Goal: Information Seeking & Learning: Check status

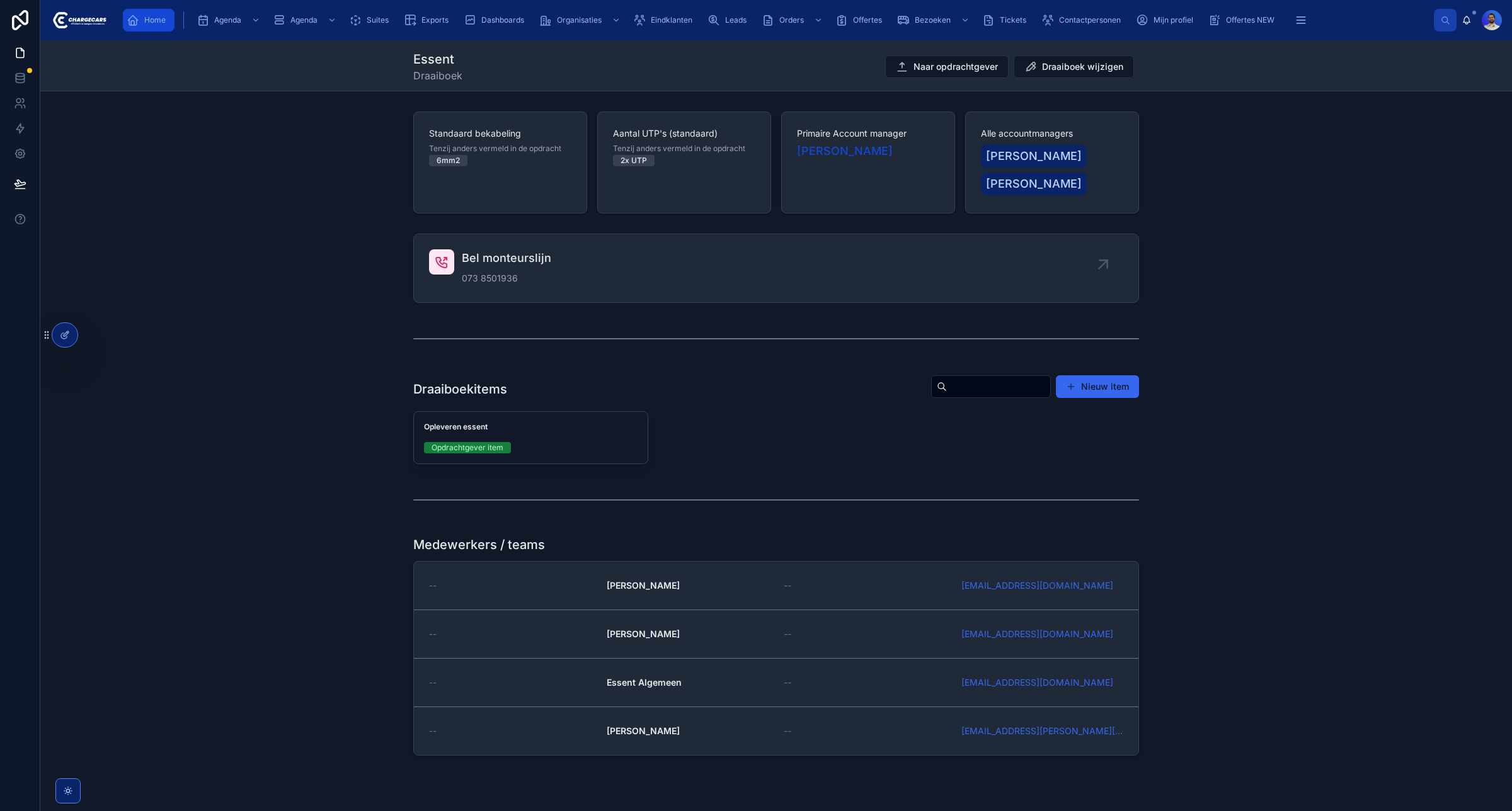
click at [146, 26] on div "Home" at bounding box center [149, 19] width 44 height 20
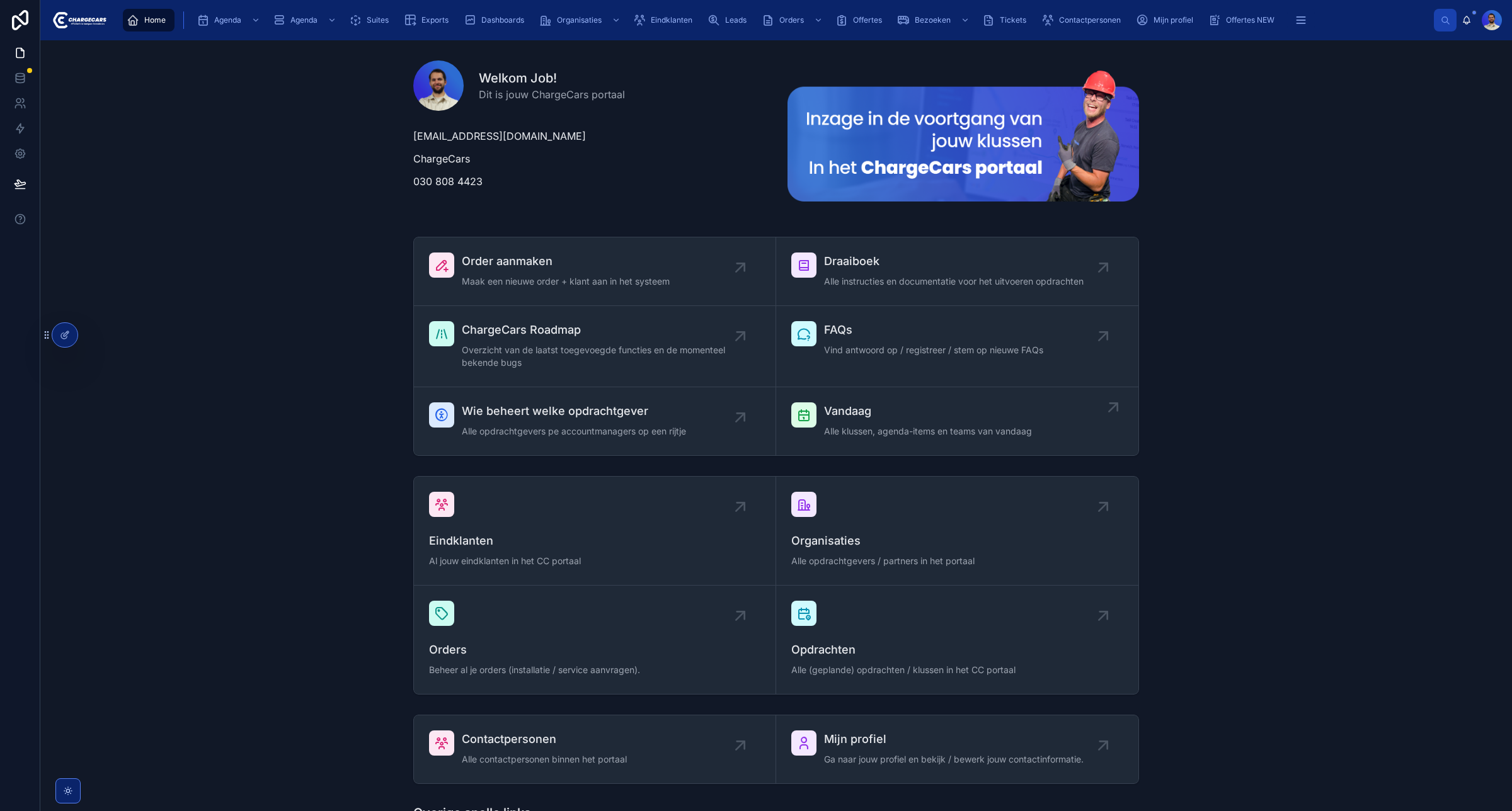
click at [845, 433] on span "Alle klussen, agenda-items en teams van vandaag" at bounding box center [927, 431] width 208 height 13
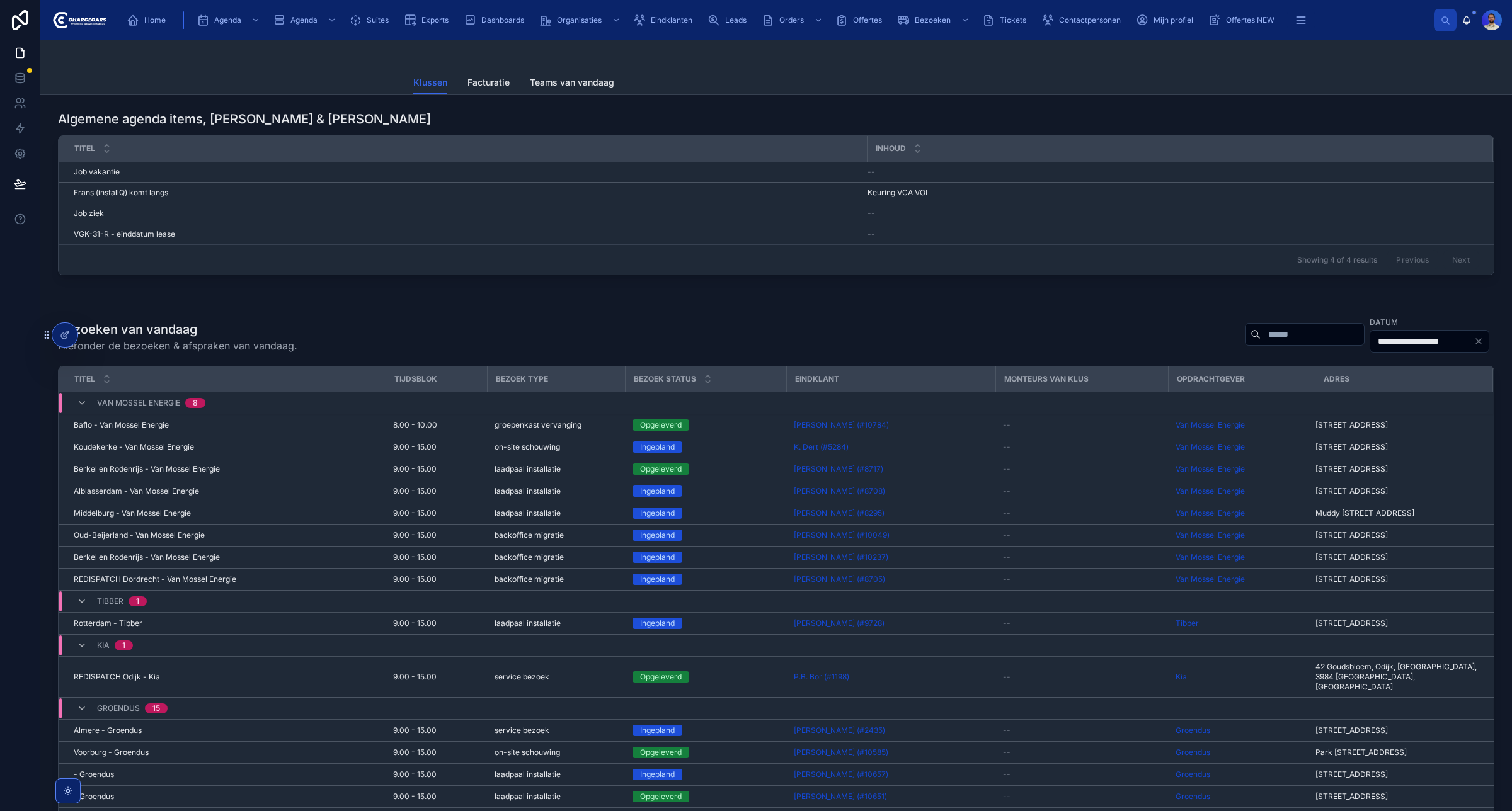
drag, startPoint x: 1216, startPoint y: 341, endPoint x: 1223, endPoint y: 342, distance: 7.1
click at [1261, 341] on input "text" at bounding box center [1312, 334] width 103 height 17
type input "**********"
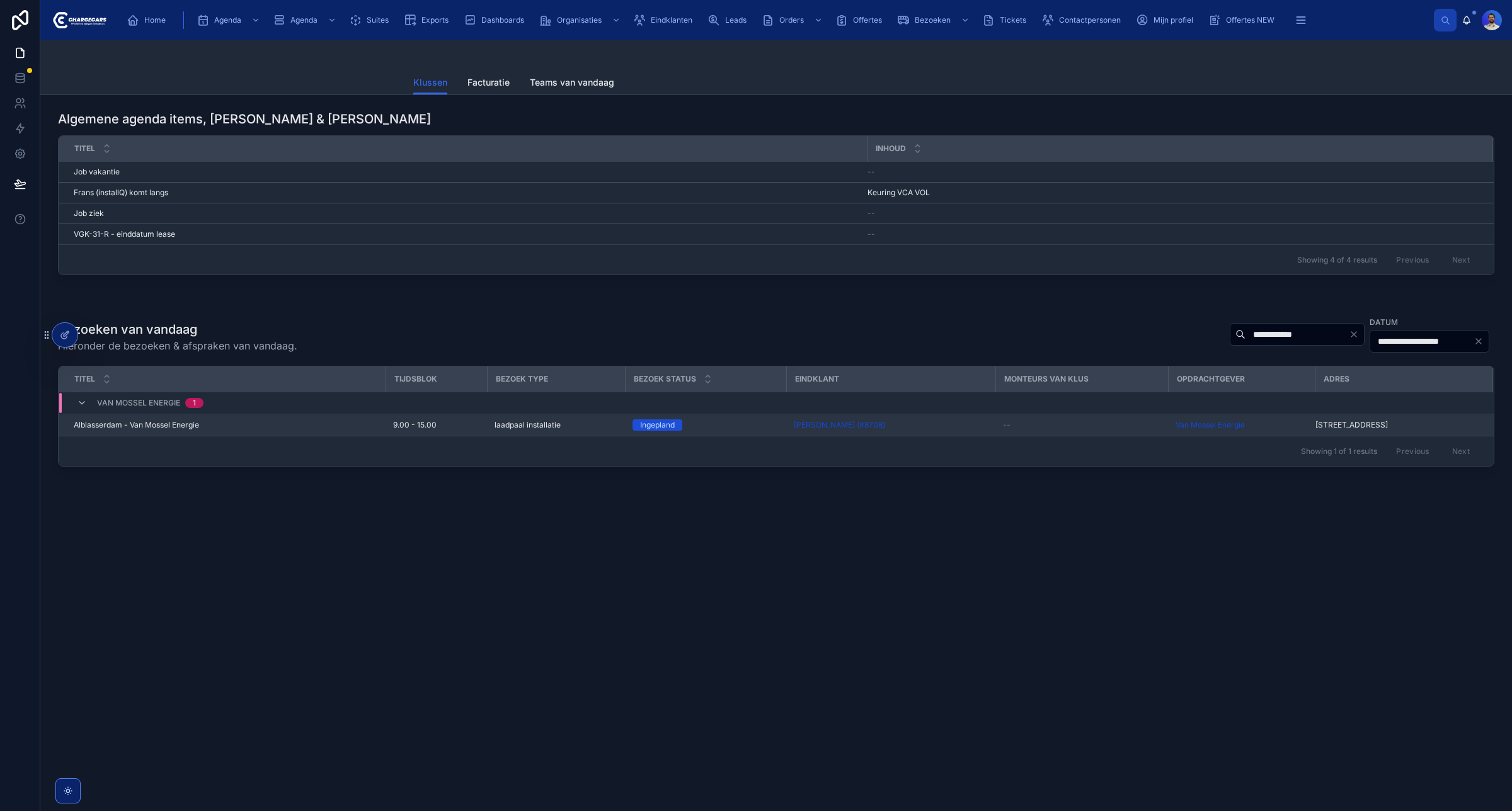
click at [181, 437] on td "Alblasserdam - Van Mossel Energie Alblasserdam - Van Mossel Energie" at bounding box center [222, 425] width 327 height 22
click at [175, 426] on span "Alblasserdam - Van Mossel Energie" at bounding box center [136, 425] width 126 height 10
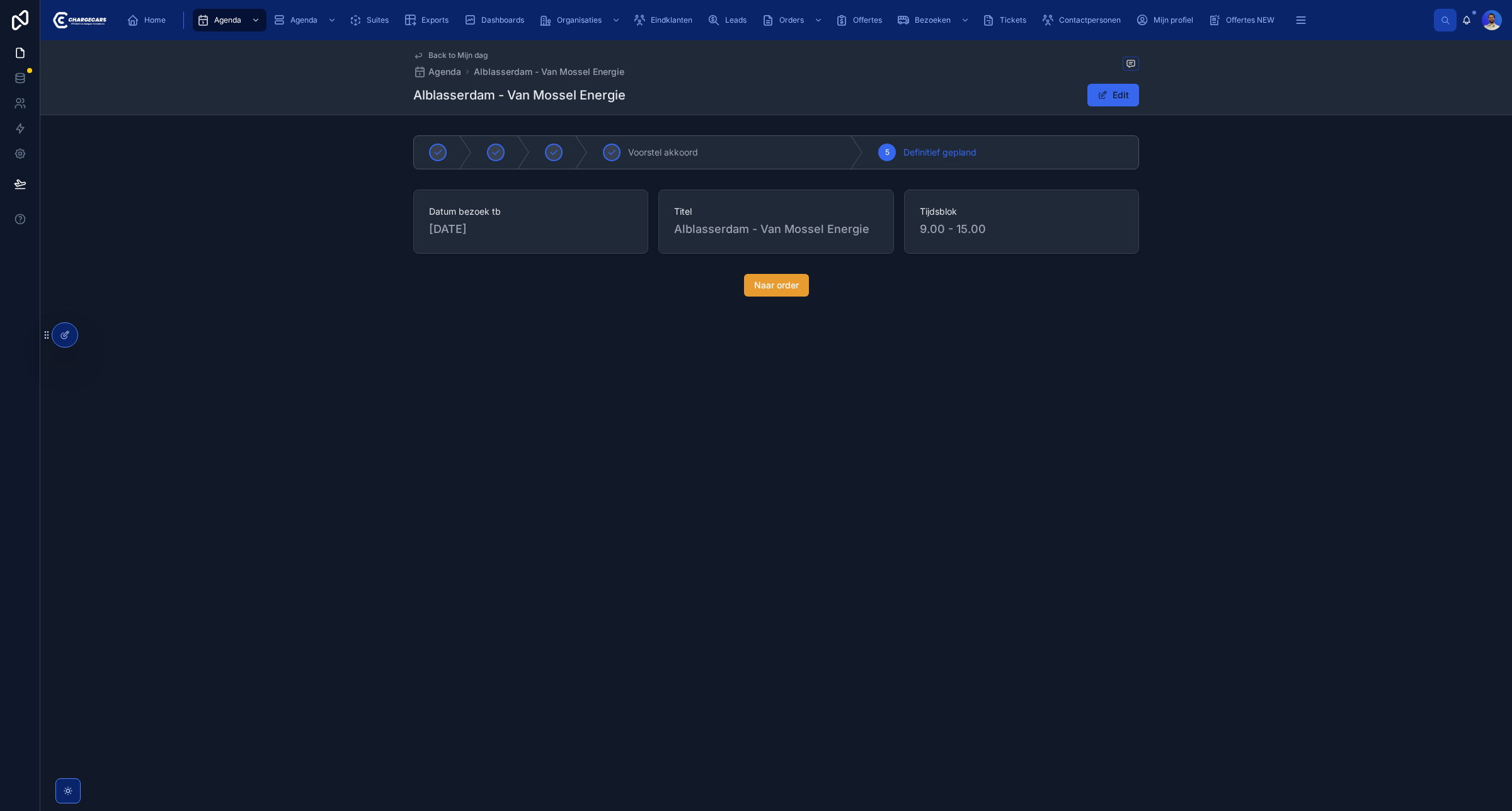
click at [775, 293] on button "Naar order" at bounding box center [776, 284] width 65 height 22
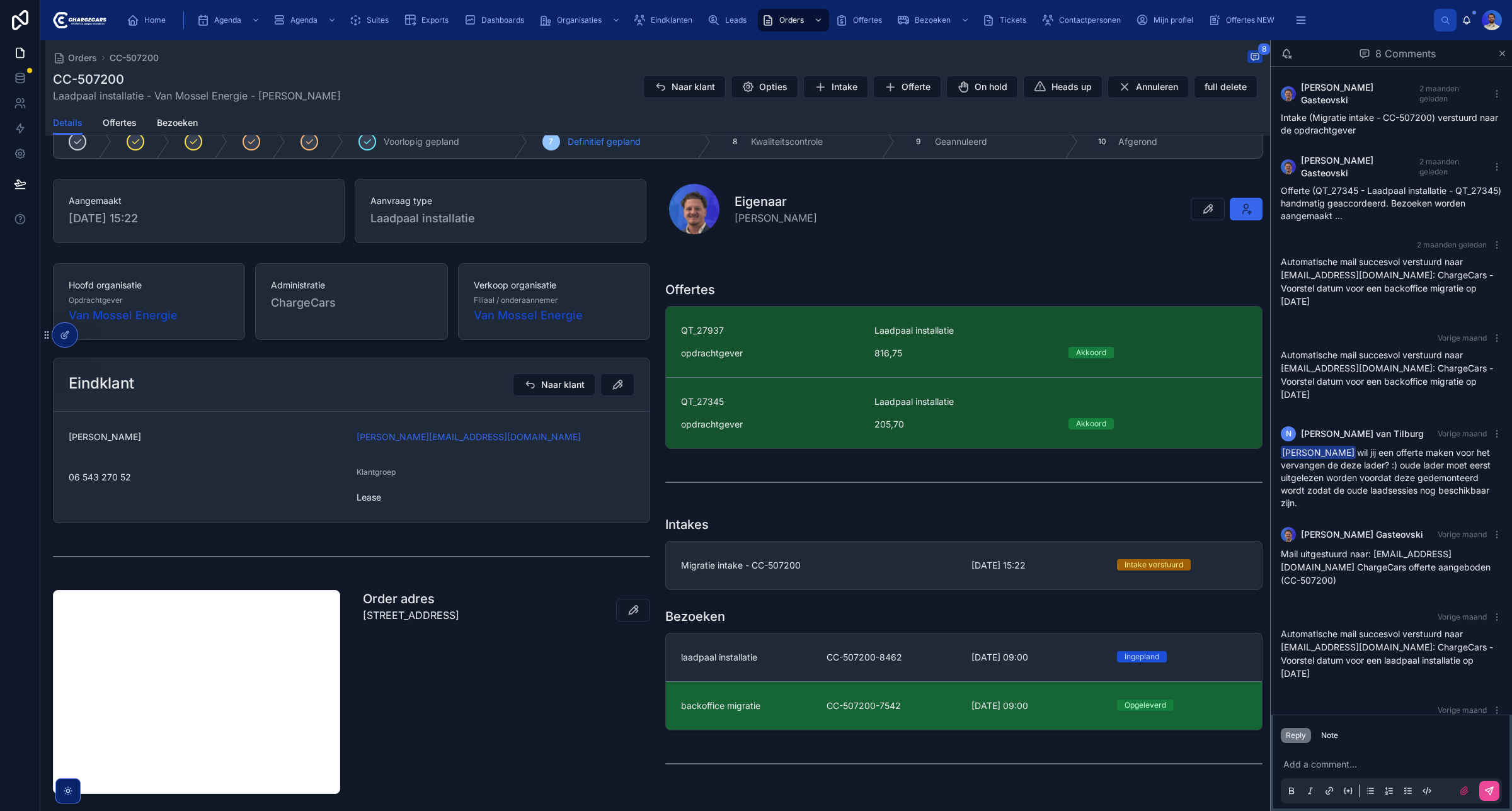
scroll to position [236, 0]
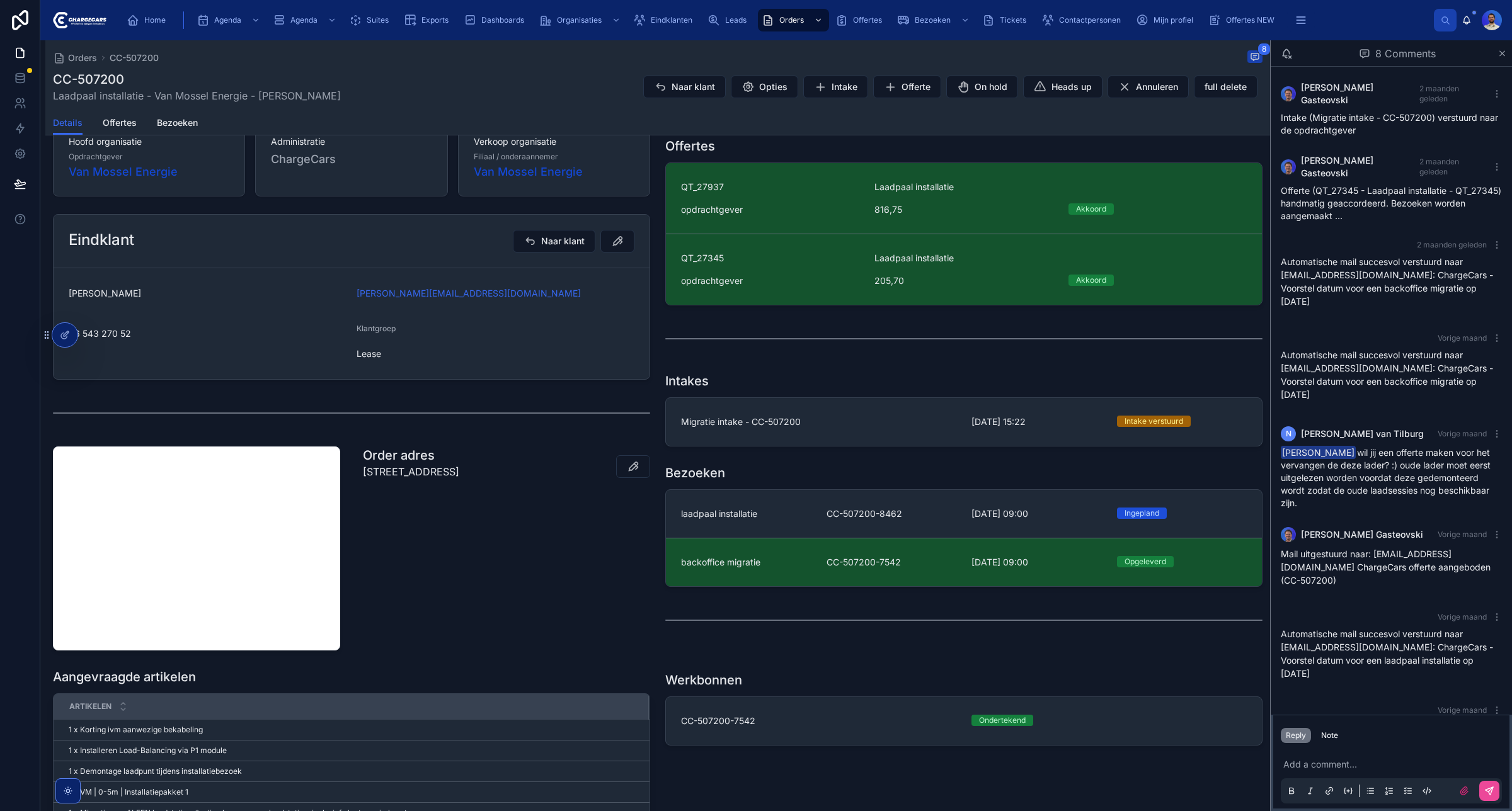
click at [776, 597] on div "Offertes QT_27937 Laadpaal installatie opdrachtgever 816,75 Akkoord QT_27345 La…" at bounding box center [963, 433] width 612 height 636
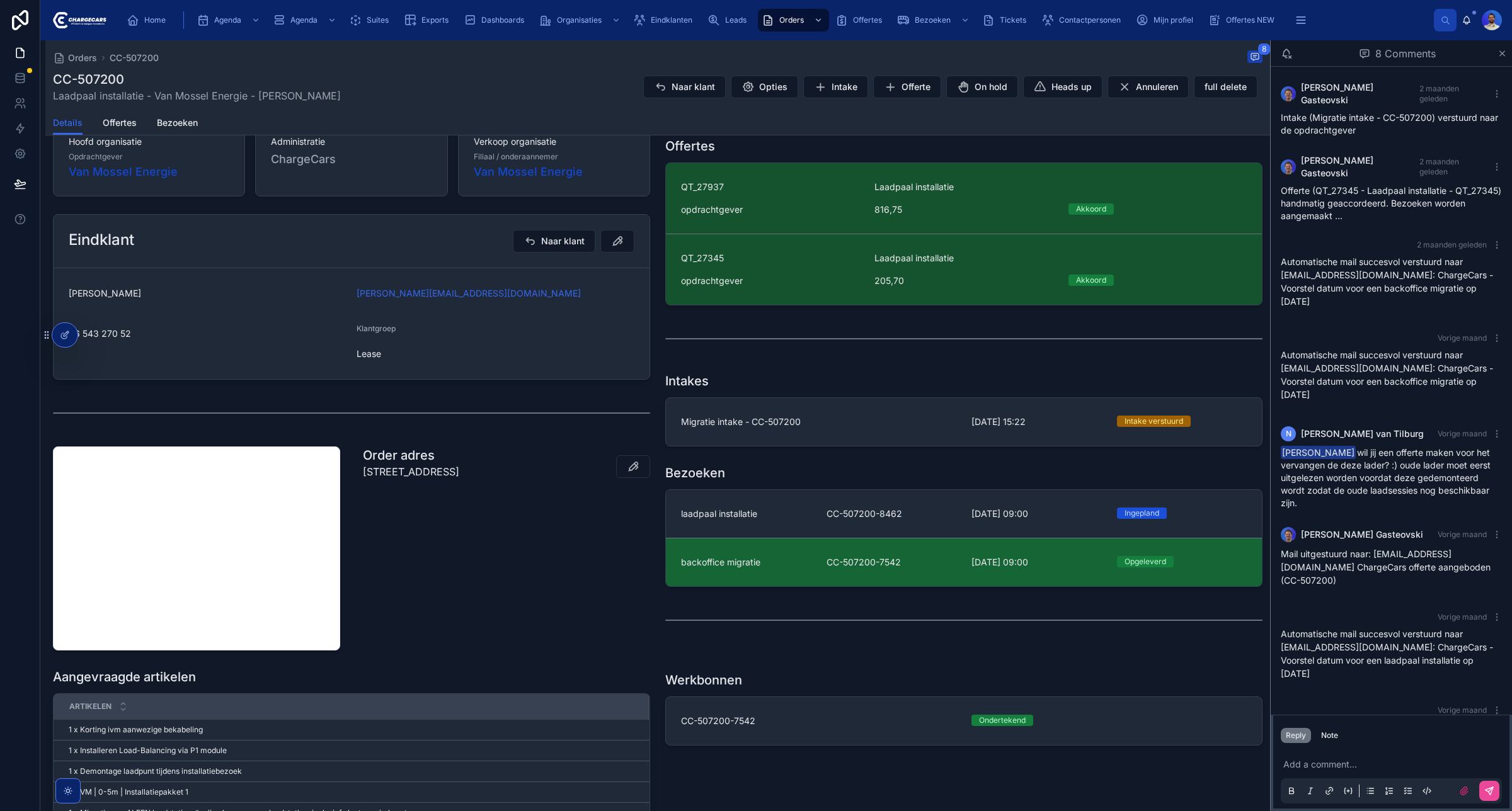
click at [769, 575] on link "backoffice migratie CC-507200-7542 13-8-2025 09:00 Opgeleverd" at bounding box center [964, 562] width 596 height 48
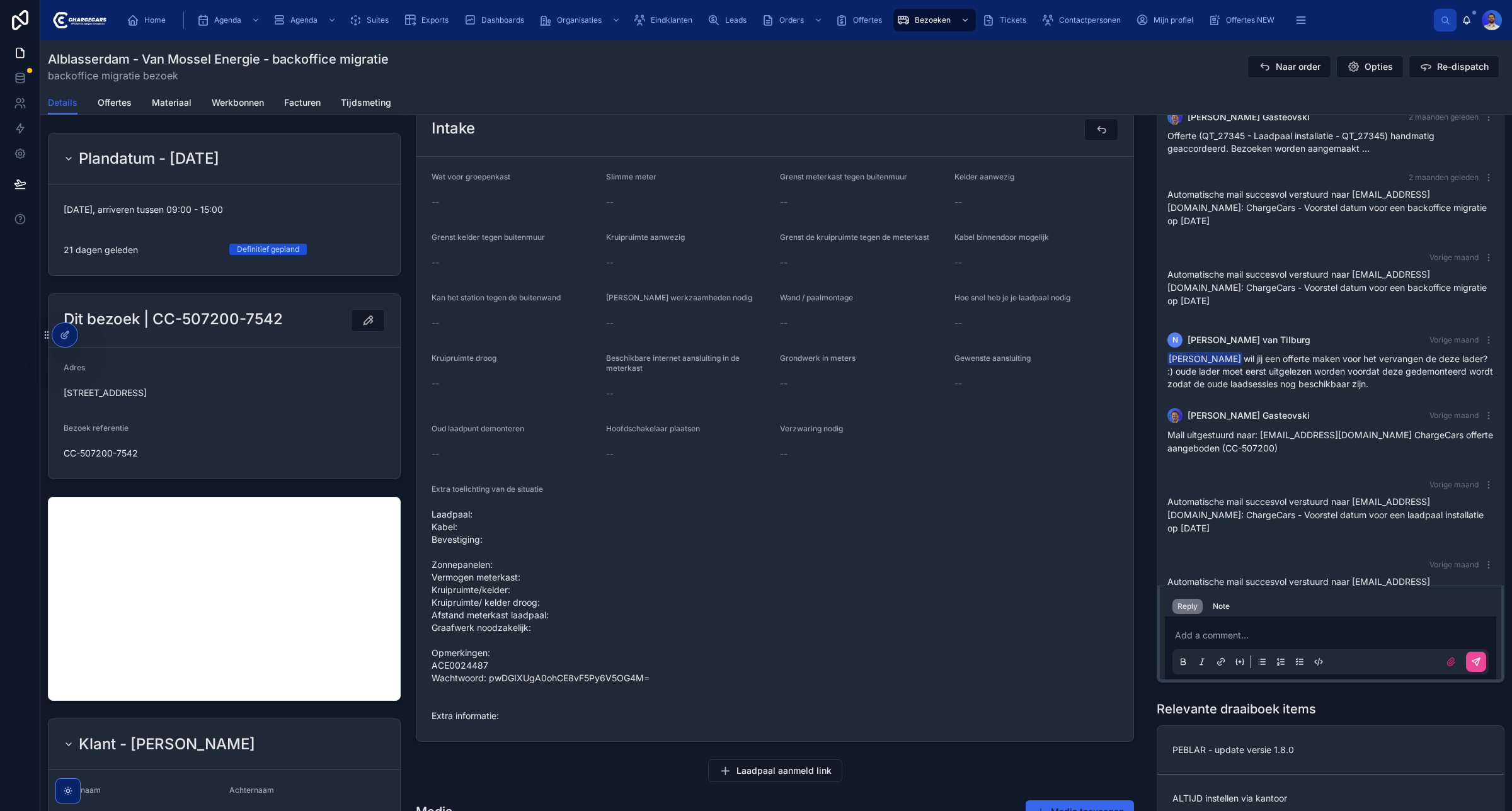
scroll to position [315, 0]
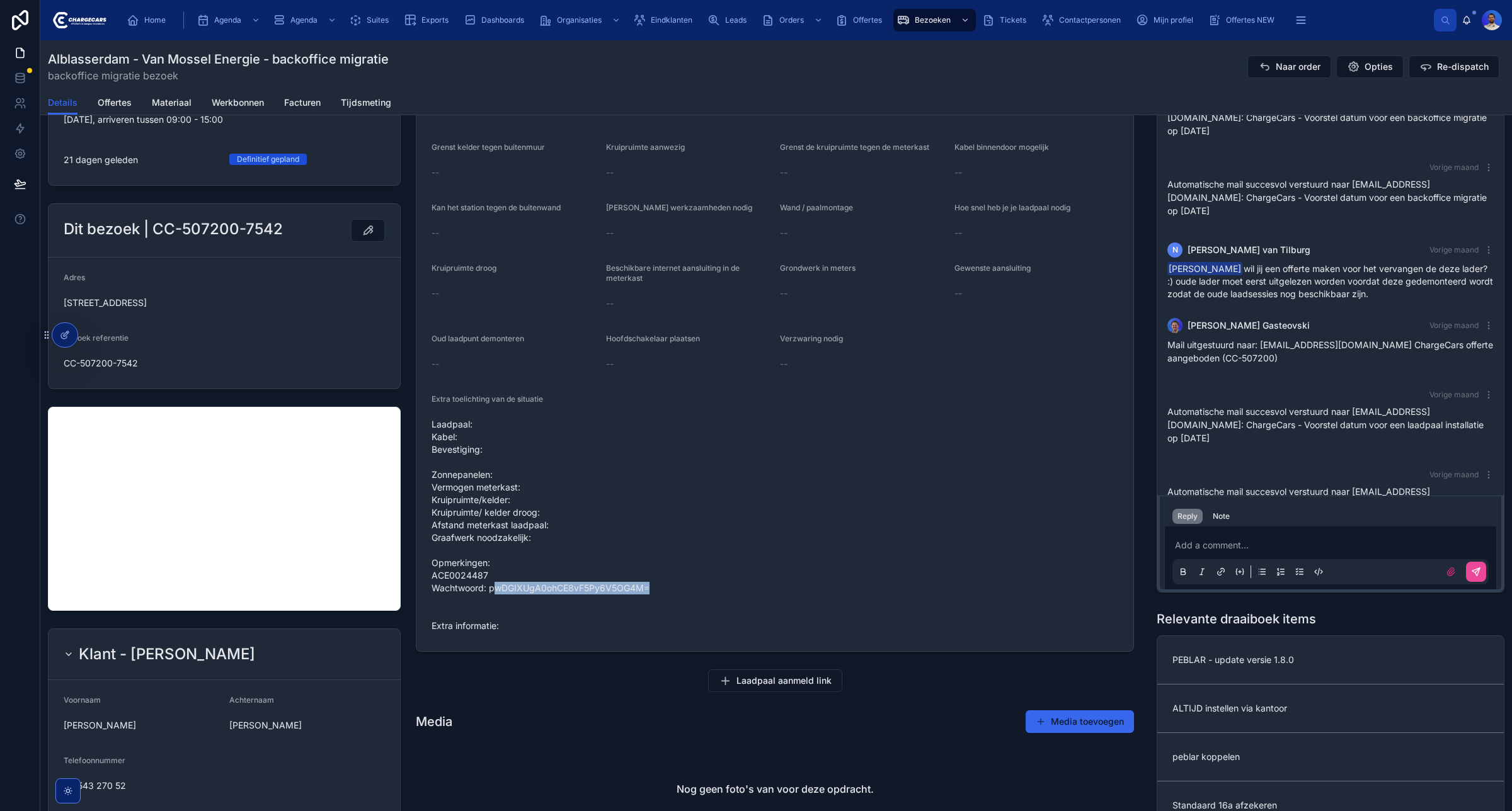
drag, startPoint x: 498, startPoint y: 591, endPoint x: 659, endPoint y: 587, distance: 161.0
click at [663, 587] on span "Laadpaal: Kabel: Bevestiging: Zonnepanelen: Vermogen meterkast: Kruipruimte/kel…" at bounding box center [774, 526] width 686 height 215
click at [647, 581] on span "Laadpaal: Kabel: Bevestiging: Zonnepanelen: Vermogen meterkast: Kruipruimte/kel…" at bounding box center [774, 526] width 686 height 215
drag, startPoint x: 648, startPoint y: 585, endPoint x: 489, endPoint y: 591, distance: 159.1
click at [489, 591] on span "Laadpaal: Kabel: Bevestiging: Zonnepanelen: Vermogen meterkast: Kruipruimte/kel…" at bounding box center [774, 526] width 686 height 215
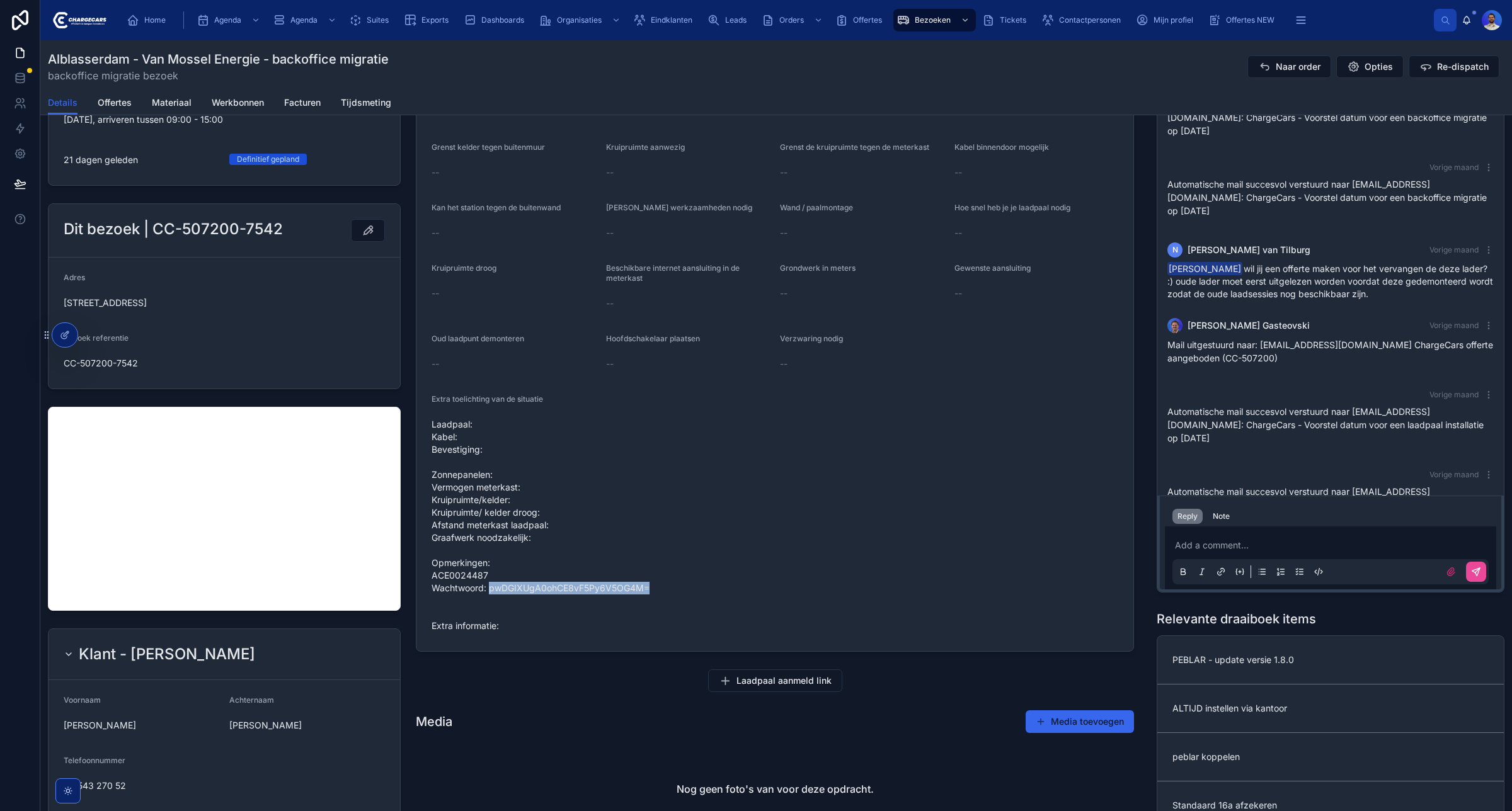
copy span "pwDGIXUgA0ohCE8vF5Py6V5OG4M="
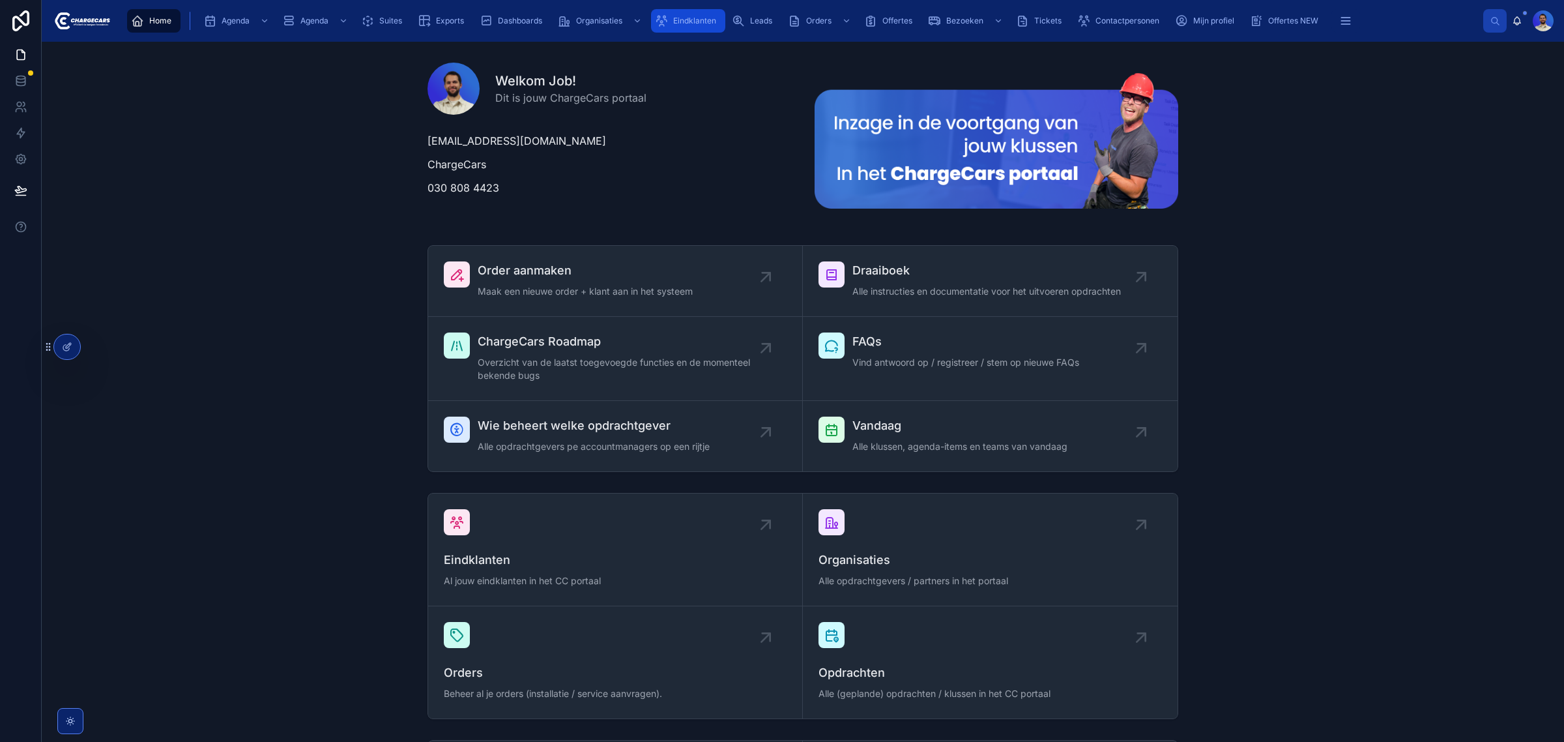
click at [683, 17] on span "Eindklanten" at bounding box center [694, 21] width 43 height 10
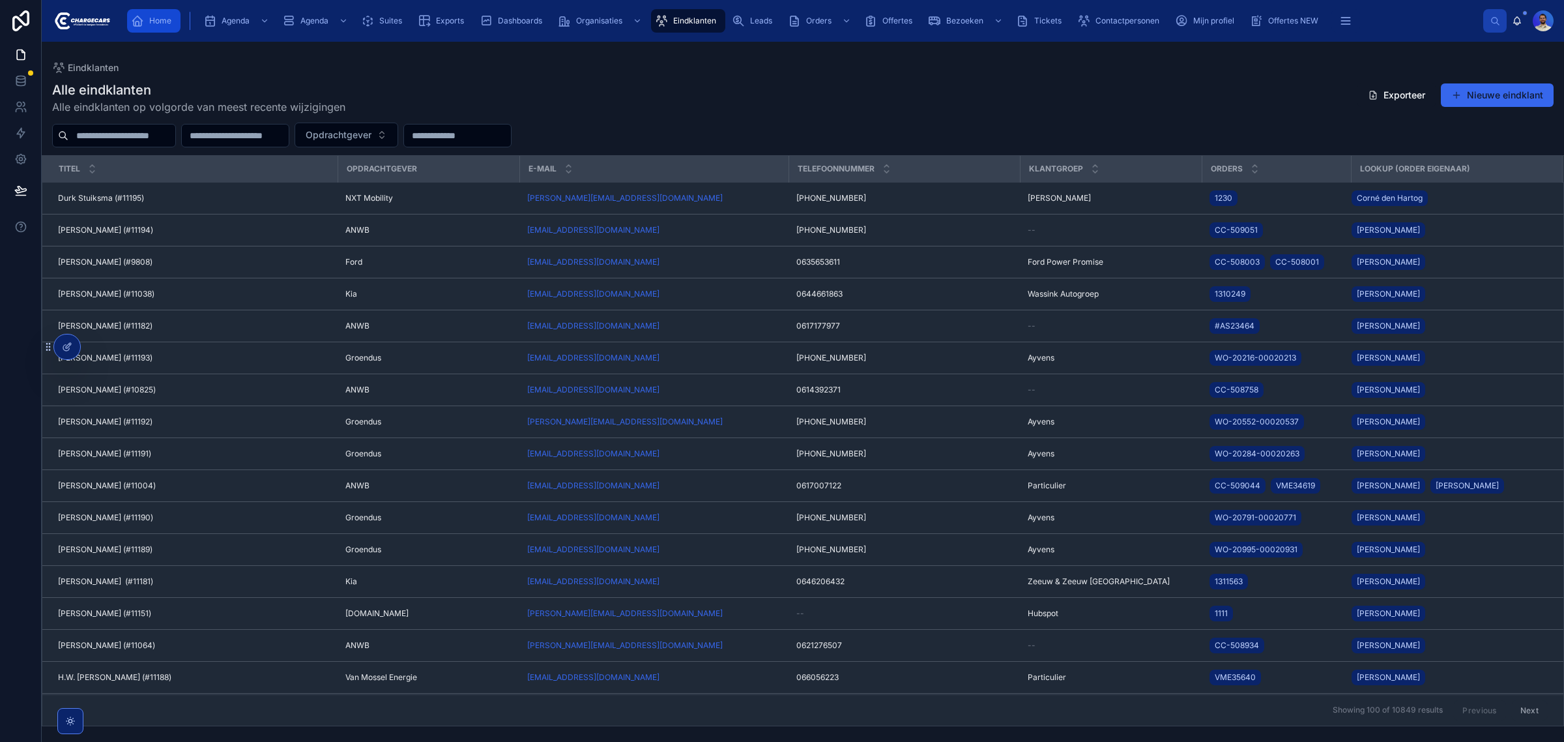
drag, startPoint x: 150, startPoint y: 21, endPoint x: 171, endPoint y: 34, distance: 24.6
click at [150, 21] on span "Home" at bounding box center [160, 21] width 22 height 10
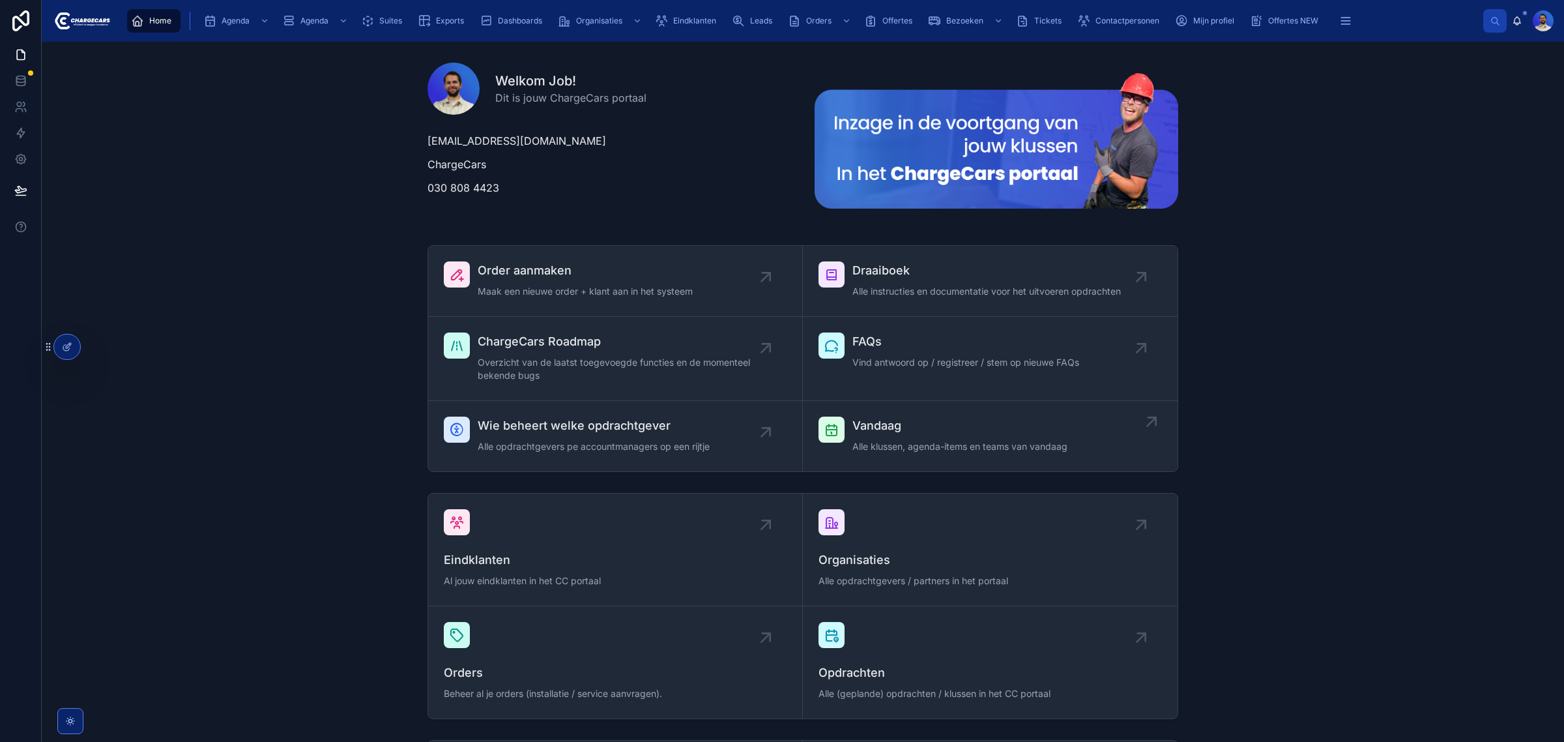
click at [953, 441] on span "Alle klussen, agenda-items en teams van vandaag" at bounding box center [959, 446] width 215 height 13
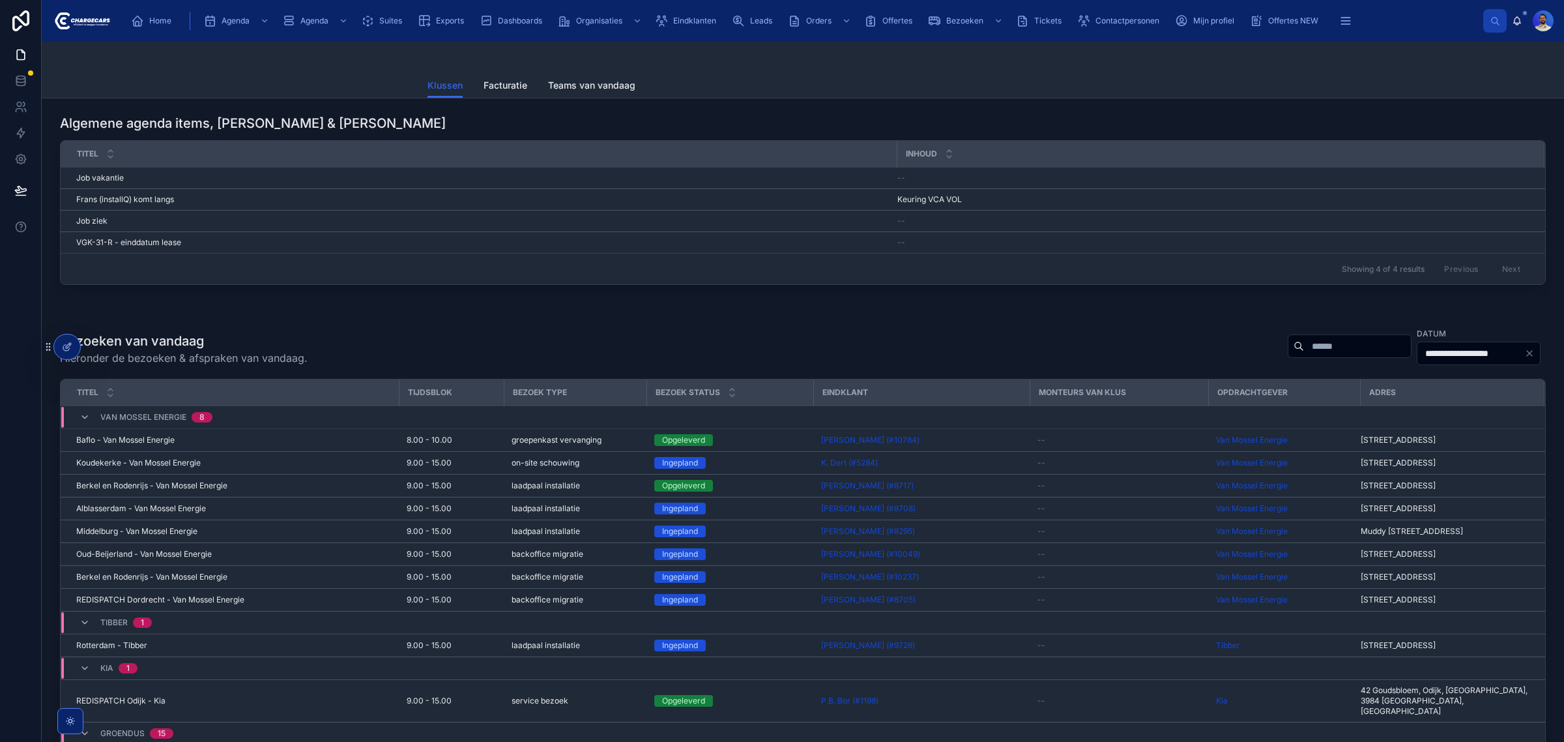
click at [1304, 350] on input "text" at bounding box center [1357, 346] width 107 height 18
type input "*****"
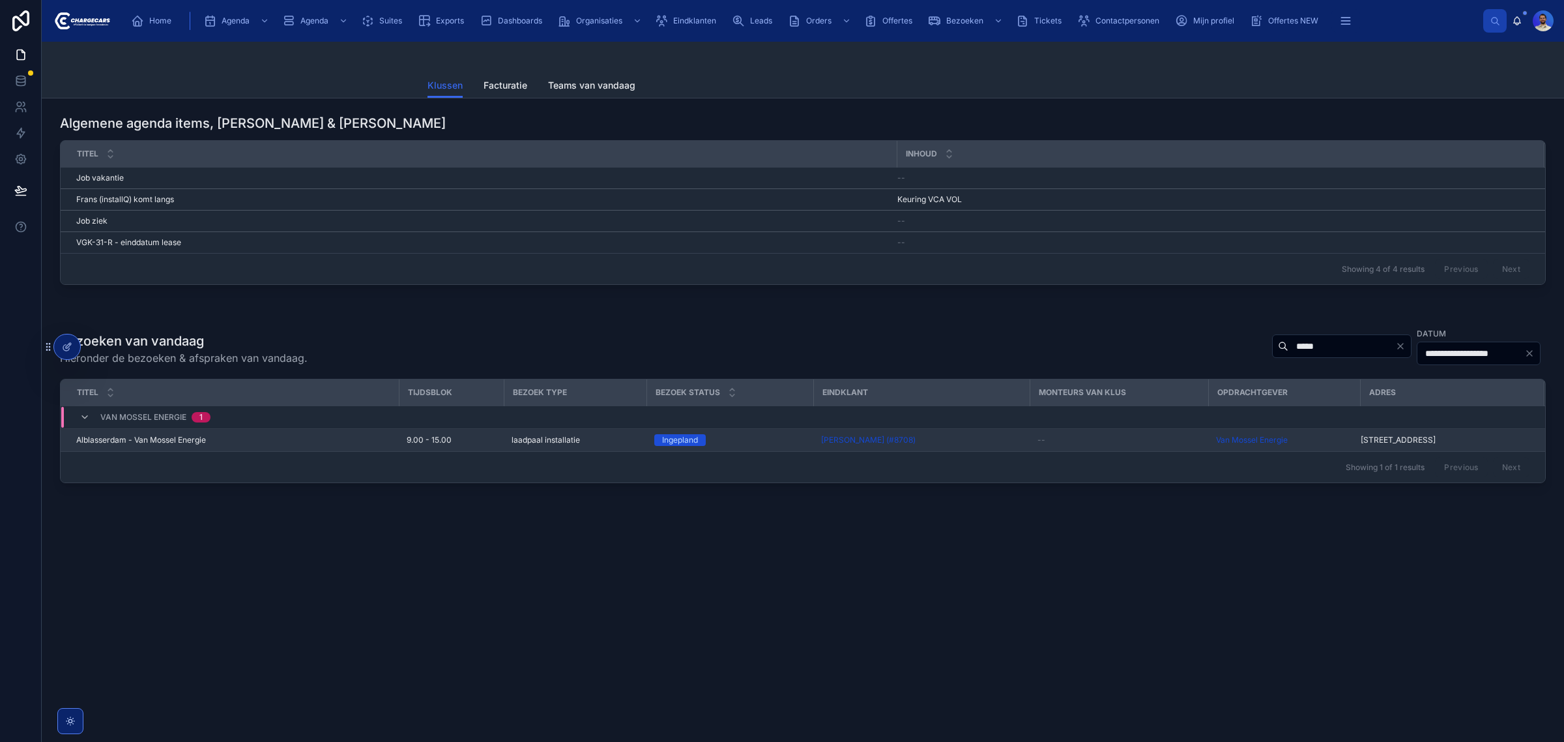
click at [411, 445] on span "9.00 - 15.00" at bounding box center [429, 440] width 45 height 10
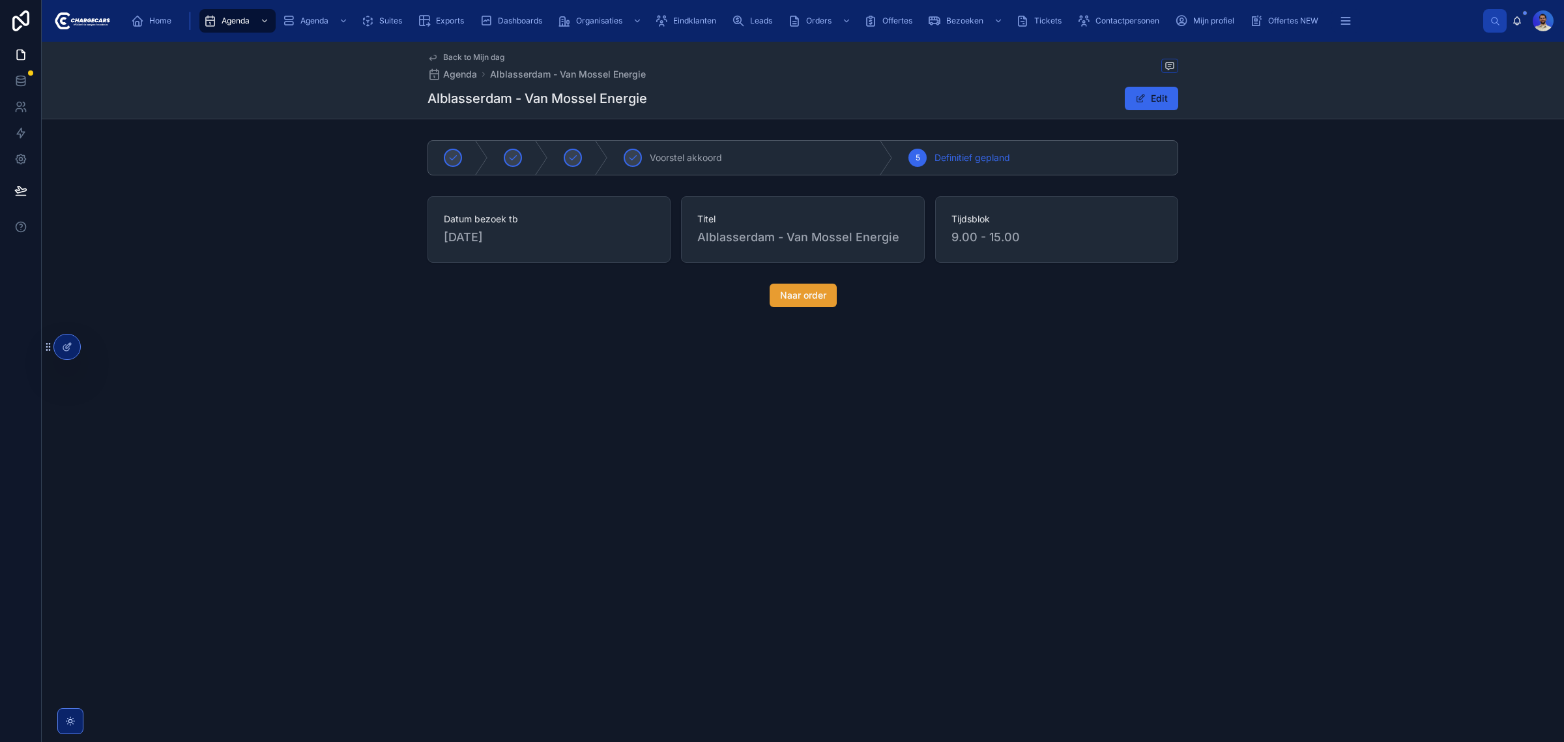
click at [784, 304] on button "Naar order" at bounding box center [803, 294] width 67 height 23
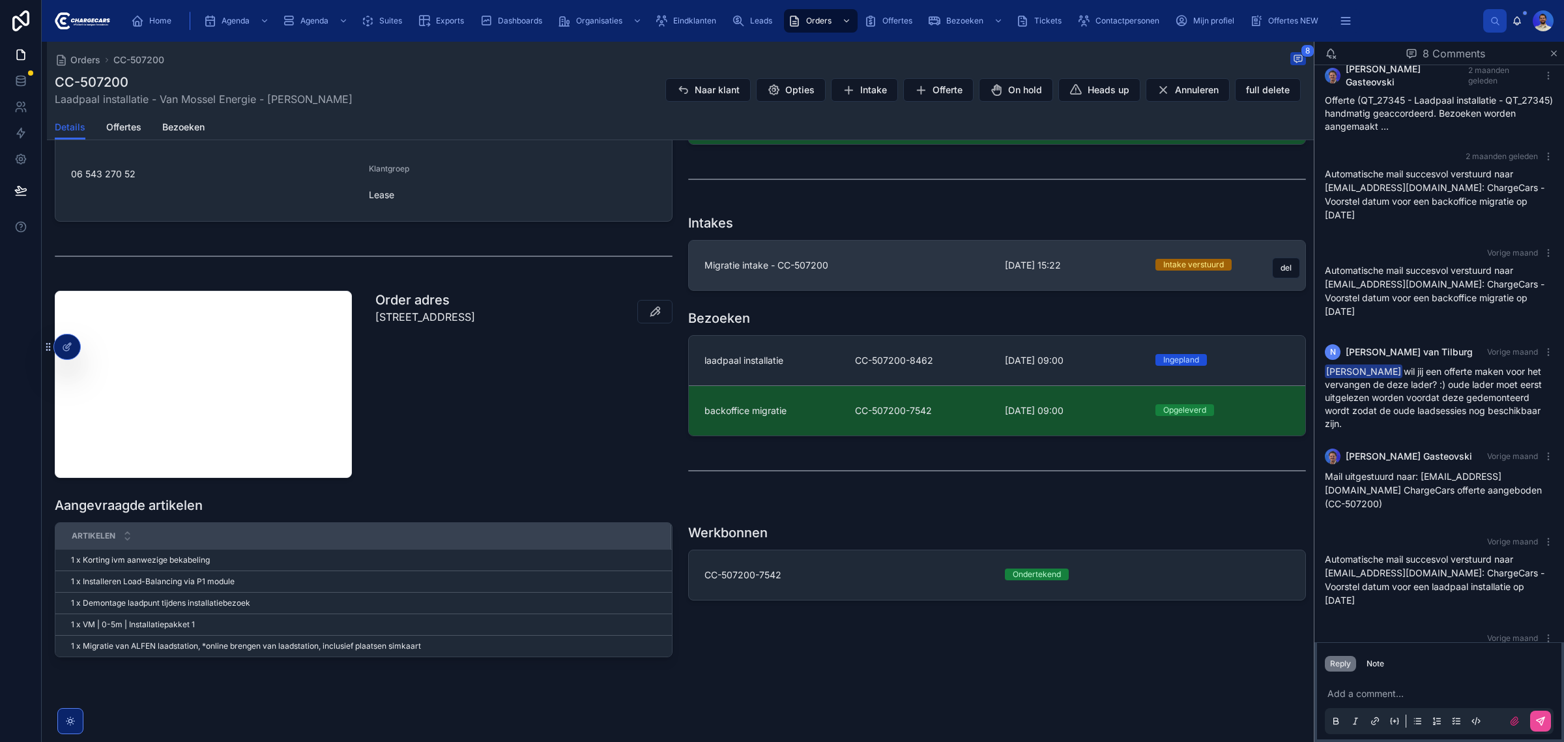
scroll to position [421, 0]
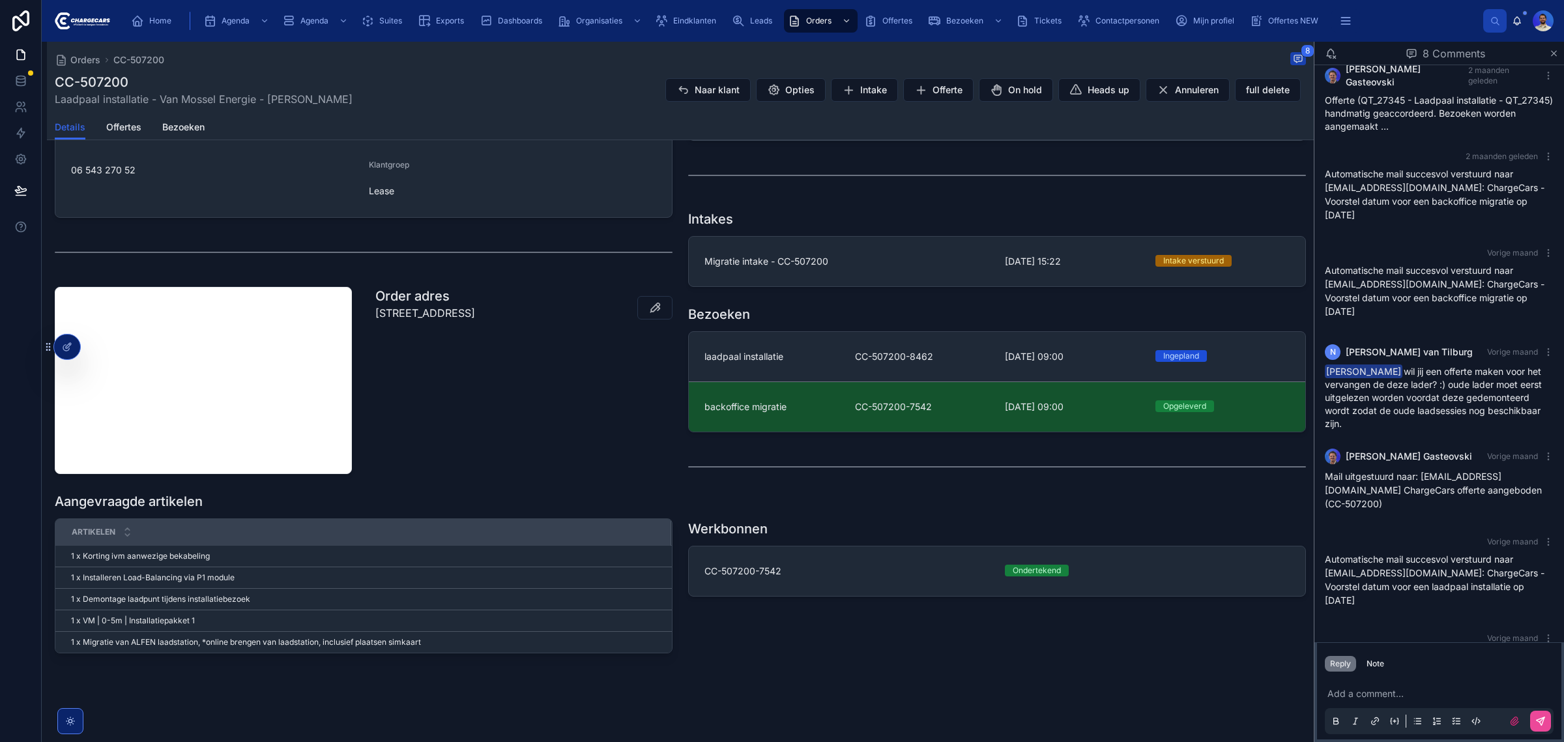
click at [1383, 688] on p at bounding box center [1441, 693] width 229 height 13
click at [1514, 718] on icon at bounding box center [1514, 721] width 8 height 8
click at [0, 0] on input "file" at bounding box center [0, 0] width 0 height 0
click at [1434, 687] on p "**********" at bounding box center [1441, 693] width 229 height 13
click at [1514, 730] on label at bounding box center [1514, 720] width 21 height 21
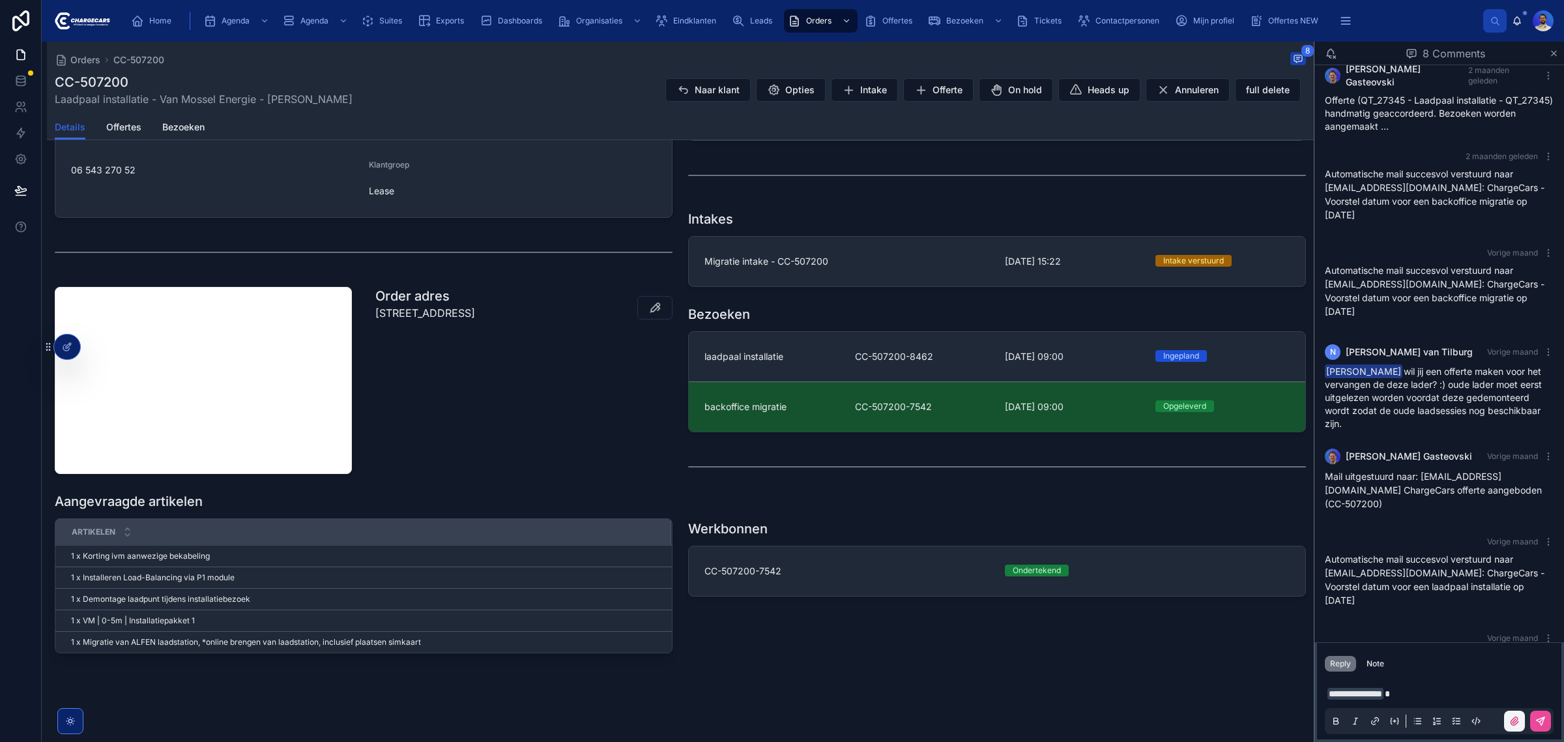
click at [0, 0] on input "file" at bounding box center [0, 0] width 0 height 0
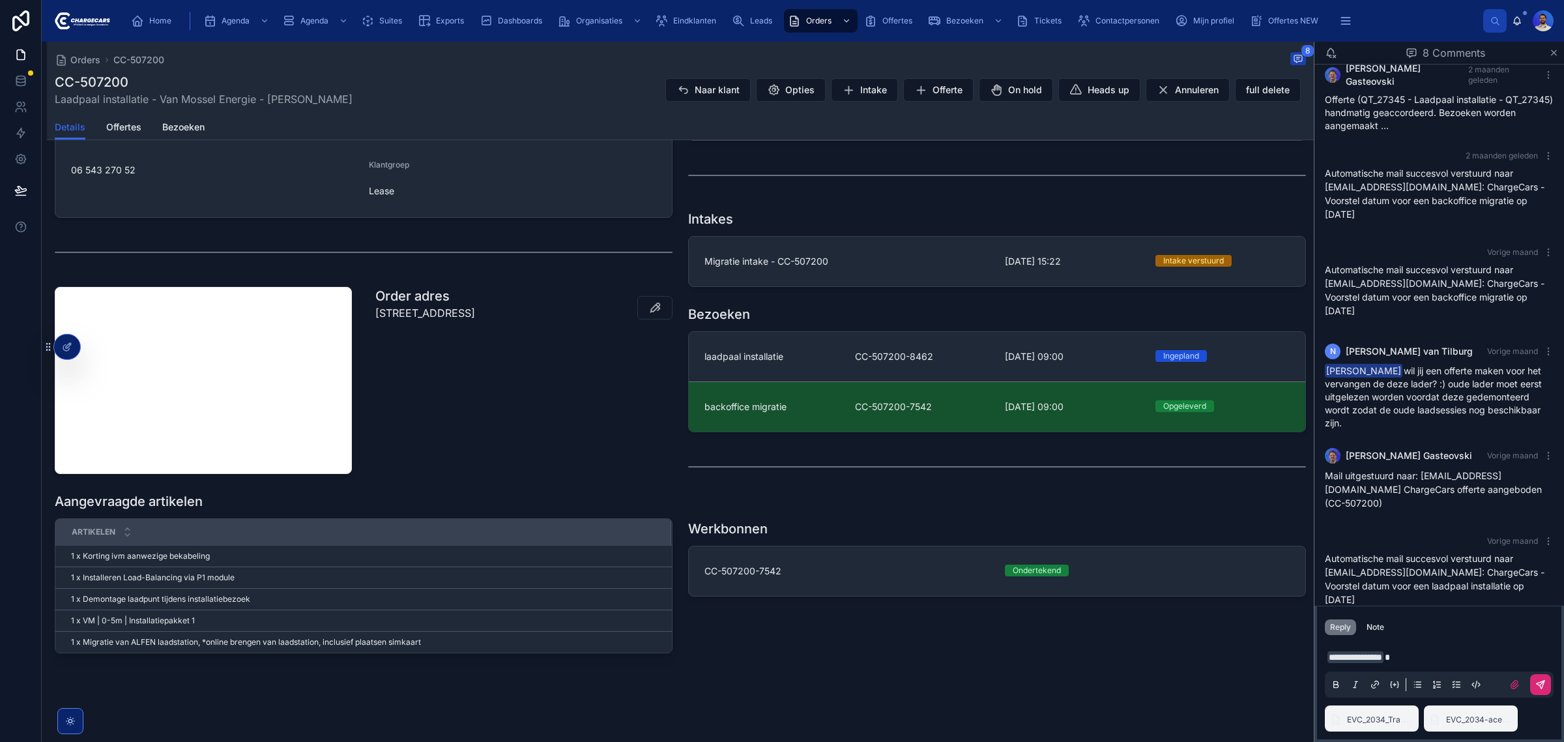
click at [1533, 679] on button at bounding box center [1540, 684] width 21 height 21
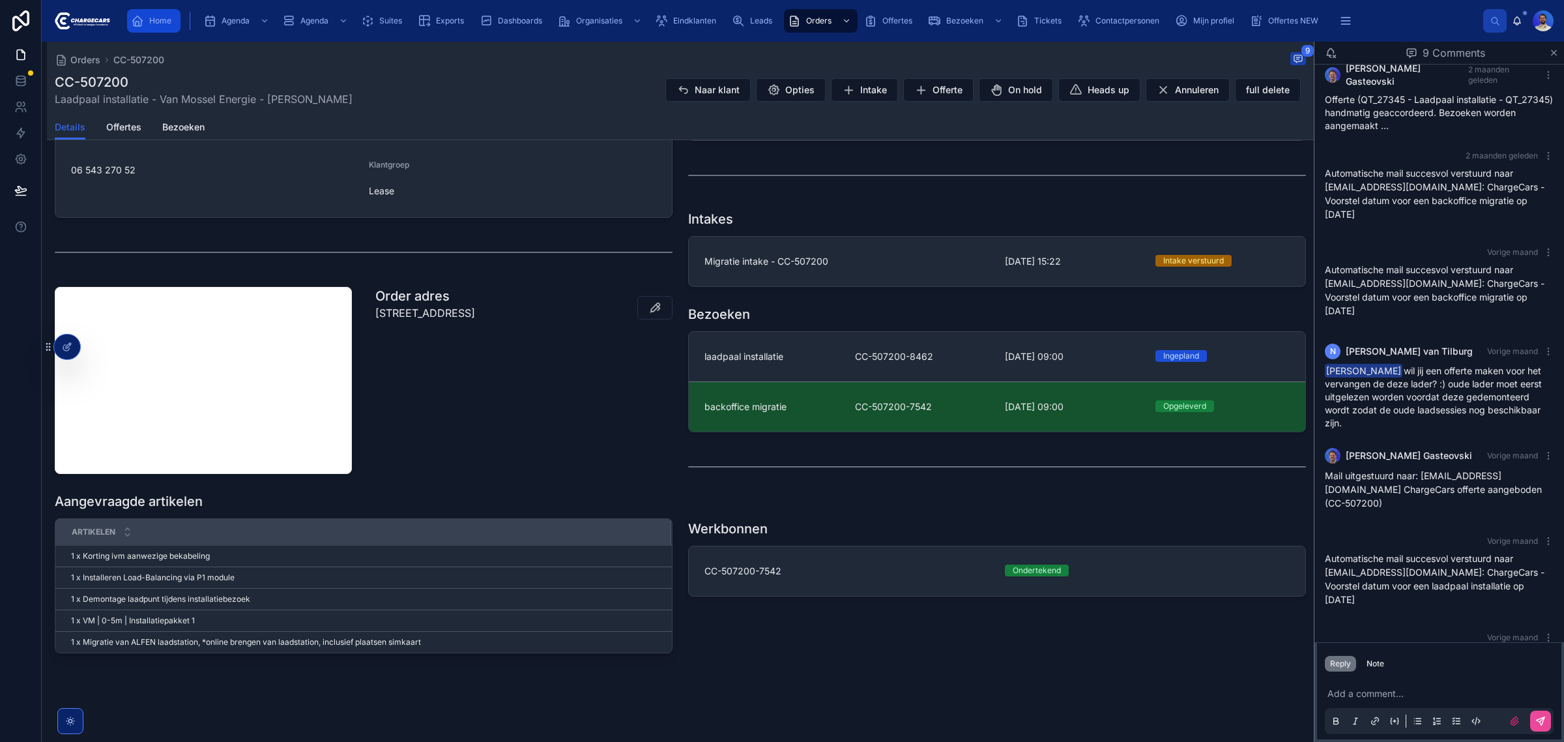
click at [136, 23] on icon "scrollable content" at bounding box center [137, 20] width 13 height 13
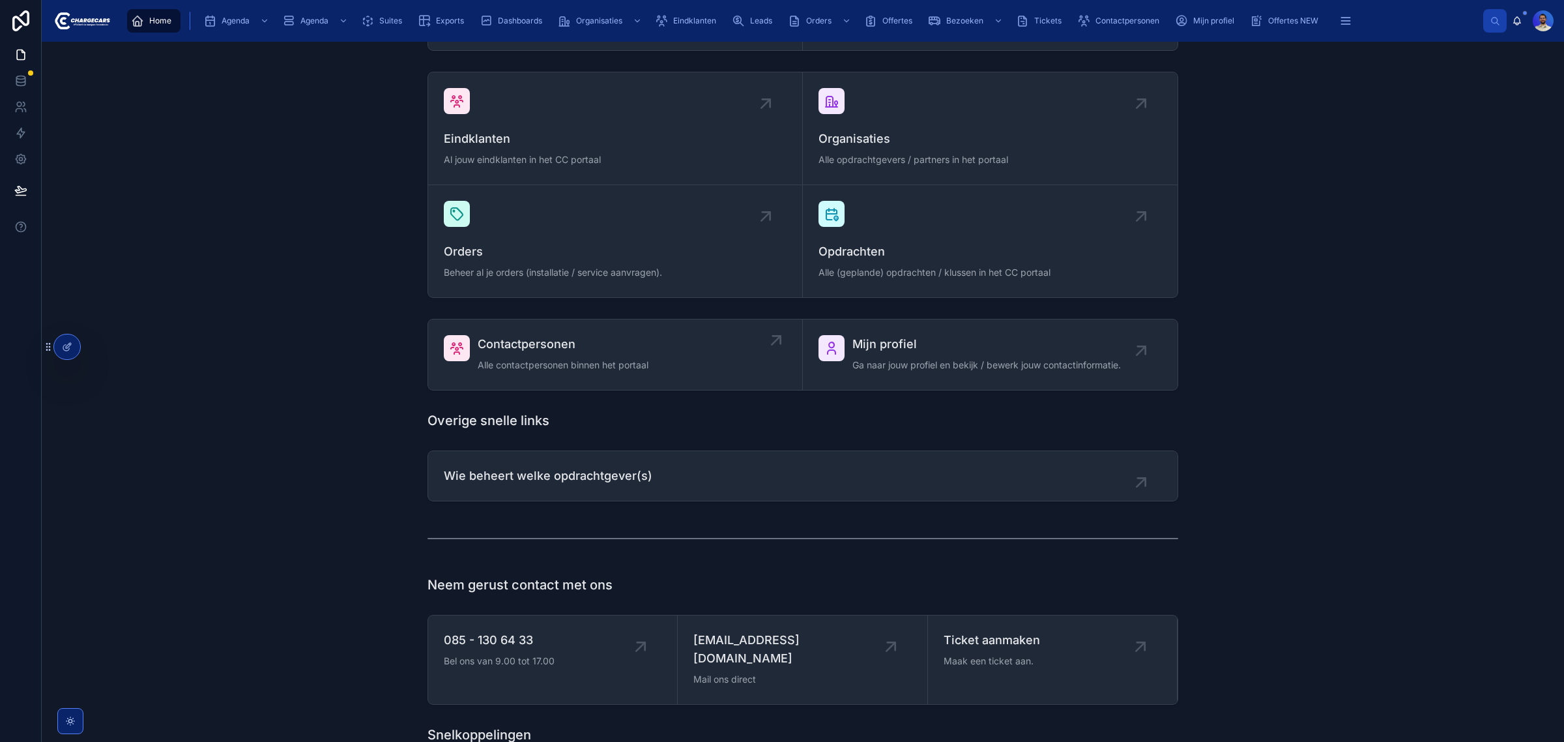
scroll to position [466, 0]
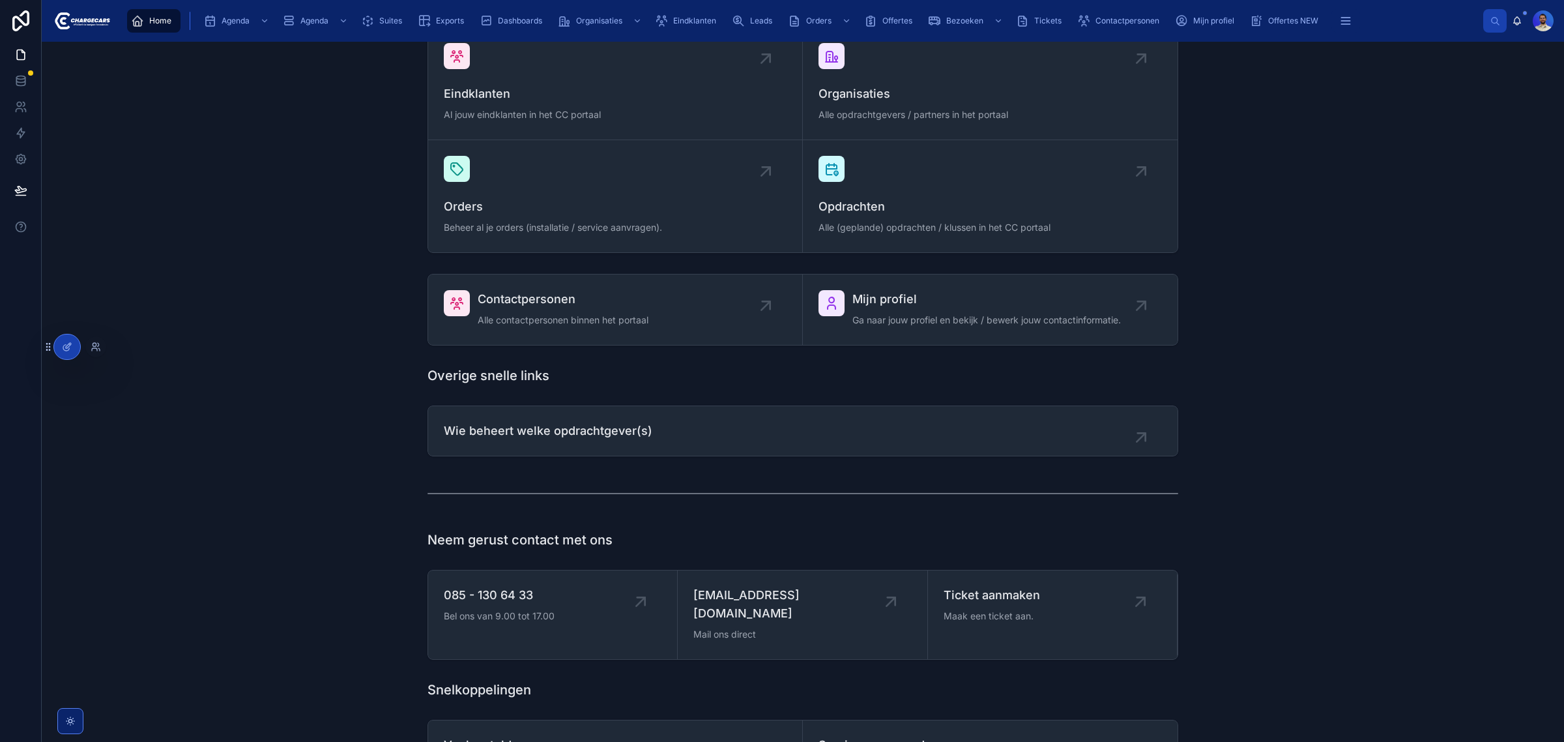
click at [98, 352] on div at bounding box center [95, 346] width 21 height 21
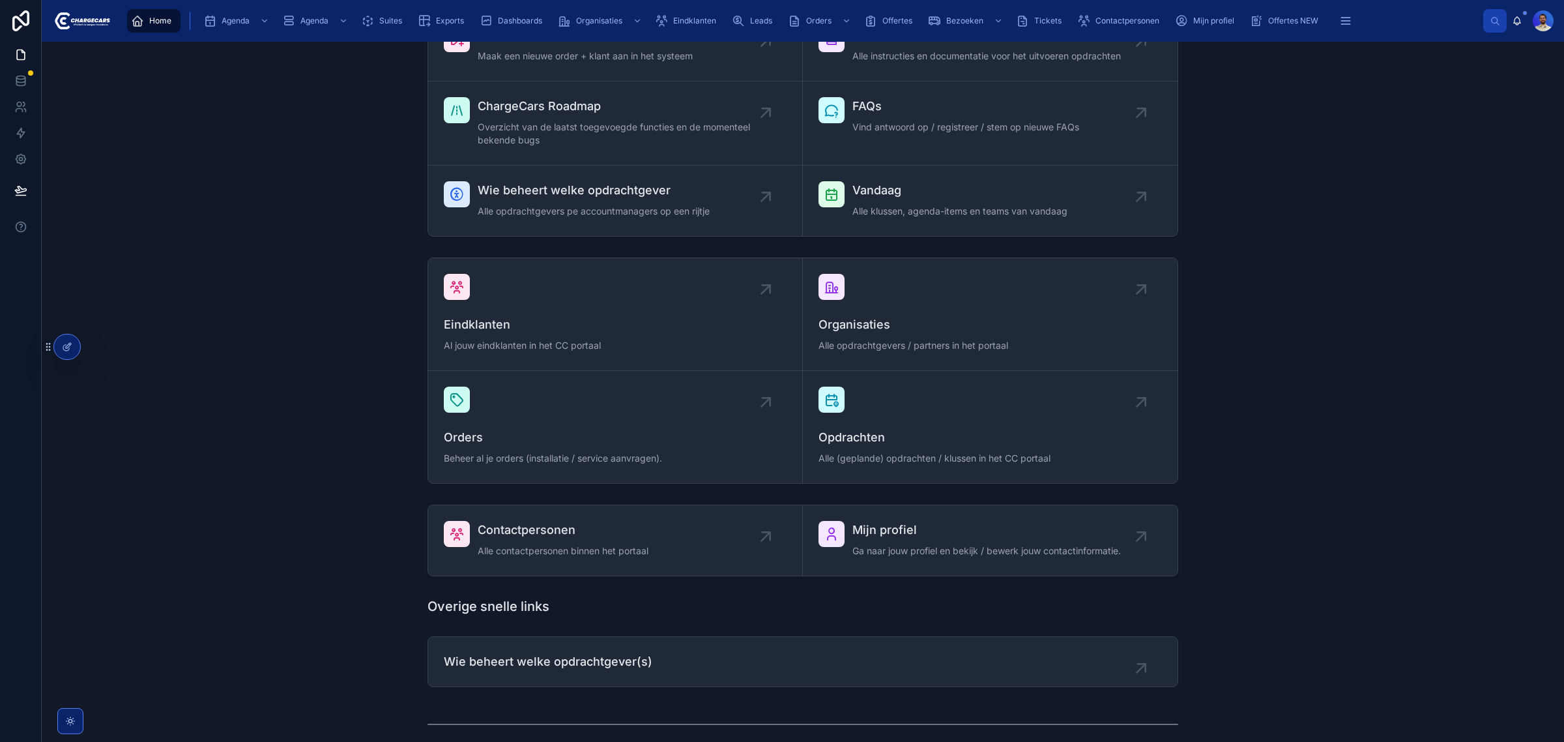
scroll to position [0, 0]
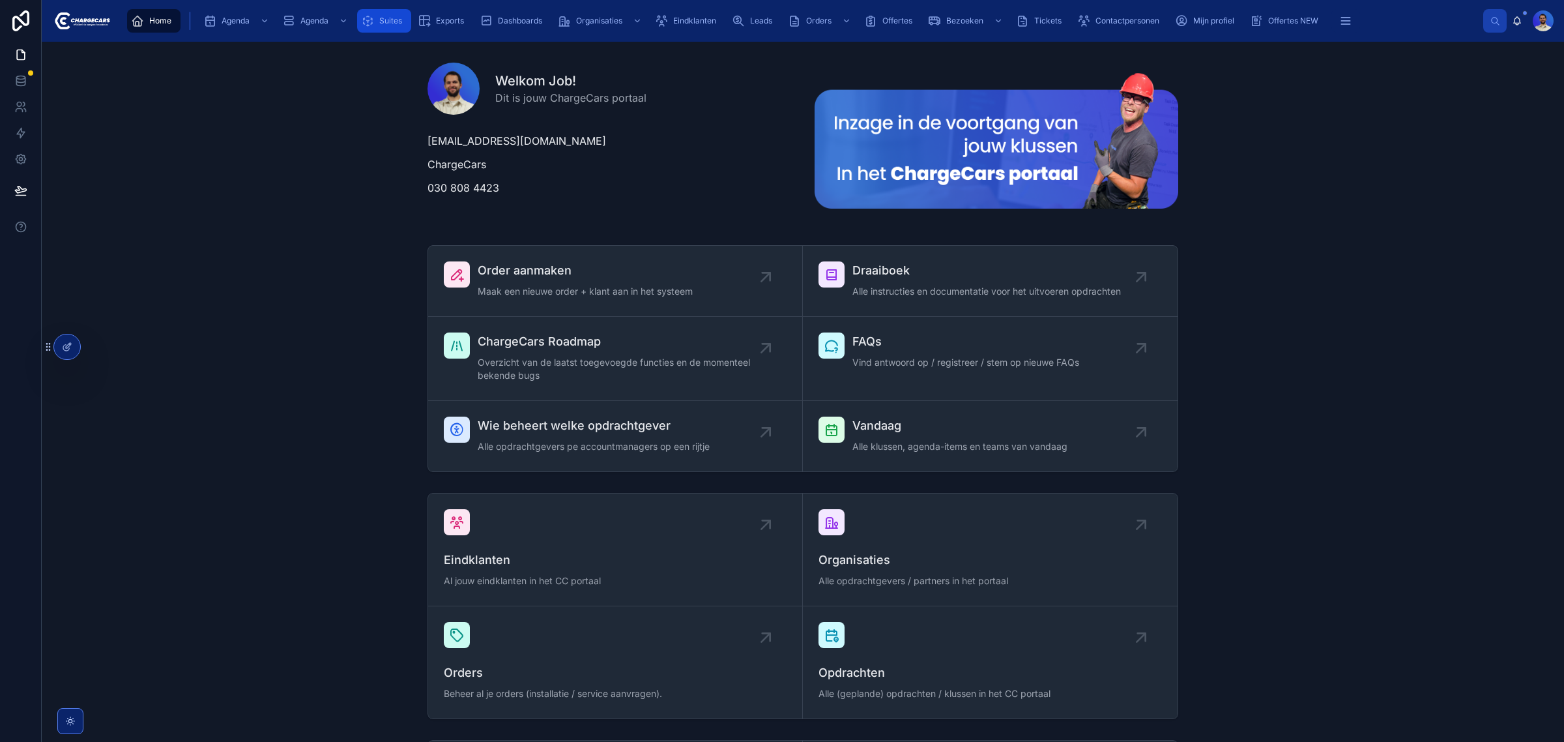
click at [375, 22] on div "Suites" at bounding box center [384, 20] width 46 height 21
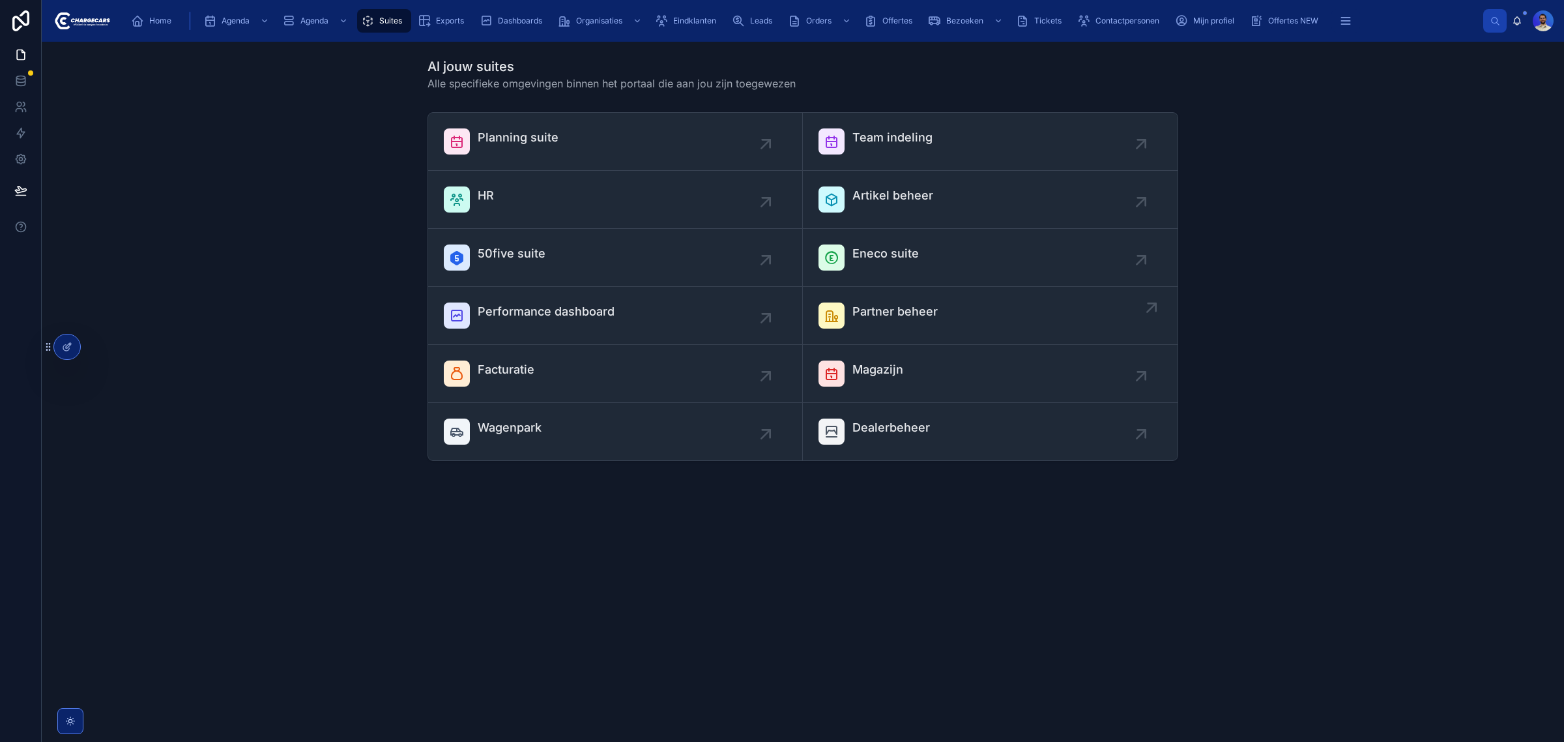
click at [938, 321] on div "Partner beheer" at bounding box center [989, 315] width 343 height 26
click at [910, 300] on link "Partner beheer" at bounding box center [990, 316] width 375 height 58
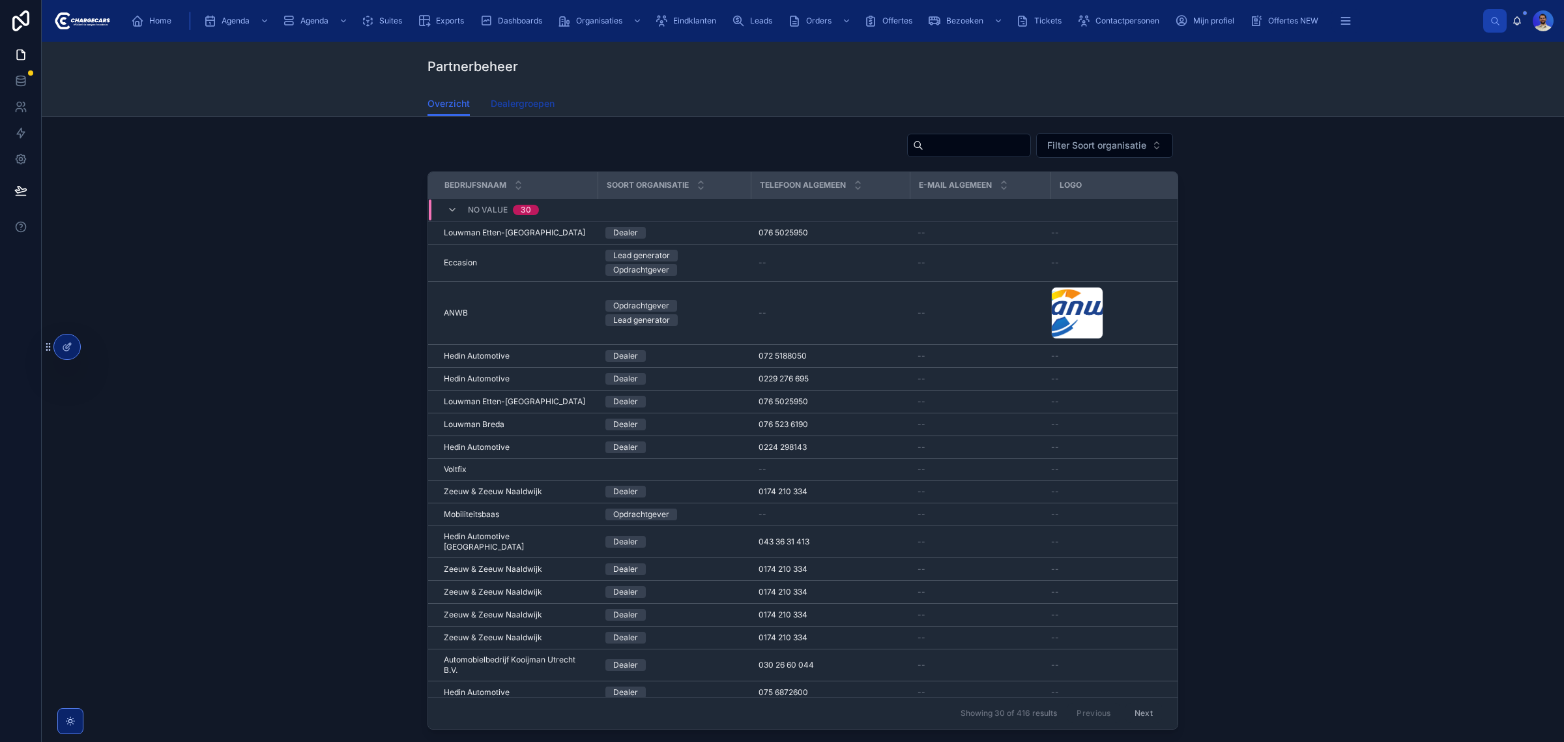
click at [508, 106] on span "Dealergroepen" at bounding box center [523, 103] width 64 height 13
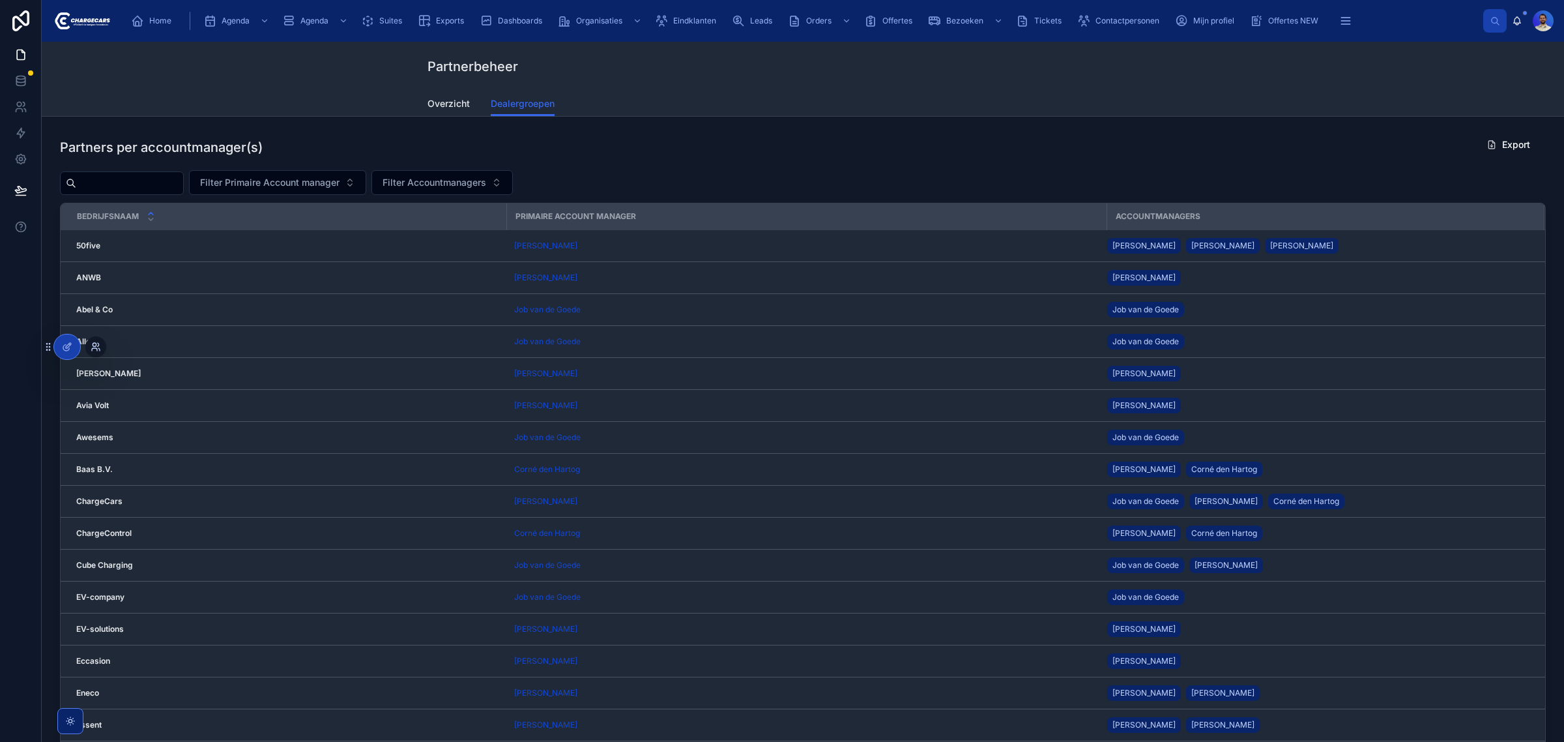
click at [93, 347] on icon at bounding box center [96, 346] width 10 height 10
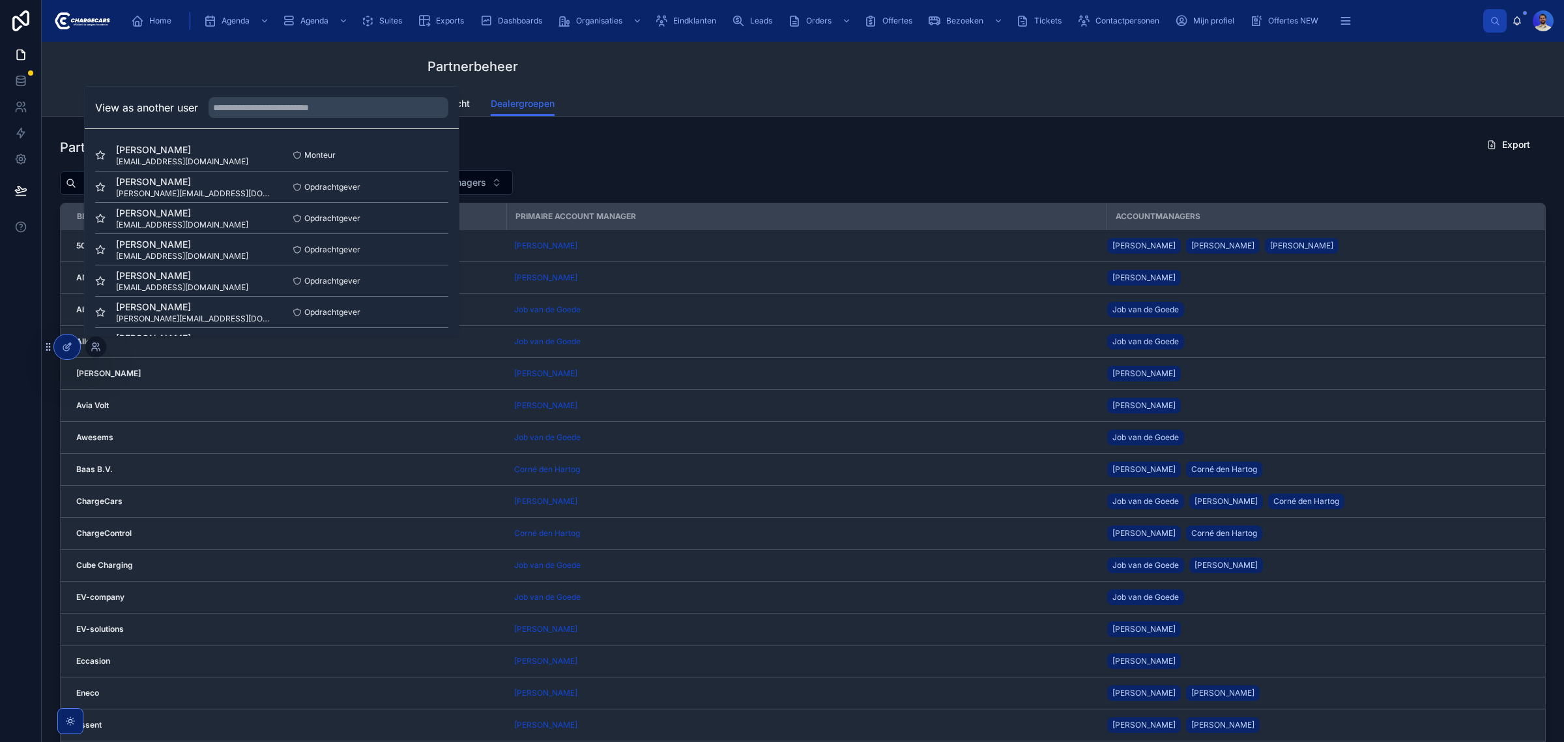
click at [256, 95] on div "View as another user" at bounding box center [272, 108] width 374 height 42
click at [261, 106] on input "text" at bounding box center [329, 107] width 240 height 21
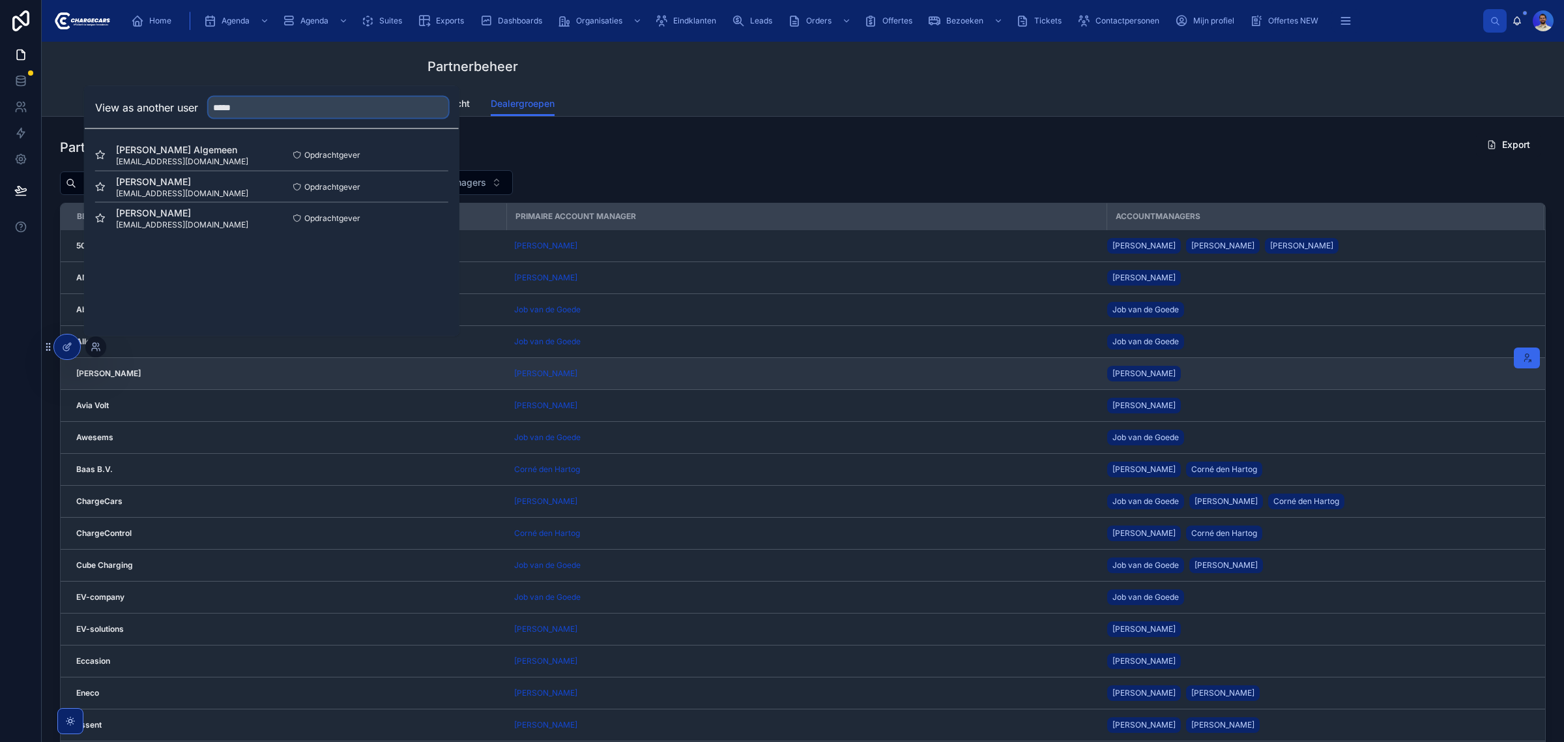
type input "*****"
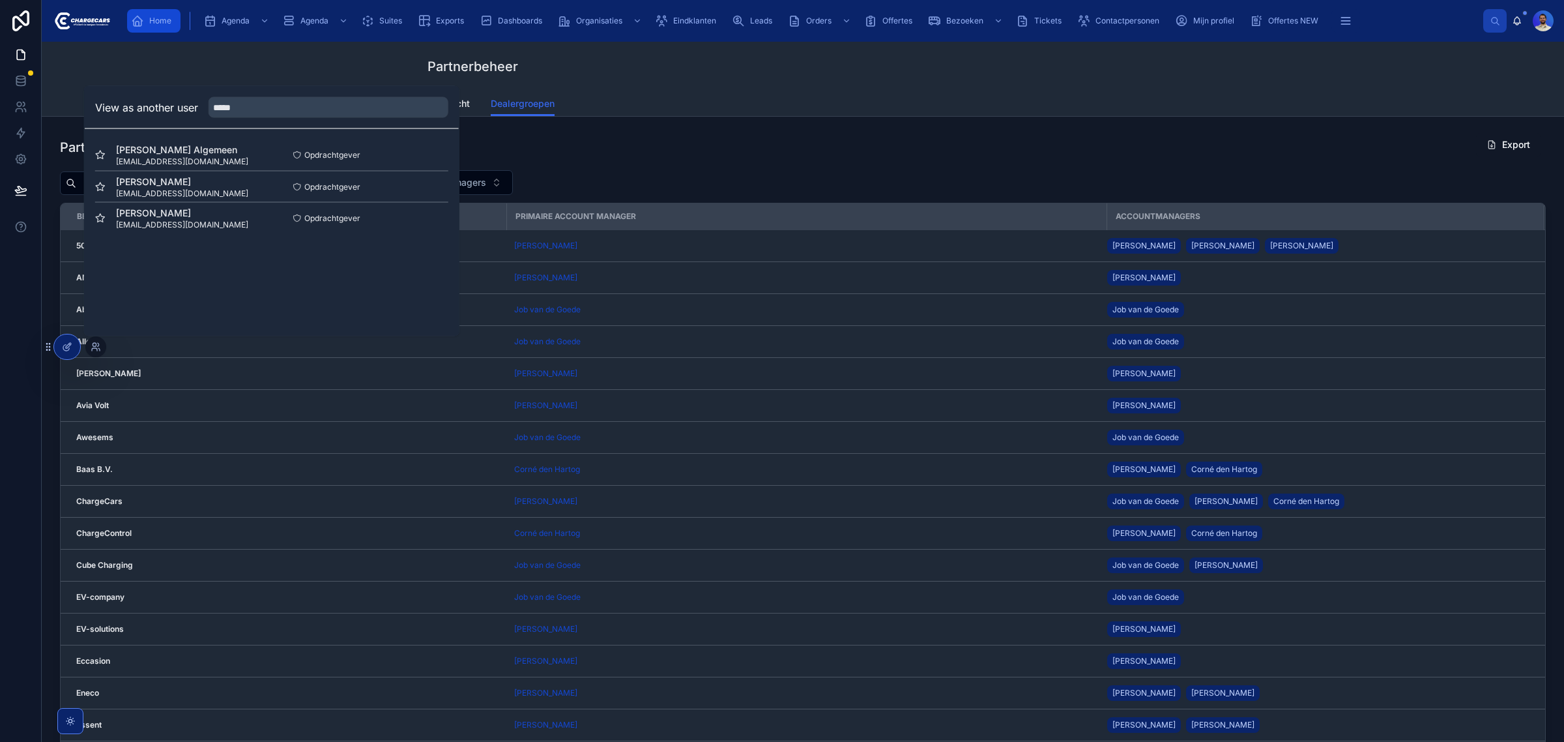
click at [173, 18] on div "Home" at bounding box center [154, 20] width 46 height 21
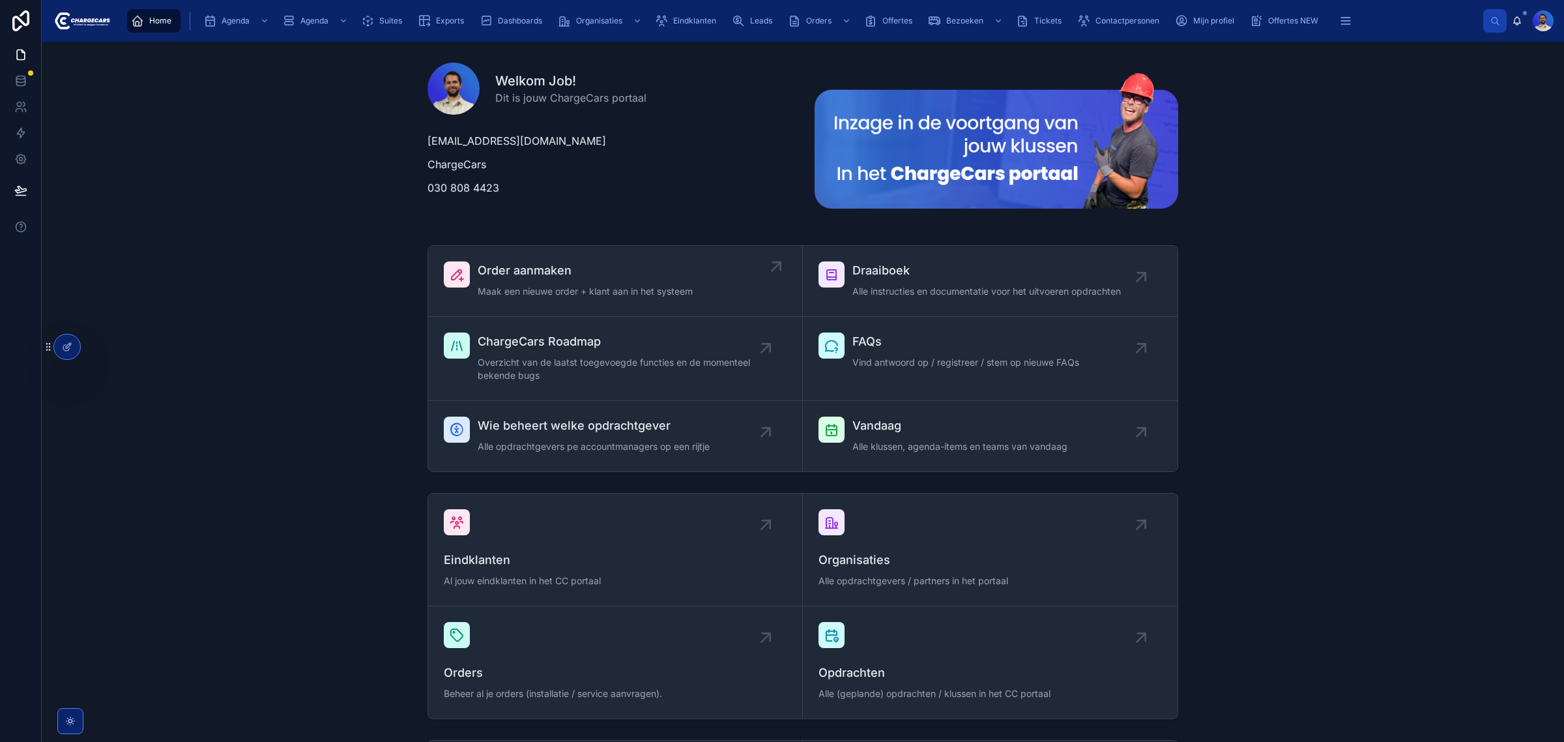
click at [479, 285] on span "Maak een nieuwe order + klant aan in het systeem" at bounding box center [585, 291] width 215 height 13
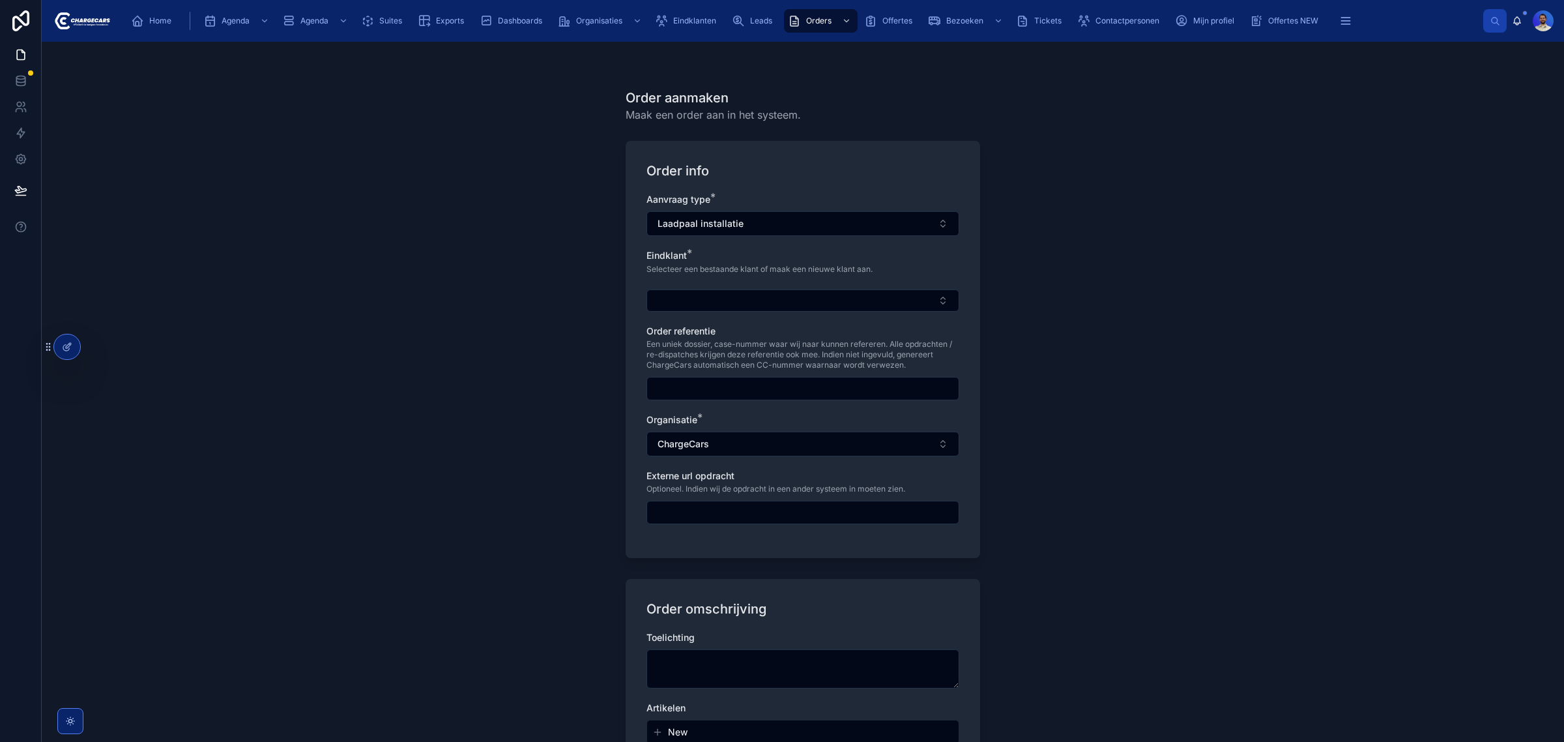
click at [849, 220] on button "Laadpaal installatie" at bounding box center [802, 223] width 313 height 25
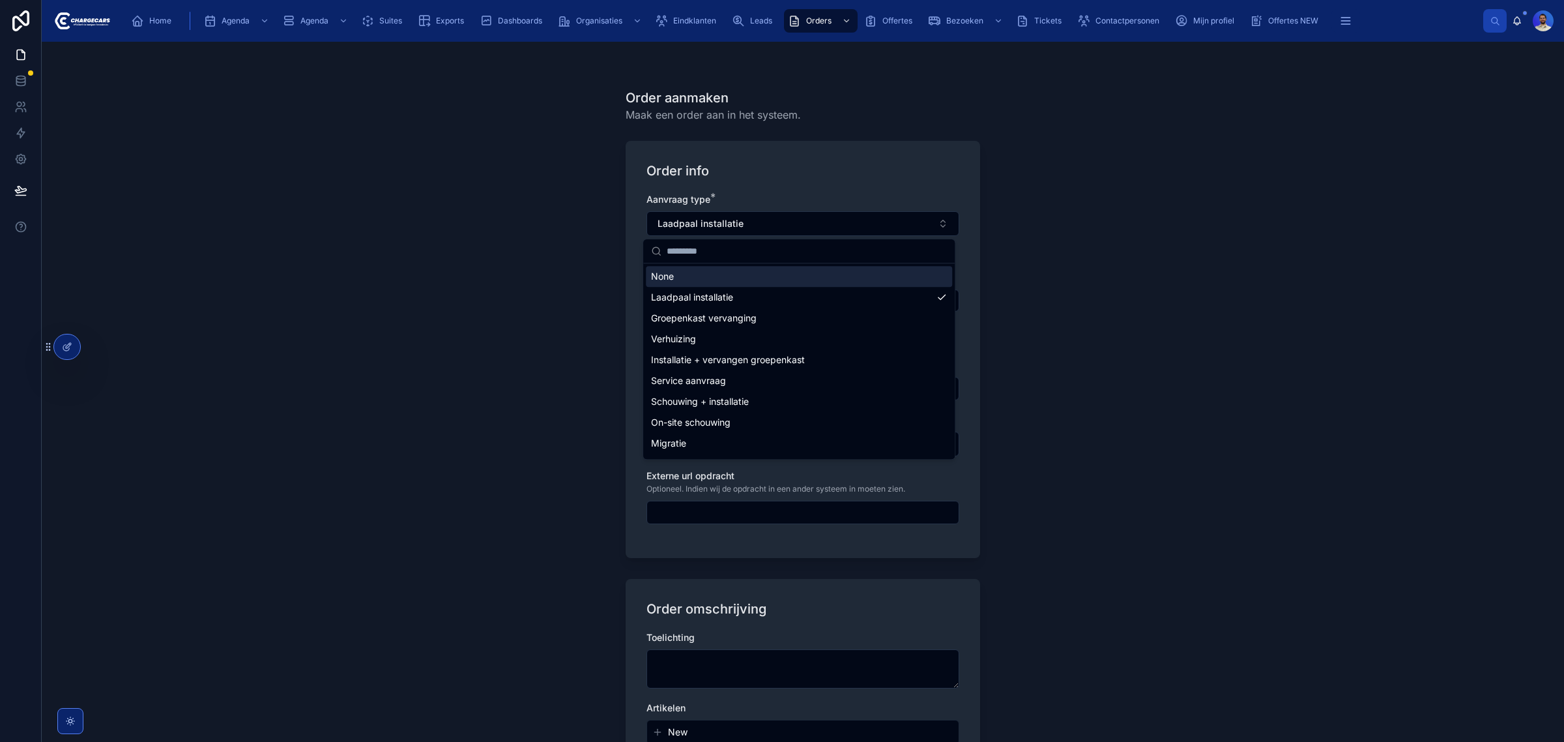
click at [1174, 171] on div "Order aanmaken Maak een order aan in het systeem. Order info Aanvraag type * La…" at bounding box center [803, 392] width 1522 height 700
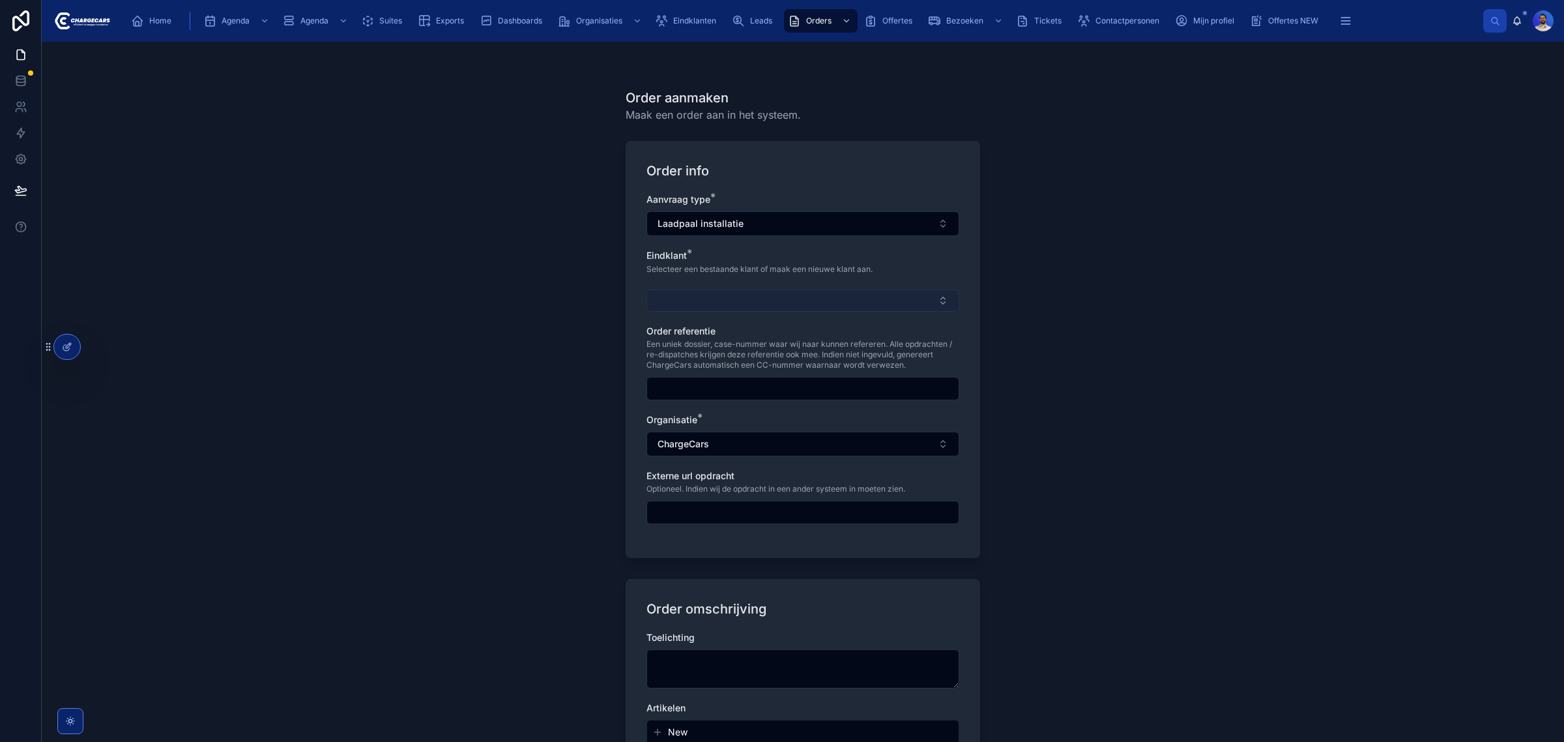
click at [731, 295] on button "Select Button" at bounding box center [802, 300] width 313 height 22
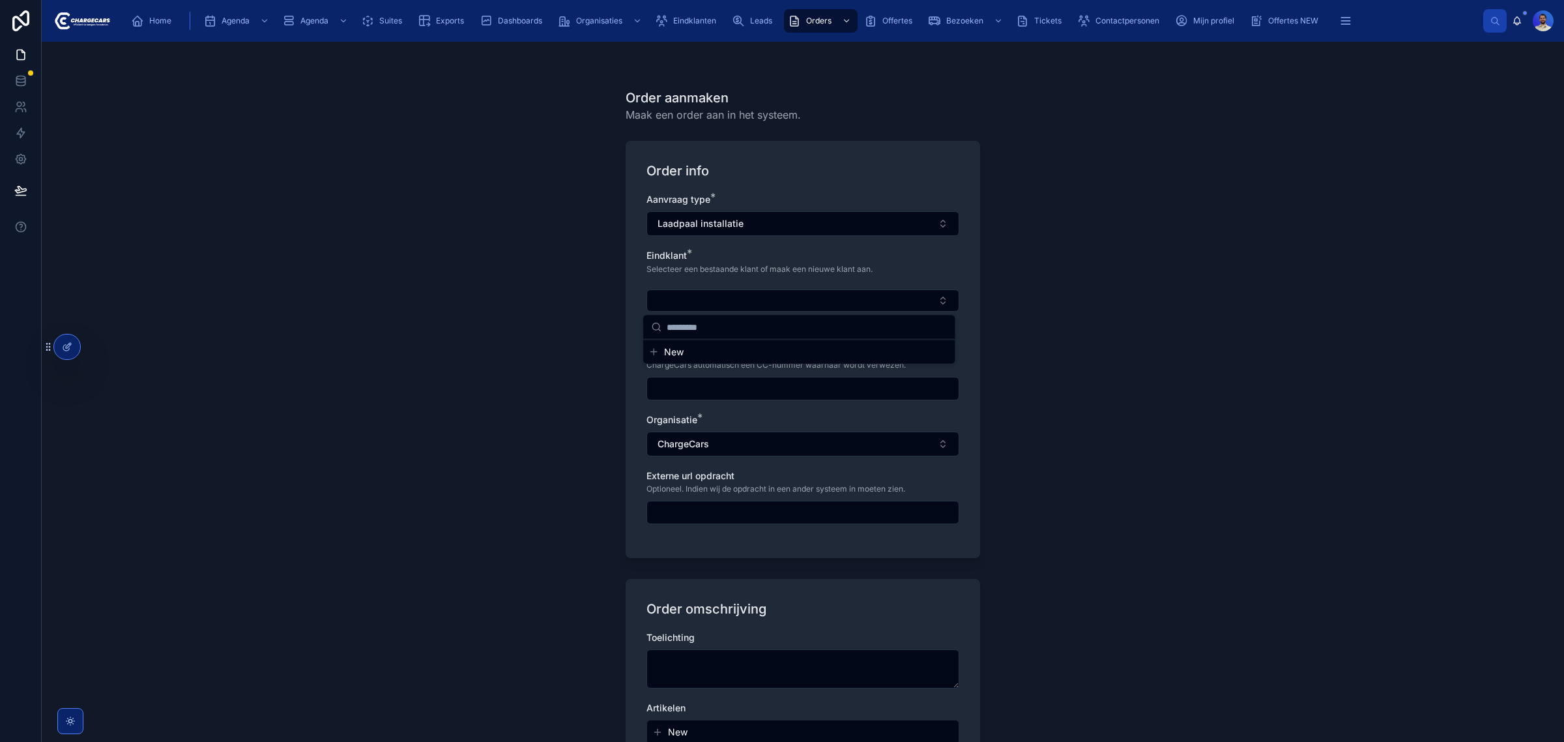
click at [463, 259] on div "Order aanmaken Maak een order aan in het systeem. Order info Aanvraag type * La…" at bounding box center [803, 392] width 1522 height 700
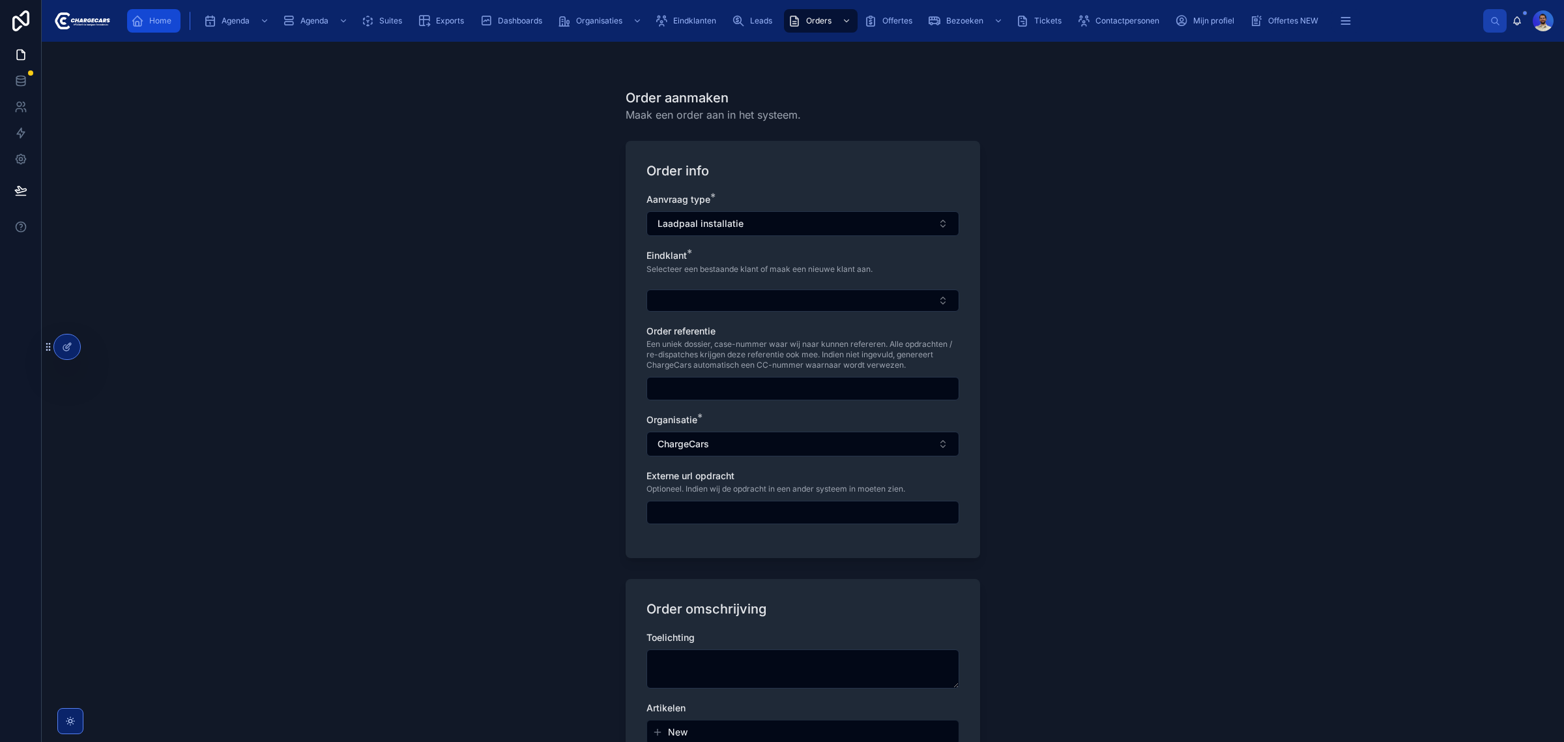
click at [137, 26] on icon "scrollable content" at bounding box center [137, 20] width 13 height 13
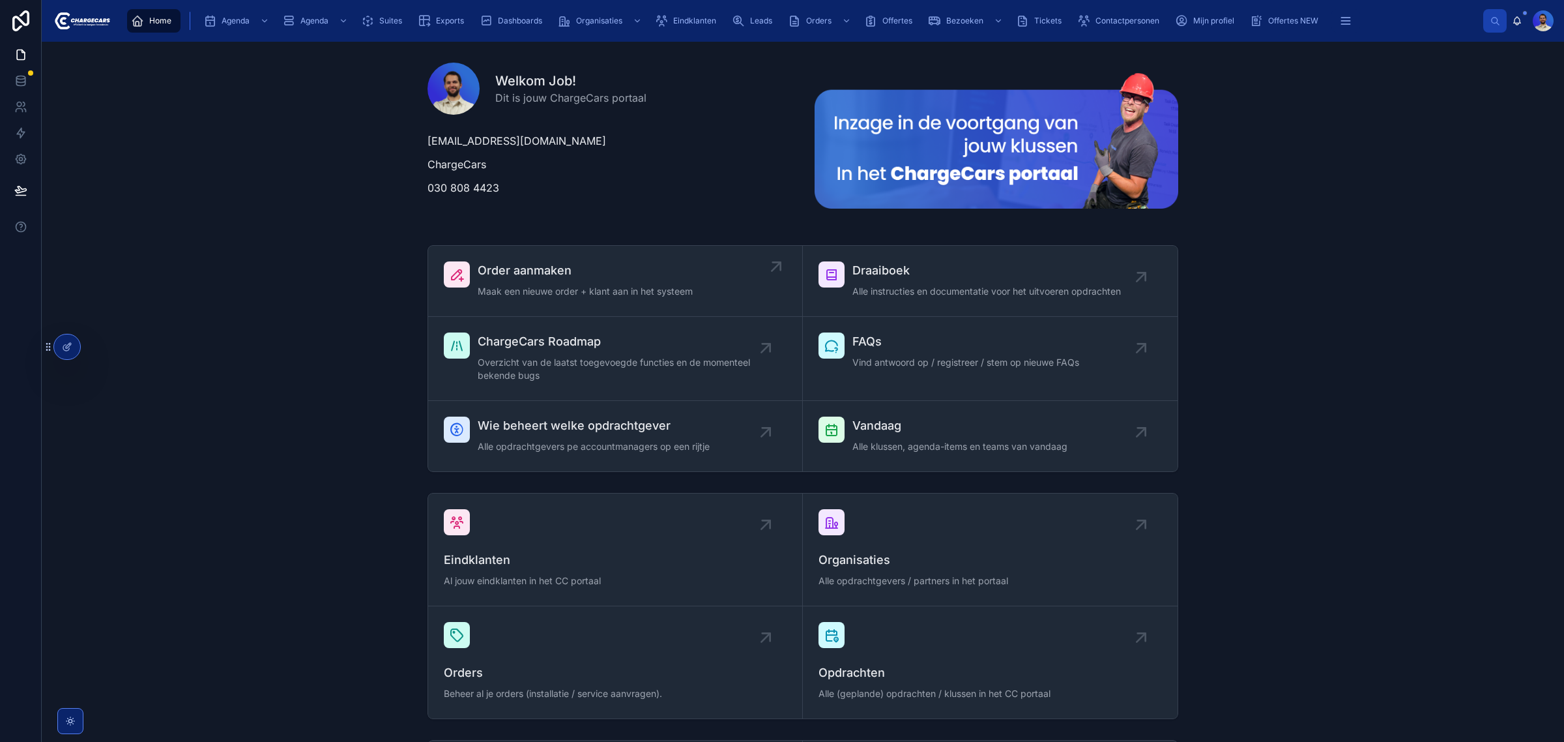
click at [549, 274] on span "Order aanmaken" at bounding box center [585, 270] width 215 height 18
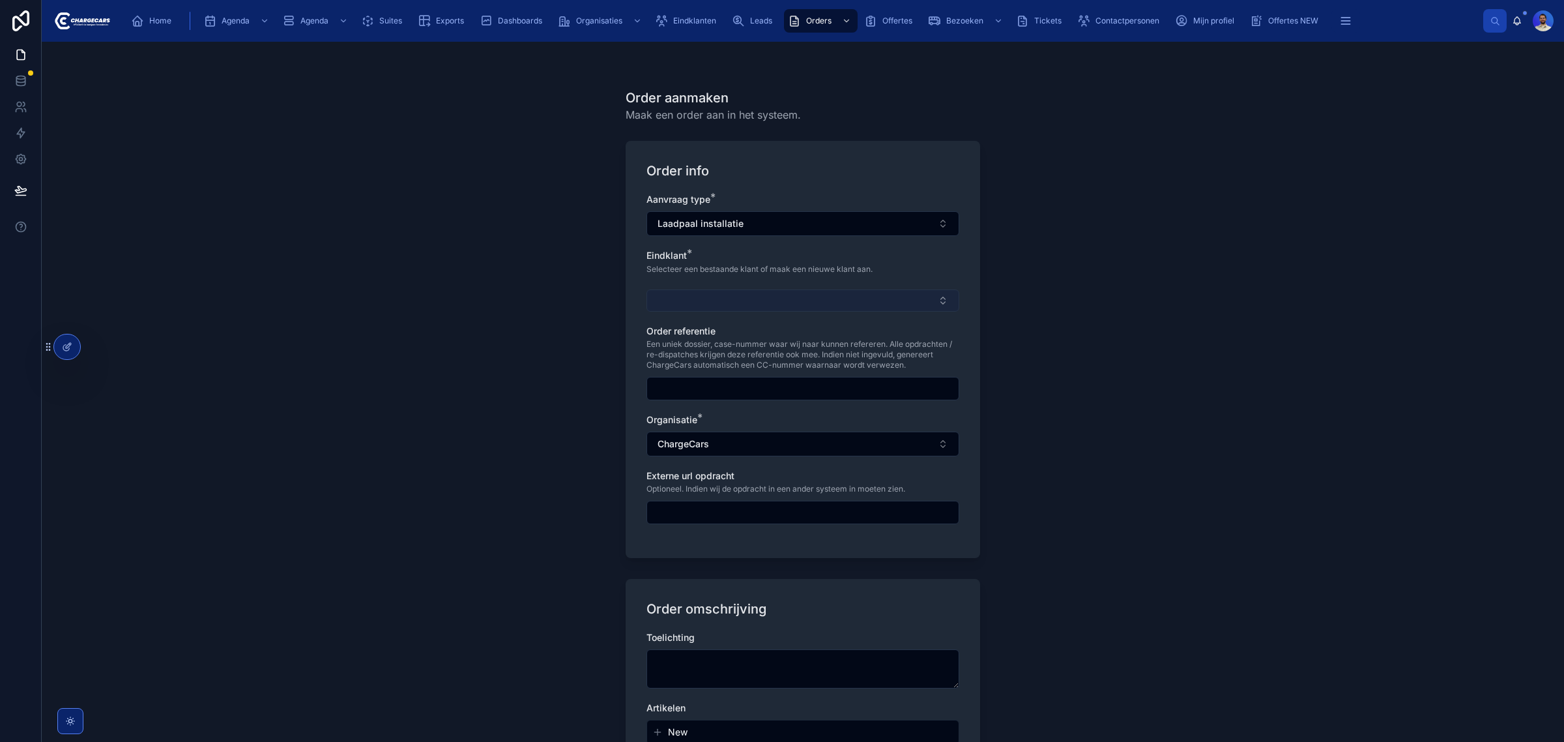
click at [701, 300] on button "Select Button" at bounding box center [802, 300] width 313 height 22
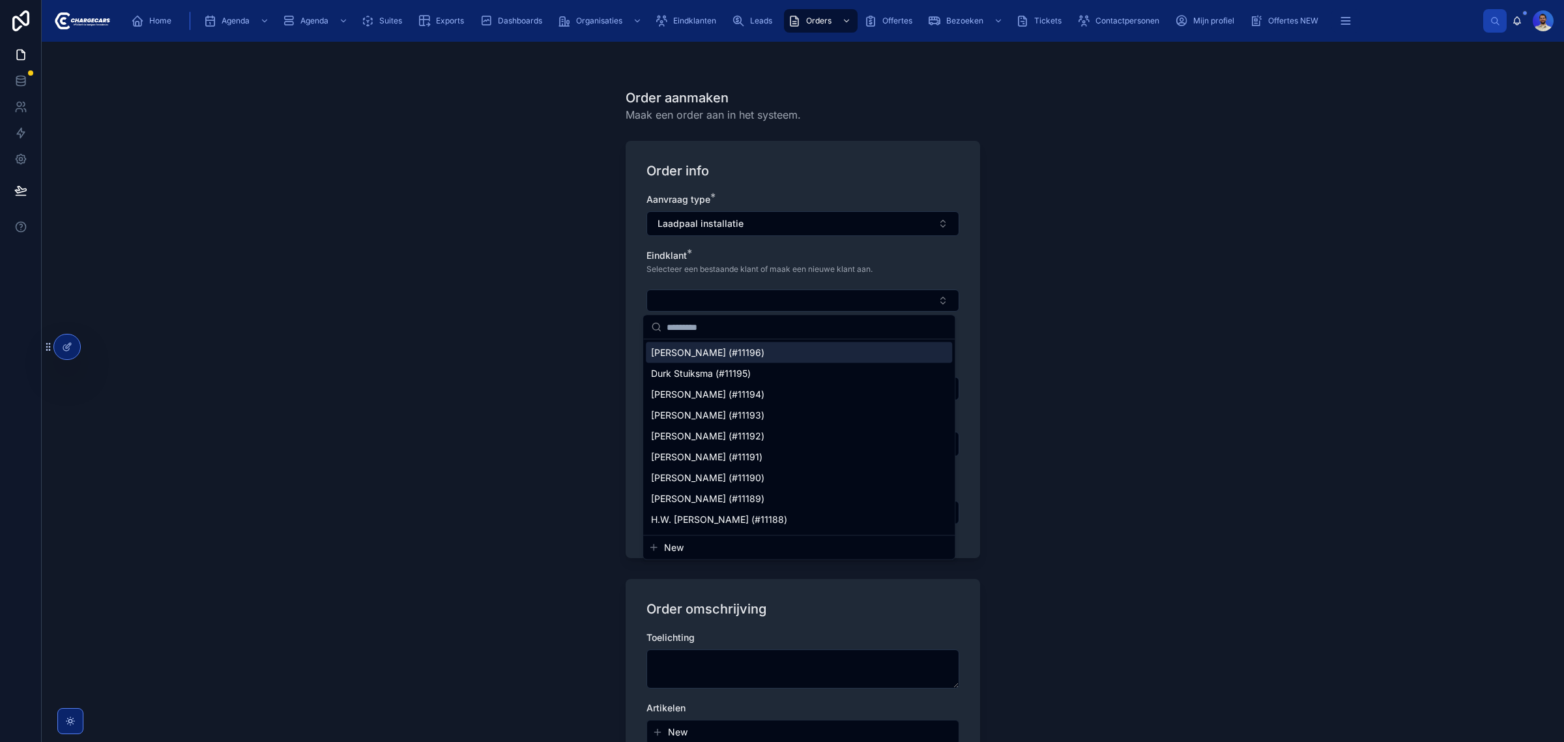
click at [701, 272] on p "Selecteer een bestaande klant of maak een nieuwe klant aan." at bounding box center [759, 269] width 226 height 12
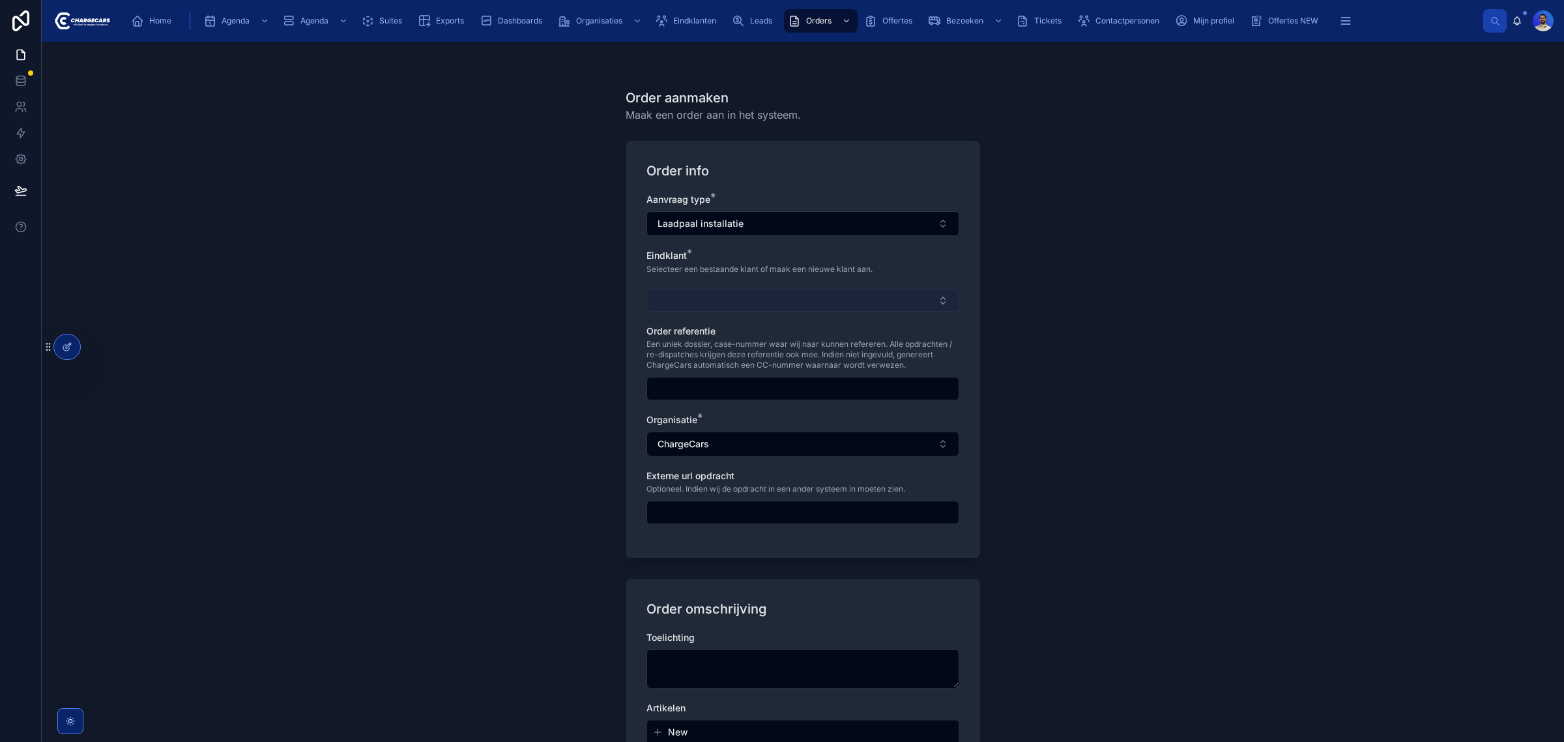
click at [696, 300] on button "Select Button" at bounding box center [802, 300] width 313 height 22
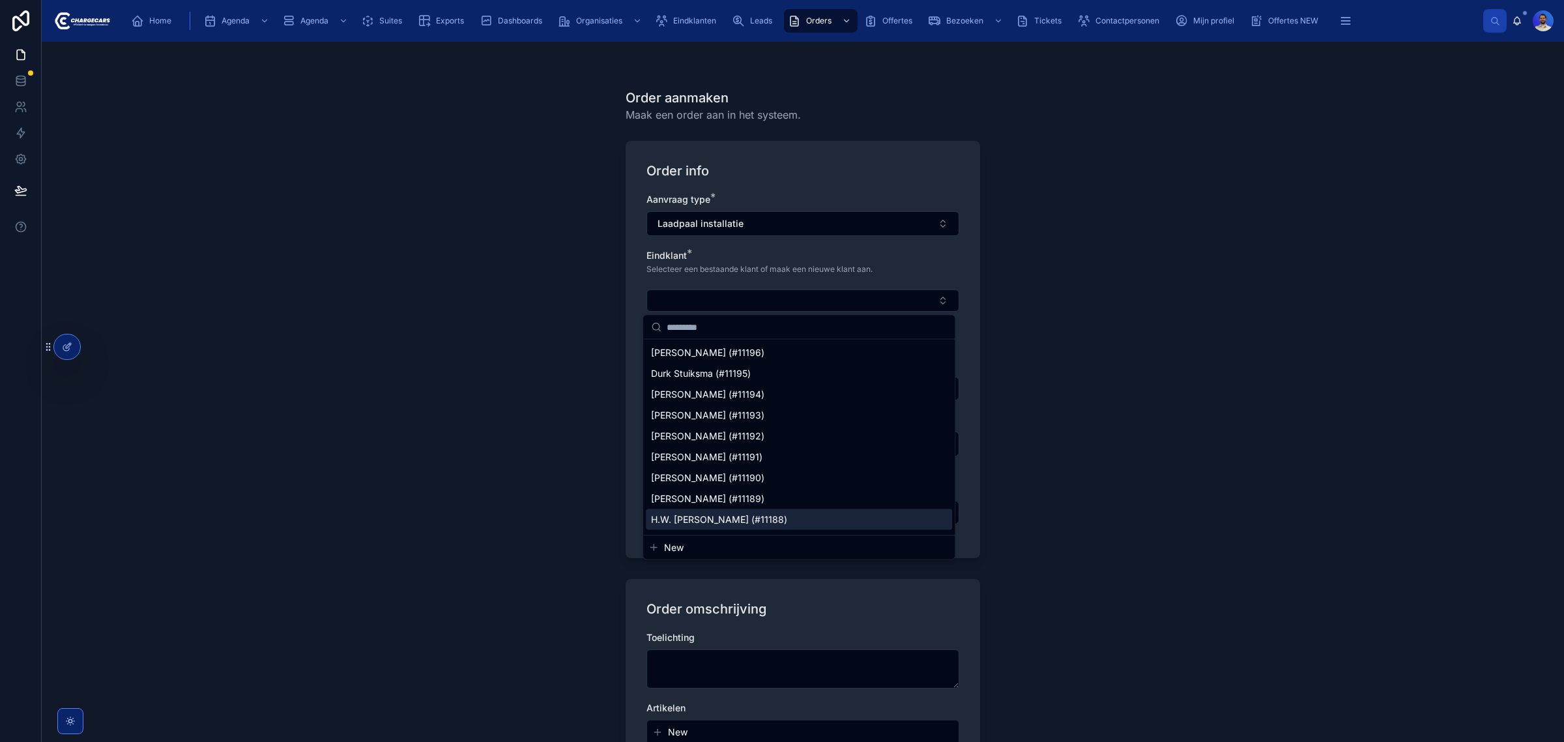
click at [664, 544] on span "New" at bounding box center [674, 547] width 20 height 13
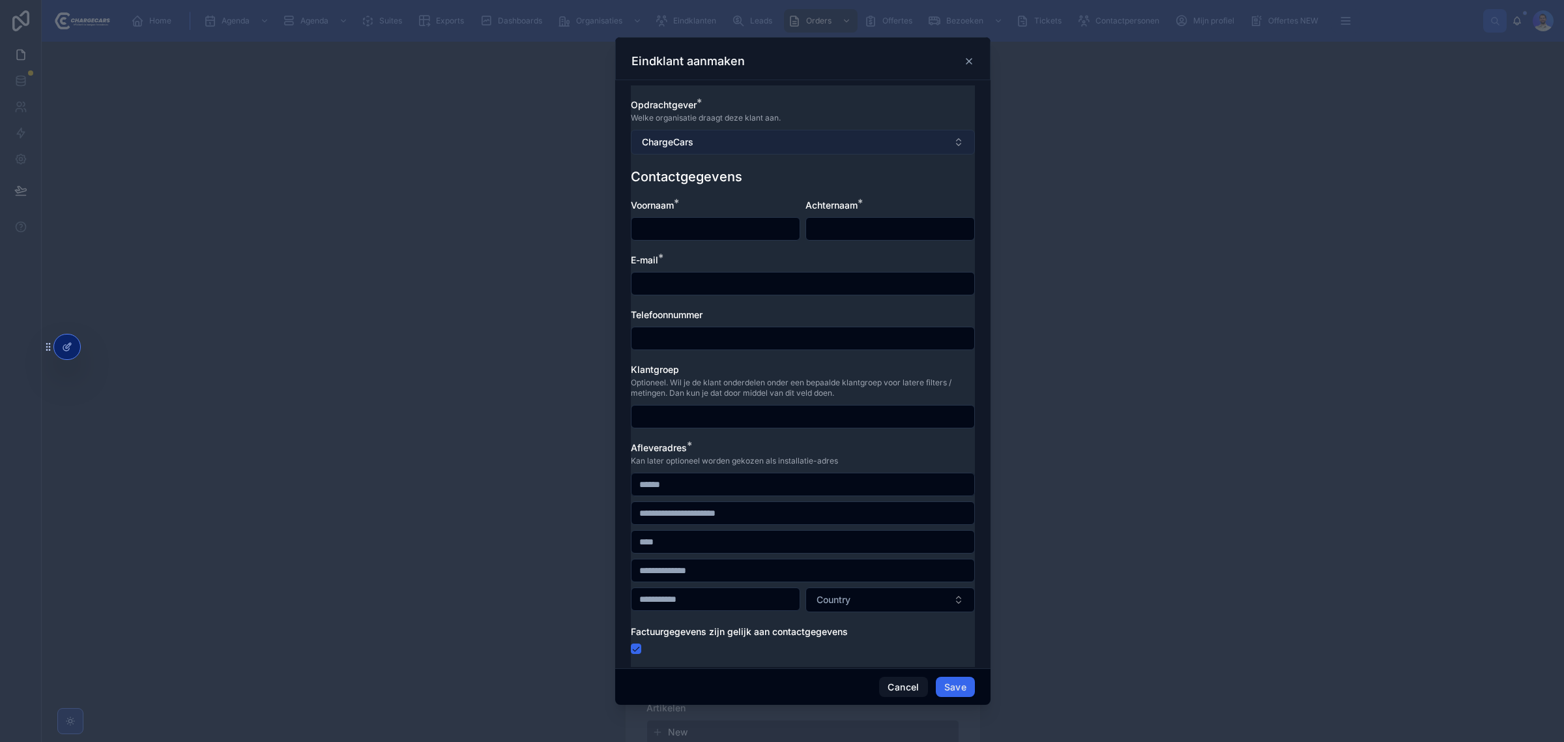
click at [710, 140] on button "ChargeCars" at bounding box center [803, 142] width 344 height 25
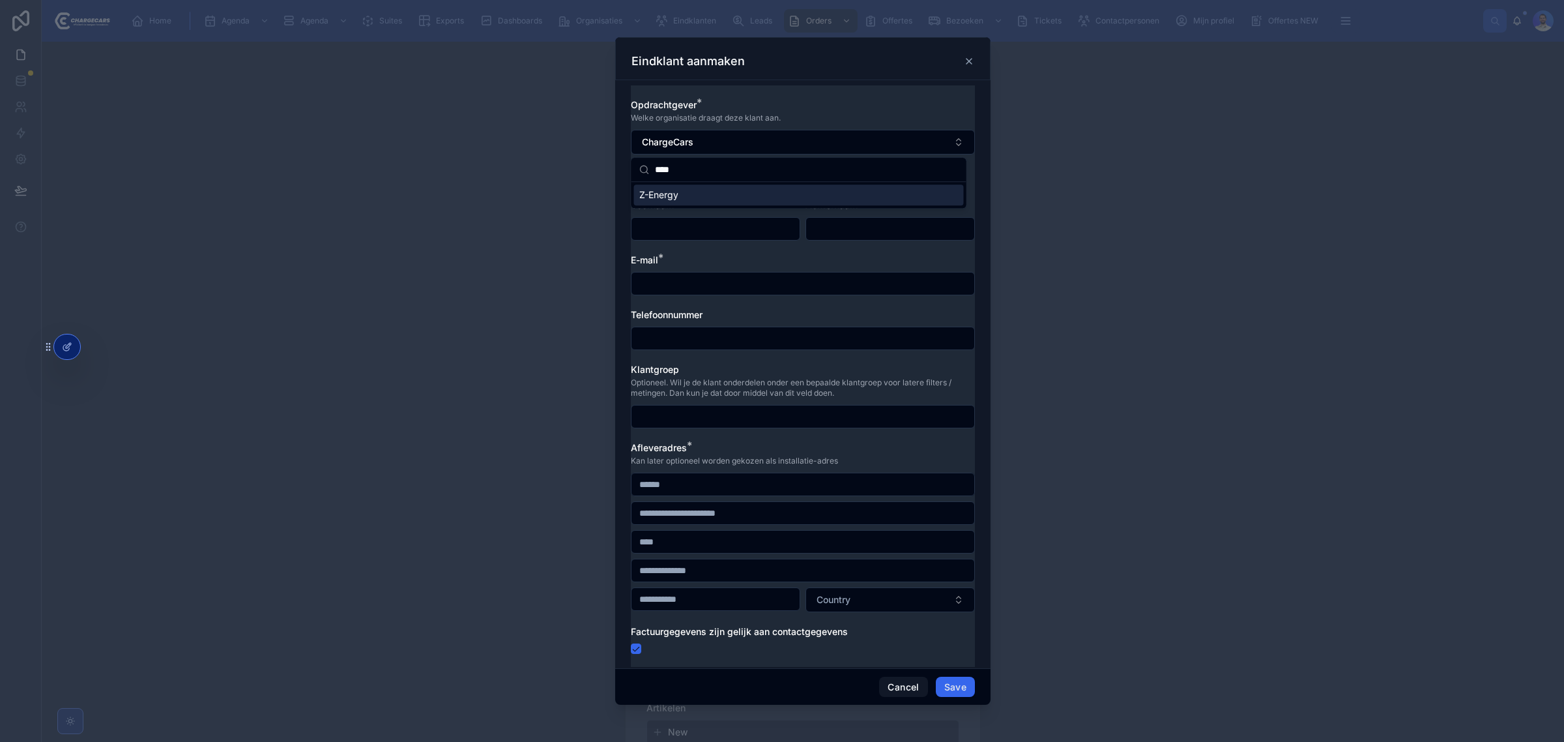
type input "****"
click at [706, 196] on div "Z-Energy" at bounding box center [799, 194] width 330 height 21
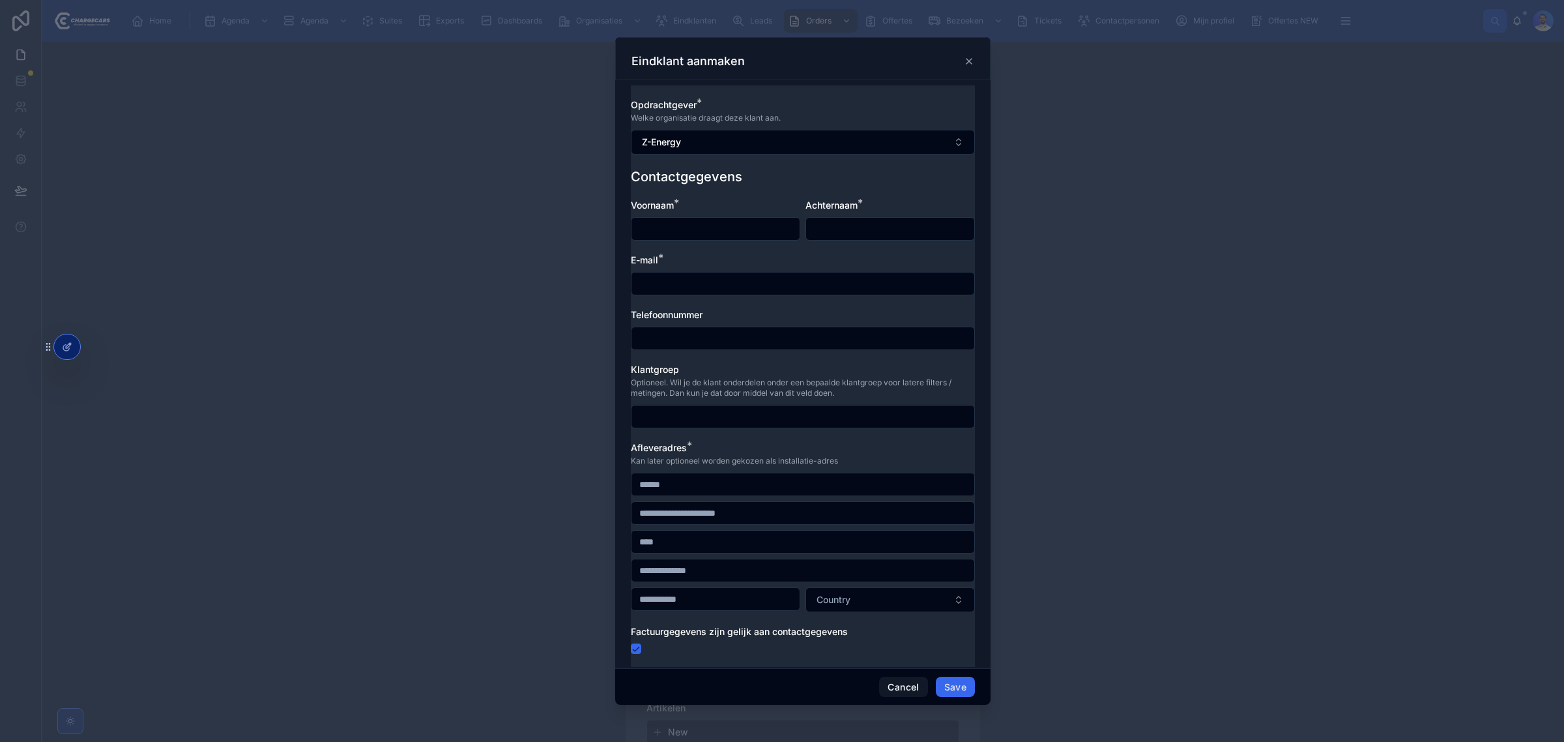
click at [682, 230] on input "text" at bounding box center [715, 229] width 168 height 18
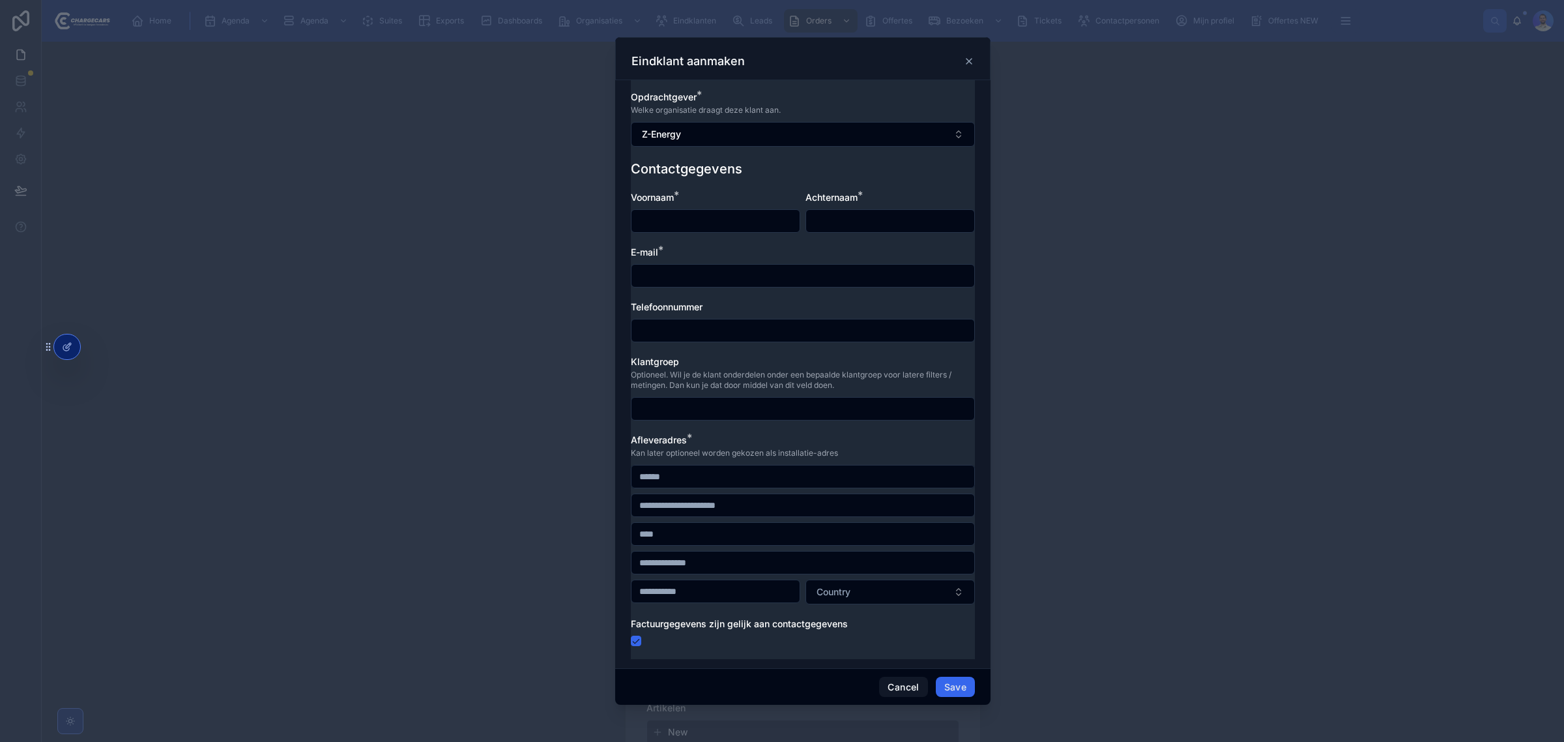
scroll to position [10, 0]
click at [633, 637] on button "button" at bounding box center [636, 639] width 10 height 10
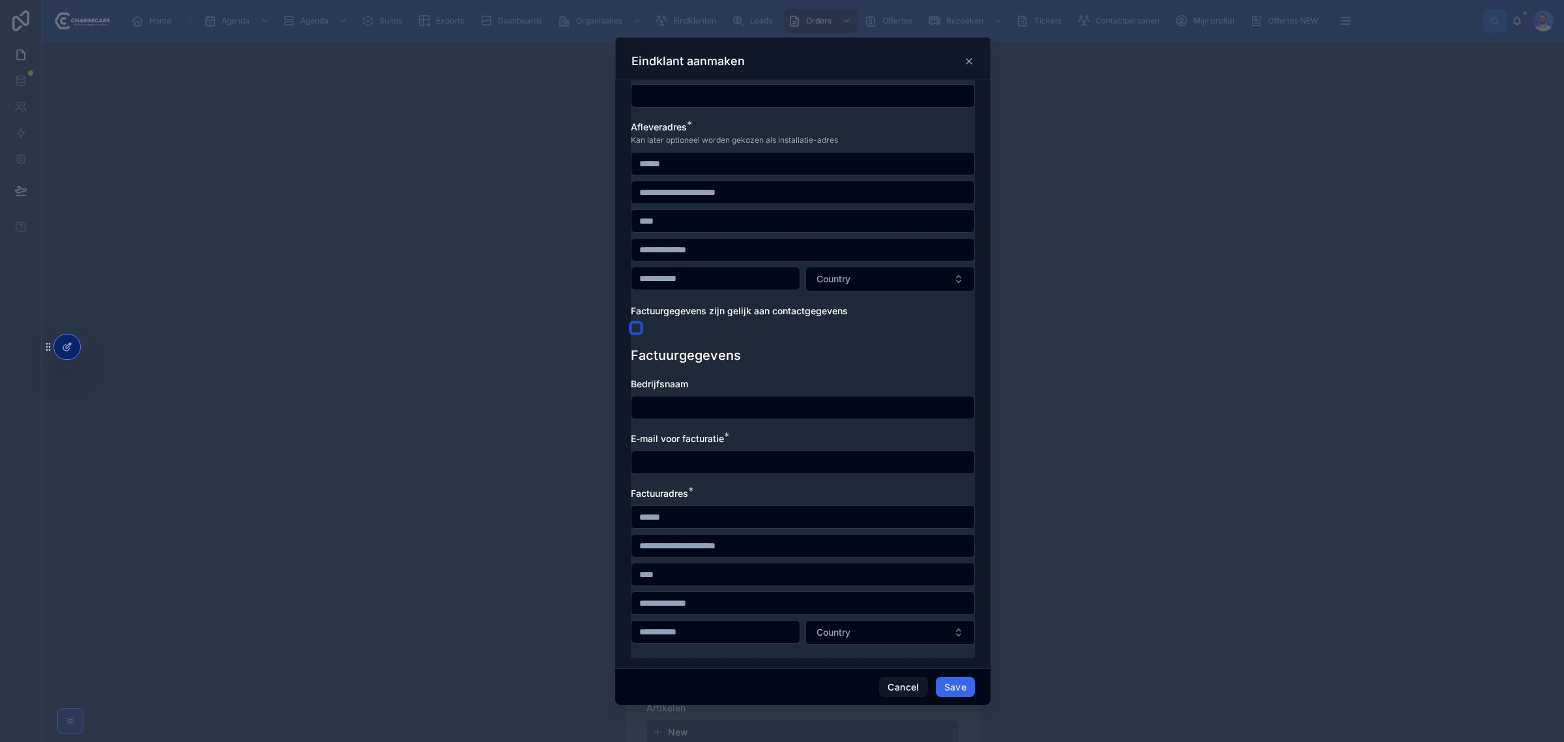
click at [633, 330] on button "button" at bounding box center [636, 328] width 10 height 10
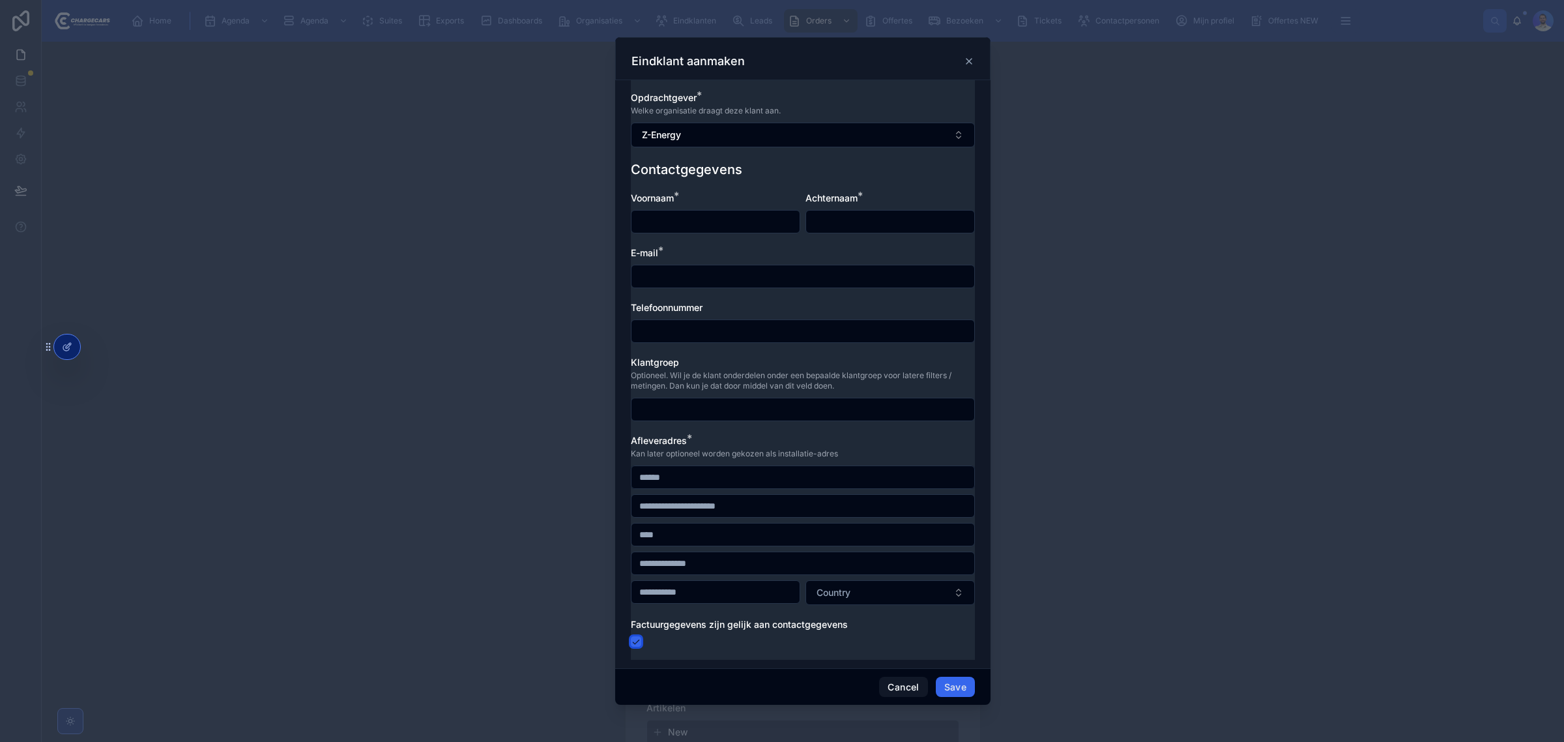
scroll to position [10, 0]
click at [897, 684] on button "Cancel" at bounding box center [903, 686] width 48 height 21
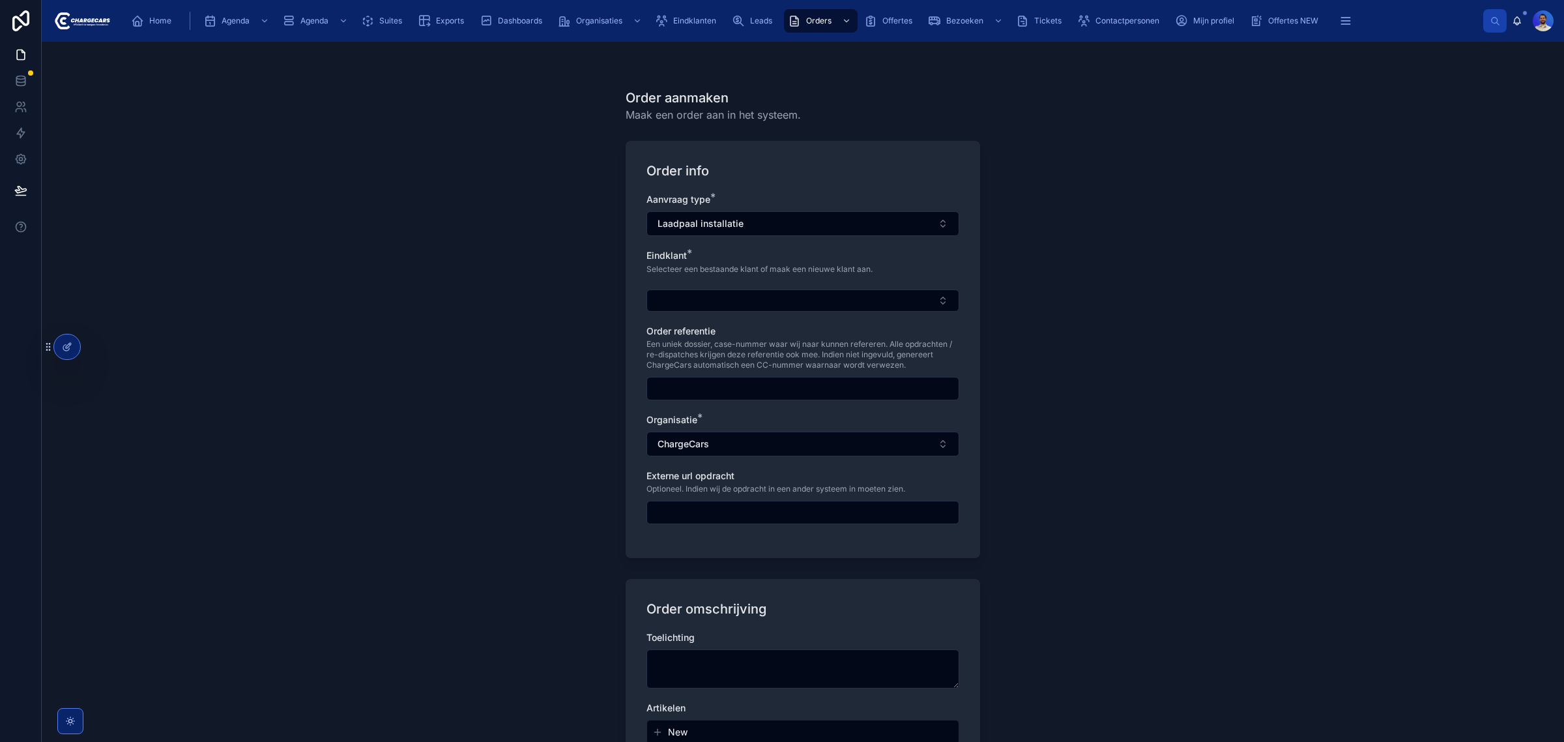
click at [699, 487] on span "Optioneel. Indien wij de opdracht in een ander systeem in moeten zien." at bounding box center [775, 489] width 259 height 10
click at [758, 439] on button "ChargeCars" at bounding box center [802, 443] width 313 height 25
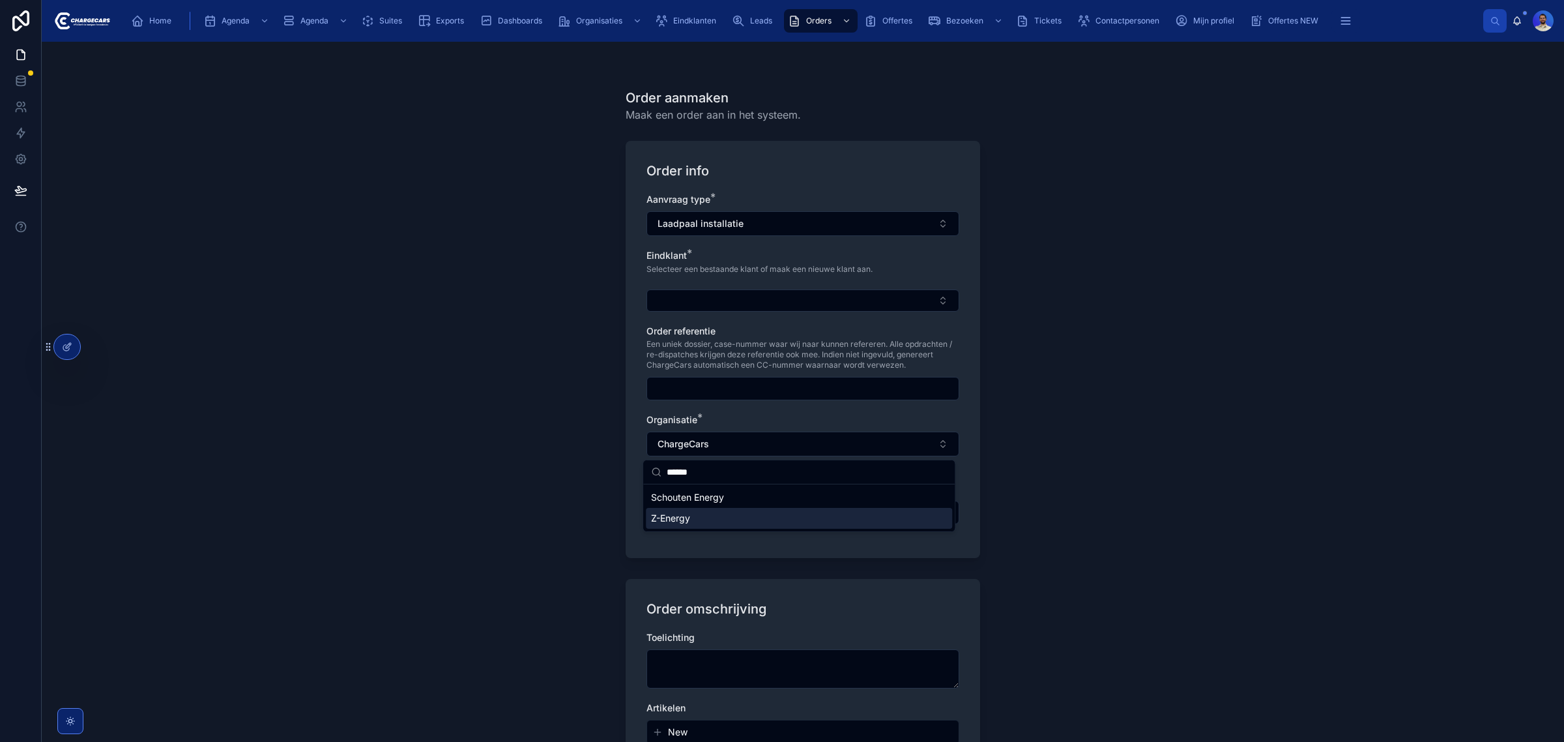
type input "******"
click at [718, 509] on div "Z-Energy" at bounding box center [799, 518] width 306 height 21
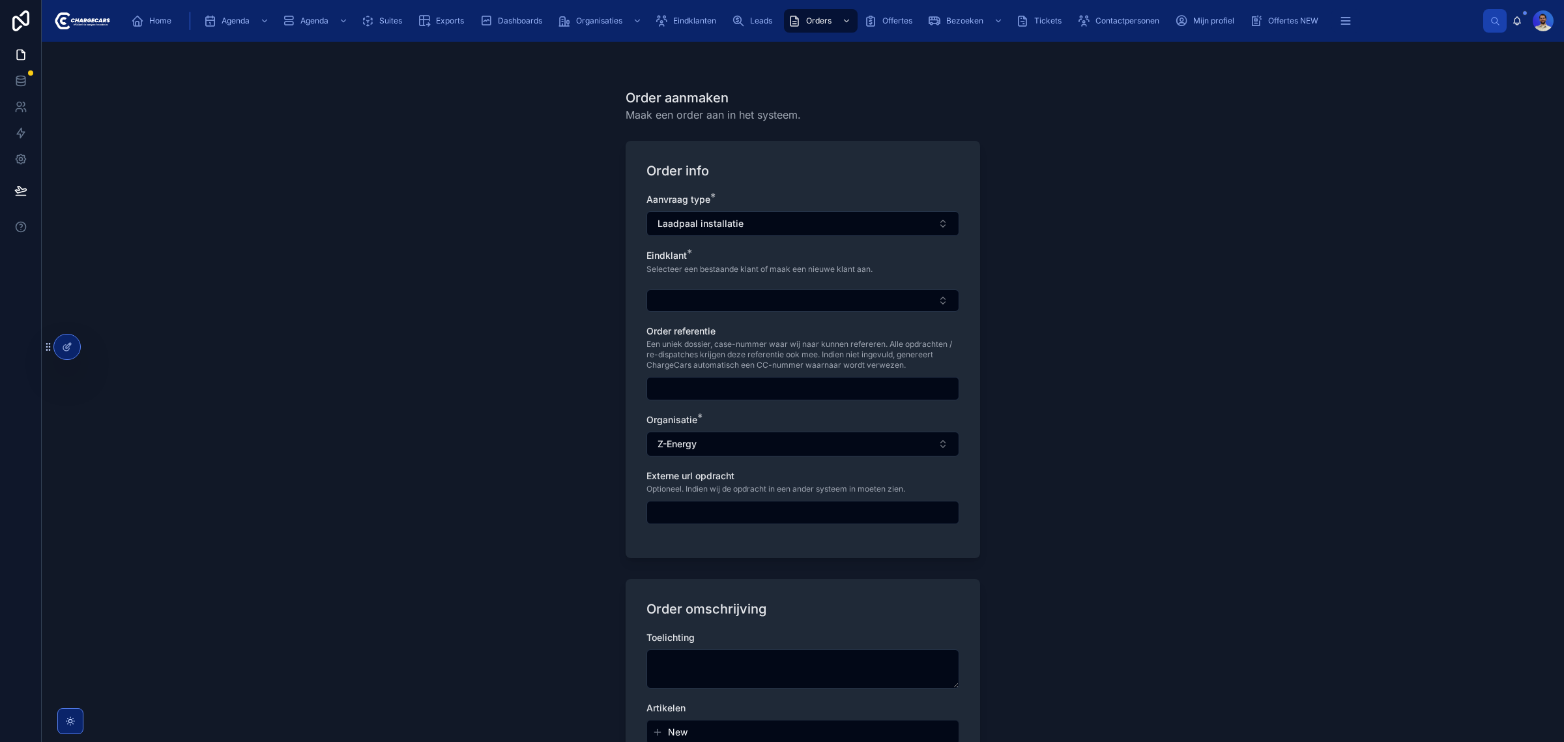
click at [721, 506] on input "text" at bounding box center [802, 512] width 311 height 18
click at [551, 487] on div "Order aanmaken Maak een order aan in het systeem. Order info Aanvraag type * La…" at bounding box center [803, 392] width 1522 height 700
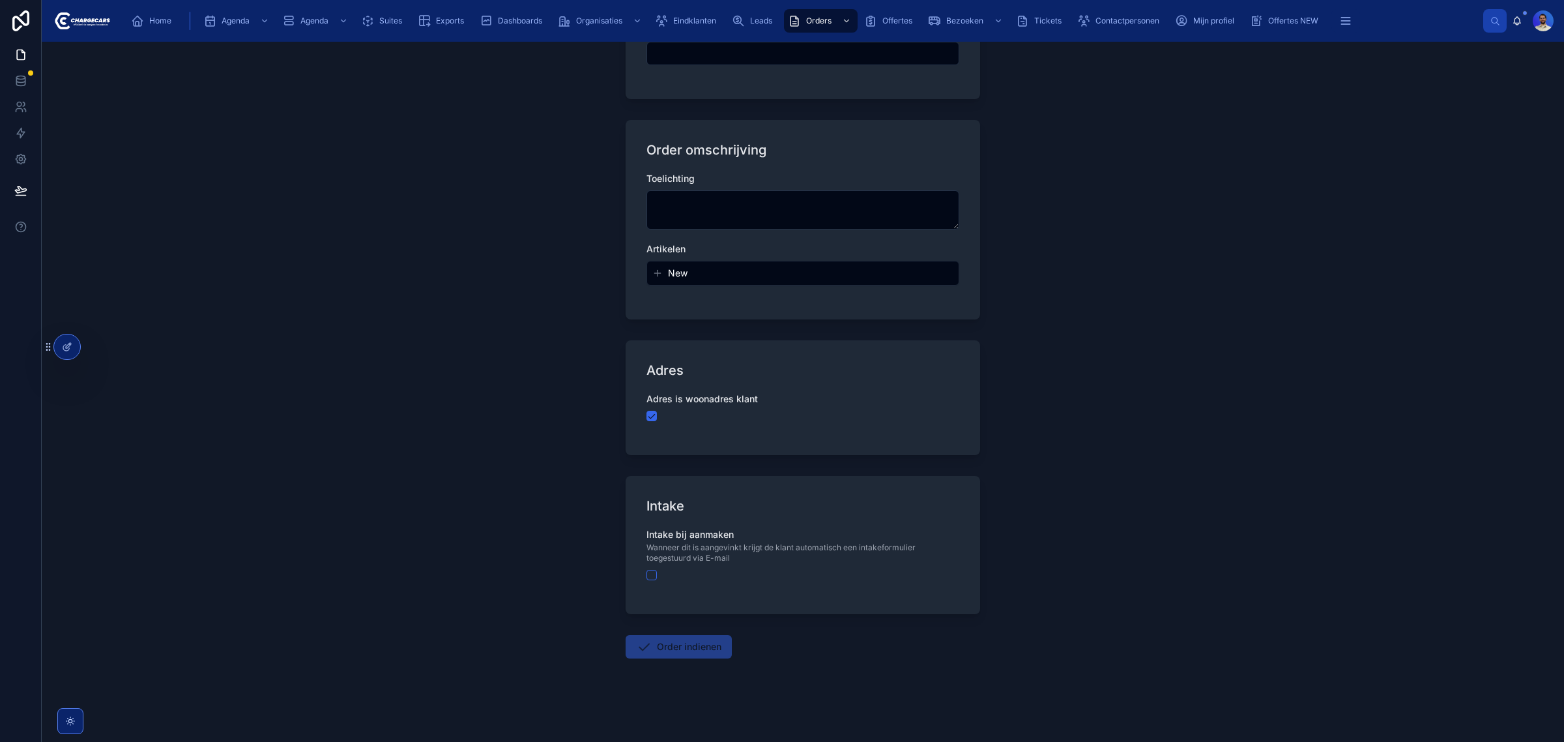
scroll to position [0, 0]
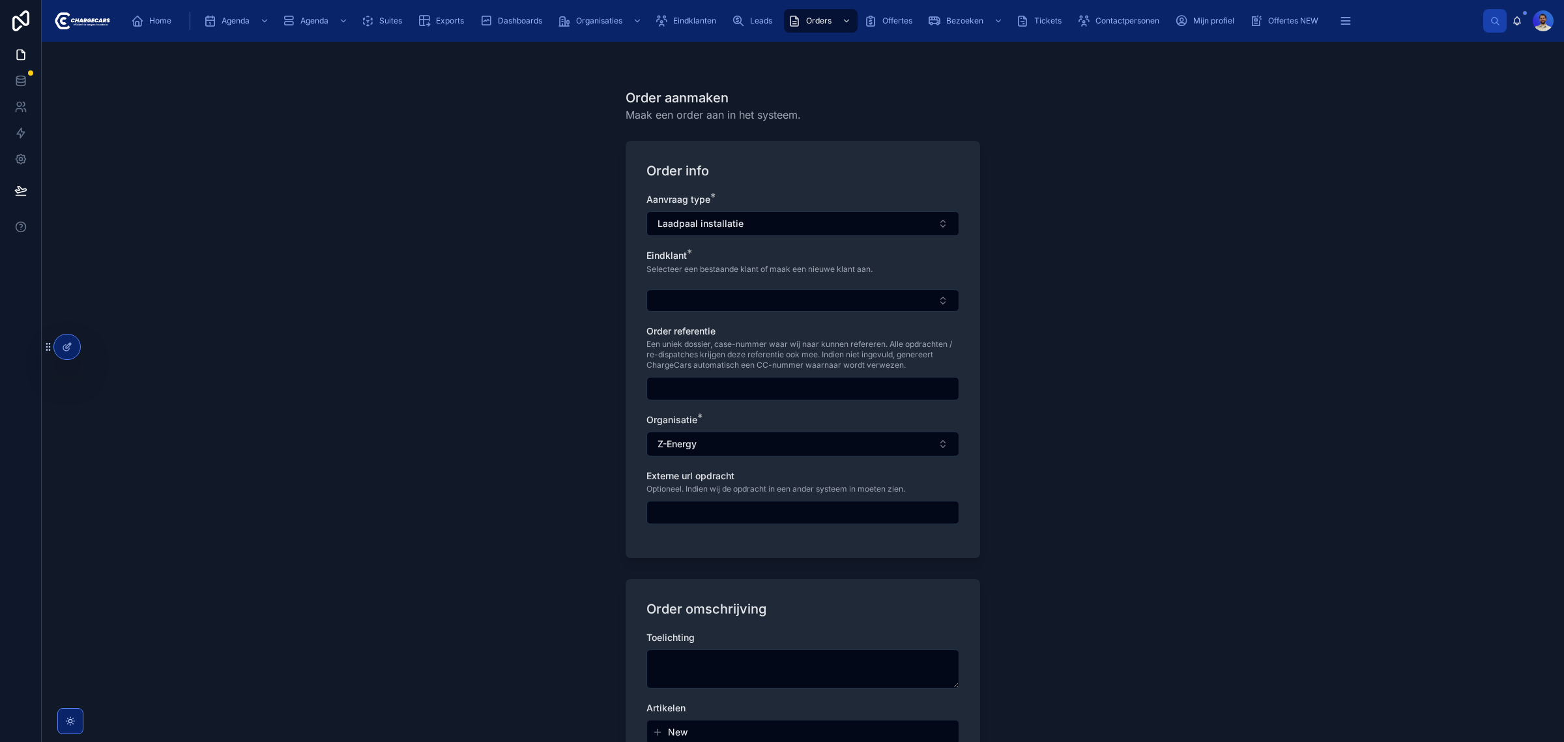
click at [721, 366] on span "Een uniek dossier, case-nummer waar wij naar kunnen refereren. Alle opdrachten …" at bounding box center [802, 354] width 313 height 31
click at [1151, 313] on div "Order aanmaken Maak een order aan in het systeem. Order info Aanvraag type * La…" at bounding box center [803, 392] width 1522 height 700
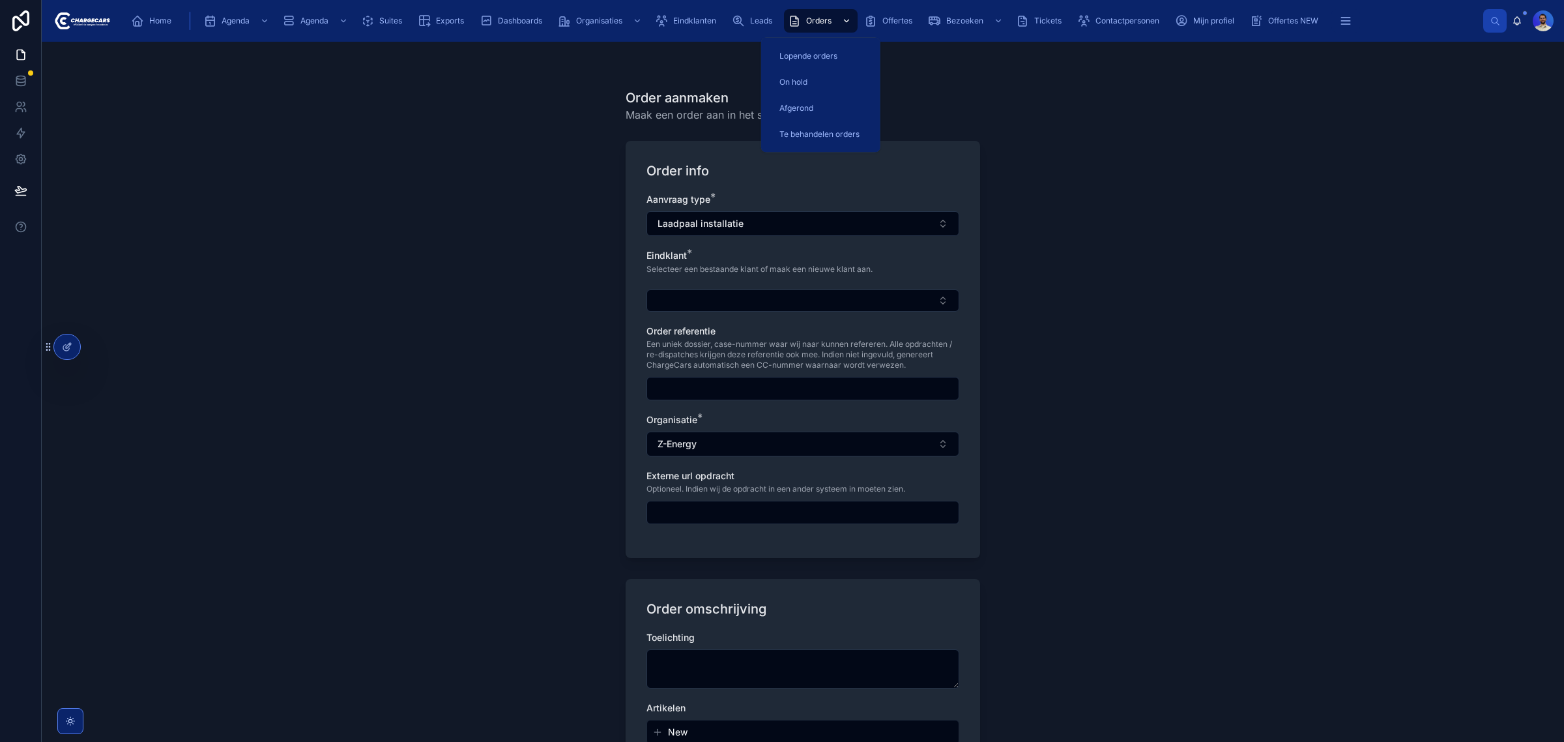
click at [802, 20] on div "Orders" at bounding box center [821, 20] width 66 height 21
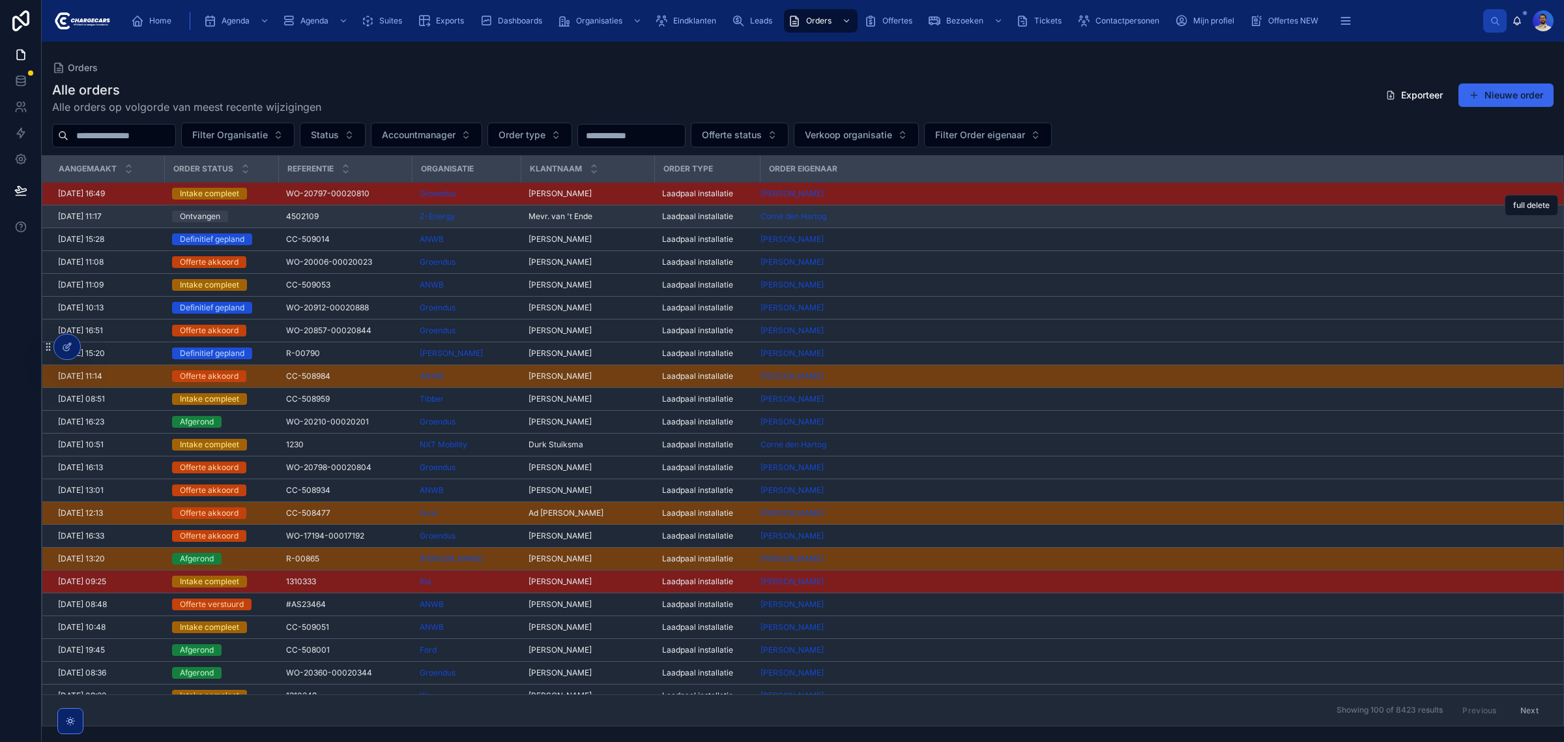
click at [551, 217] on span "Mevr. van 't Ende" at bounding box center [560, 216] width 64 height 10
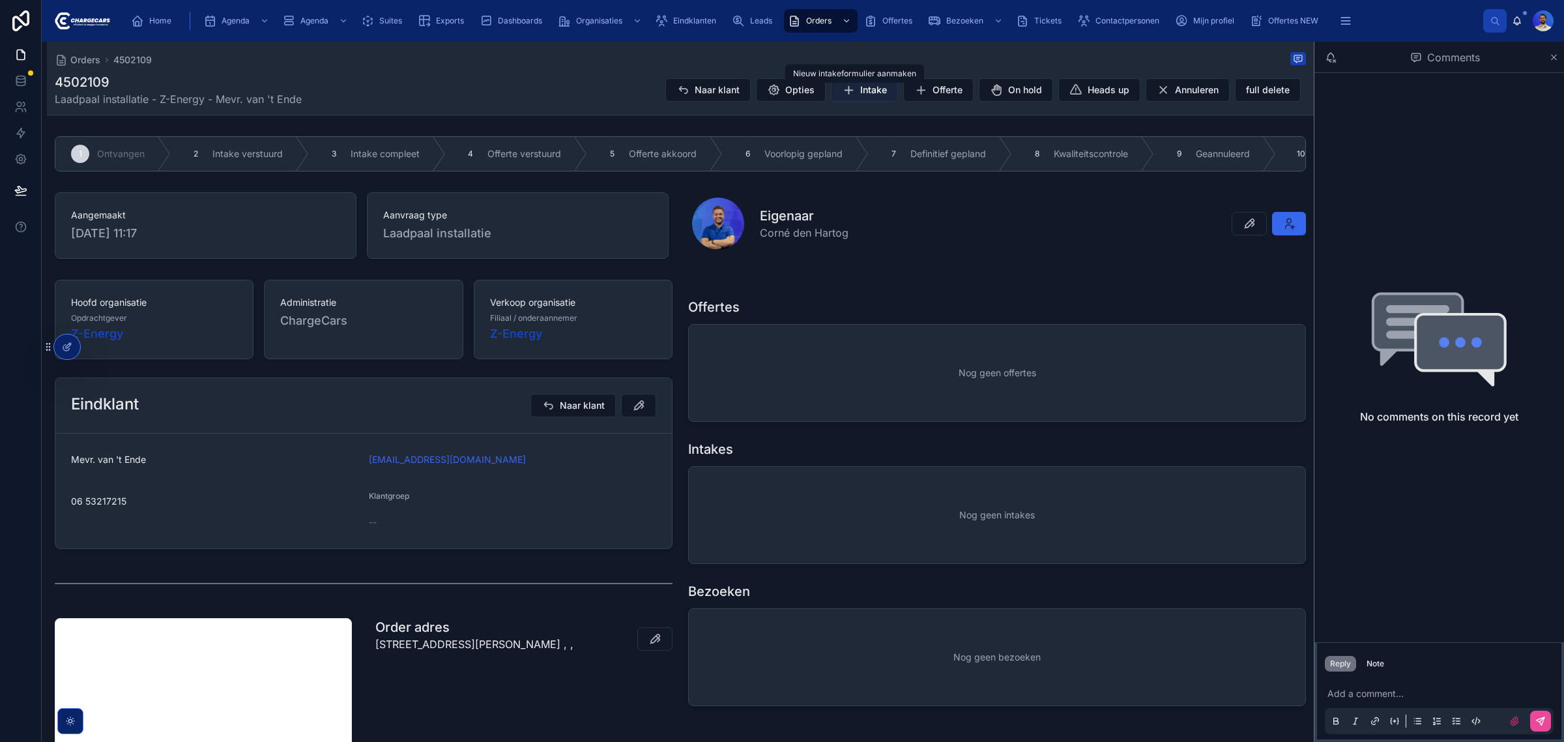
click at [876, 86] on button "Intake" at bounding box center [864, 89] width 67 height 23
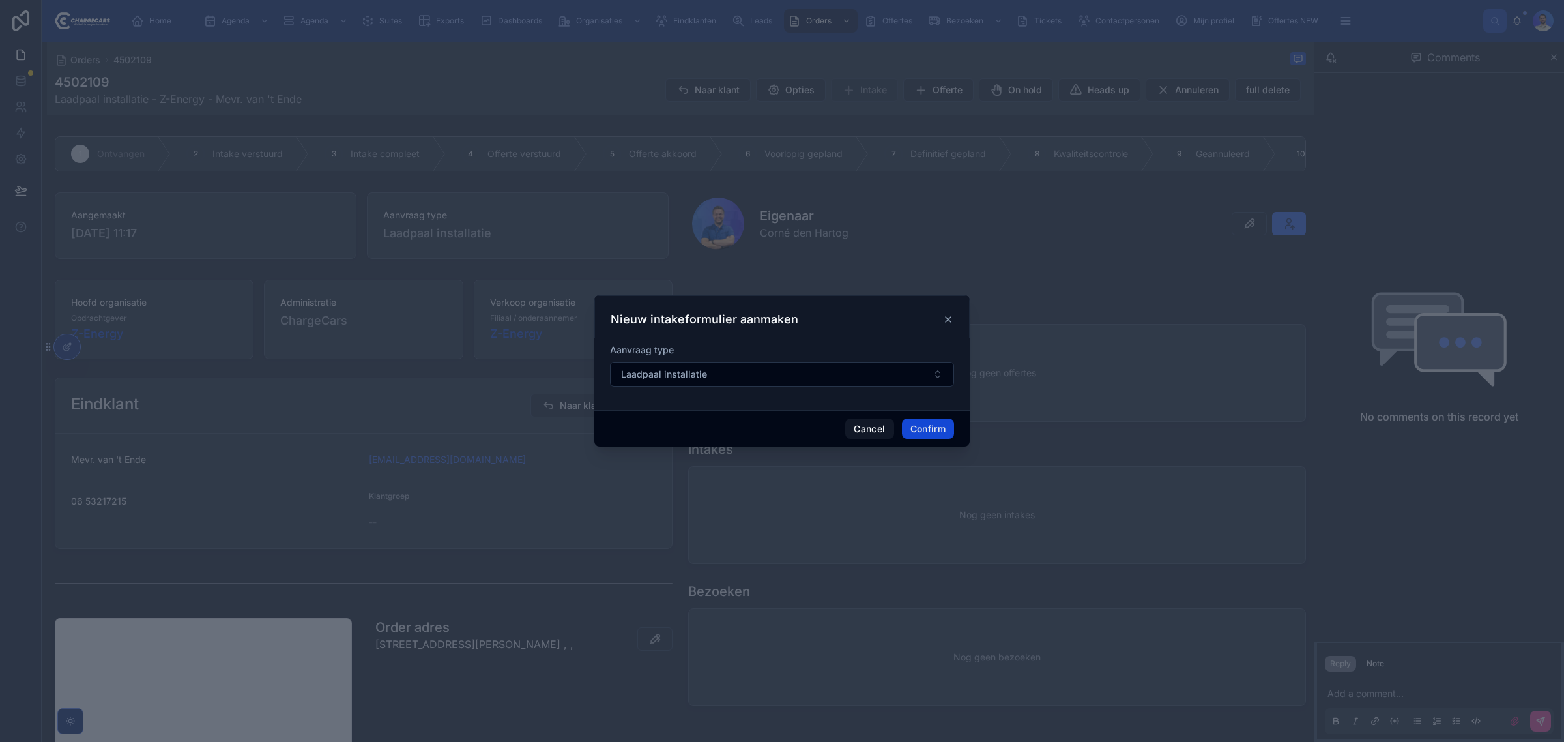
click at [938, 427] on button "Confirm" at bounding box center [928, 428] width 52 height 21
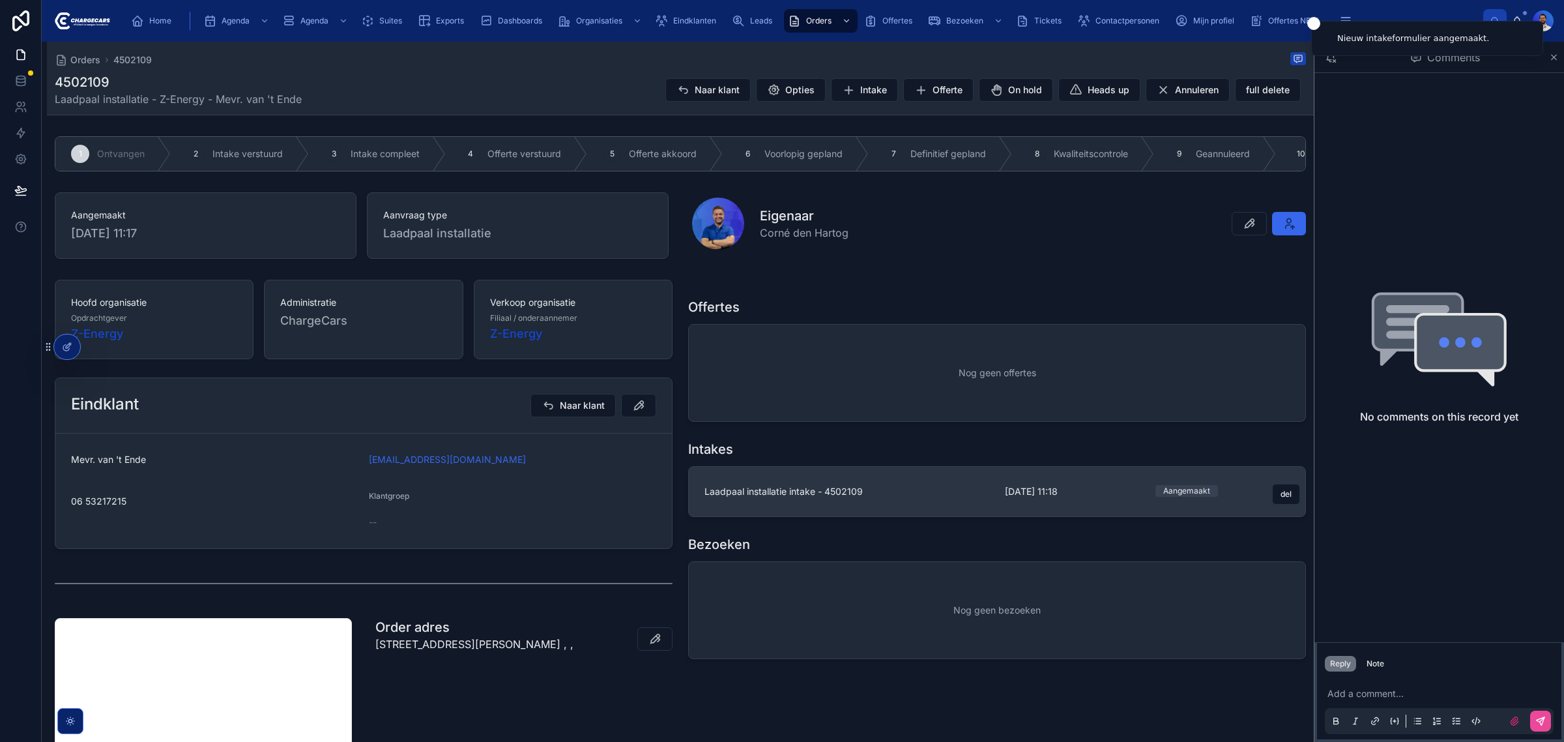
click at [822, 498] on span "Laadpaal installatie intake - 4502109" at bounding box center [846, 491] width 285 height 13
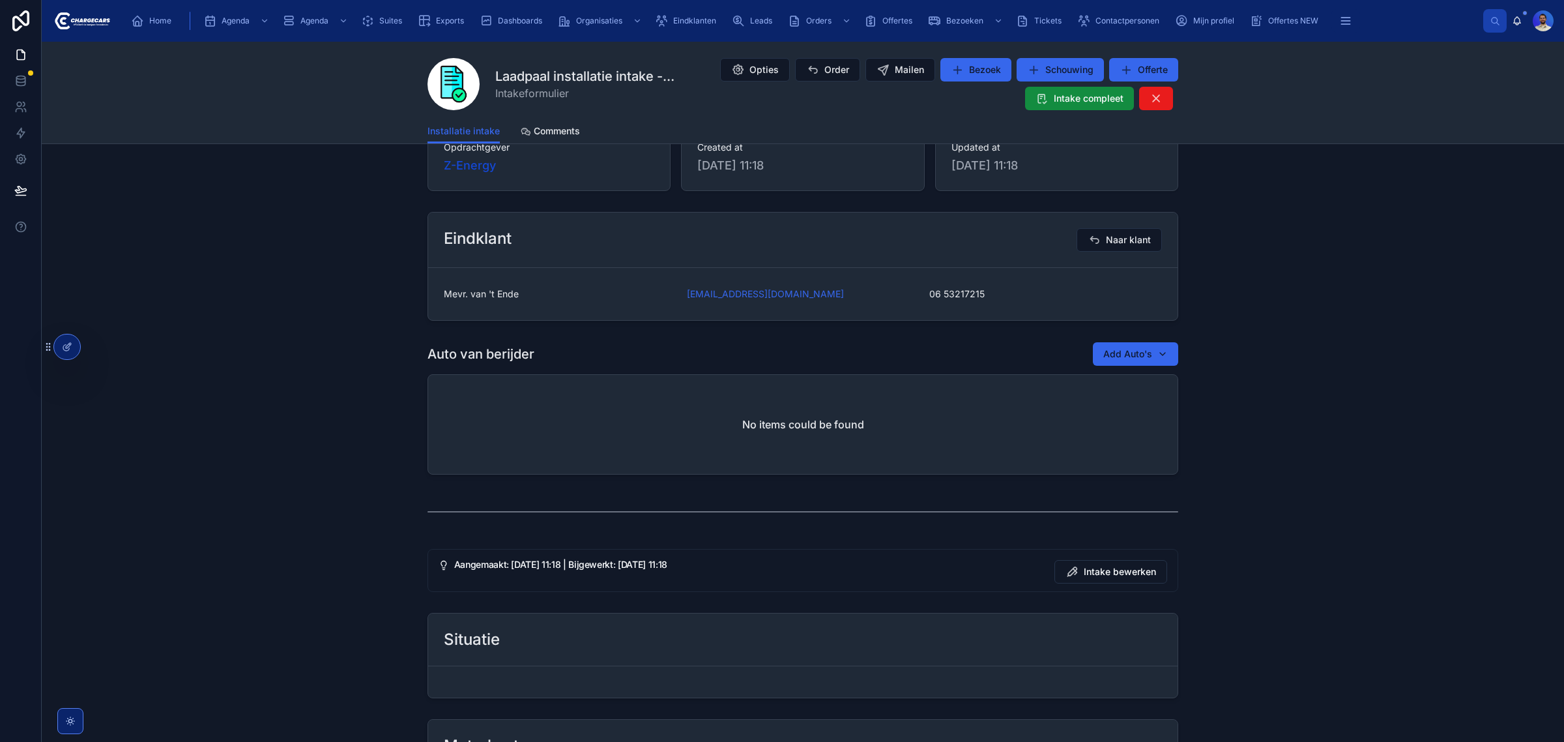
scroll to position [489, 0]
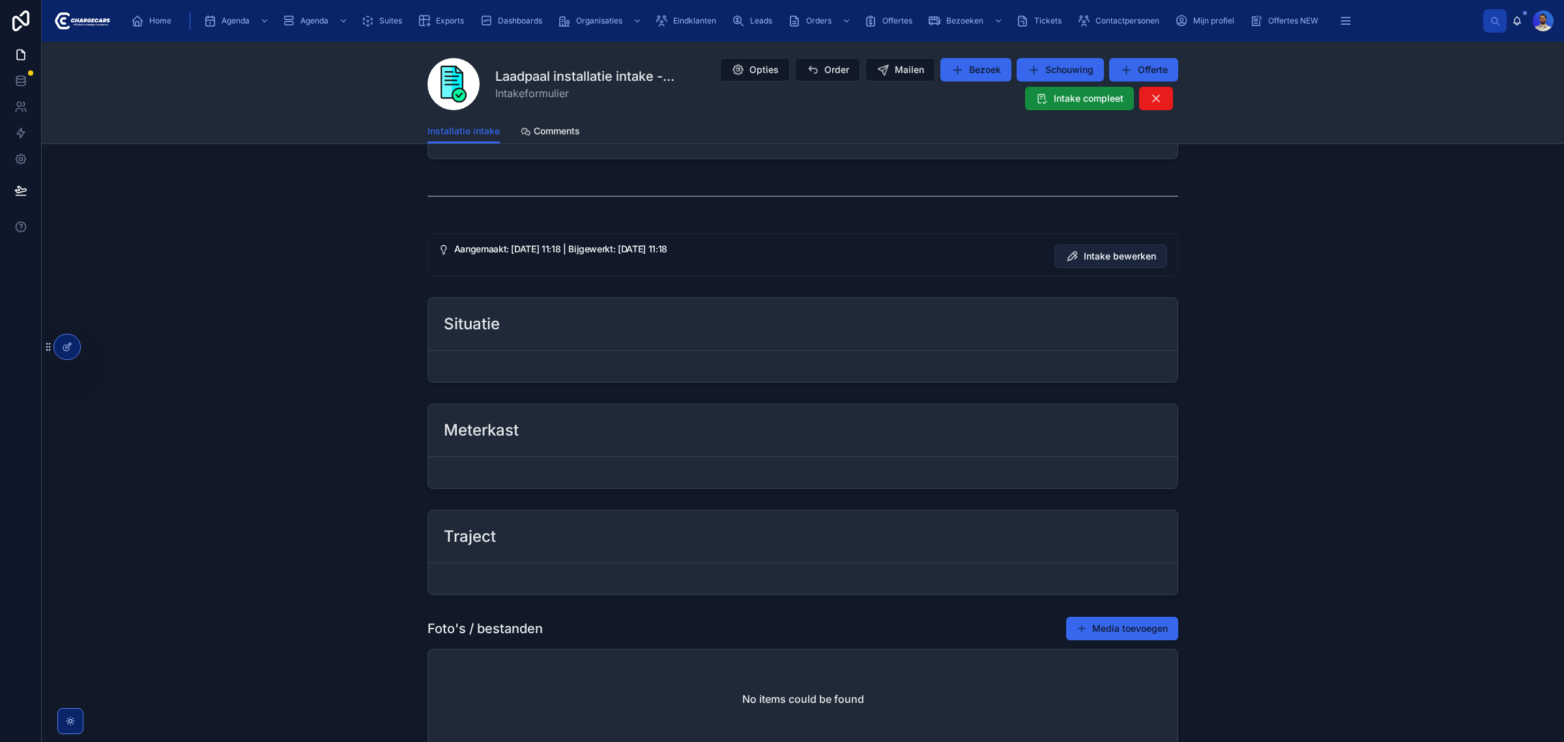
click at [1084, 252] on span "Intake bewerken" at bounding box center [1120, 256] width 72 height 13
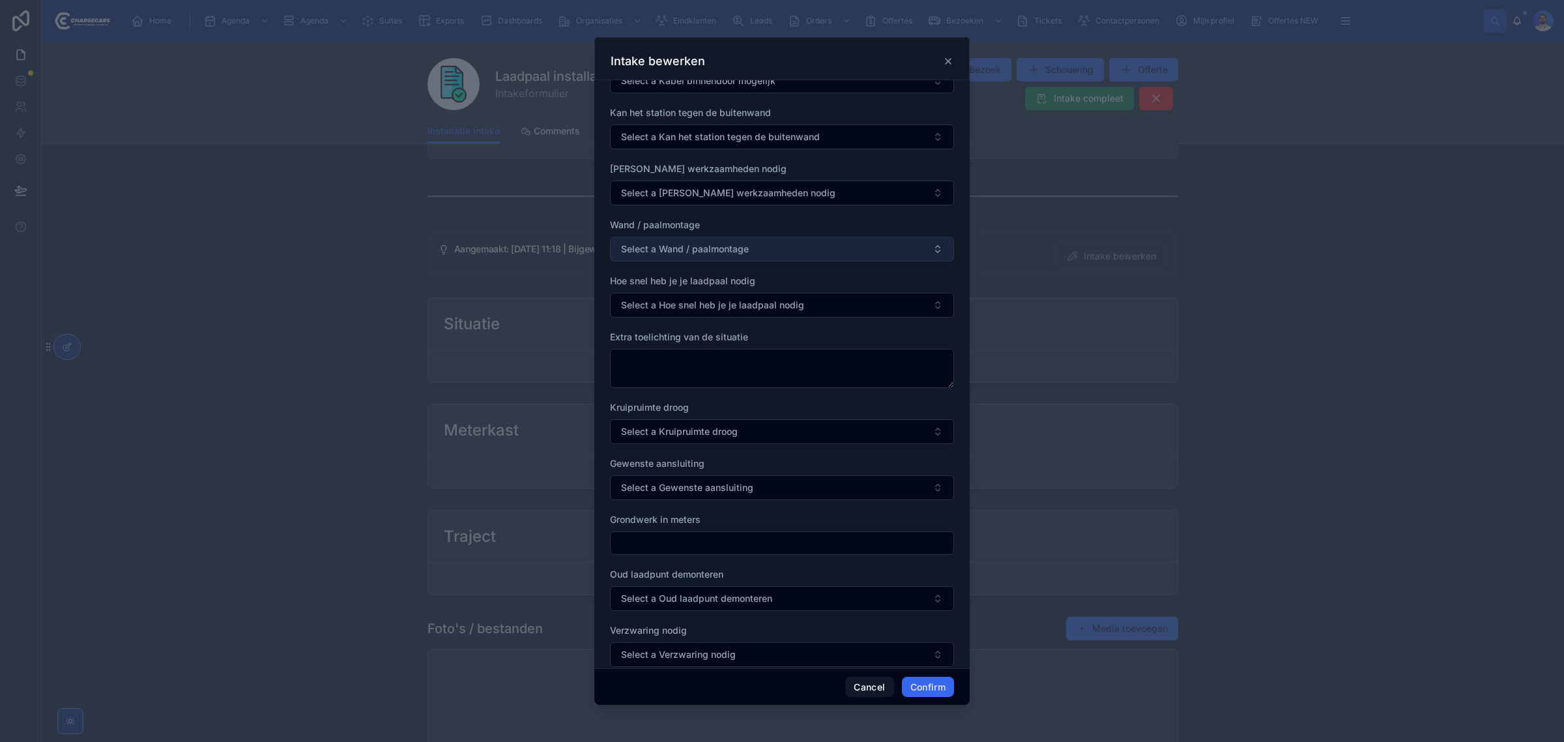
scroll to position [652, 0]
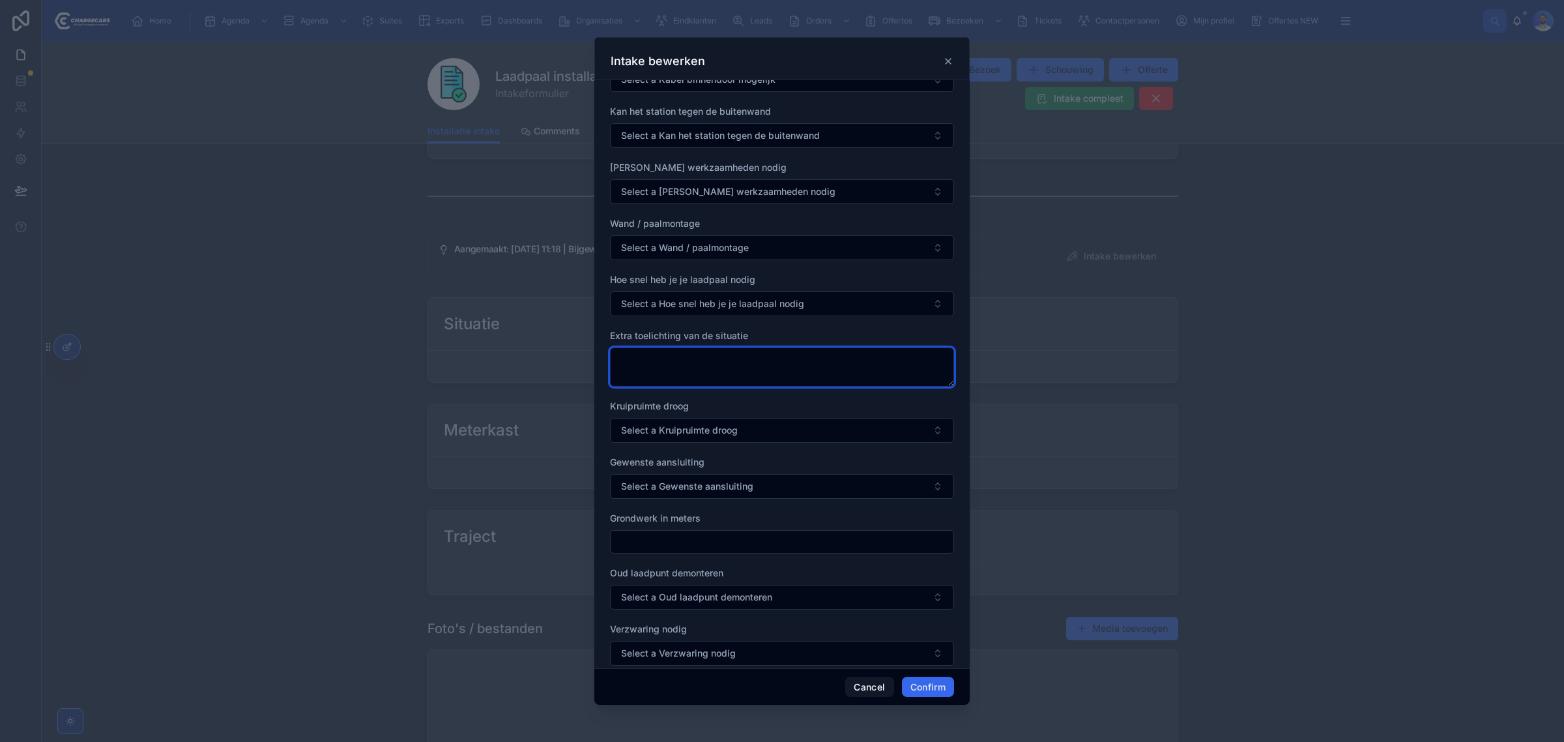
click at [693, 379] on textarea at bounding box center [782, 366] width 344 height 39
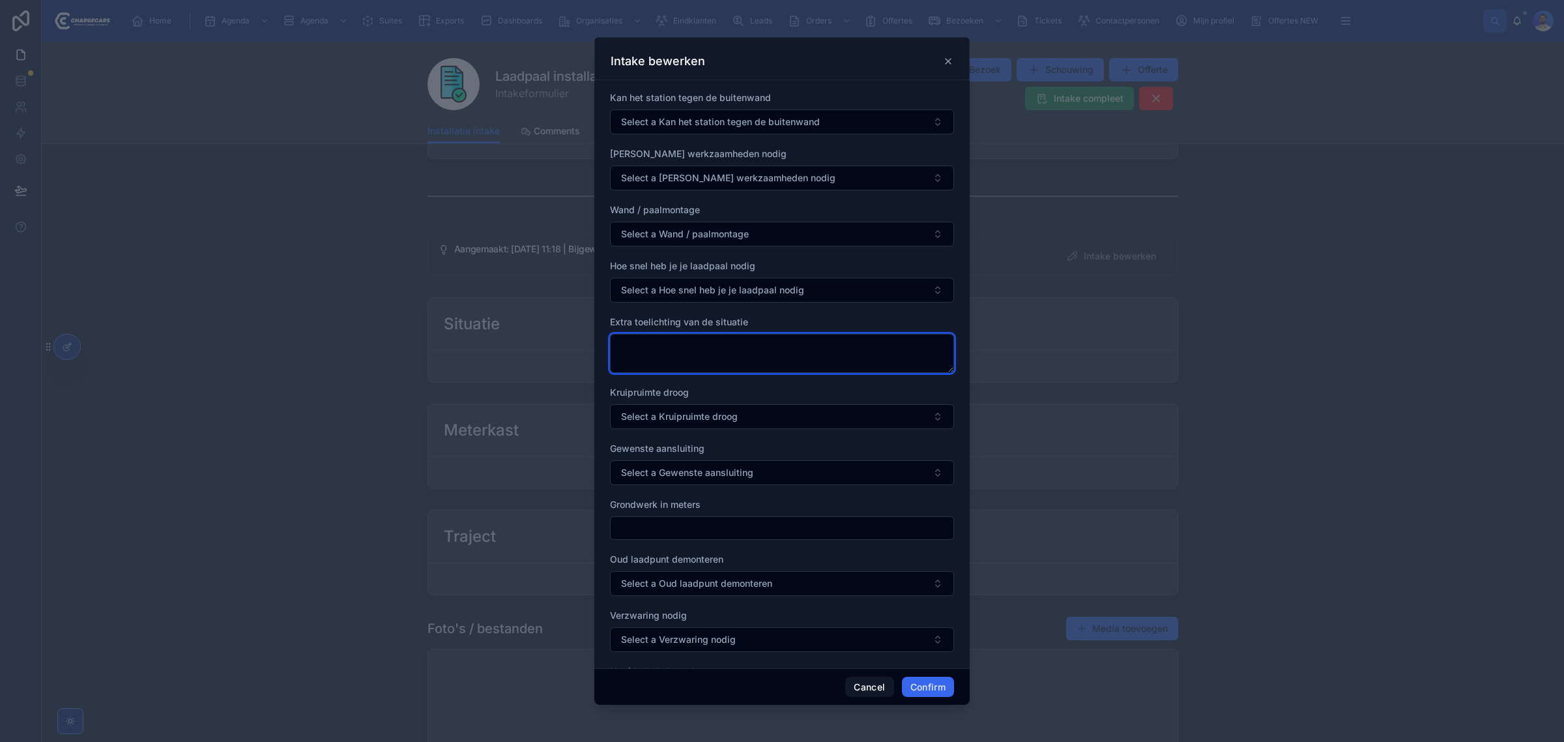
scroll to position [733, 0]
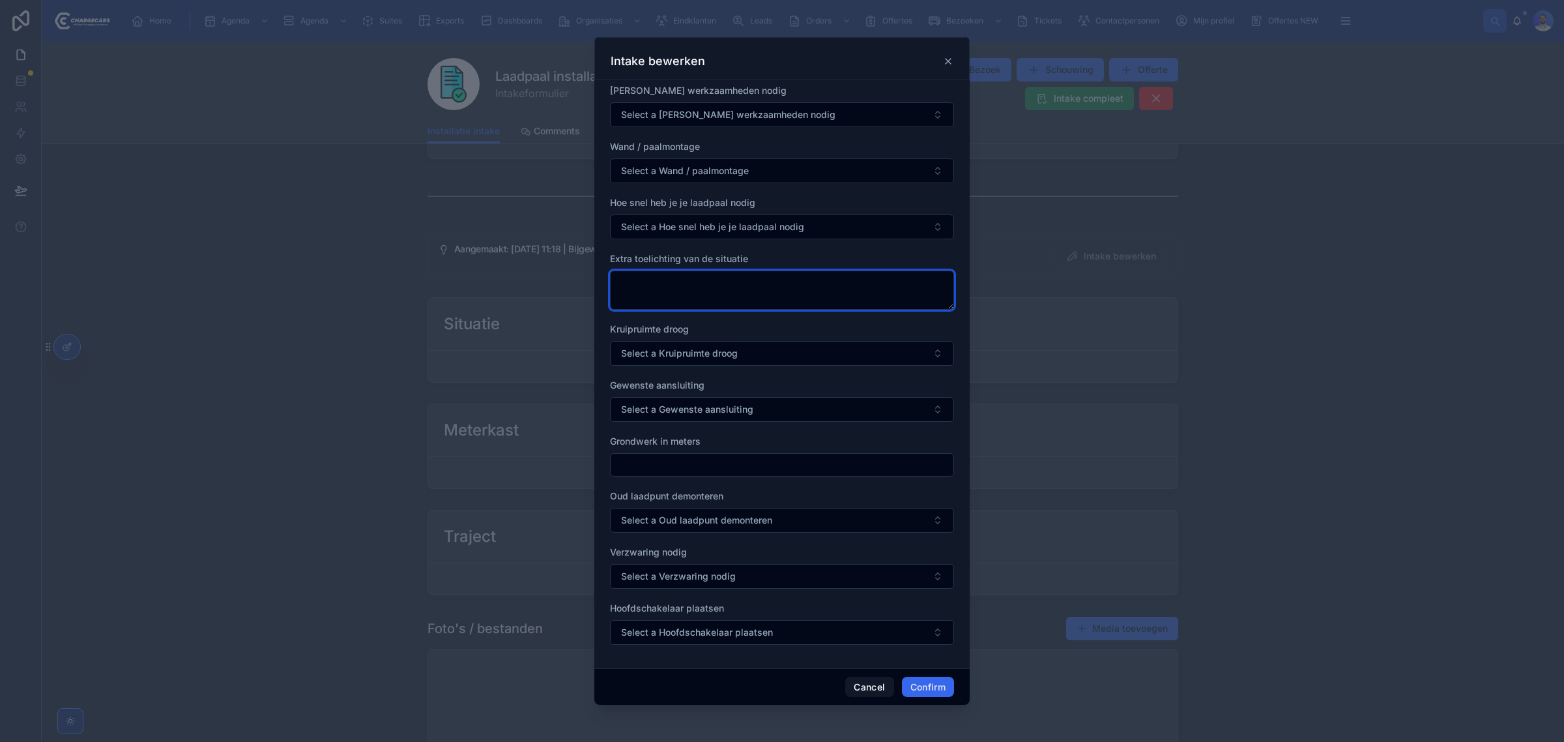
click at [637, 278] on textarea at bounding box center [782, 289] width 344 height 39
click at [714, 291] on textarea at bounding box center [782, 289] width 344 height 39
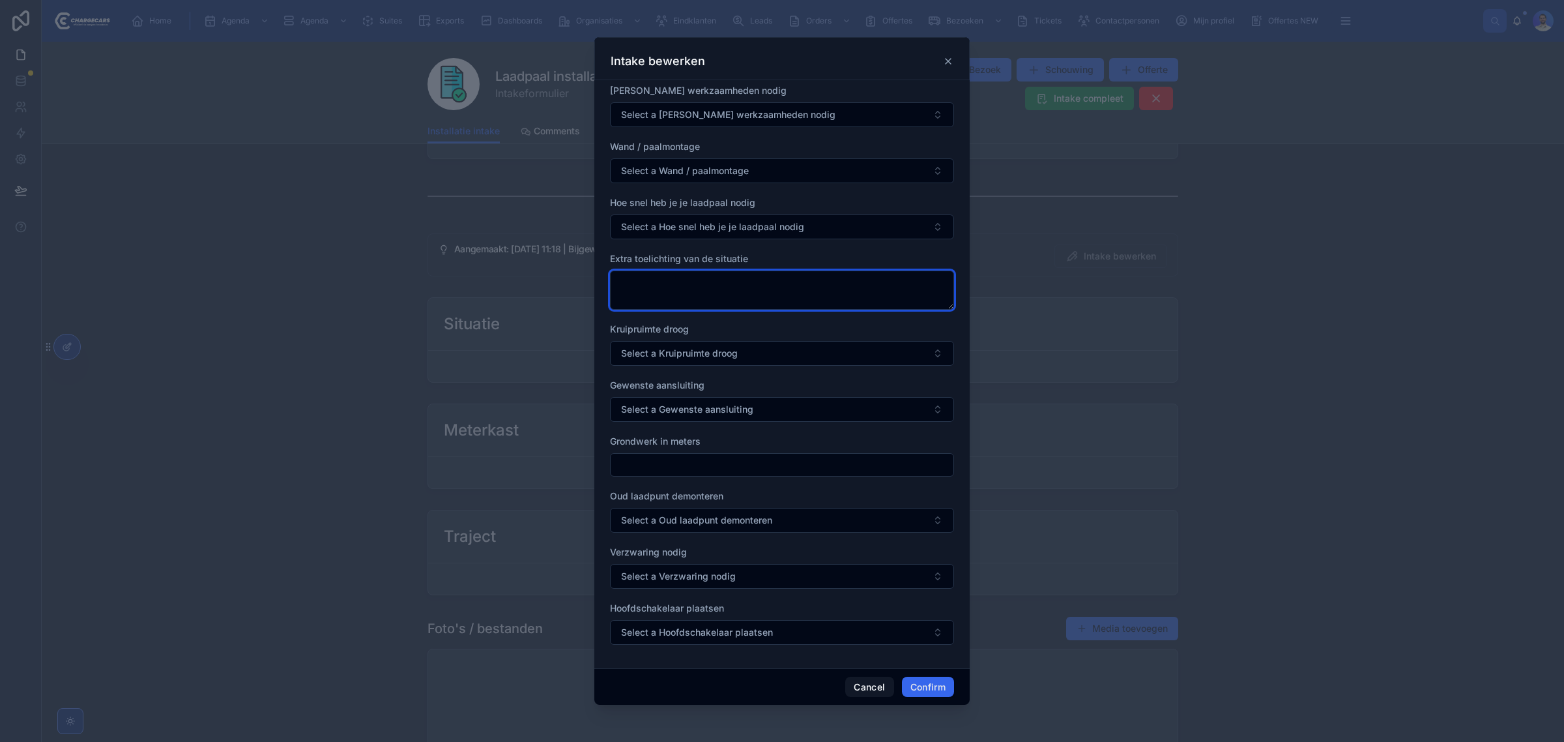
click at [714, 291] on textarea at bounding box center [782, 289] width 344 height 39
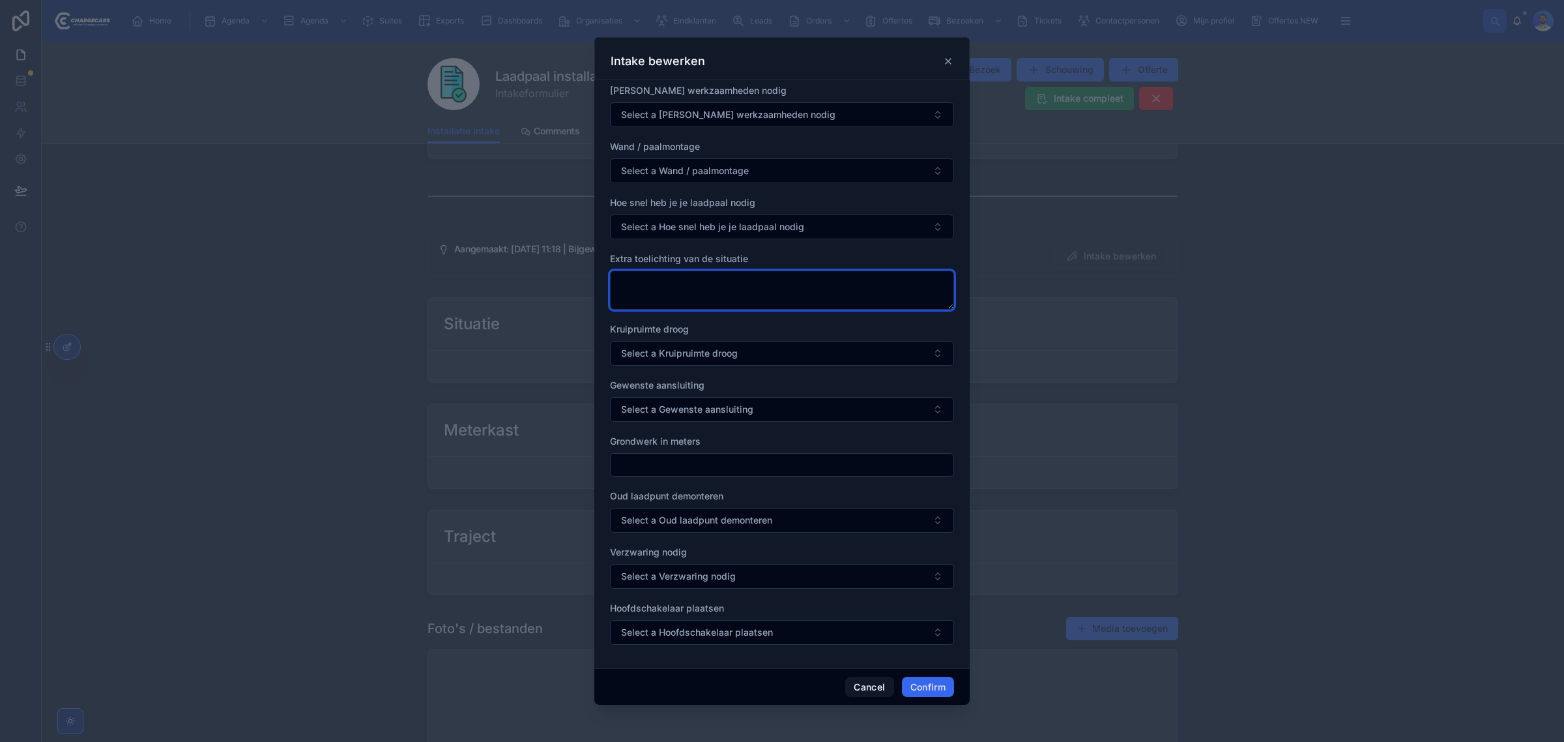
click at [714, 290] on textarea at bounding box center [782, 289] width 344 height 39
click at [1284, 437] on div at bounding box center [782, 371] width 1564 height 742
click at [946, 50] on div "Intake bewerken" at bounding box center [781, 58] width 375 height 43
click at [949, 63] on icon at bounding box center [948, 61] width 5 height 5
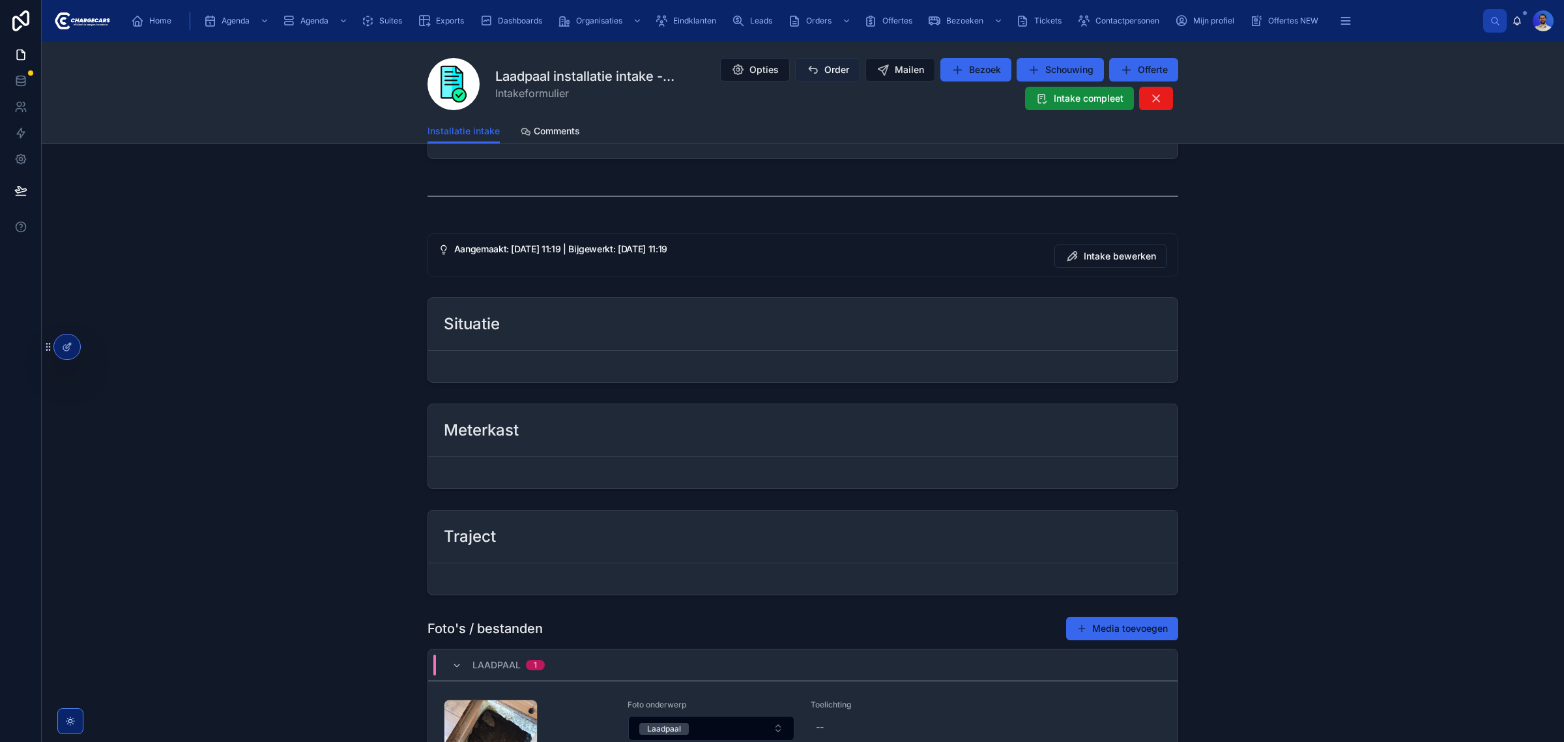
click at [839, 76] on button "Order" at bounding box center [827, 69] width 65 height 23
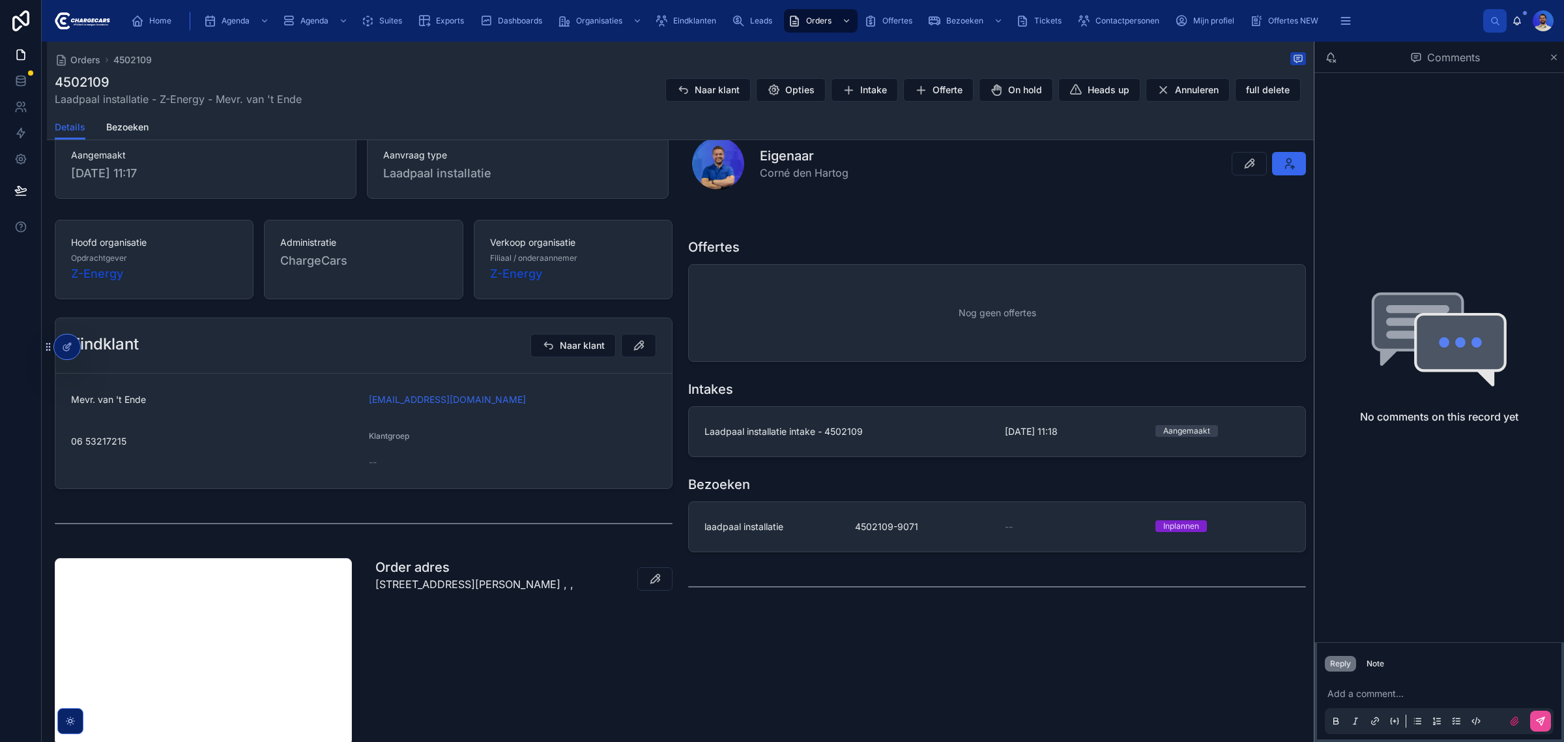
scroll to position [163, 0]
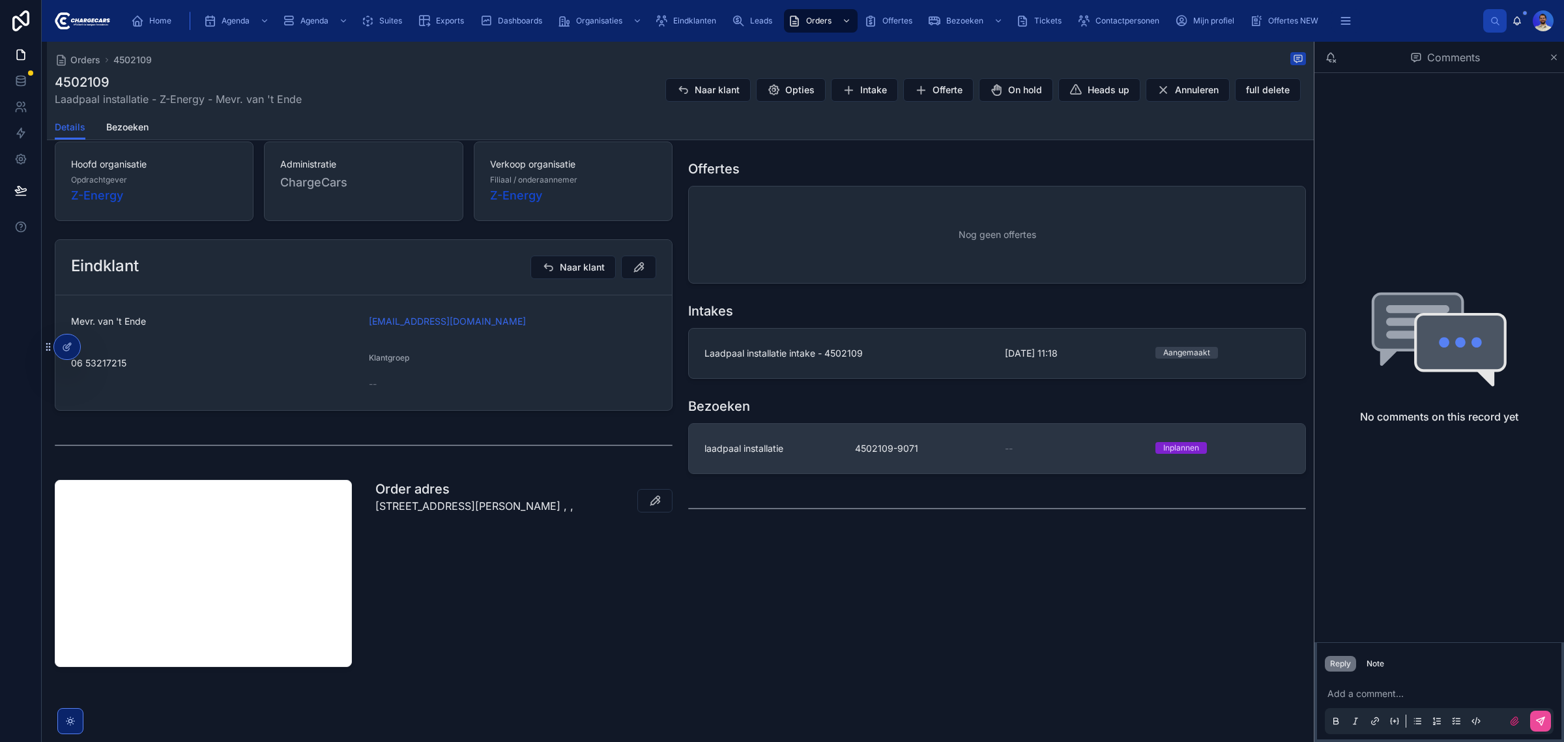
click at [824, 444] on div "laadpaal installatie" at bounding box center [771, 448] width 135 height 13
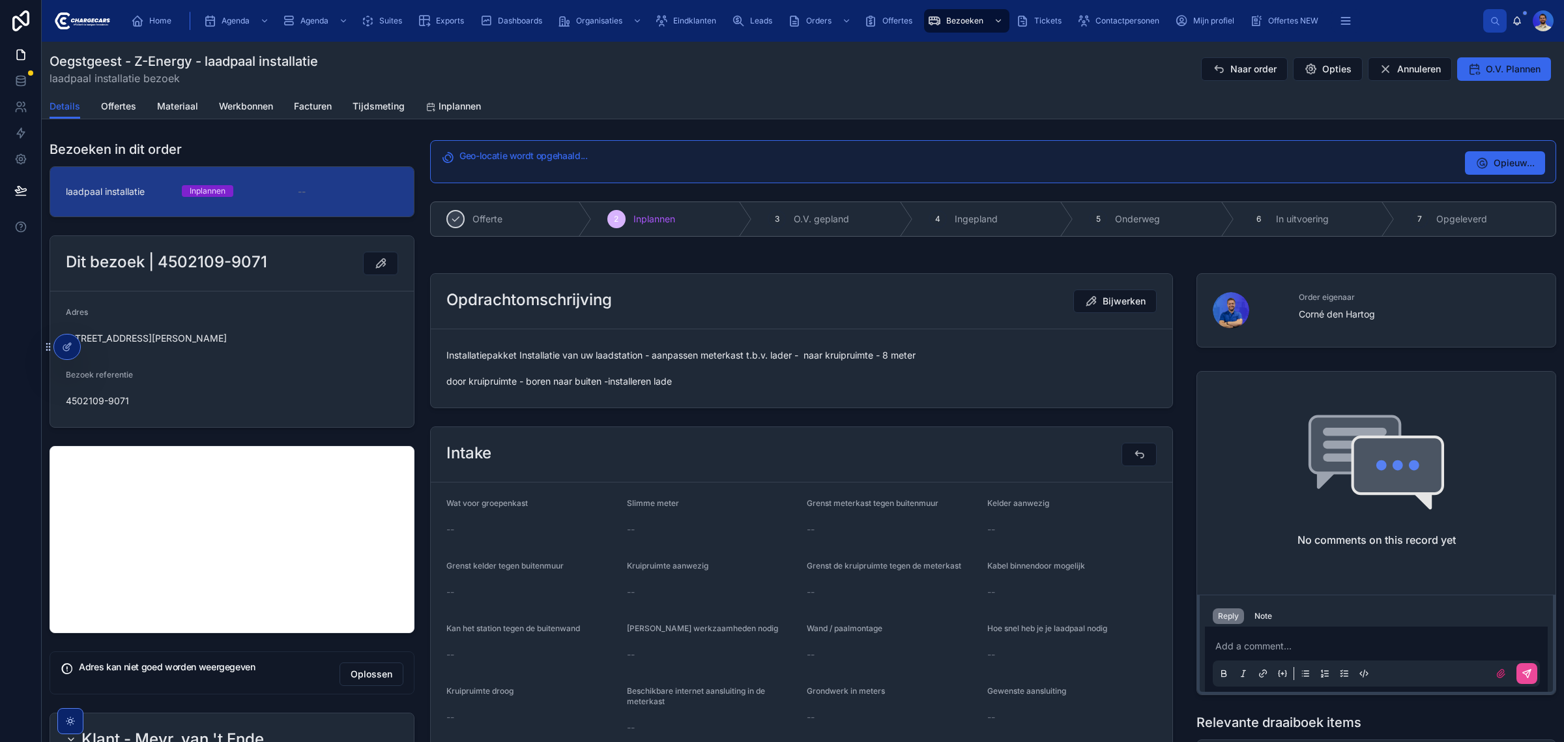
click at [545, 369] on span "Installatiepakket Installatie van uw laadstation - aanpassen meterkast t.b.v. l…" at bounding box center [801, 368] width 710 height 39
click at [560, 363] on span "Installatiepakket Installatie van uw laadstation - aanpassen meterkast t.b.v. l…" at bounding box center [801, 368] width 710 height 39
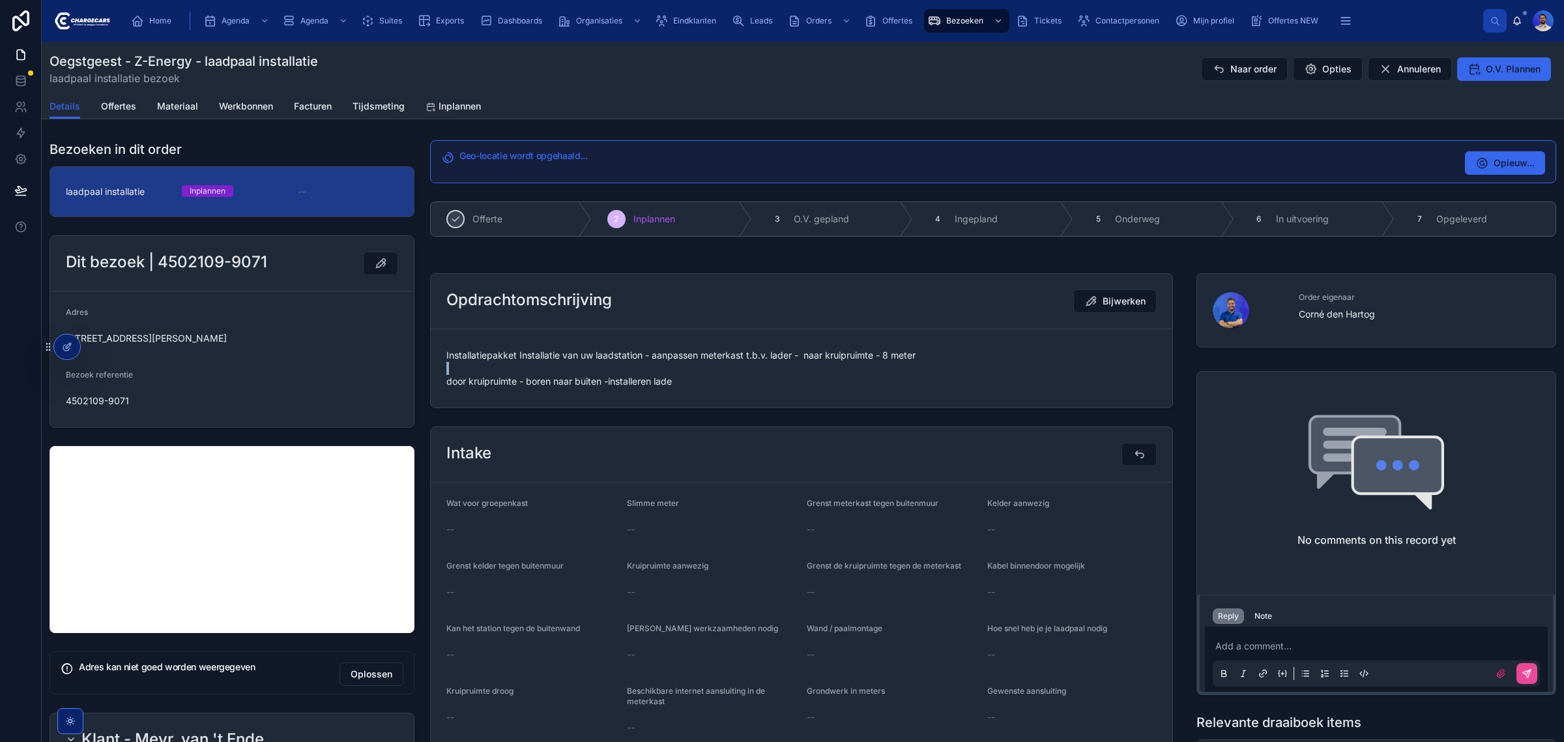
click at [560, 363] on span "Installatiepakket Installatie van uw laadstation - aanpassen meterkast t.b.v. l…" at bounding box center [801, 368] width 710 height 39
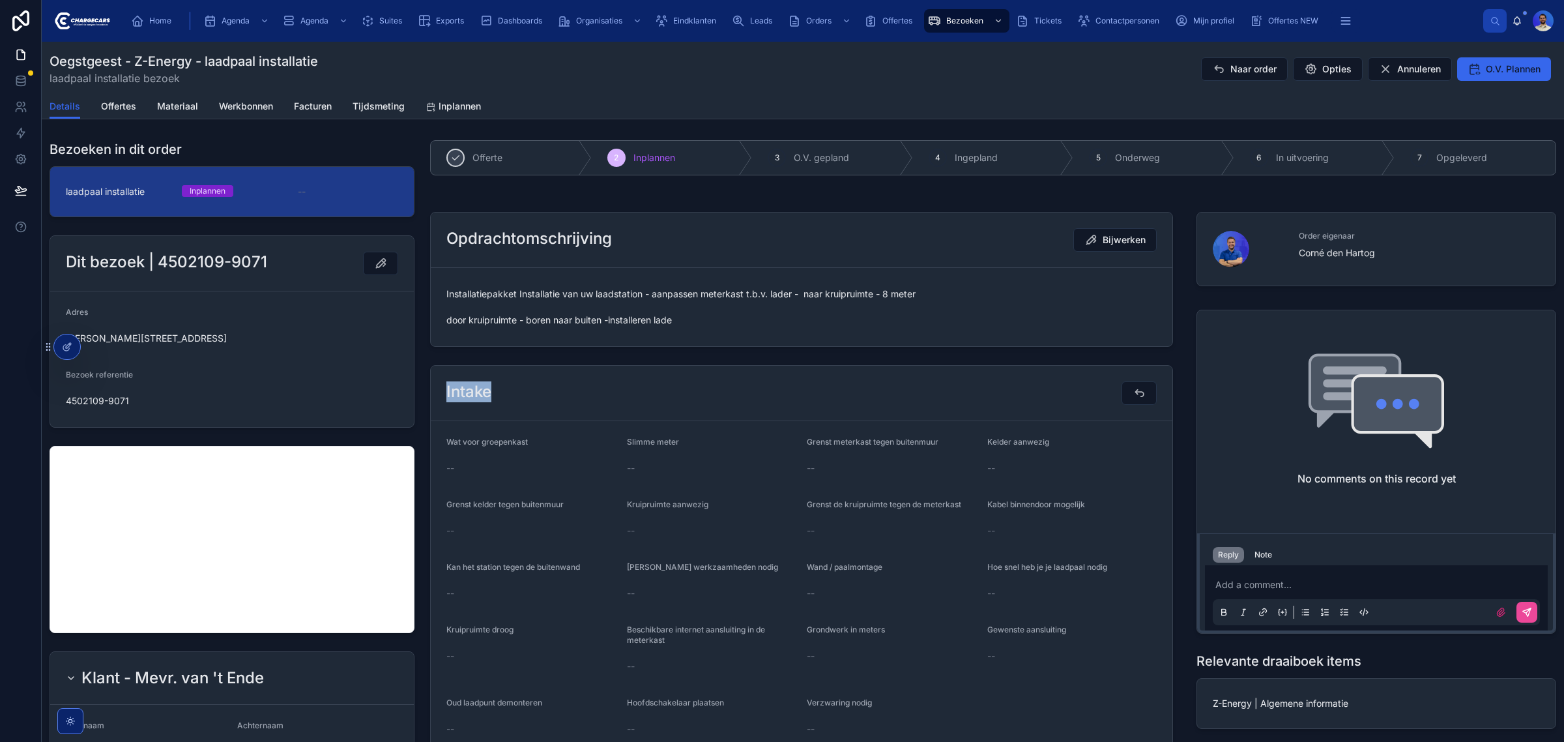
click at [560, 363] on div "Intake Wat voor groepenkast -- Slimme meter -- Grenst meterkast tegen buitenmuu…" at bounding box center [801, 591] width 759 height 463
click at [808, 319] on span "Installatiepakket Installatie van uw laadstation - aanpassen meterkast t.b.v. l…" at bounding box center [801, 306] width 710 height 39
click at [1201, 70] on button "Naar order" at bounding box center [1244, 68] width 87 height 23
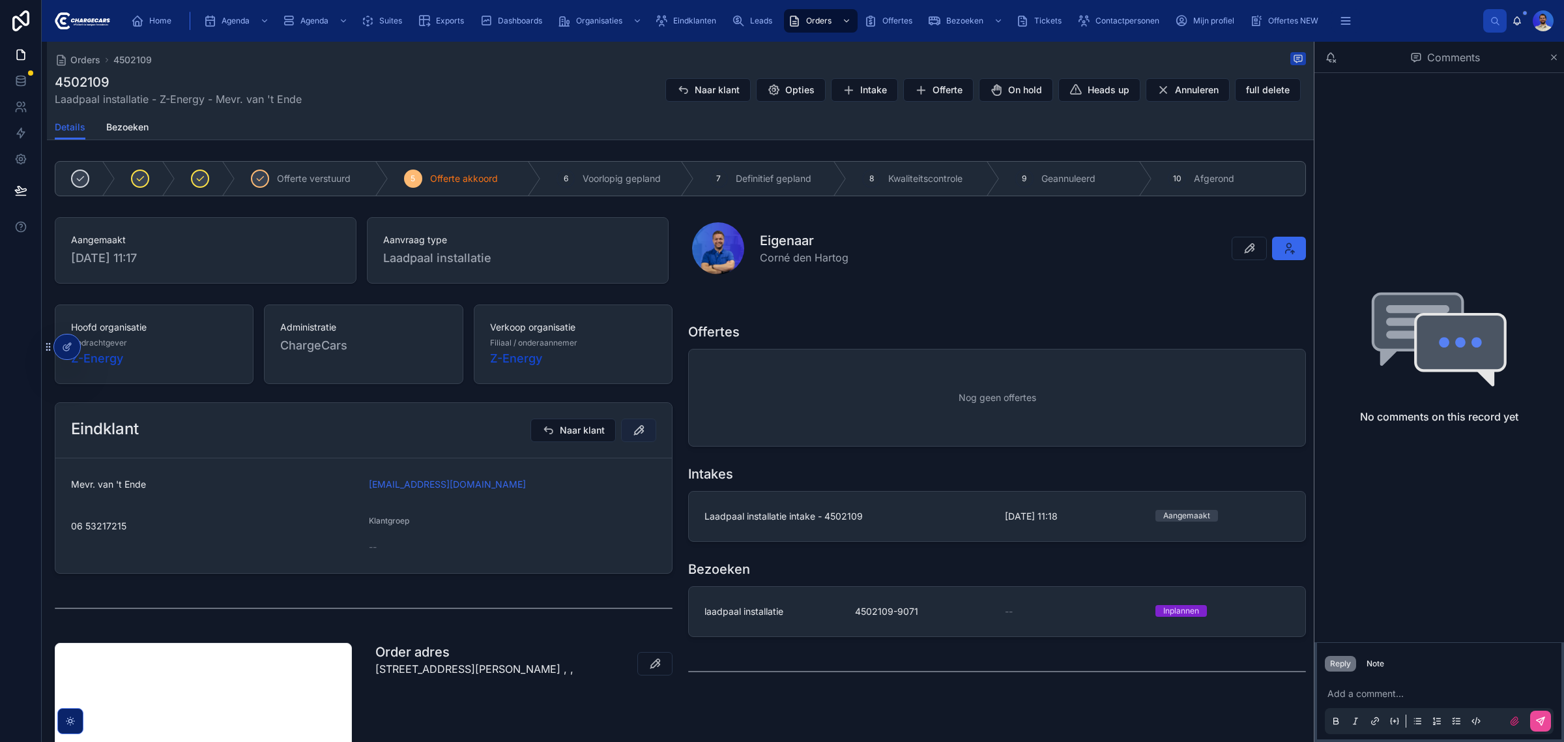
click at [631, 442] on button at bounding box center [638, 429] width 35 height 23
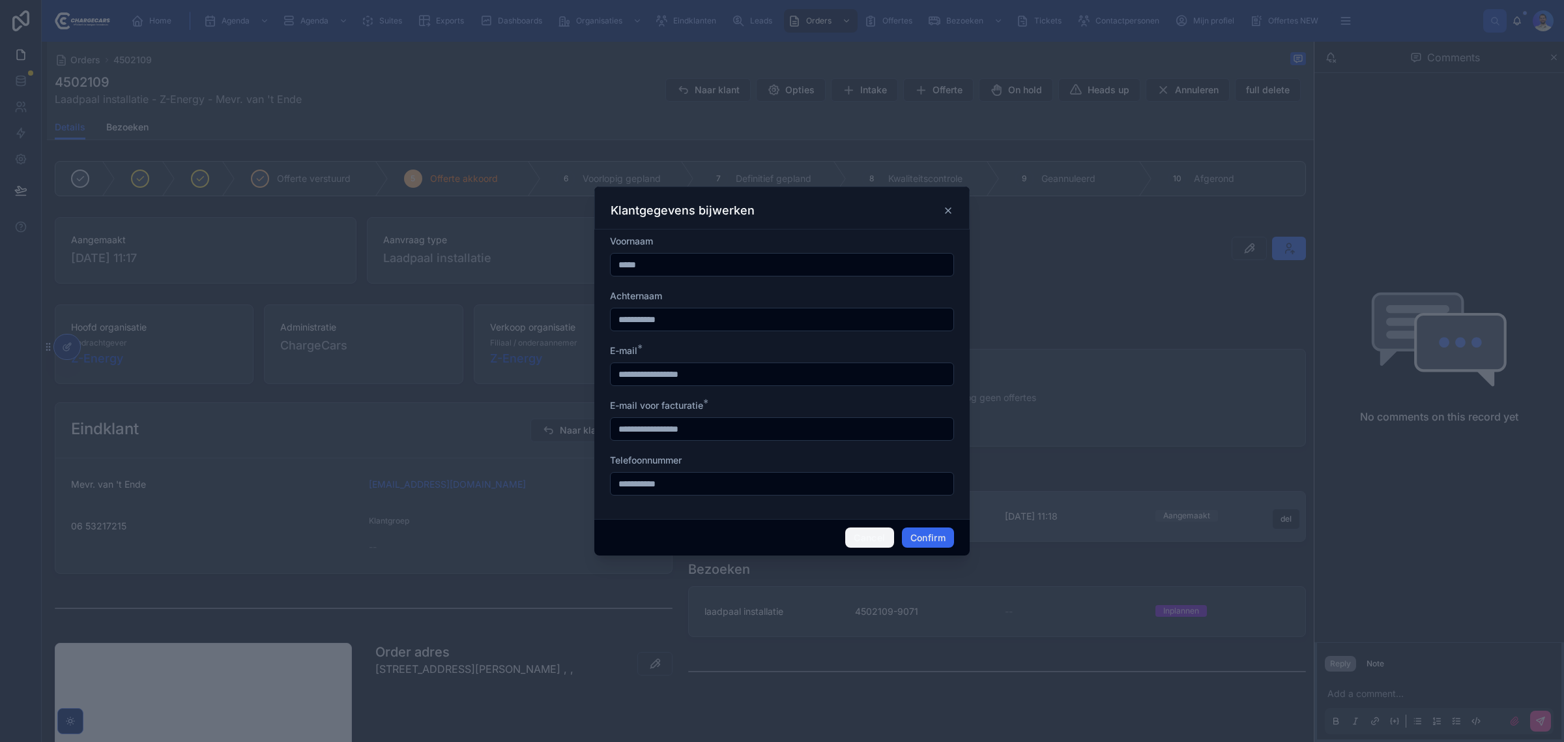
click at [861, 538] on button "Cancel" at bounding box center [869, 537] width 48 height 21
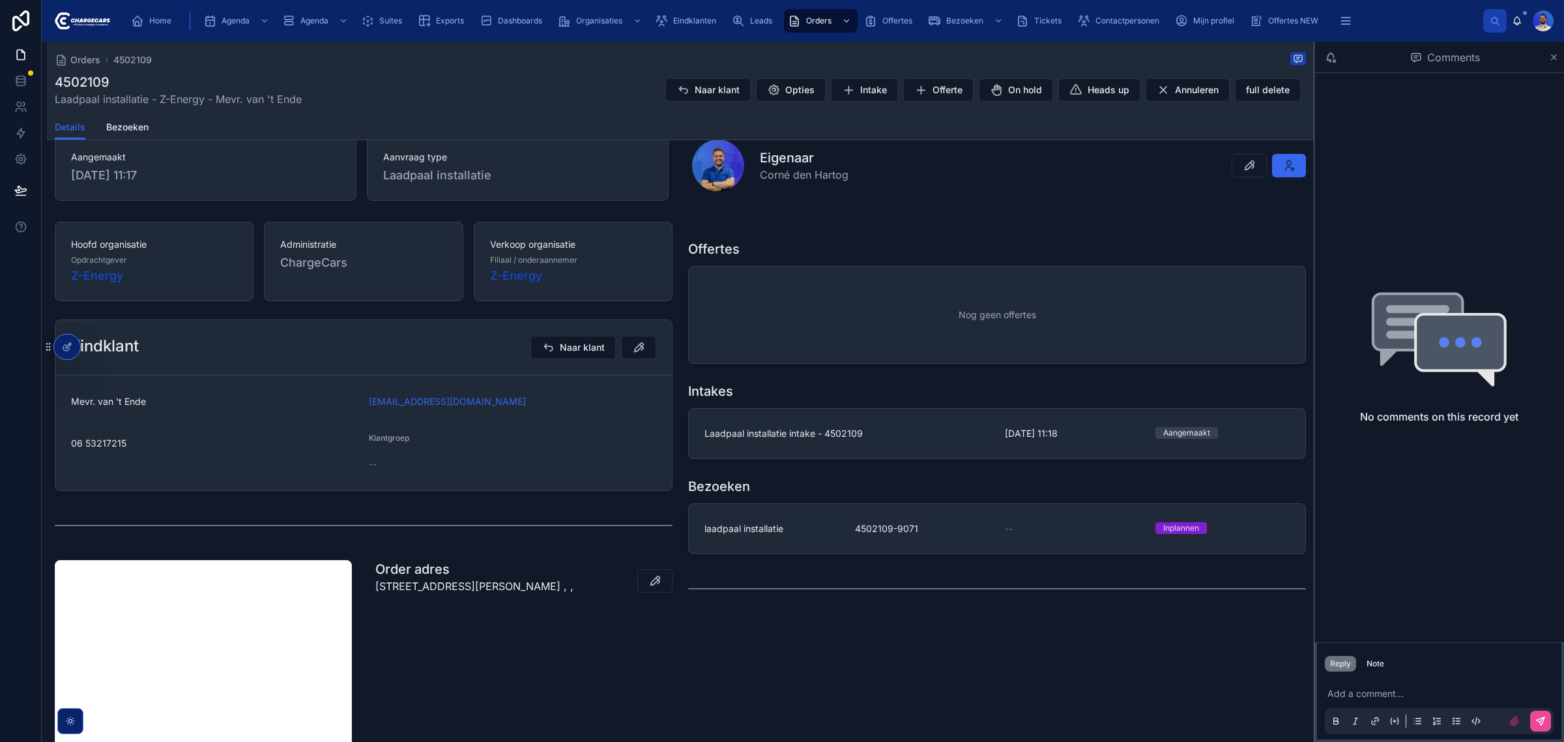
scroll to position [163, 0]
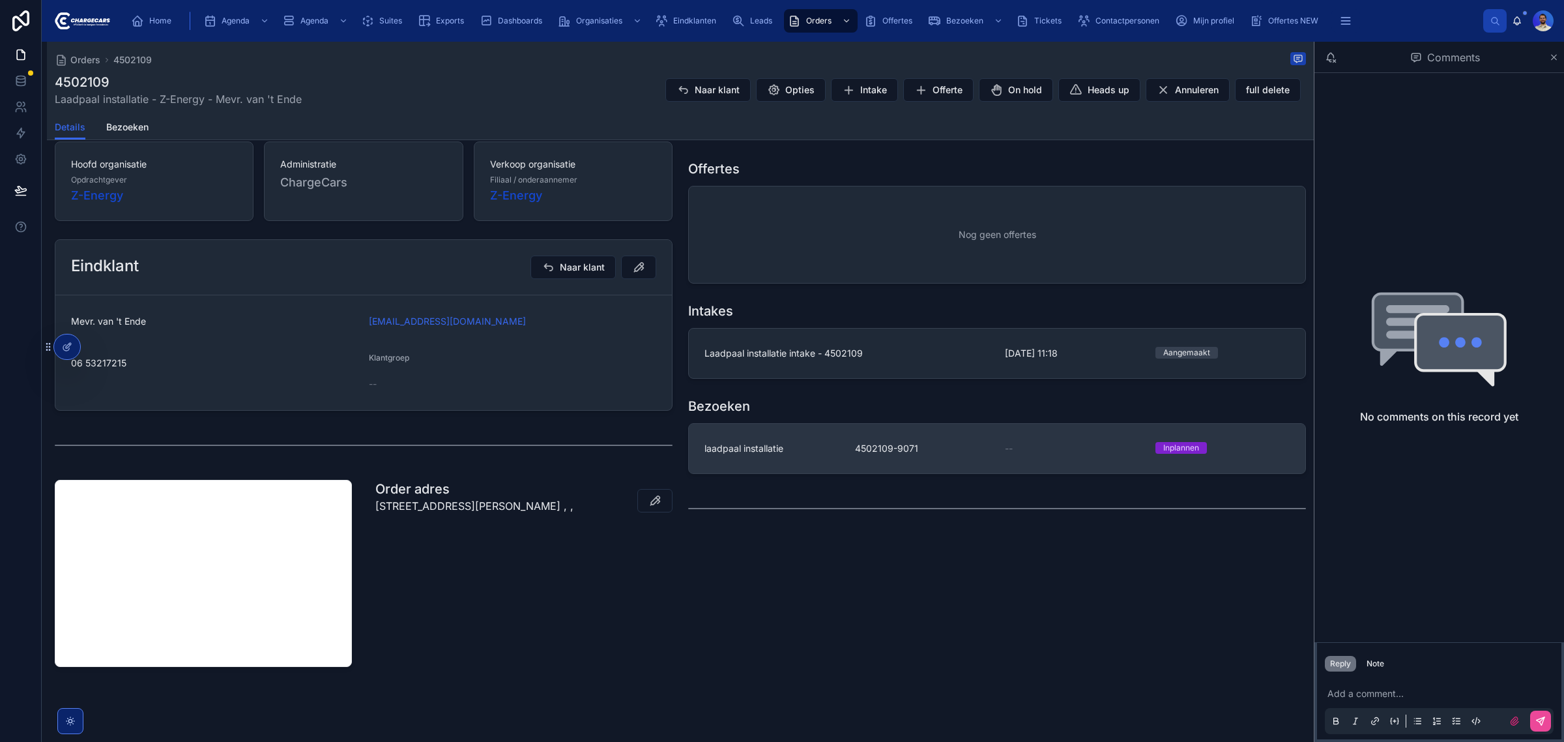
click at [869, 465] on link "laadpaal installatie 4502109-9071 -- Inplannen" at bounding box center [997, 449] width 616 height 50
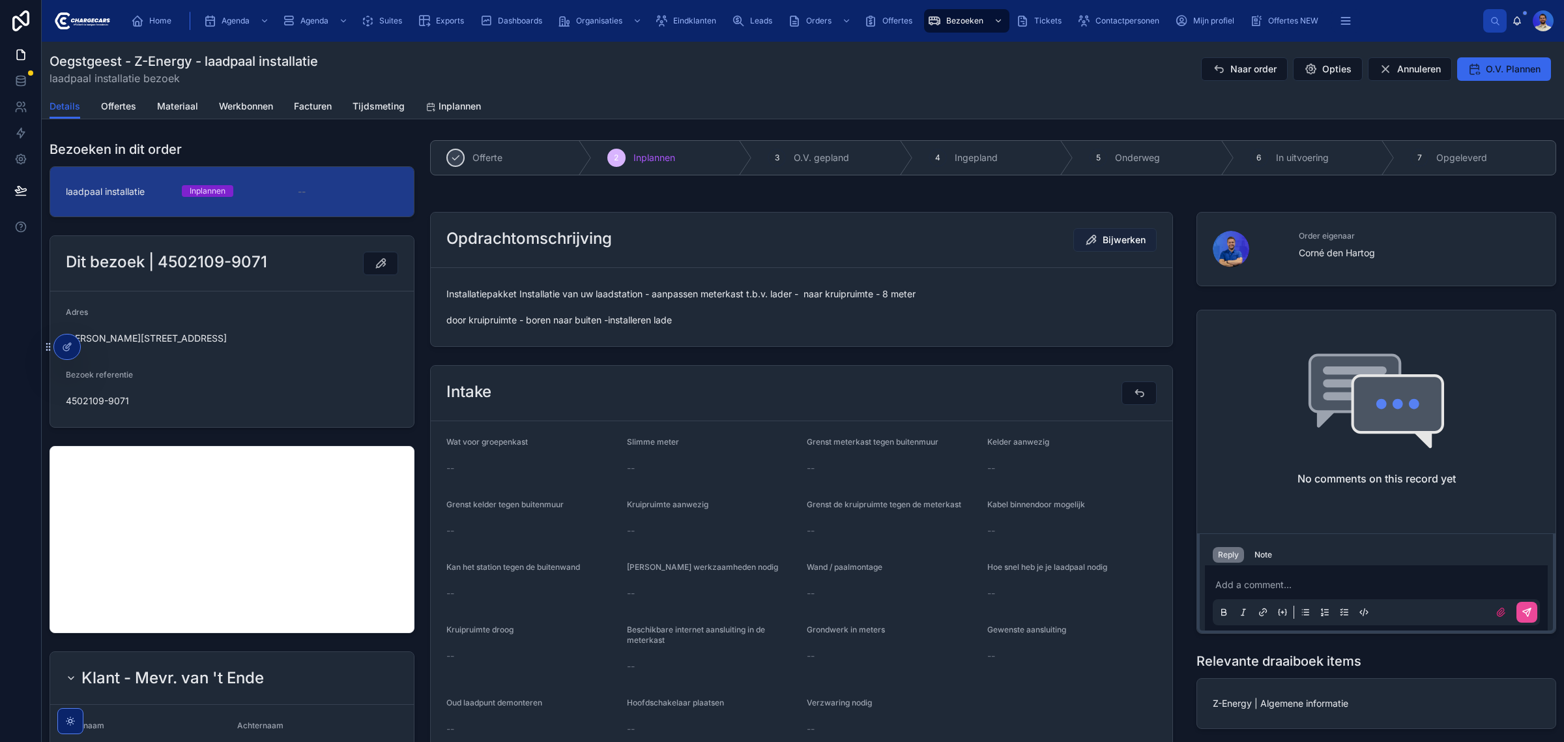
click at [1103, 238] on span "Bijwerken" at bounding box center [1124, 239] width 43 height 13
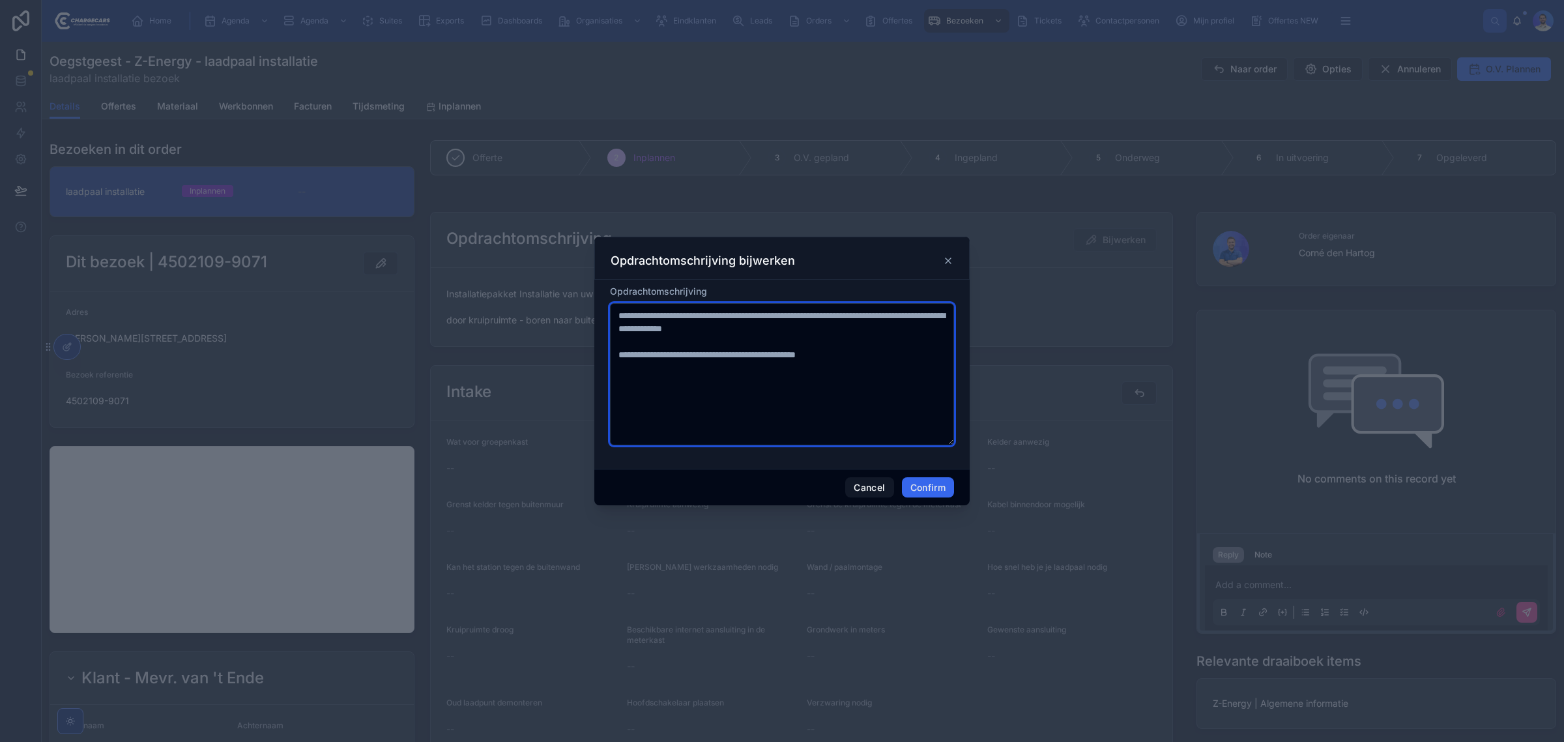
click at [916, 366] on textarea "**********" at bounding box center [782, 374] width 344 height 142
click at [785, 328] on textarea "**********" at bounding box center [782, 374] width 344 height 142
click at [886, 360] on textarea "**********" at bounding box center [782, 374] width 344 height 142
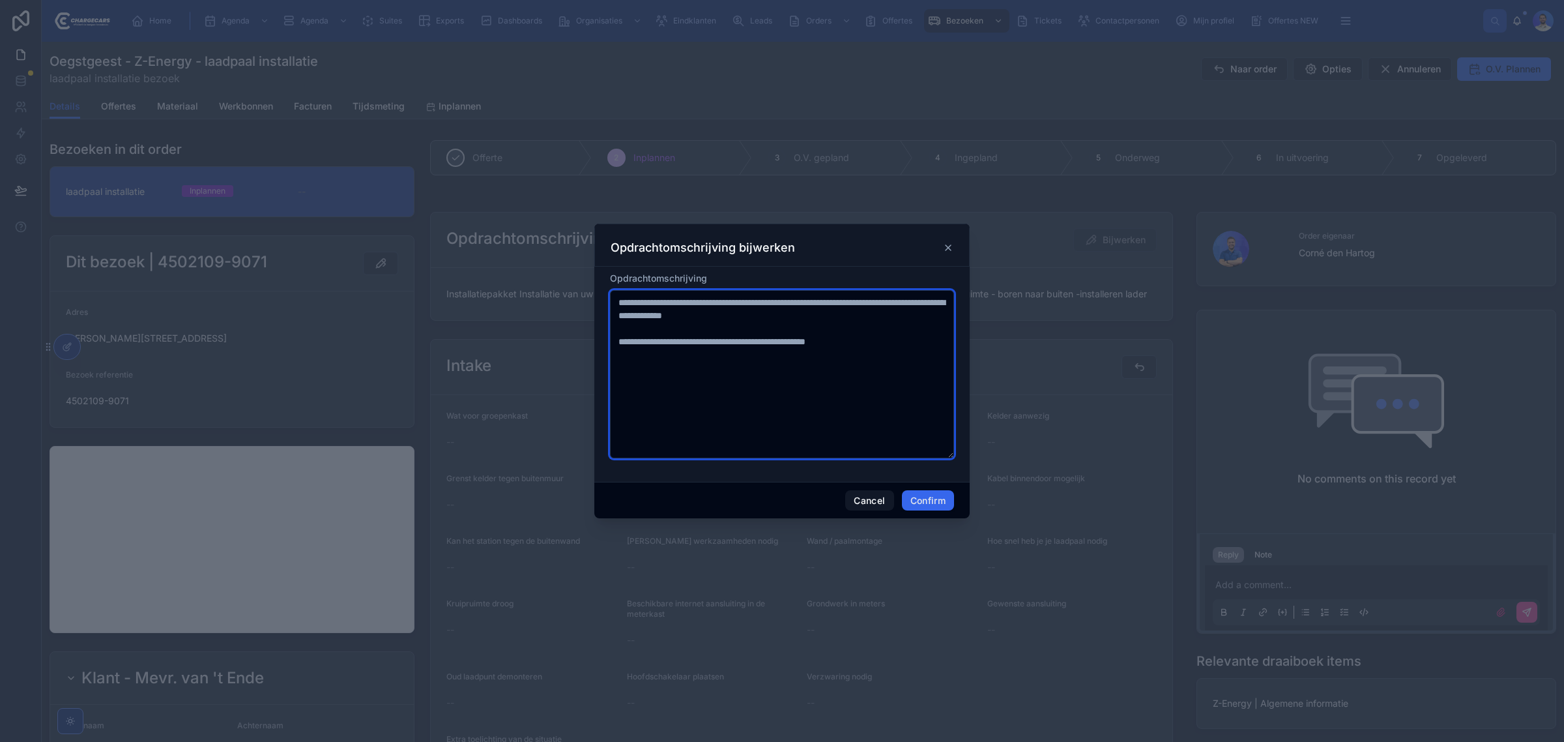
click at [865, 368] on textarea "**********" at bounding box center [782, 374] width 344 height 168
type textarea "**********"
click at [845, 461] on form "**********" at bounding box center [782, 371] width 344 height 199
click at [880, 512] on div "Cancel Confirm" at bounding box center [781, 500] width 375 height 37
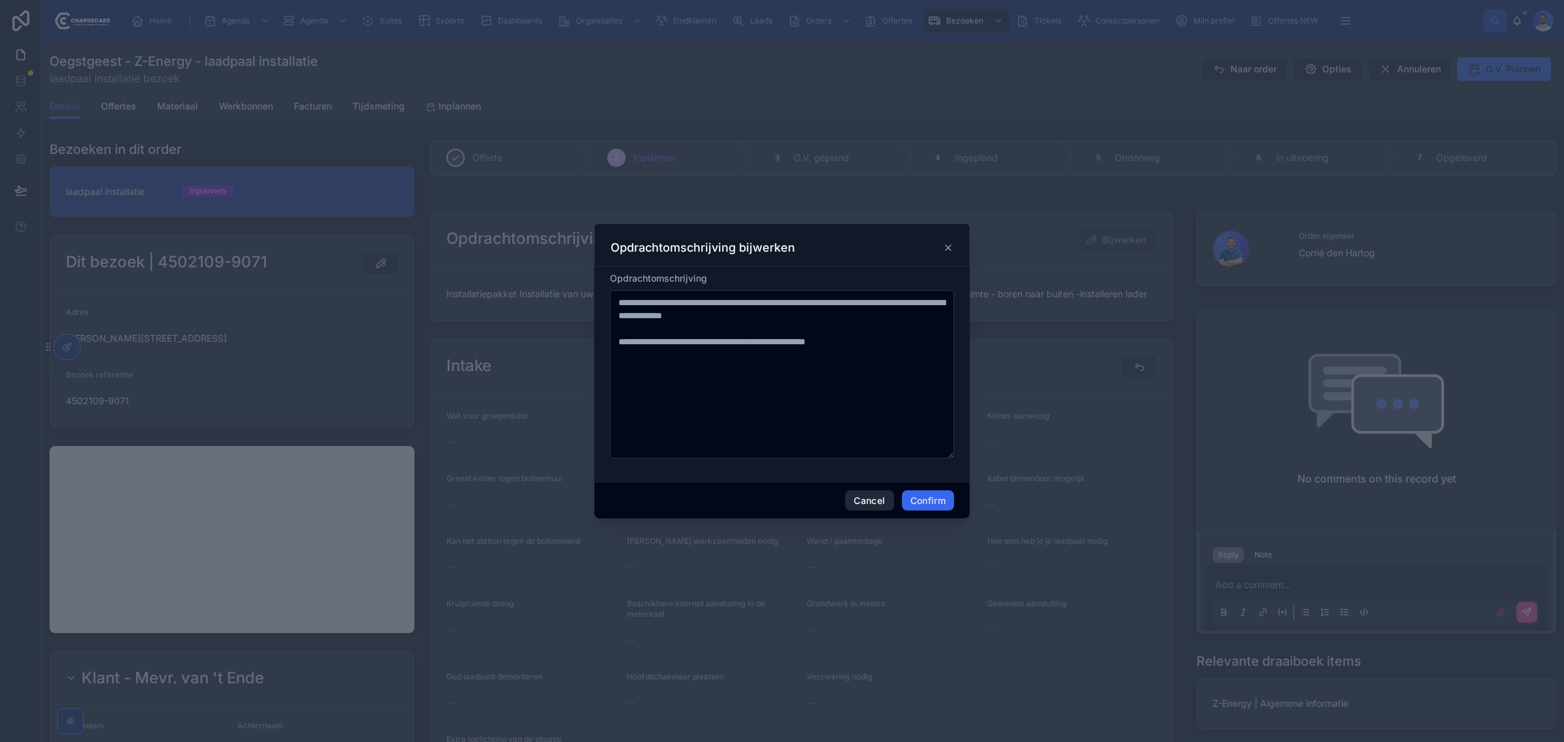
click at [876, 504] on button "Cancel" at bounding box center [869, 500] width 48 height 21
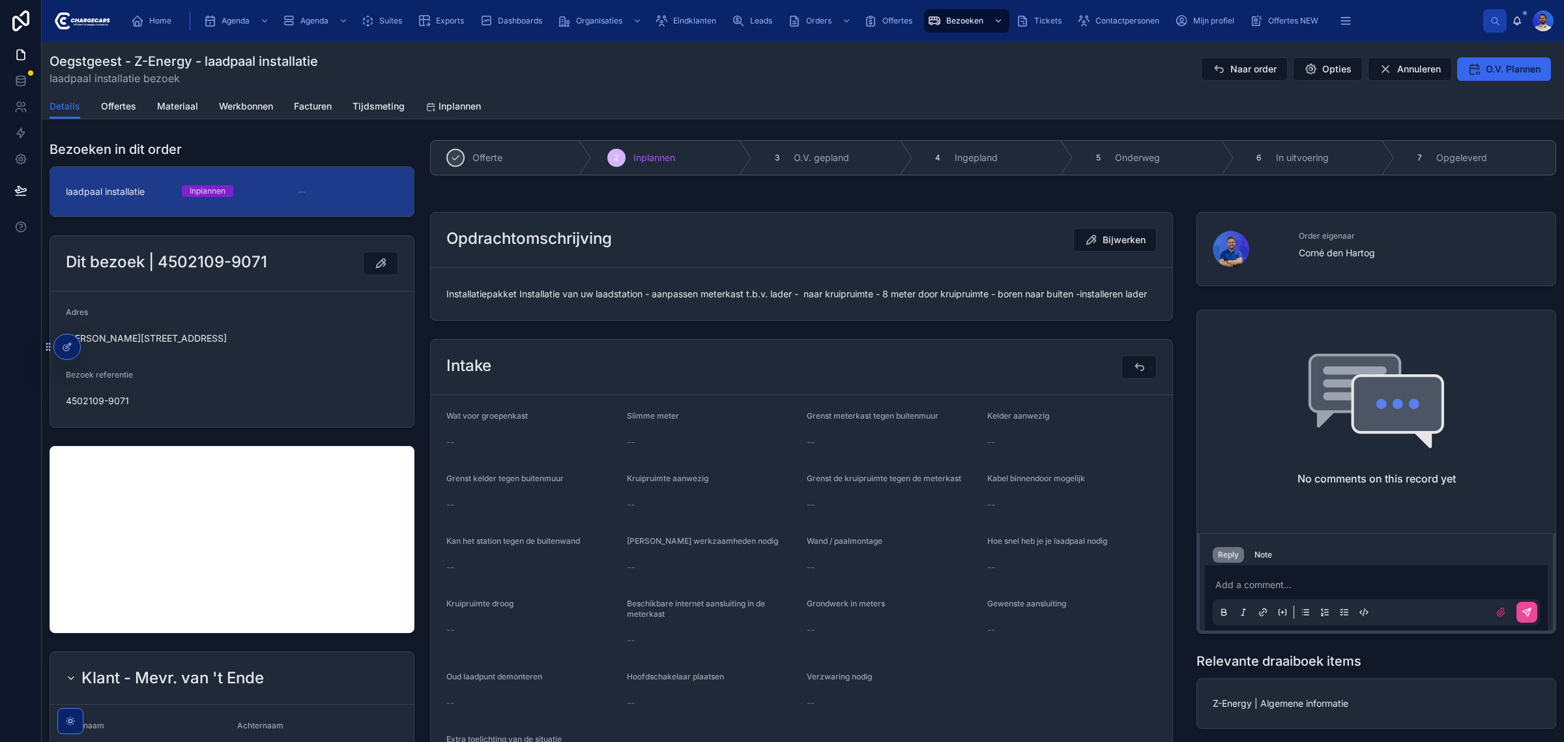
click at [893, 248] on div "Opdrachtomschrijving Bijwerken" at bounding box center [801, 239] width 710 height 23
click at [151, 24] on span "Home" at bounding box center [160, 21] width 22 height 10
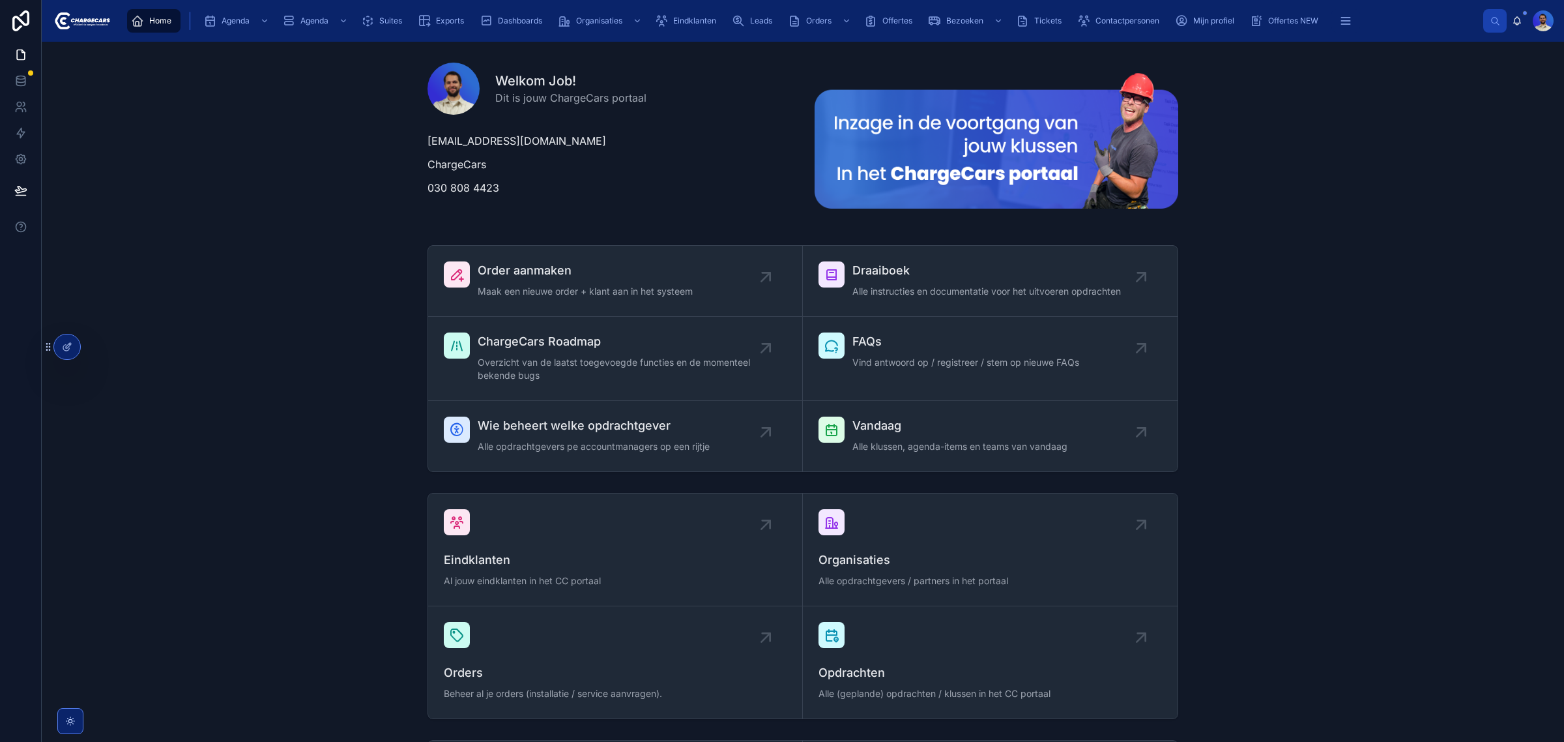
click at [467, 189] on p "030 808 4423" at bounding box center [609, 188] width 364 height 16
click at [468, 188] on p "030 808 4423" at bounding box center [609, 188] width 364 height 16
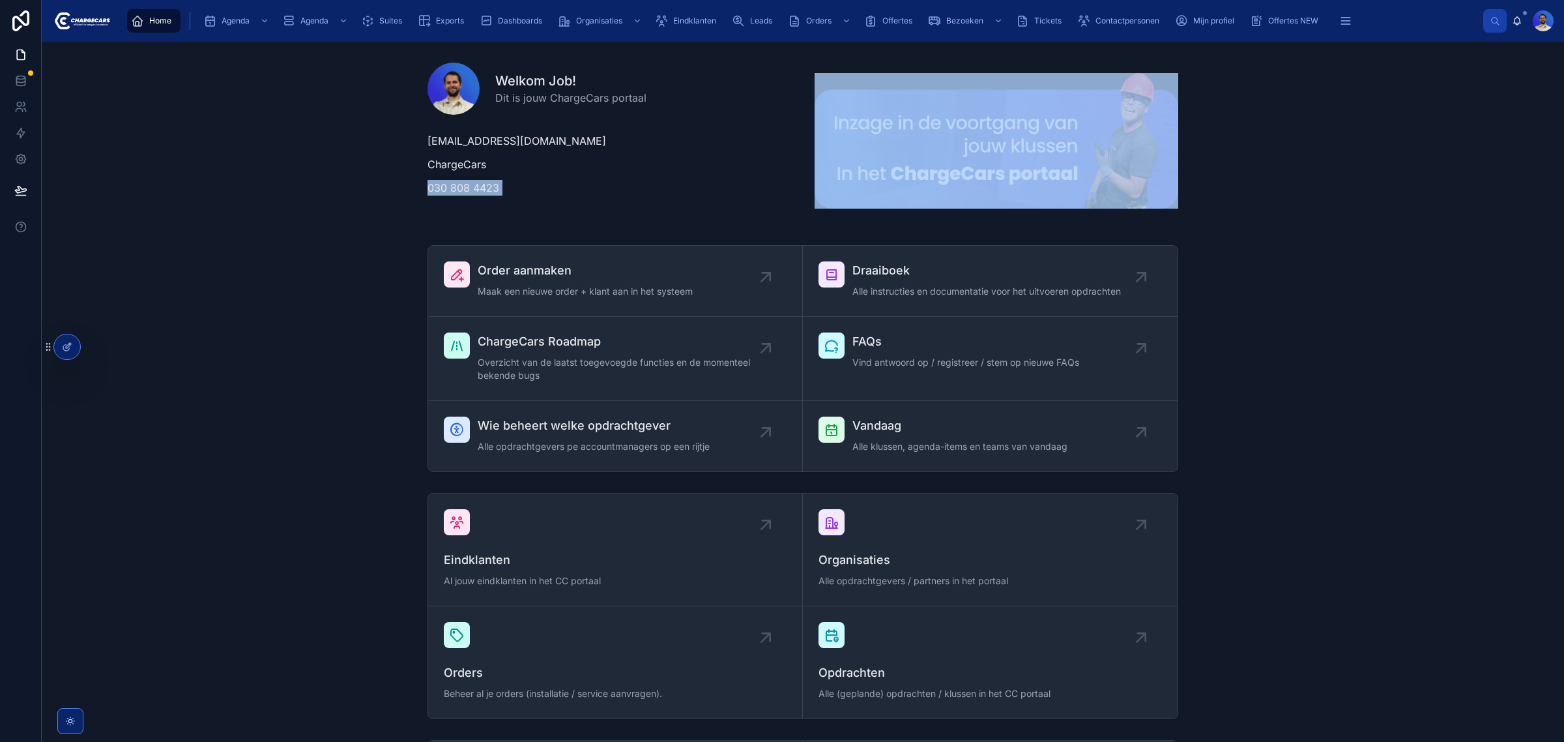
drag, startPoint x: 468, startPoint y: 188, endPoint x: 512, endPoint y: 204, distance: 46.6
click at [468, 188] on p "030 808 4423" at bounding box center [609, 188] width 364 height 16
drag, startPoint x: 594, startPoint y: 199, endPoint x: 526, endPoint y: 194, distance: 68.6
click at [594, 197] on div "job@chargecars.nl ChargeCars 030 808 4423" at bounding box center [609, 168] width 379 height 81
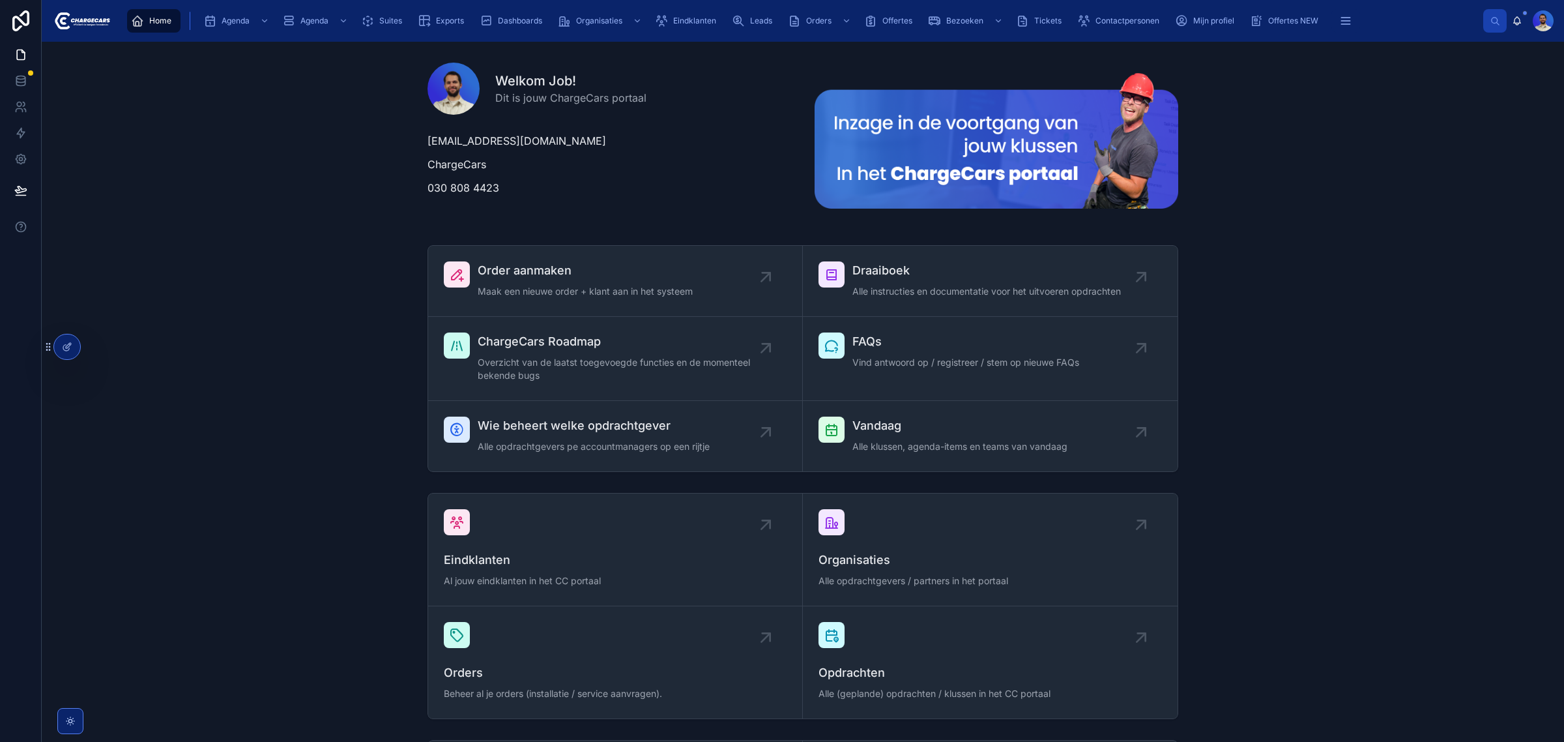
click at [396, 124] on div "Welkom Job! Dit is jouw ChargeCars portaal job@chargecars.nl ChargeCars 030 808…" at bounding box center [802, 140] width 1501 height 177
drag, startPoint x: 424, startPoint y: 136, endPoint x: 510, endPoint y: 212, distance: 114.9
click at [510, 212] on div "Welkom Job! Dit is jouw ChargeCars portaal job@chargecars.nl ChargeCars 030 808…" at bounding box center [609, 140] width 379 height 177
click at [519, 190] on p "030 808 4423" at bounding box center [609, 188] width 364 height 16
drag, startPoint x: 506, startPoint y: 199, endPoint x: 408, endPoint y: 143, distance: 113.2
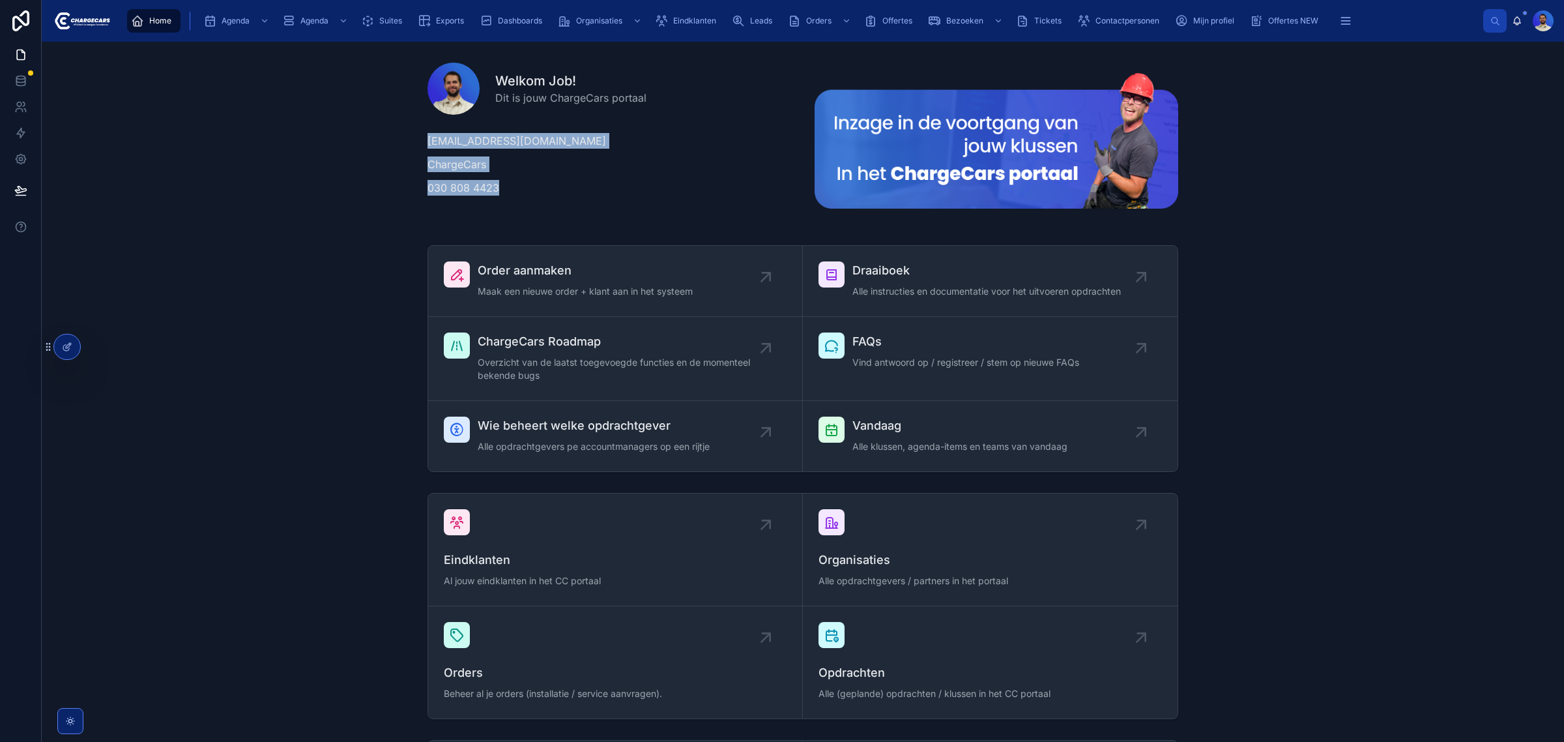
click at [408, 143] on div "Welkom Job! Dit is jouw ChargeCars portaal job@chargecars.nl ChargeCars 030 808…" at bounding box center [802, 140] width 1501 height 177
click at [406, 143] on div "Welkom Job! Dit is jouw ChargeCars portaal job@chargecars.nl ChargeCars 030 808…" at bounding box center [802, 140] width 1501 height 177
click at [1409, 471] on div "Order aanmaken Maak een nieuwe order + klant aan in het systeem Draaiboek Alle …" at bounding box center [802, 358] width 1501 height 237
click at [708, 20] on span "Eindklanten" at bounding box center [694, 21] width 43 height 10
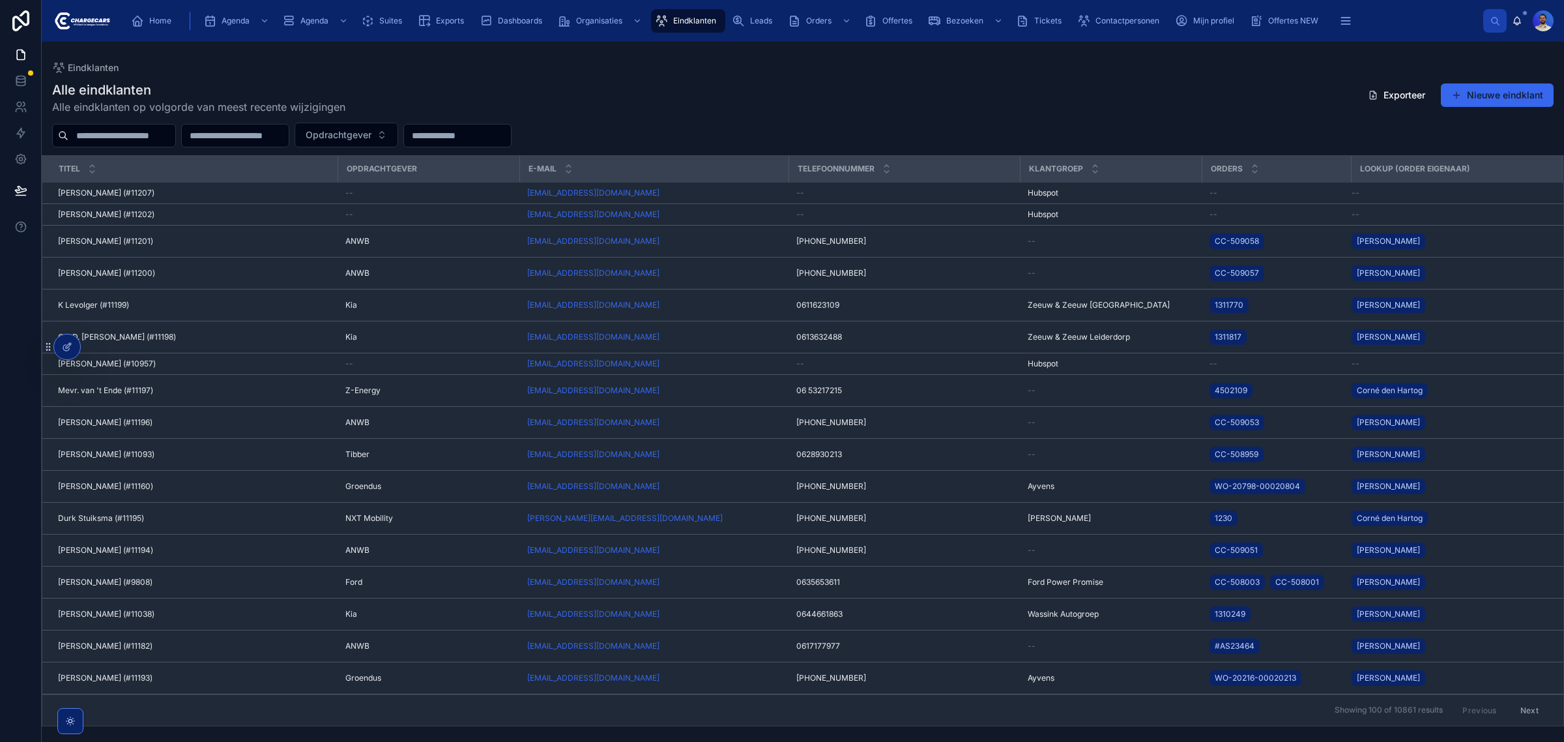
click at [141, 134] on input "text" at bounding box center [121, 135] width 107 height 18
type input "**********"
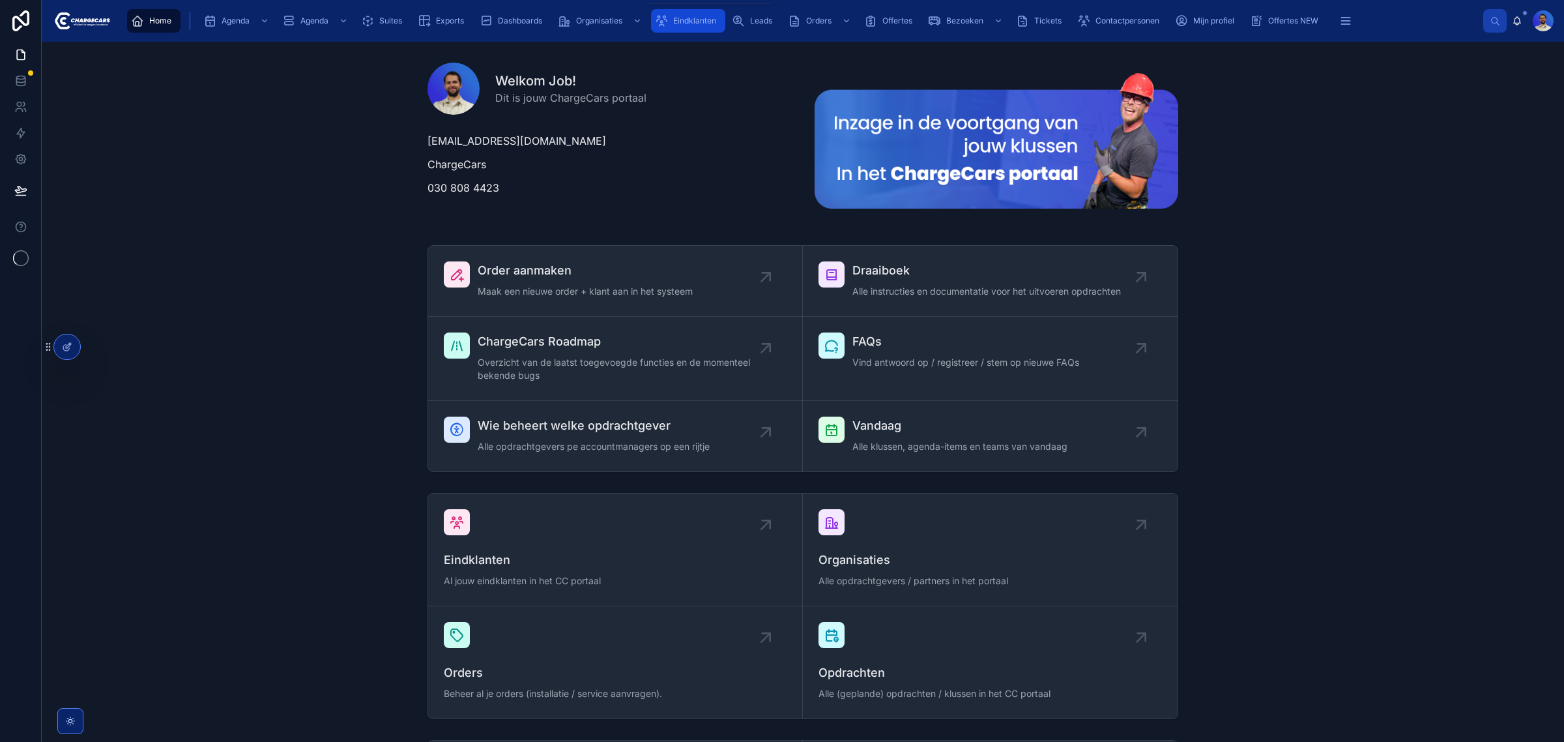
click at [712, 18] on span "Eindklanten" at bounding box center [694, 21] width 43 height 10
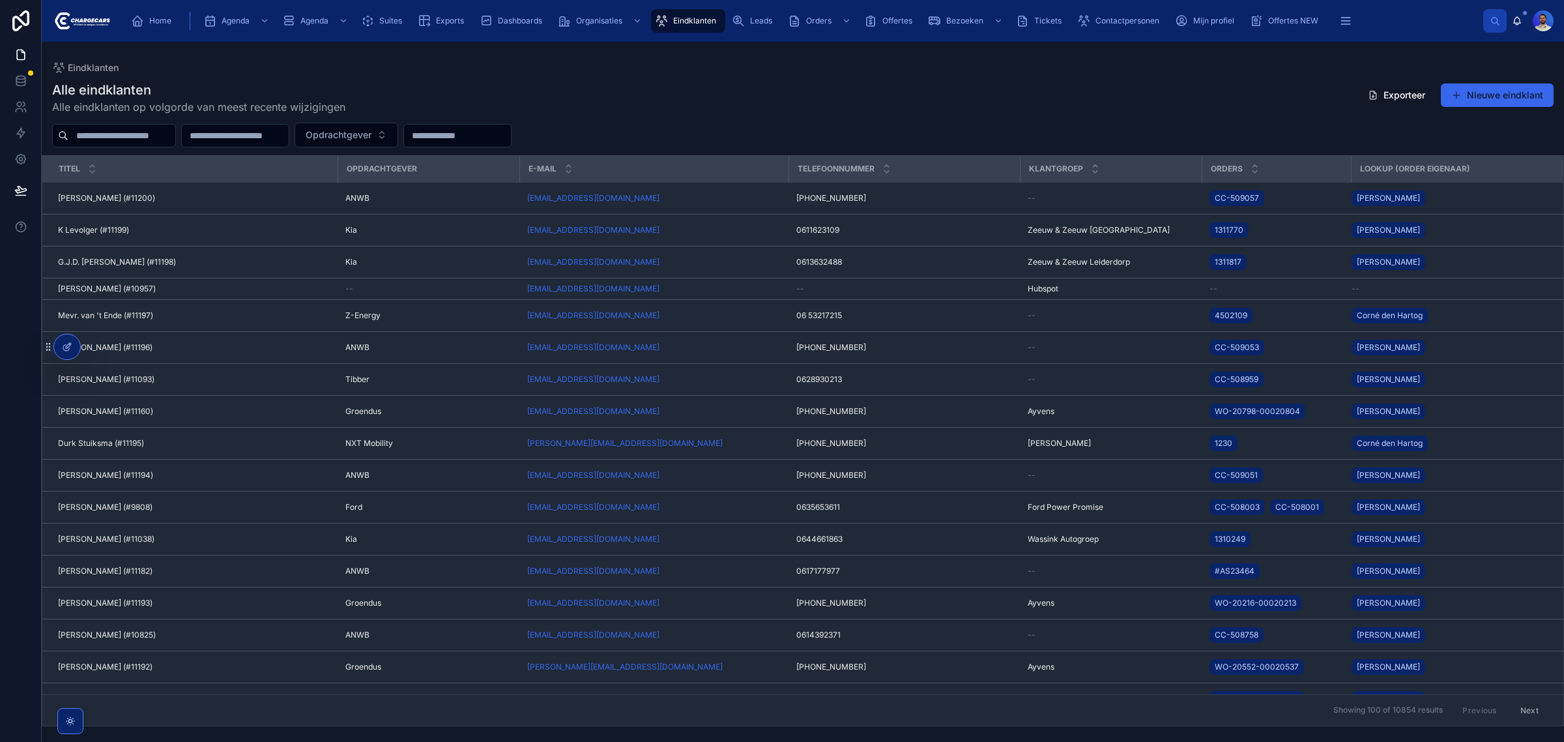
click at [152, 130] on input "text" at bounding box center [121, 135] width 107 height 18
type input "********"
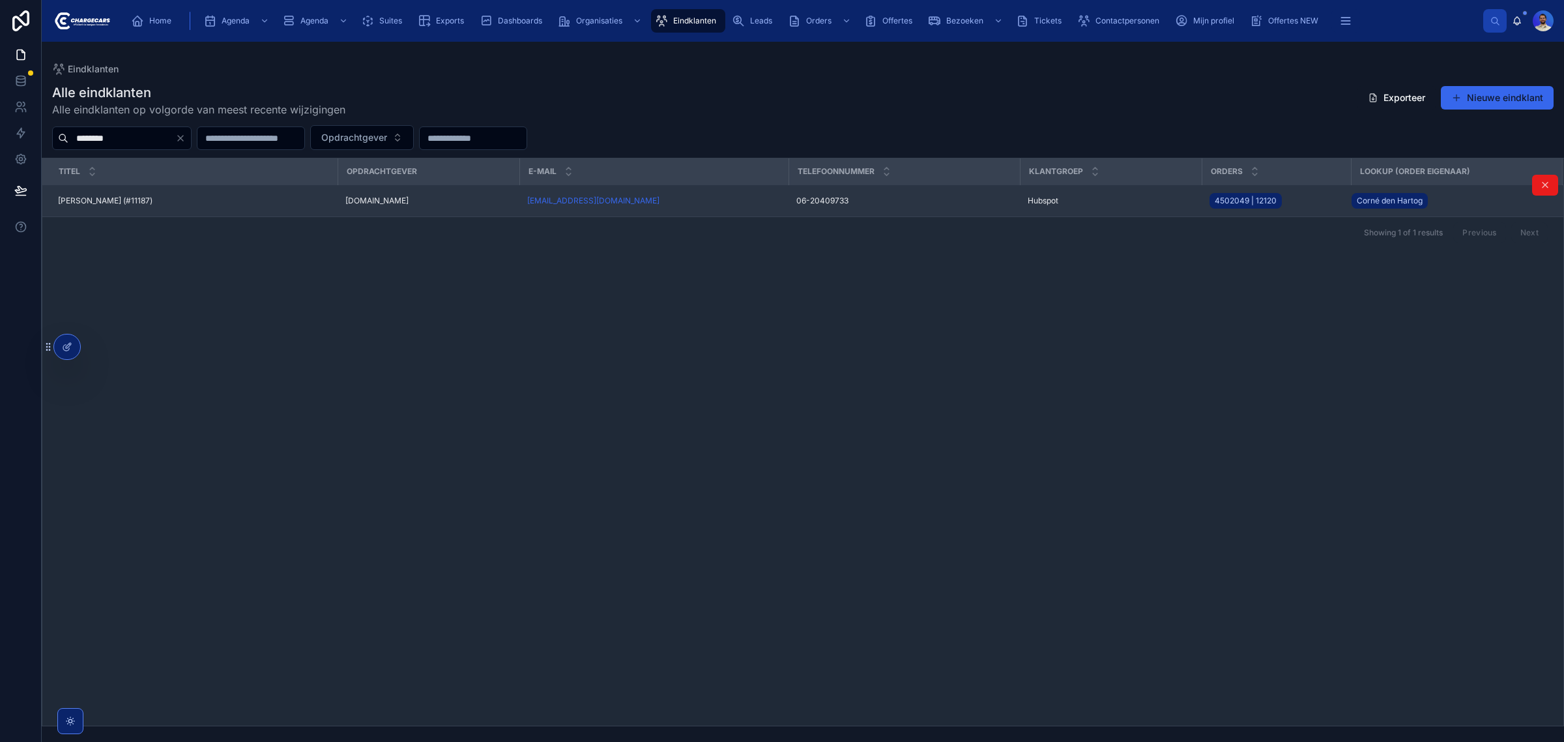
drag, startPoint x: 320, startPoint y: 188, endPoint x: 329, endPoint y: 194, distance: 10.8
click at [321, 189] on td "Peter Delleman (#11187) Peter Delleman (#11187)" at bounding box center [189, 201] width 295 height 32
click at [339, 197] on td "[DOMAIN_NAME]" at bounding box center [429, 201] width 182 height 32
click at [382, 197] on span "[DOMAIN_NAME]" at bounding box center [376, 200] width 63 height 10
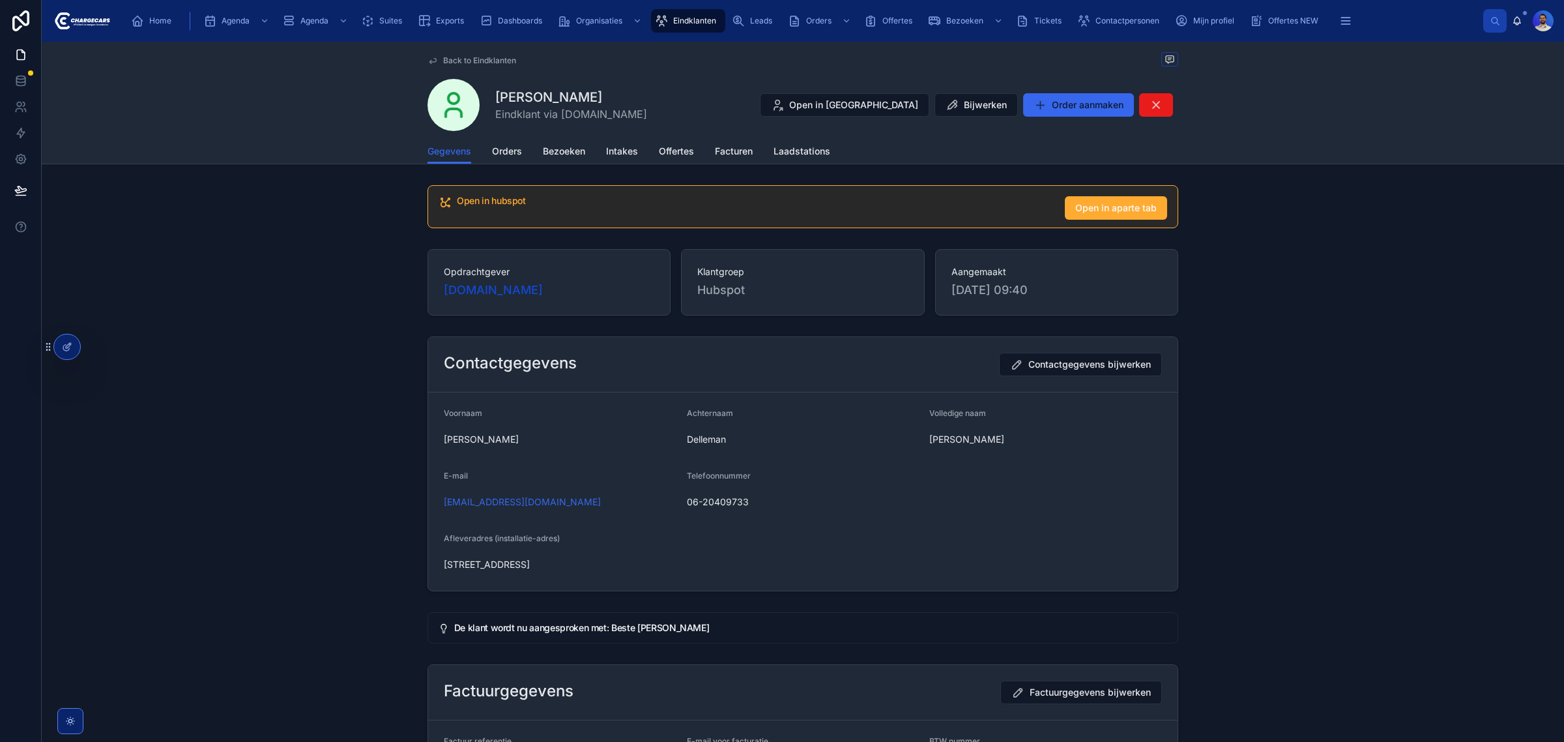
click at [520, 145] on div "Gegevens Orders Bezoeken Intakes Offertes Facturen Laadstations" at bounding box center [802, 151] width 751 height 25
click at [516, 150] on span "Orders" at bounding box center [507, 151] width 30 height 13
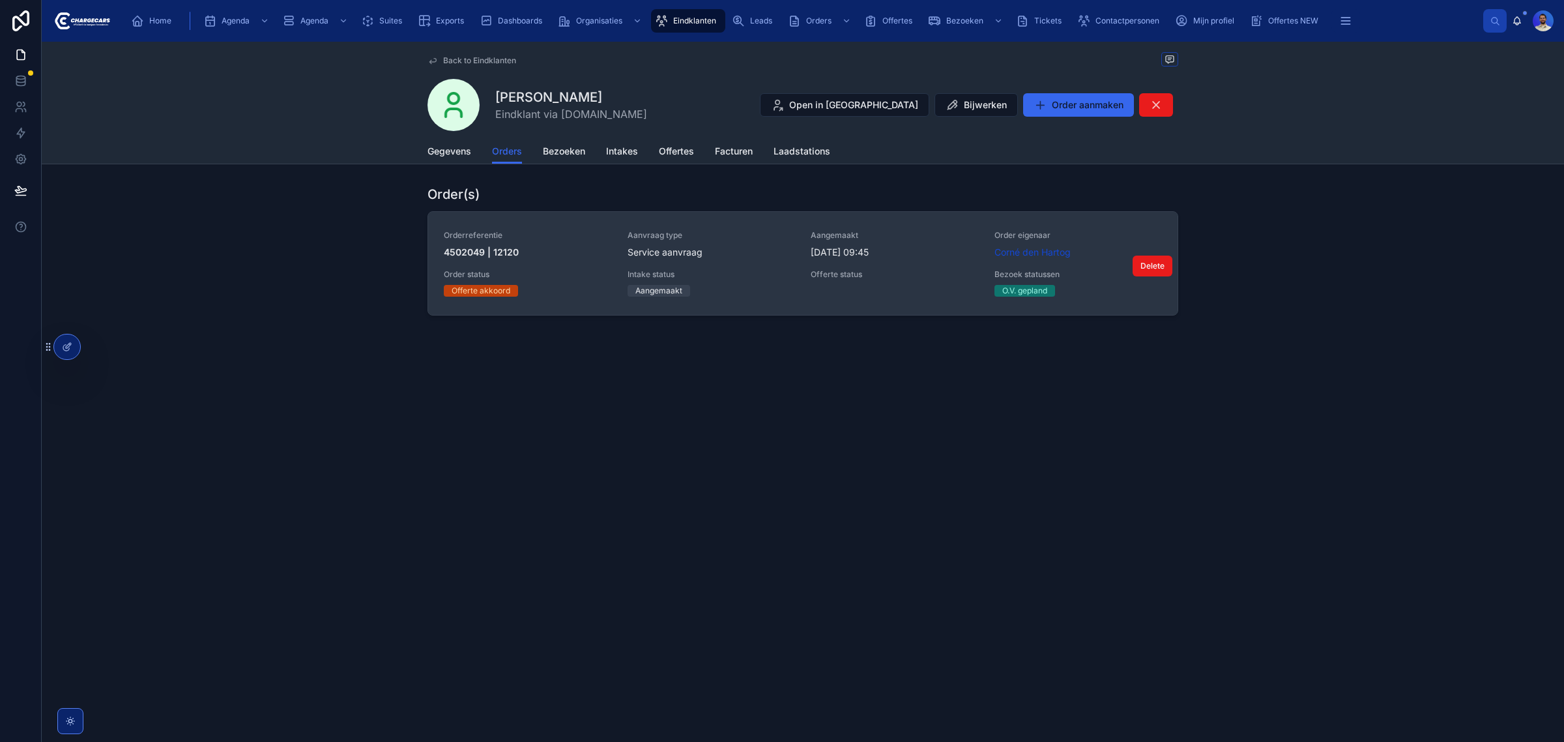
click at [613, 216] on link "Orderreferentie 4502049 | 12120 Aanvraag type Service aanvraag Aangemaakt 3-9-2…" at bounding box center [802, 263] width 749 height 103
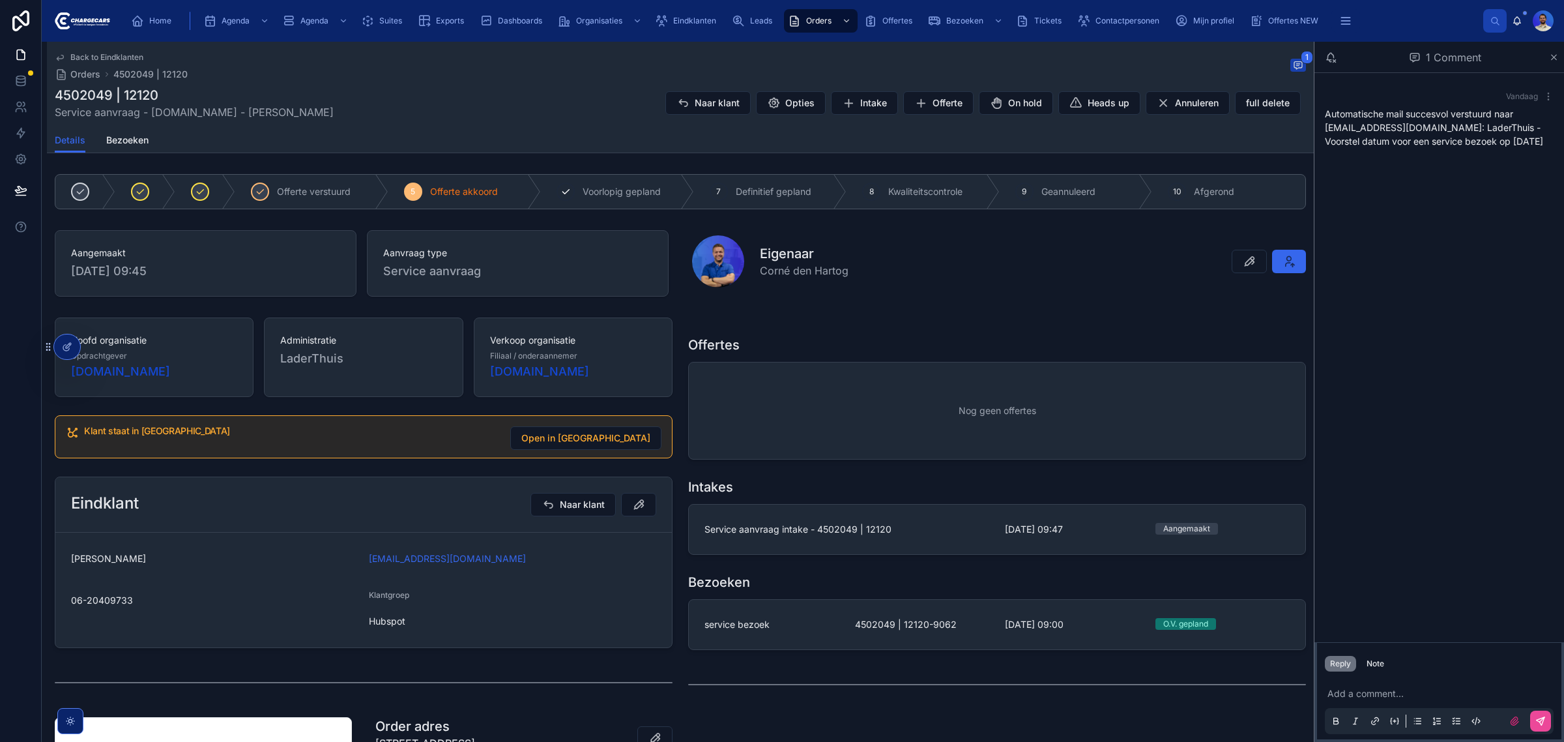
click at [594, 193] on span "Voorlopig gepland" at bounding box center [622, 191] width 78 height 13
click at [738, 595] on div "Bezoeken service bezoek 4502049 | 12120-9062 18-9-2025 09:00 O.V. gepland" at bounding box center [997, 611] width 618 height 77
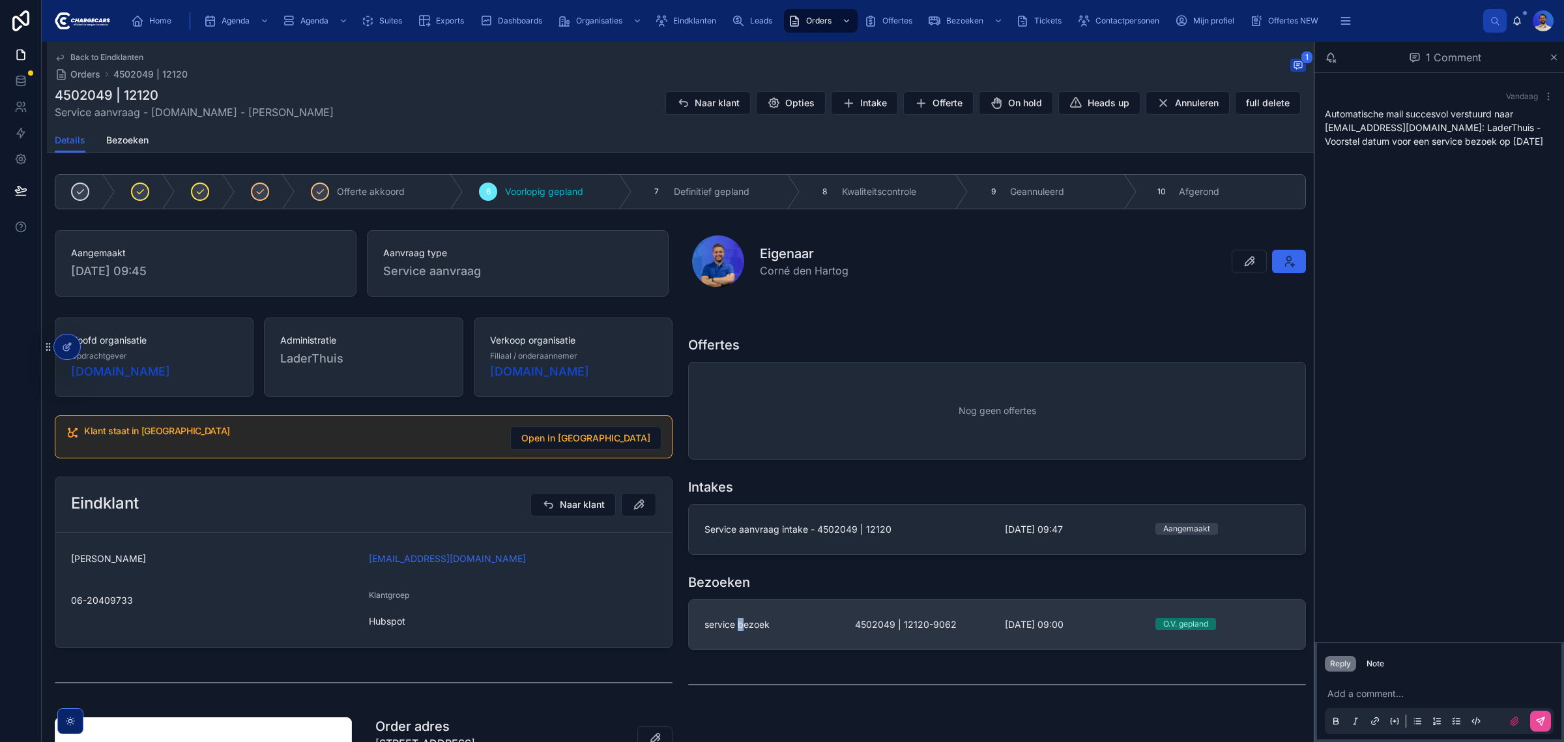
click at [744, 608] on link "service bezoek 4502049 | 12120-9062 18-9-2025 09:00 O.V. gepland" at bounding box center [997, 625] width 616 height 50
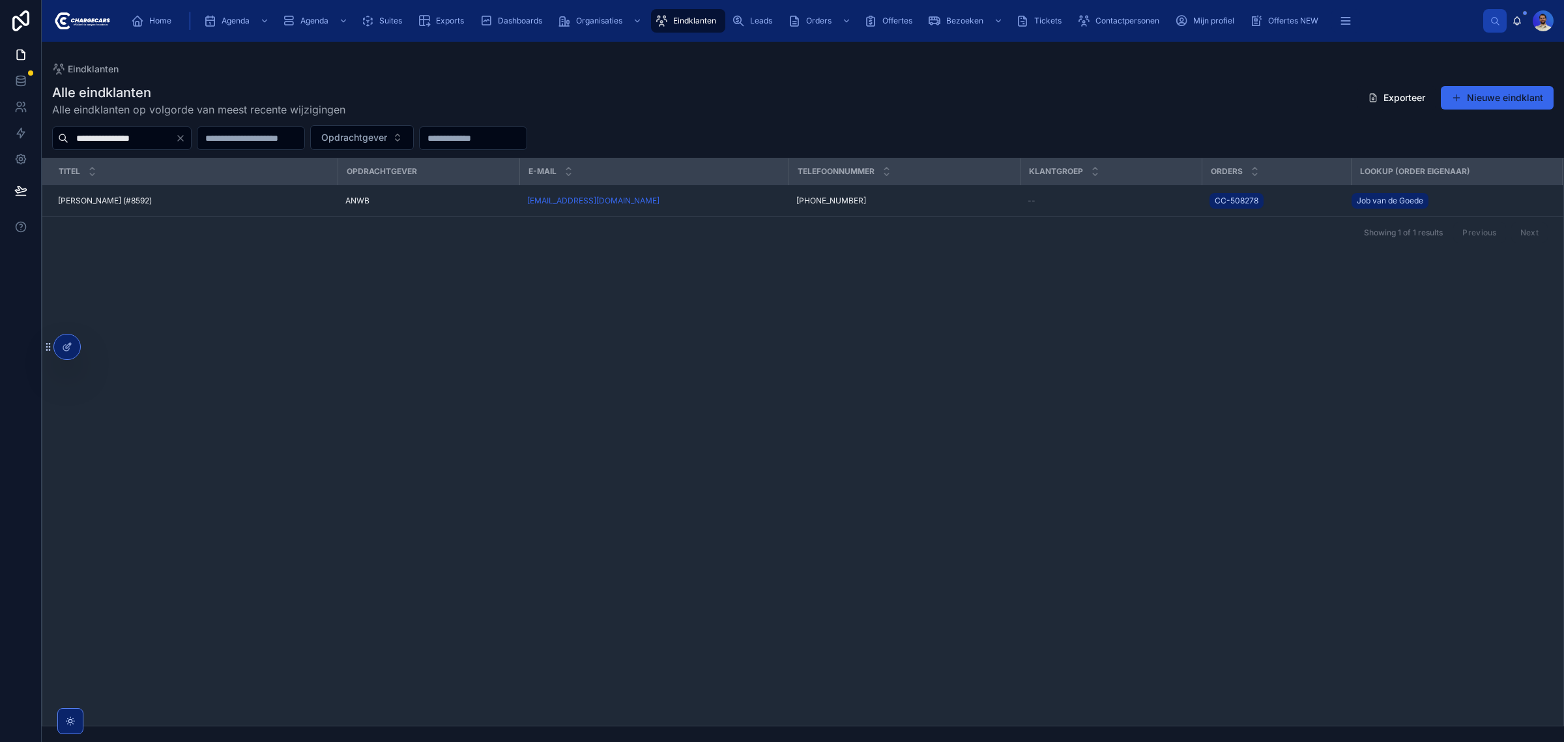
click at [175, 137] on input "**********" at bounding box center [121, 138] width 107 height 18
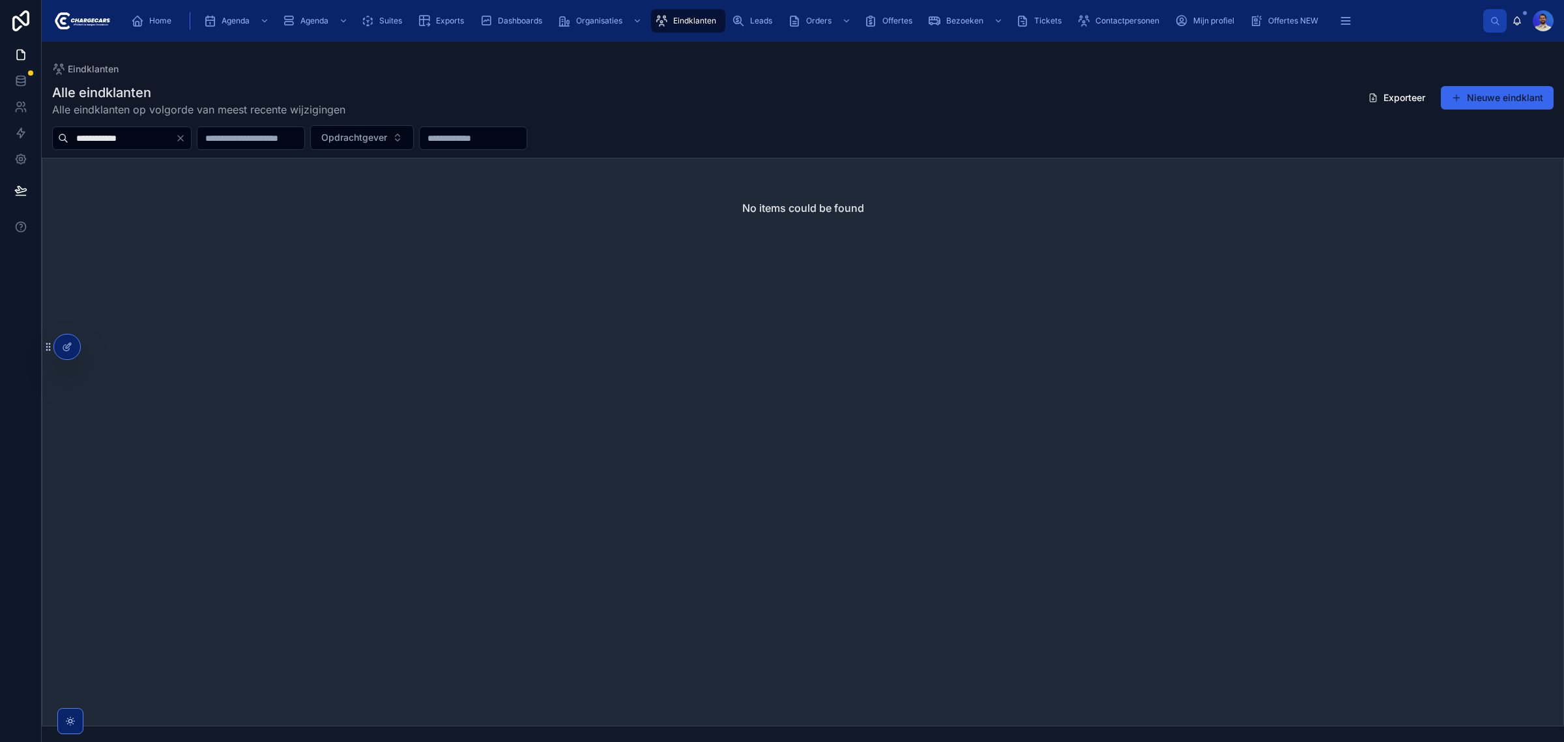
click at [112, 139] on input "**********" at bounding box center [121, 138] width 107 height 18
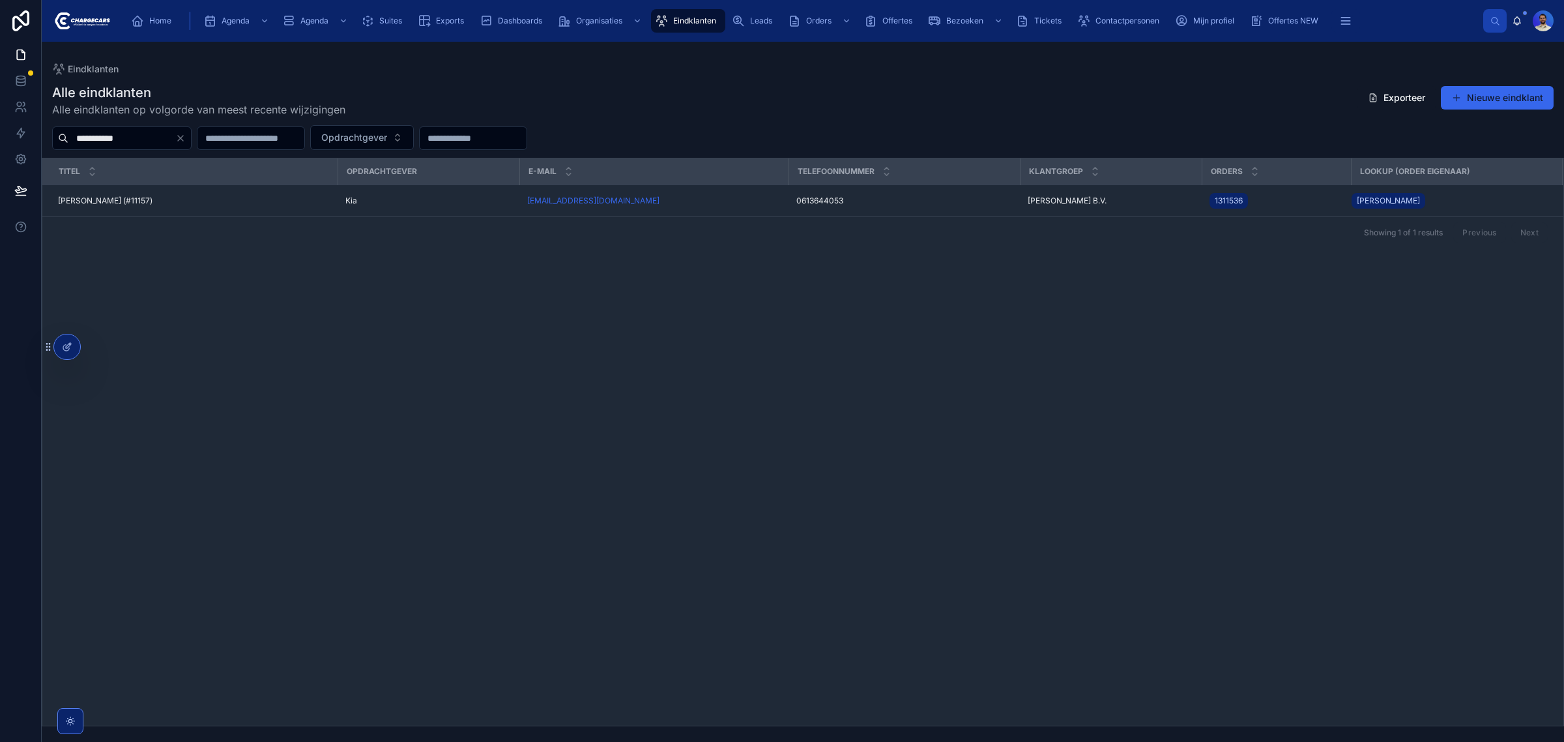
type input "**********"
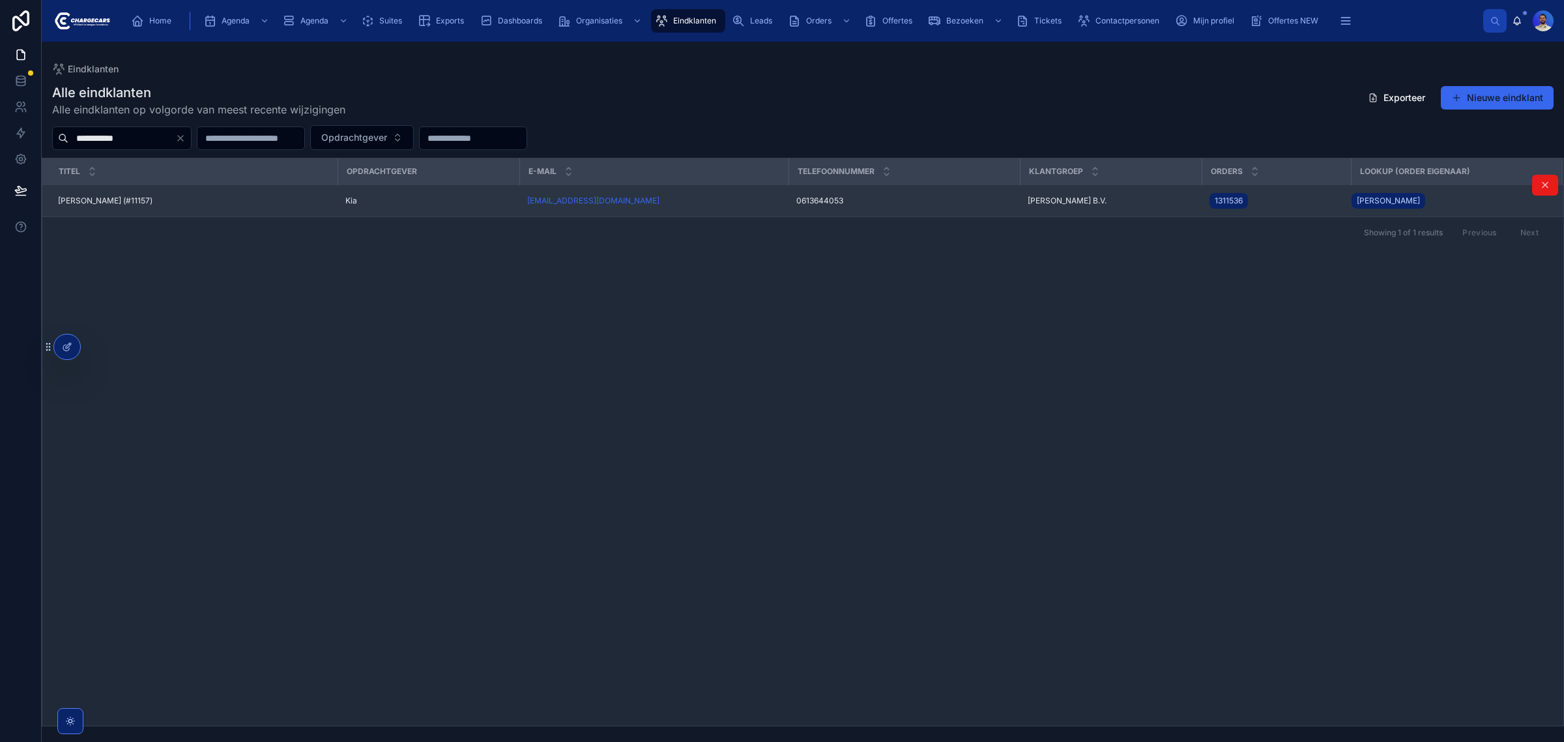
click at [144, 209] on td "C.C. de Graaf (#11157) C.C. de Graaf (#11157)" at bounding box center [189, 201] width 295 height 32
click at [121, 199] on span "[PERSON_NAME] (#11157)" at bounding box center [105, 200] width 94 height 10
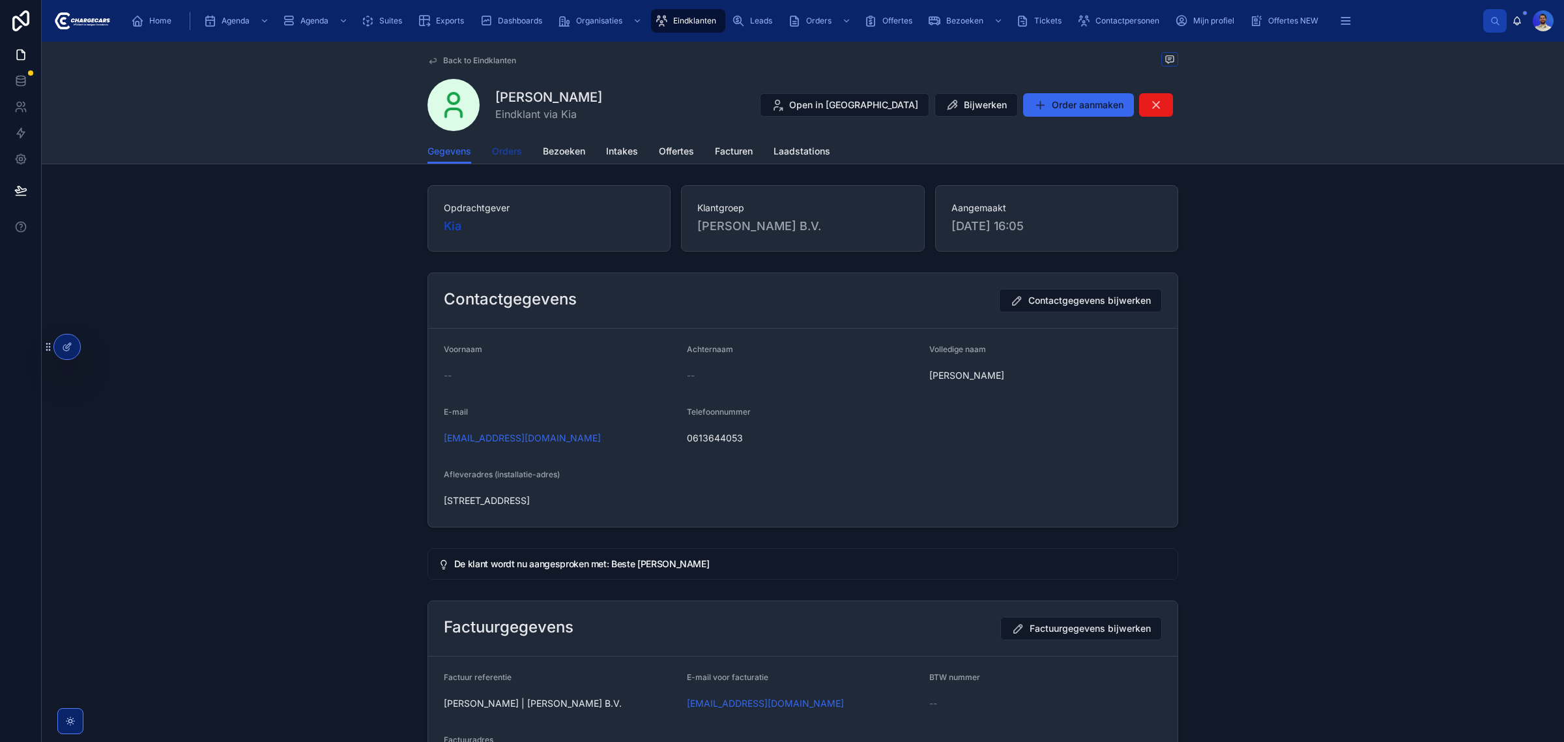
click at [504, 144] on link "Orders" at bounding box center [507, 152] width 30 height 26
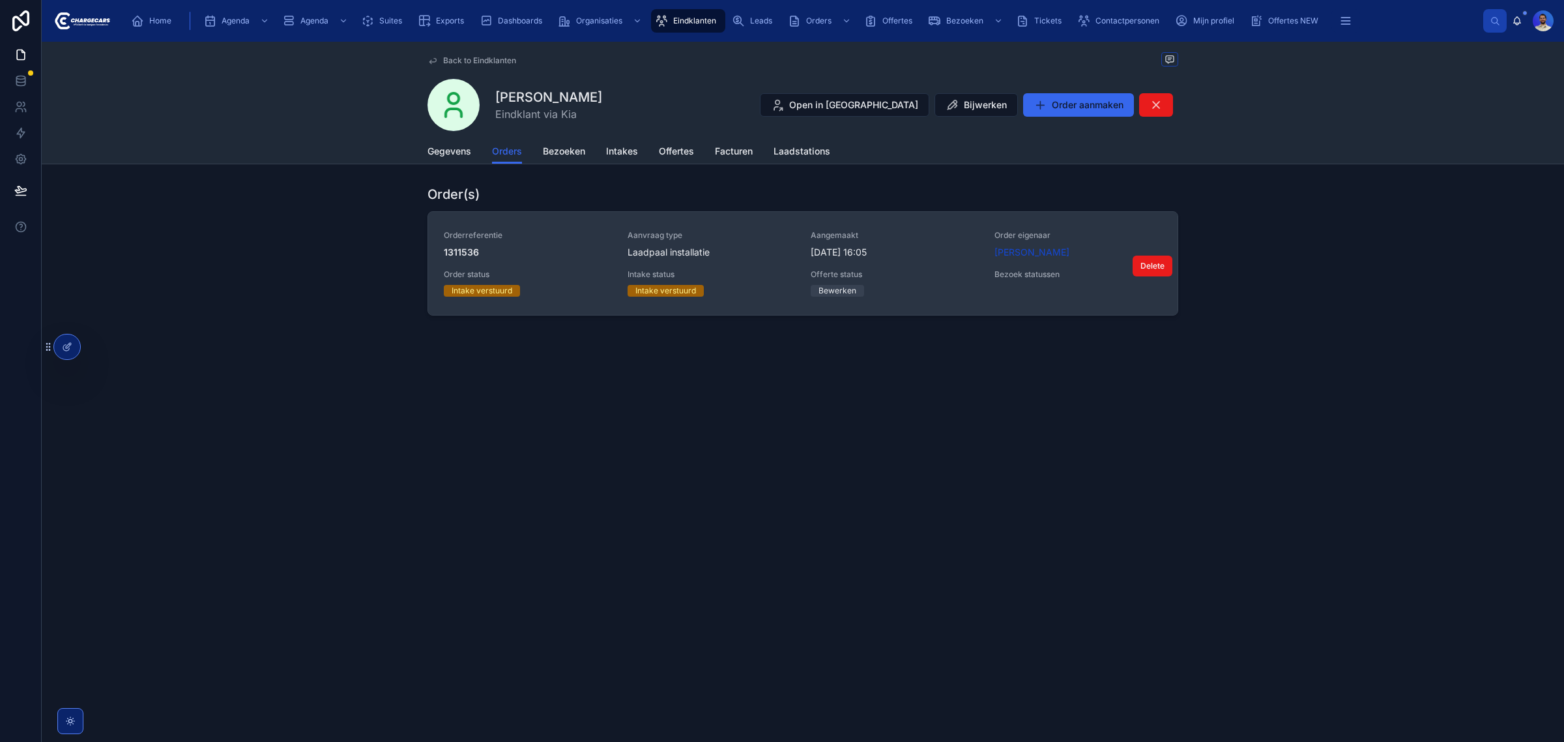
click at [917, 263] on div "Orderreferentie 1311536 Aanvraag type Laadpaal installatie Aangemaakt 2-9-2025 …" at bounding box center [803, 263] width 718 height 66
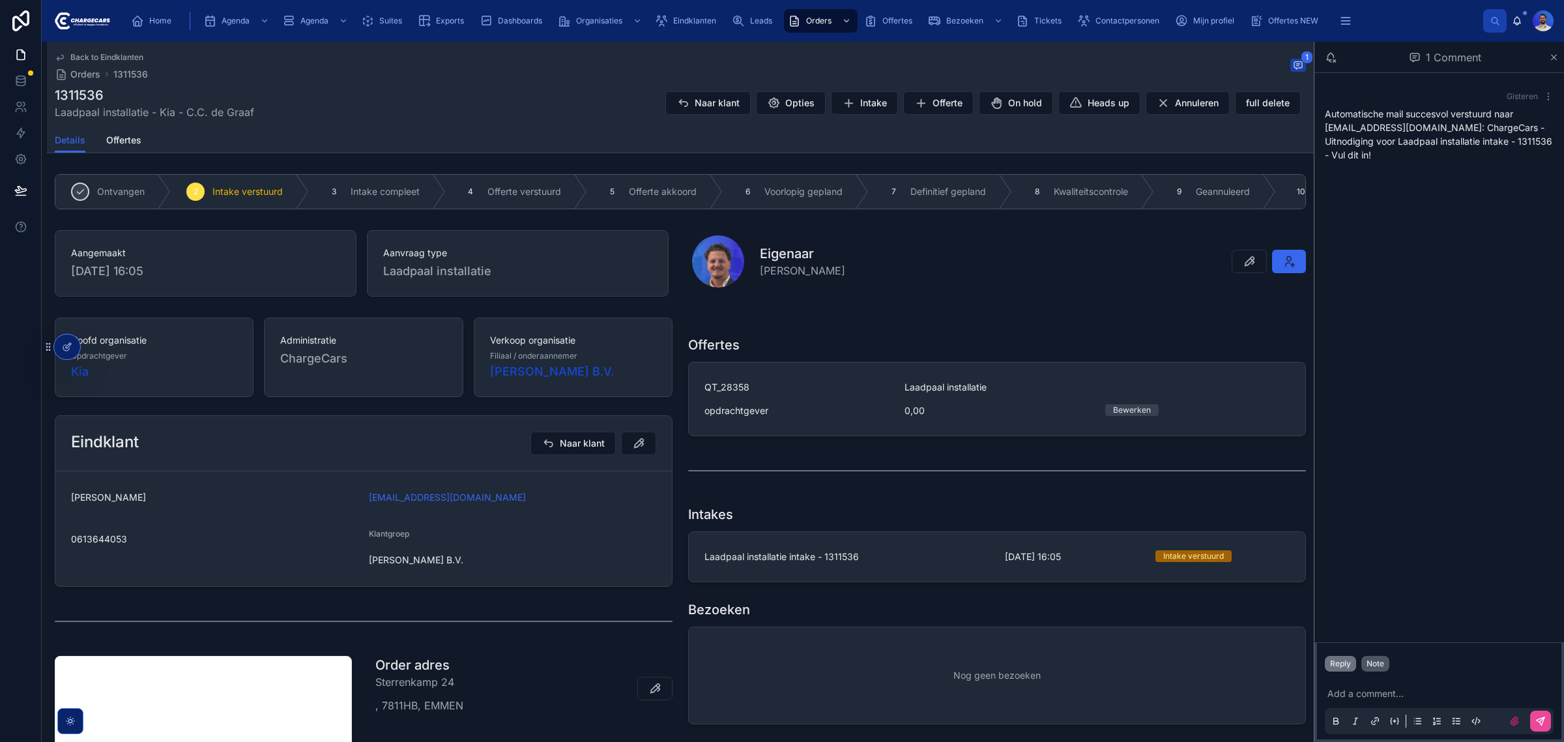
click at [1378, 663] on div "Note" at bounding box center [1375, 663] width 18 height 10
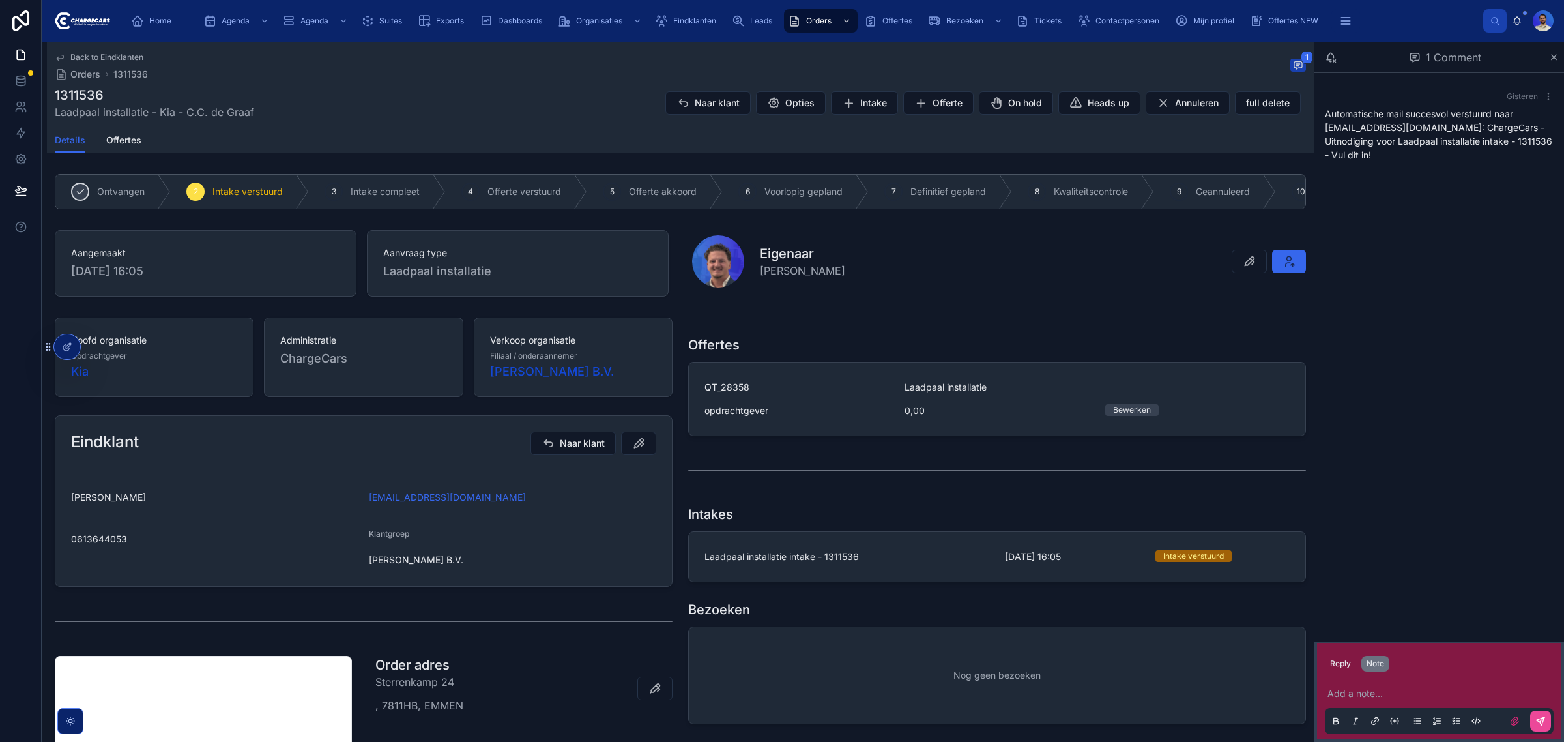
click at [1372, 684] on div "Add a note..." at bounding box center [1439, 706] width 229 height 55
click at [1366, 689] on p at bounding box center [1441, 693] width 229 height 13
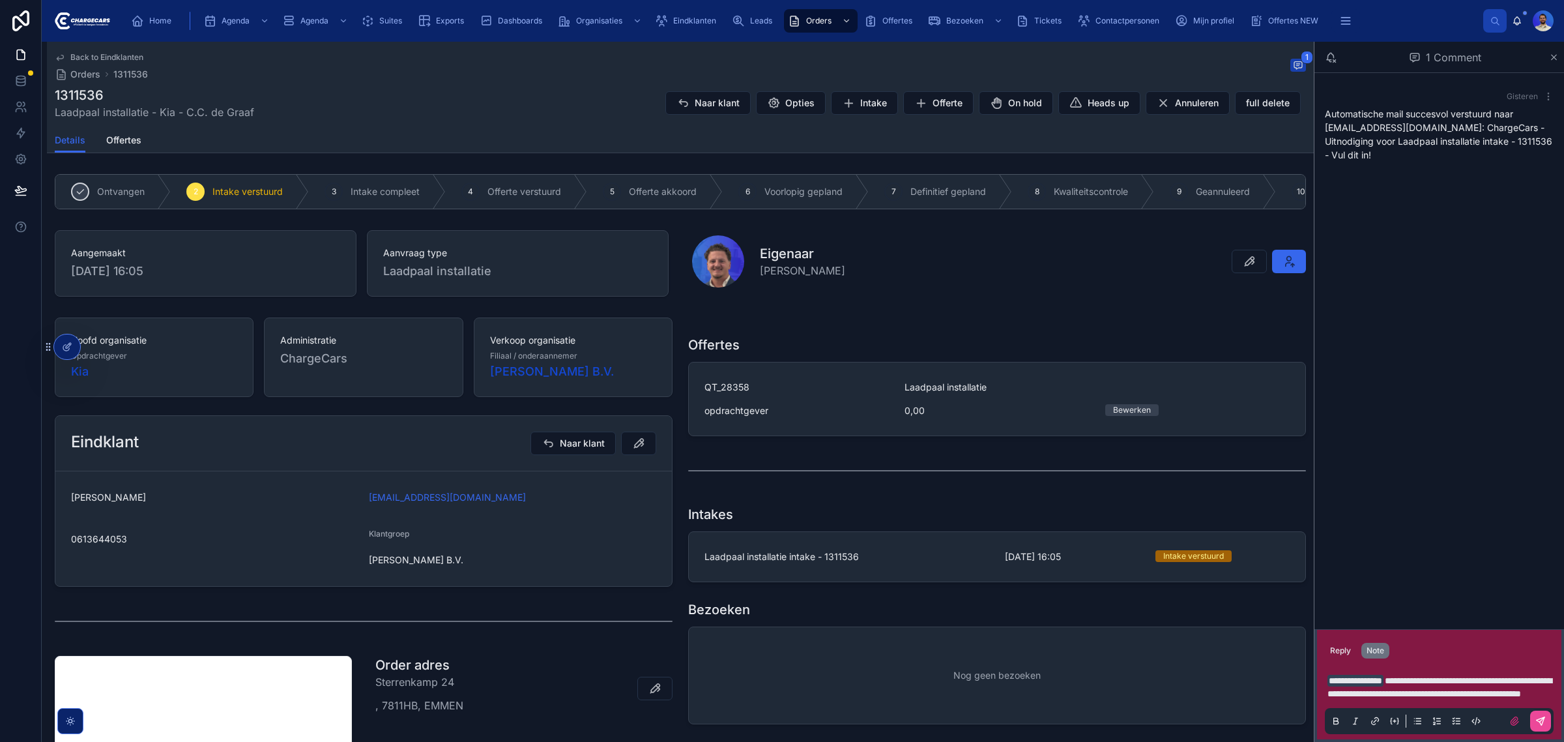
click at [1366, 691] on span "**********" at bounding box center [1439, 687] width 224 height 22
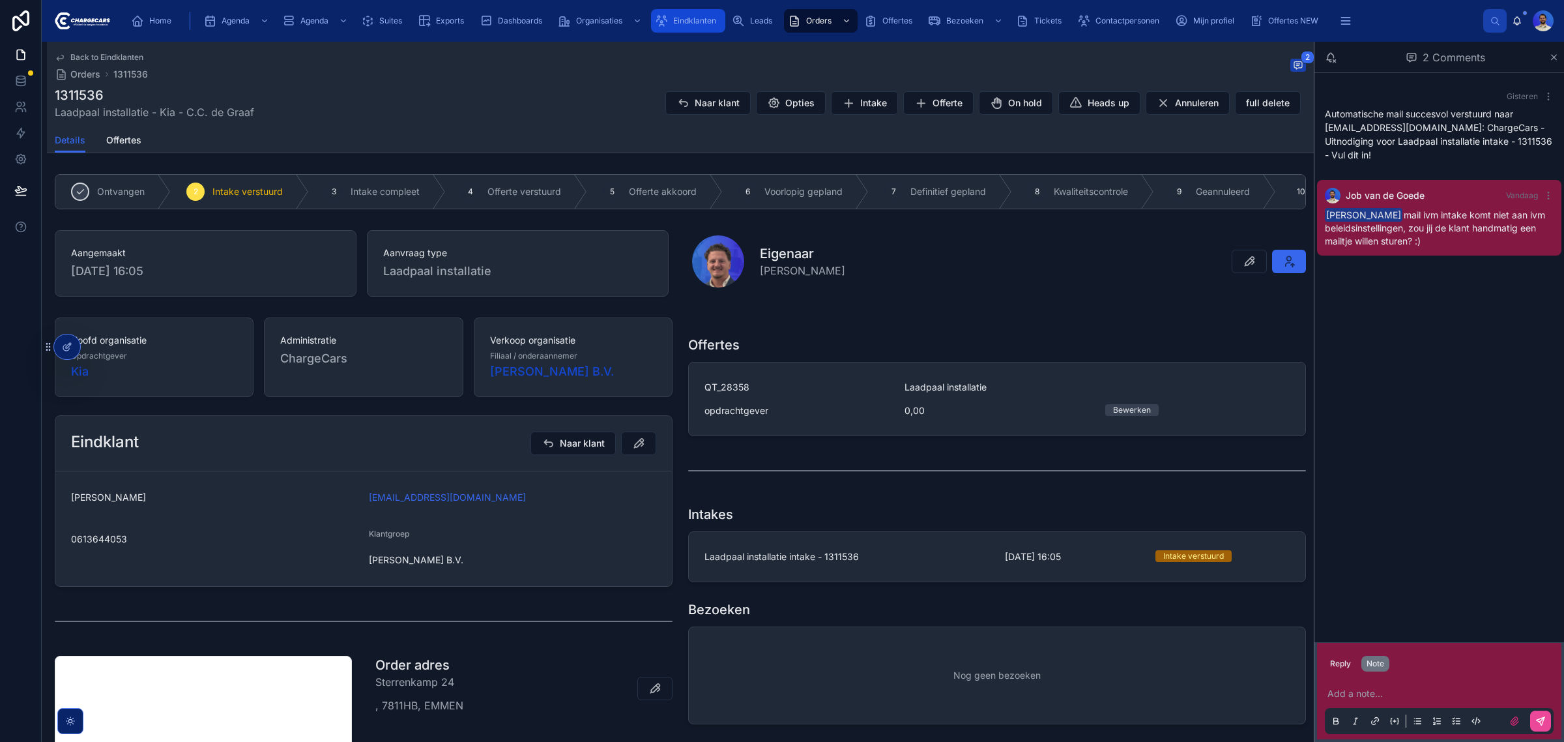
click at [678, 18] on span "Eindklanten" at bounding box center [694, 21] width 43 height 10
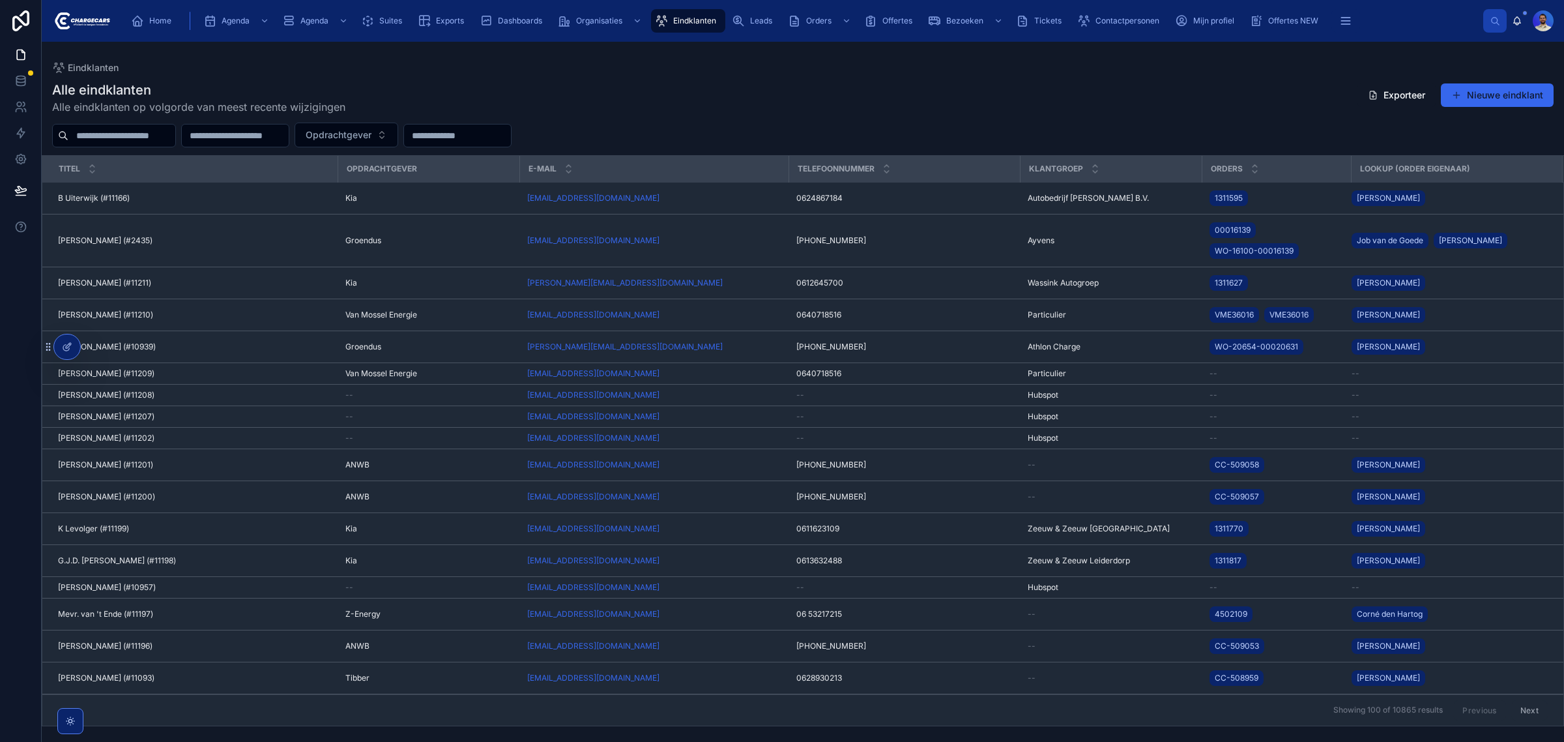
click at [70, 123] on div "Opdrachtgever" at bounding box center [803, 135] width 1522 height 25
click at [73, 128] on input "text" at bounding box center [121, 135] width 107 height 18
type input "**********"
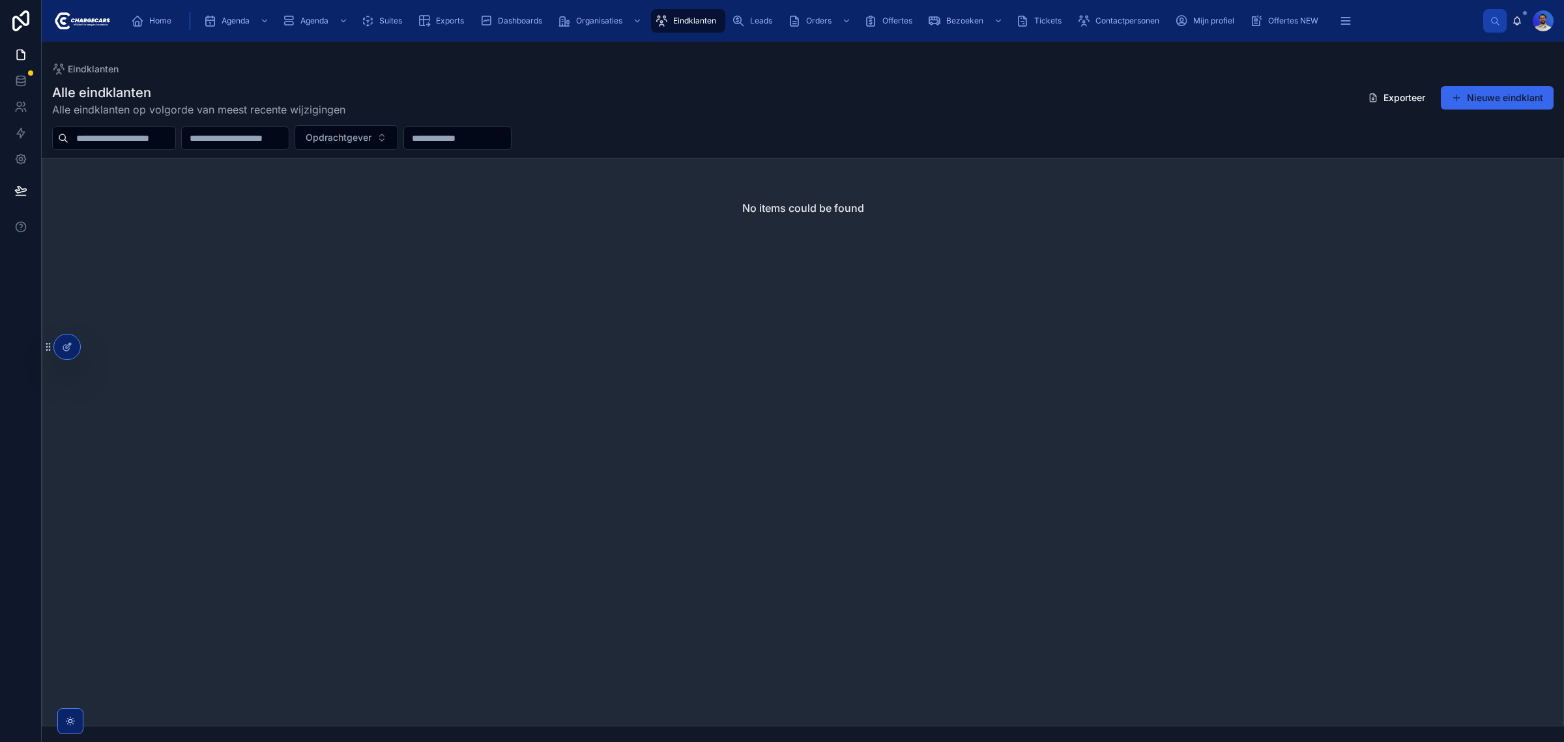
click at [469, 134] on input "text" at bounding box center [457, 138] width 107 height 18
paste input "**********"
type input "**********"
click at [527, 139] on input "**********" at bounding box center [473, 138] width 107 height 18
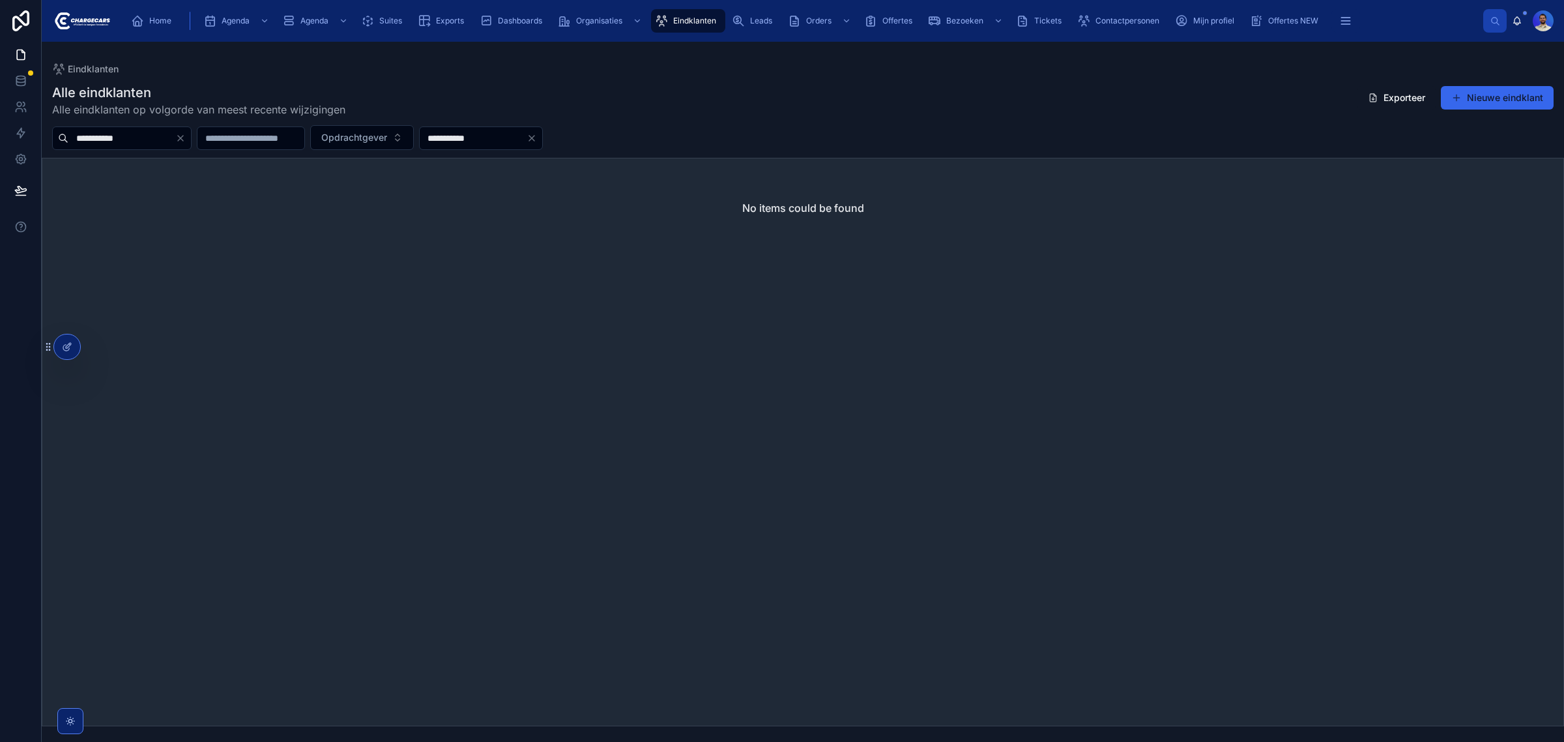
paste input "*"
click at [527, 135] on input "**********" at bounding box center [473, 138] width 107 height 18
type input "**********"
click at [154, 17] on span "Home" at bounding box center [160, 21] width 22 height 10
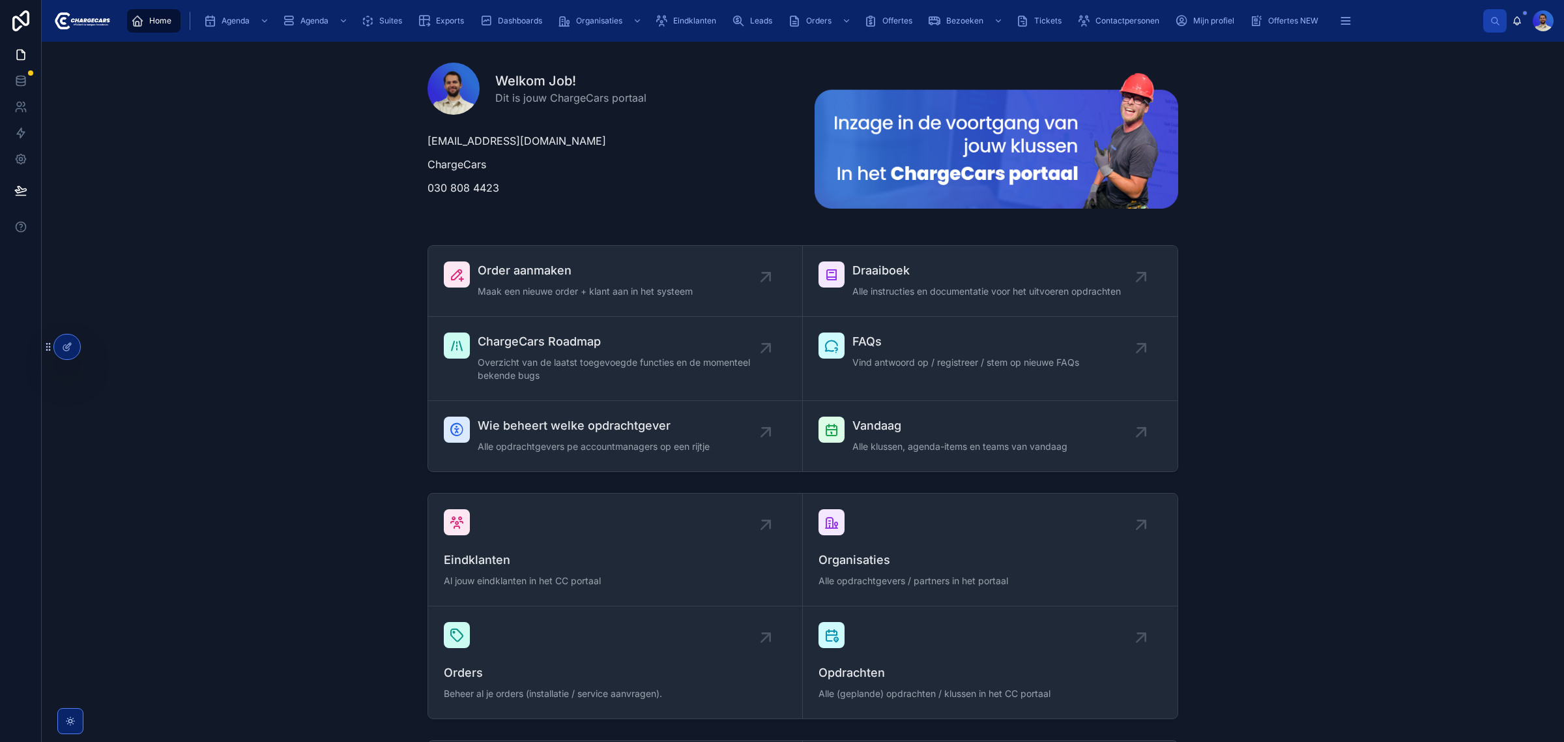
click at [136, 18] on icon "scrollable content" at bounding box center [137, 20] width 13 height 13
click at [715, 29] on div "Eindklanten" at bounding box center [688, 20] width 66 height 21
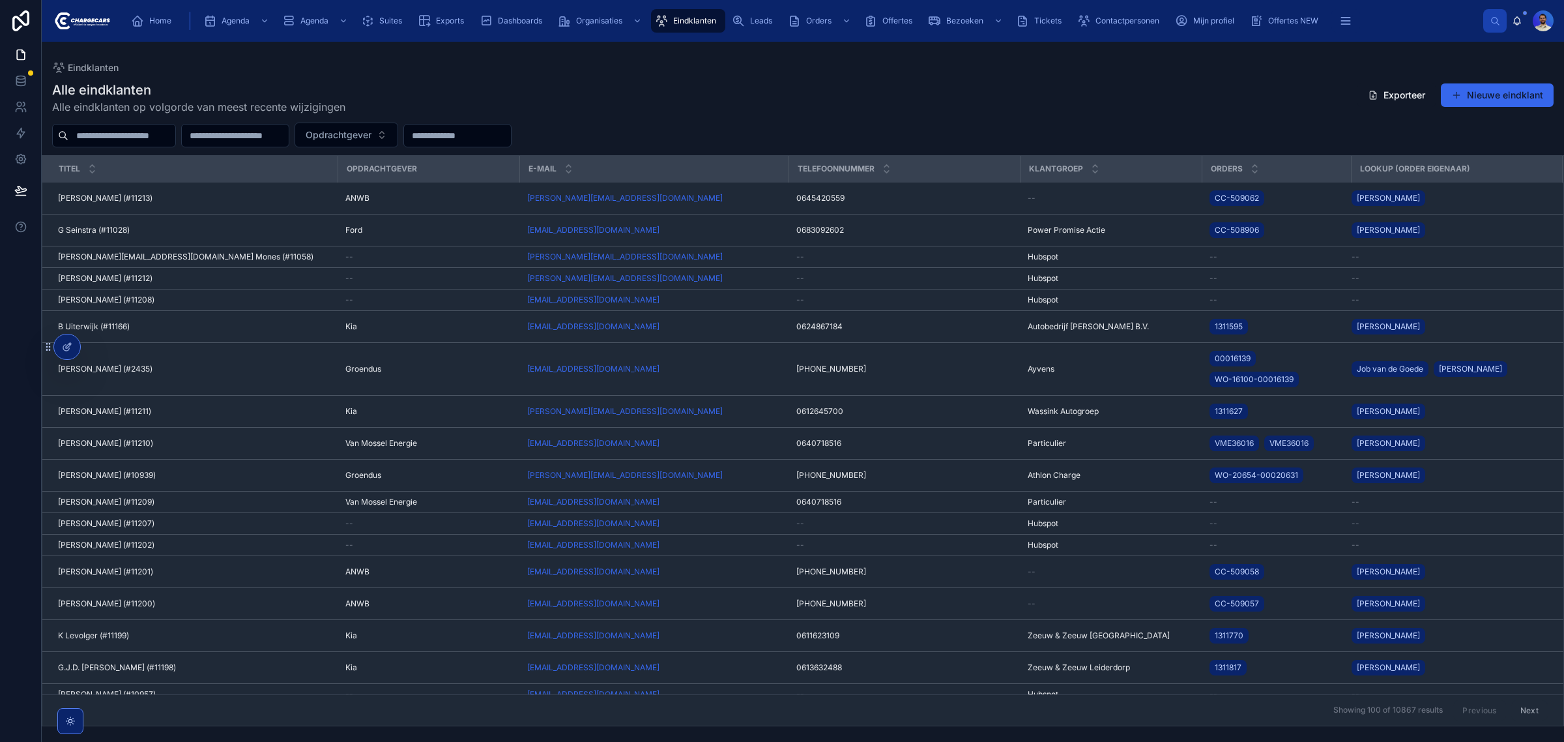
click at [98, 127] on input "text" at bounding box center [121, 135] width 107 height 18
type input "*******"
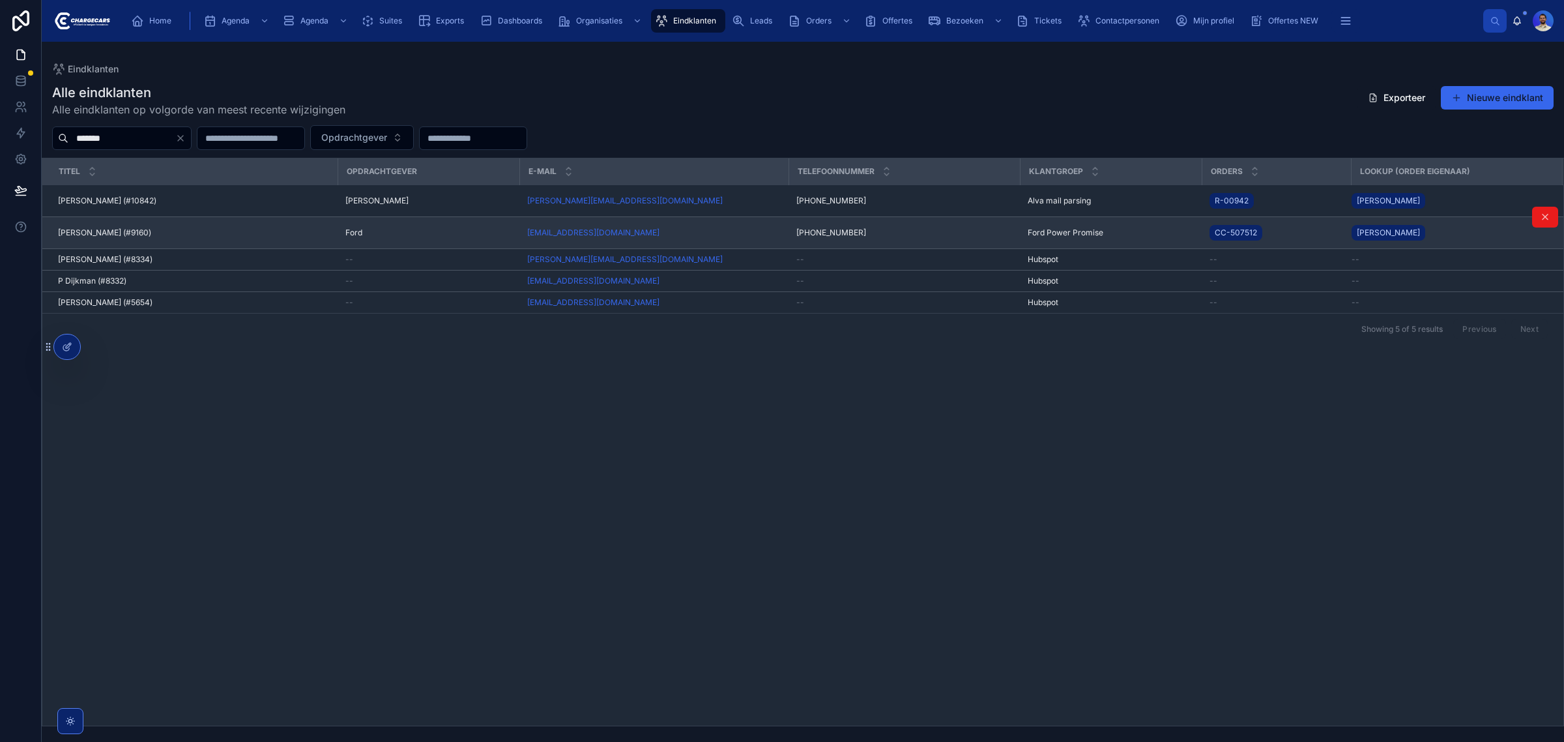
click at [108, 228] on span "Jos Dijkman (#9160)" at bounding box center [104, 232] width 93 height 10
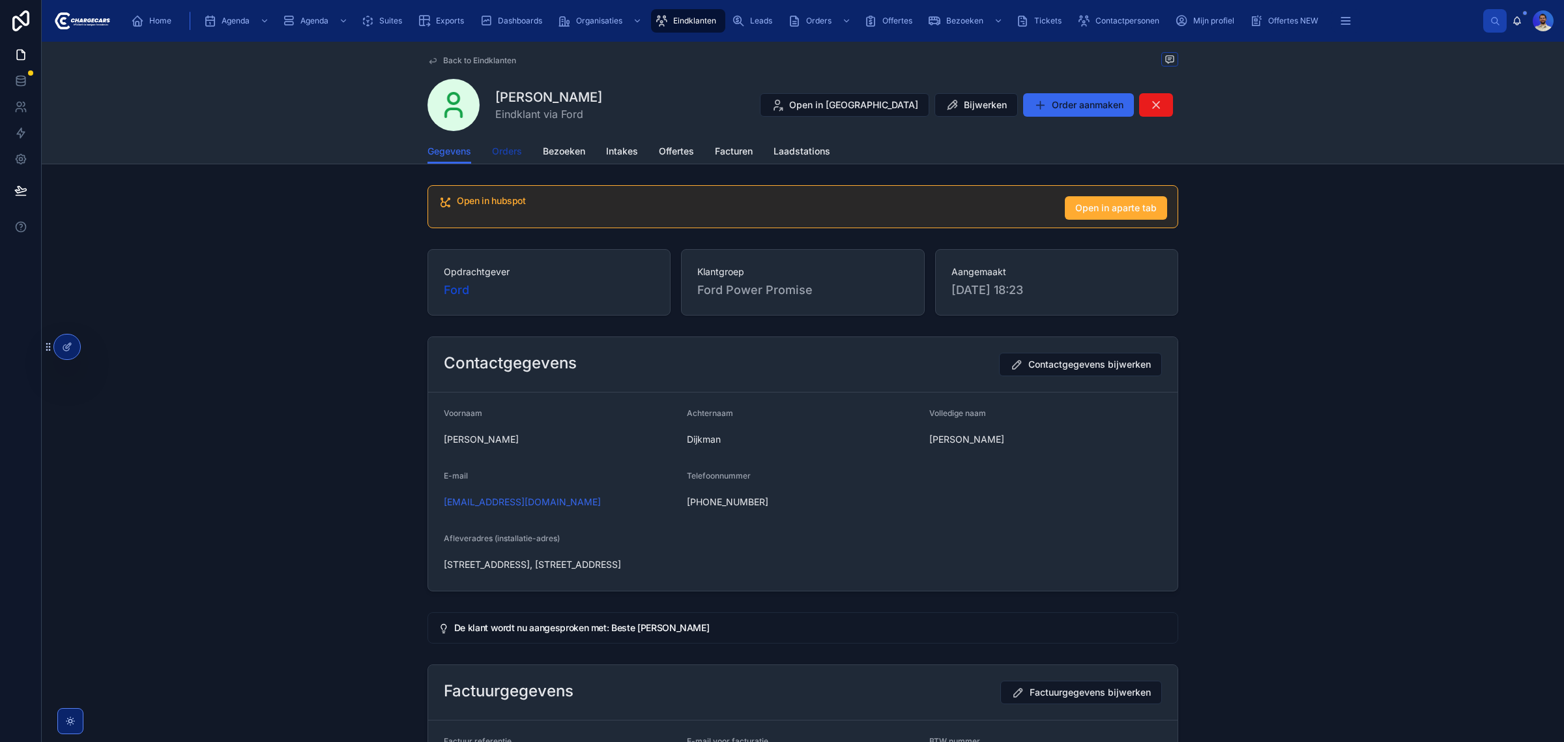
click at [497, 151] on span "Orders" at bounding box center [507, 151] width 30 height 13
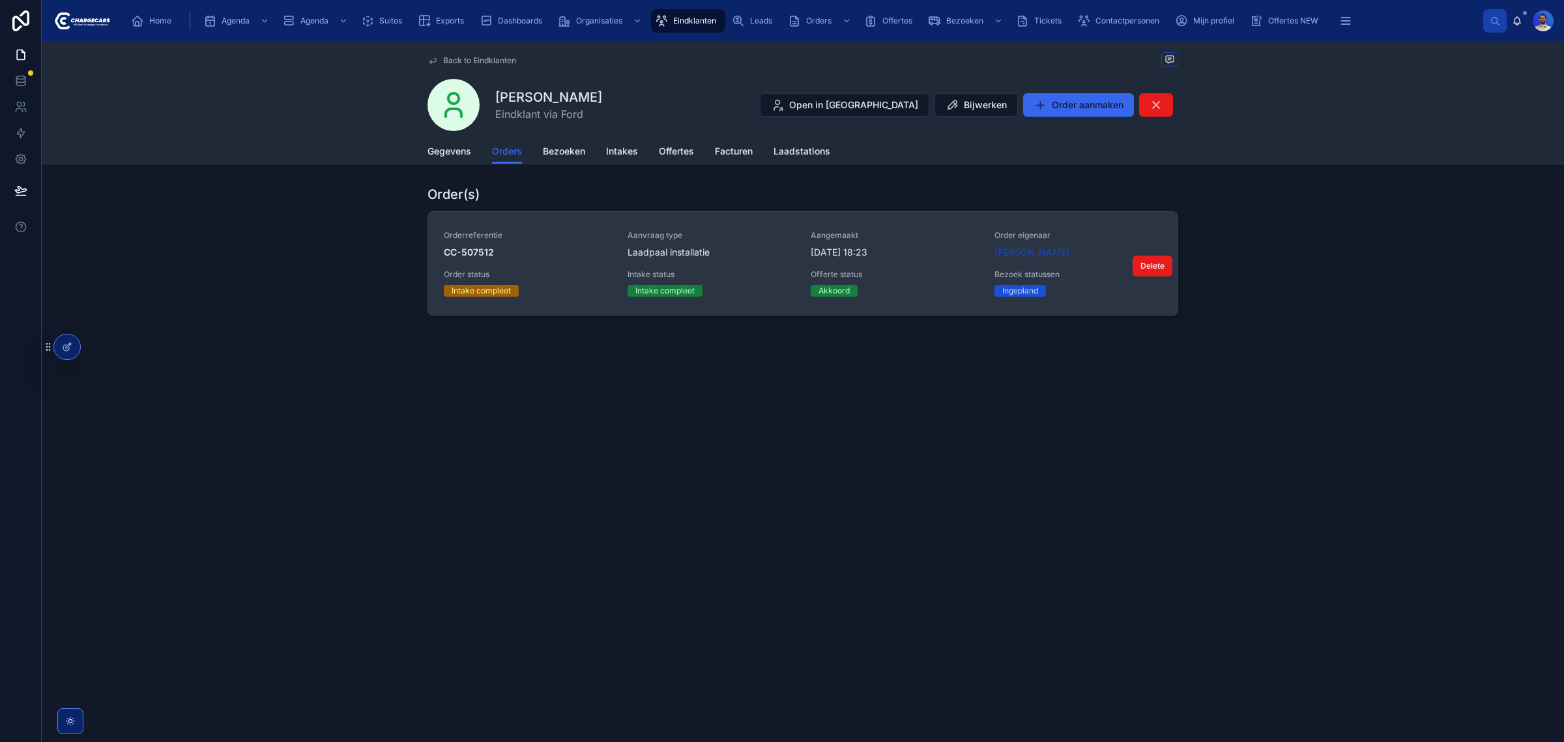
click at [720, 242] on div "Aanvraag type Laadpaal installatie" at bounding box center [712, 244] width 168 height 29
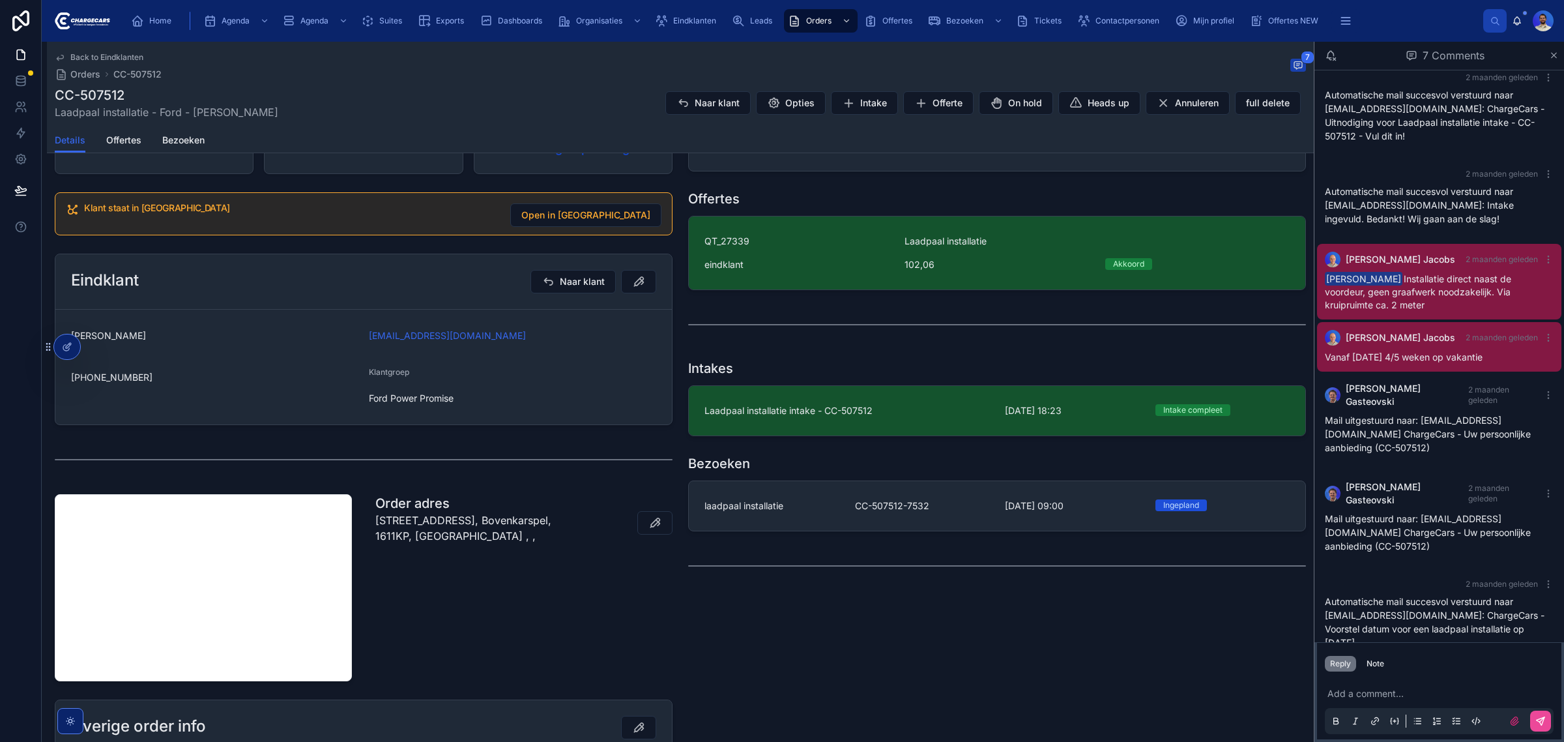
scroll to position [244, 0]
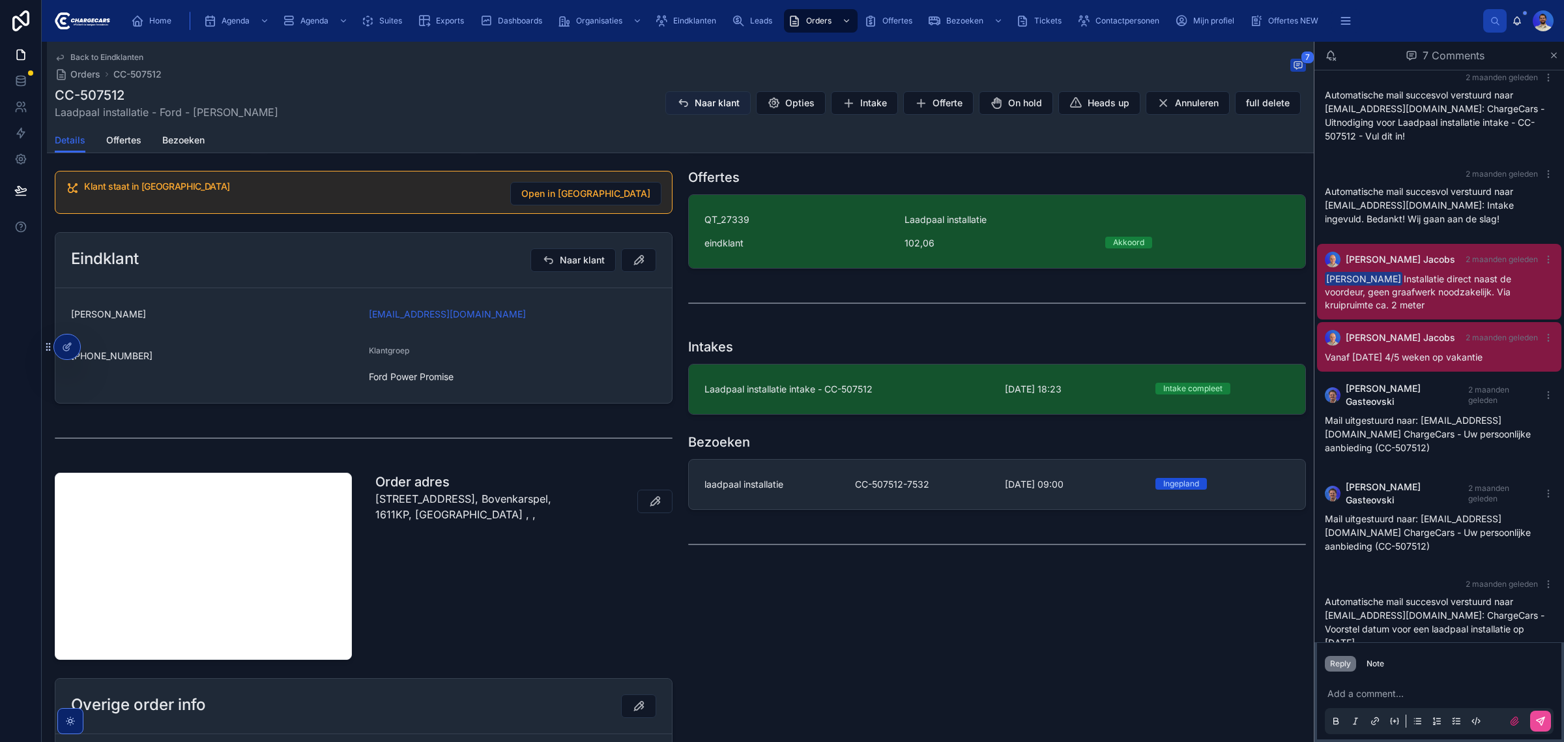
click at [708, 106] on span "Naar klant" at bounding box center [717, 102] width 45 height 13
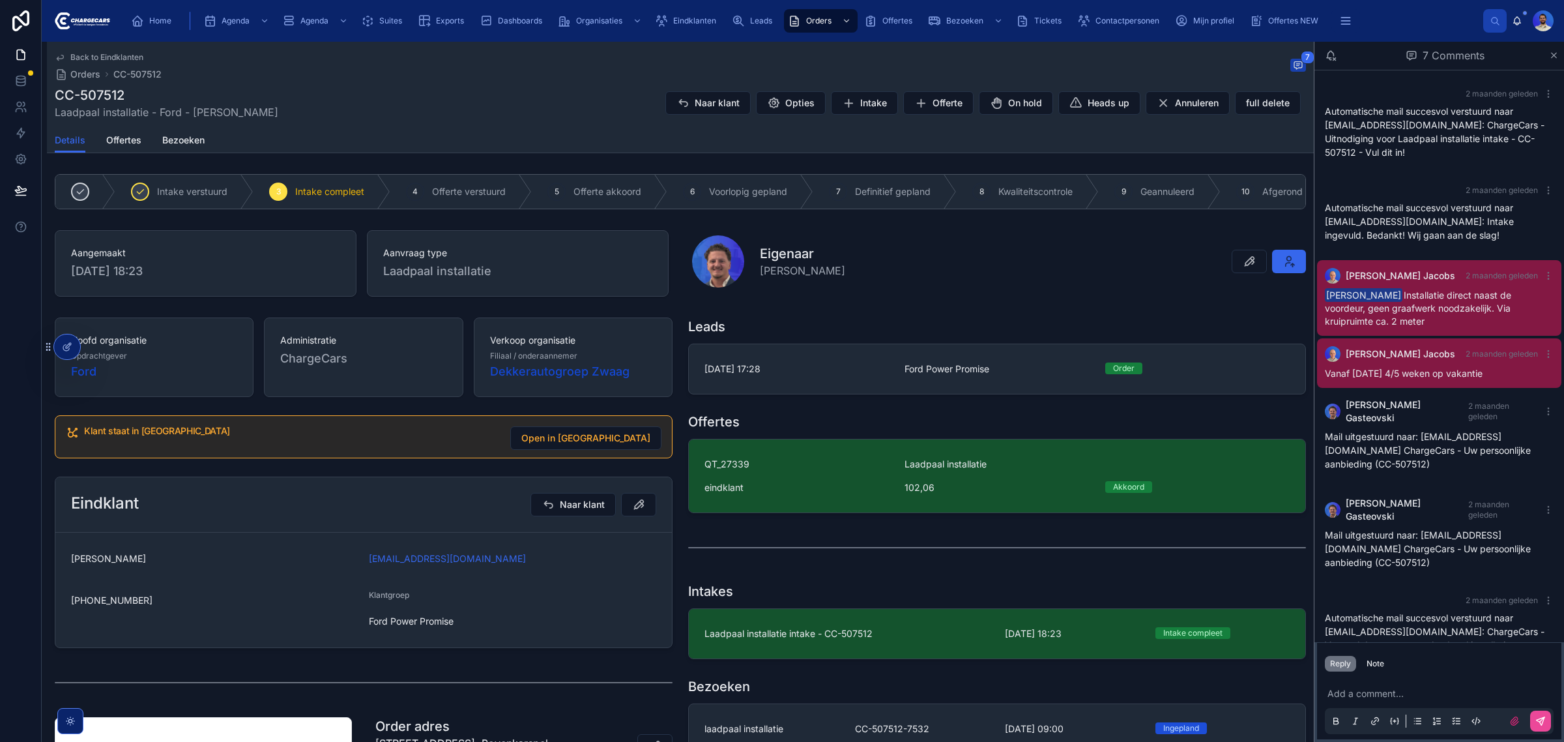
scroll to position [16, 0]
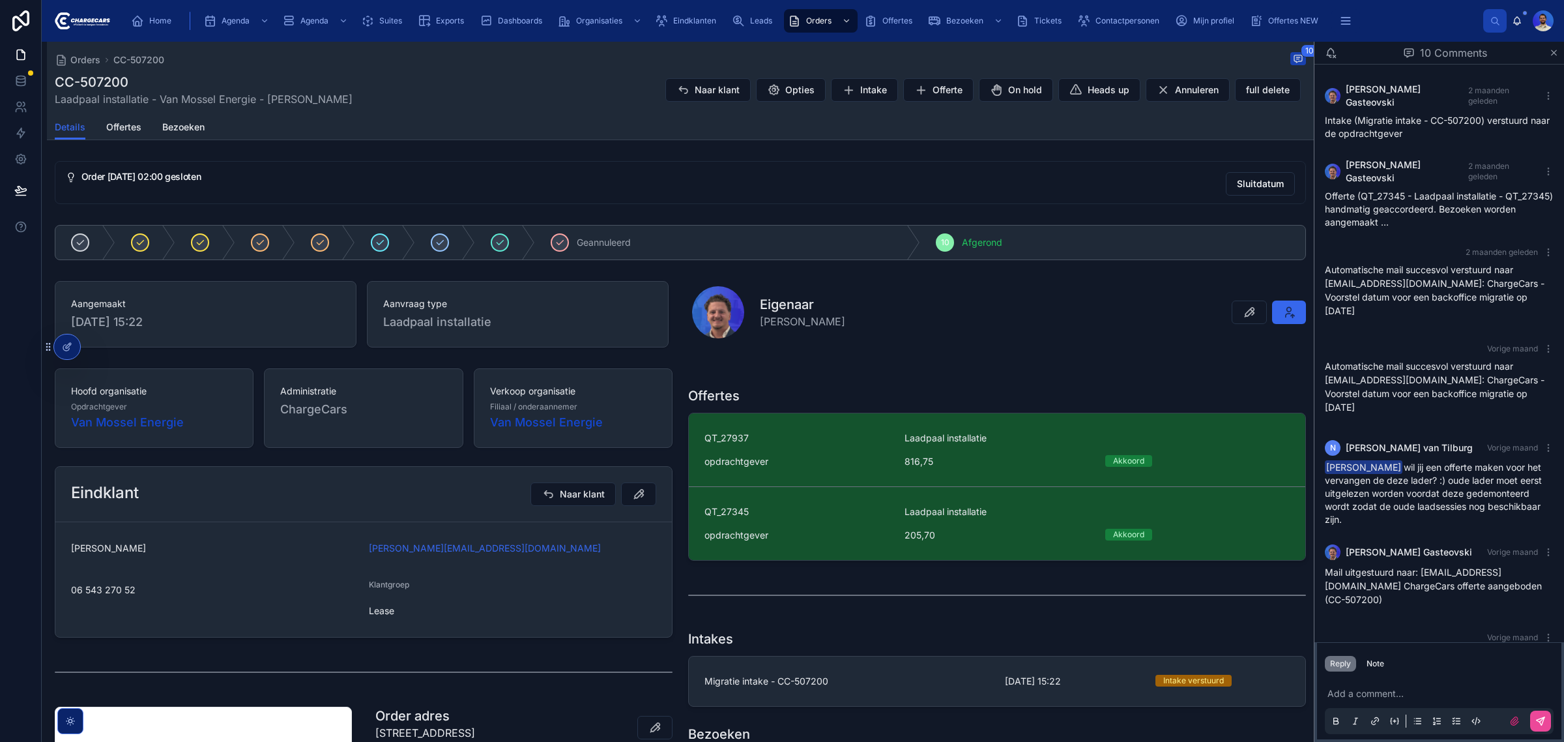
scroll to position [262, 0]
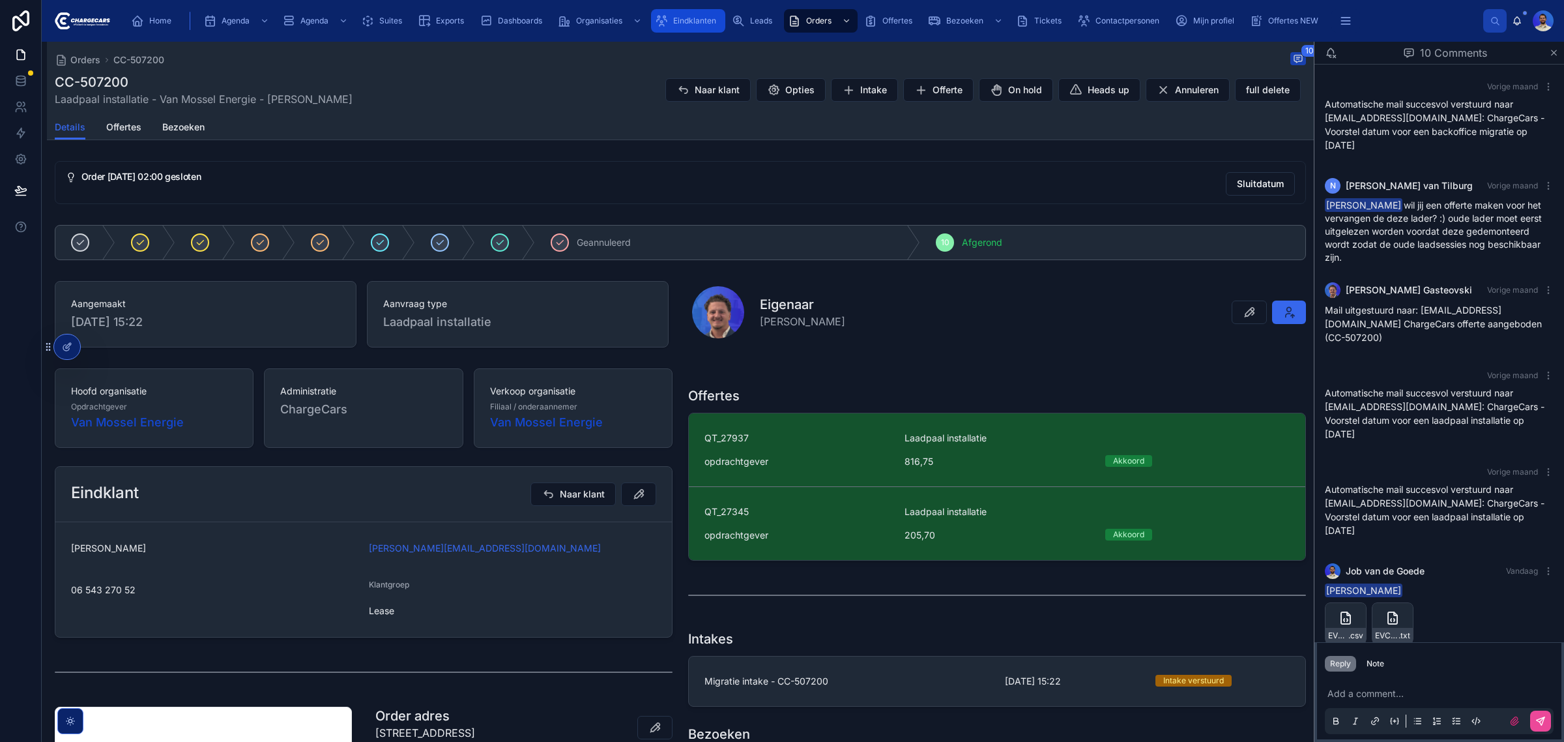
click at [670, 24] on div "Eindklanten" at bounding box center [688, 20] width 66 height 21
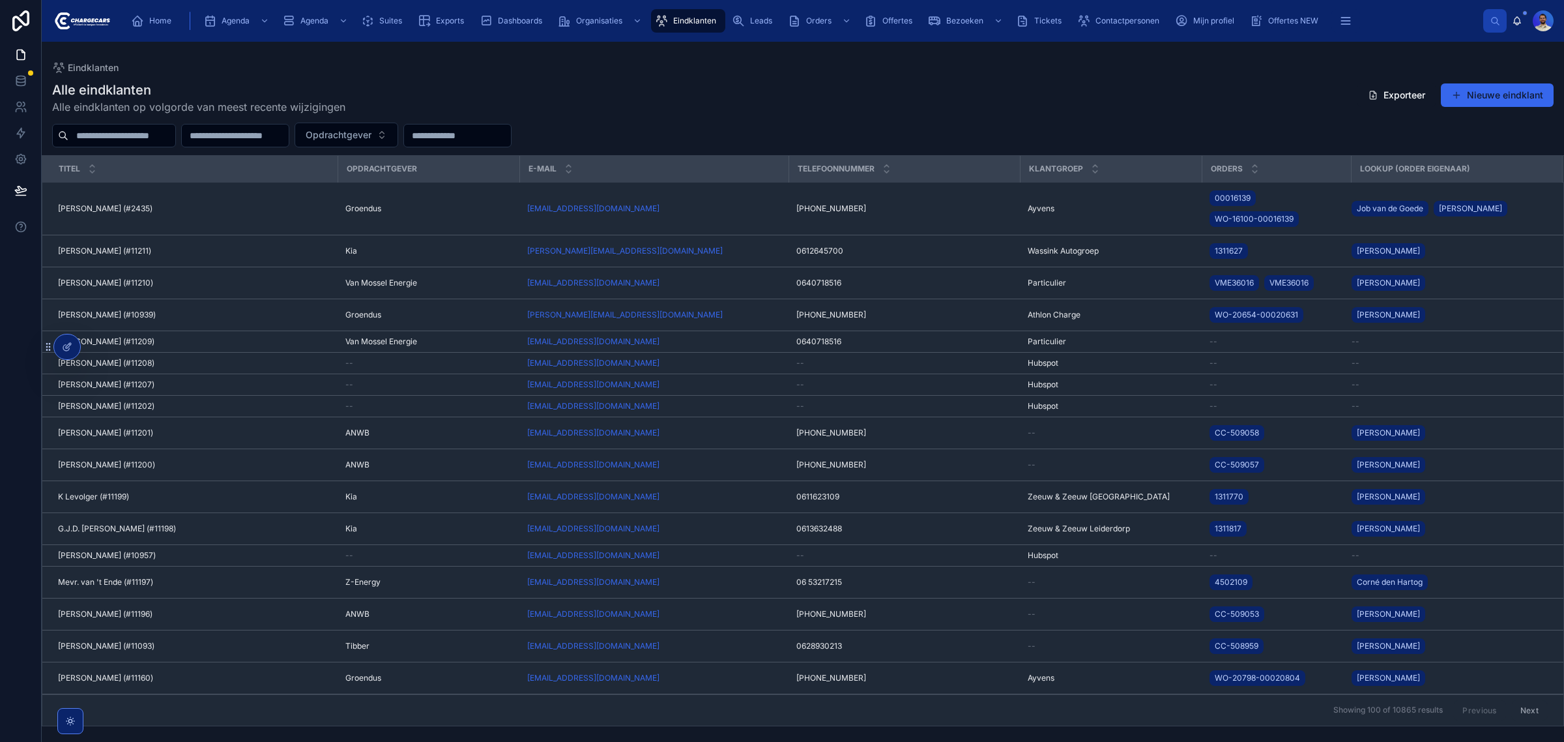
click at [139, 139] on input "text" at bounding box center [121, 135] width 107 height 18
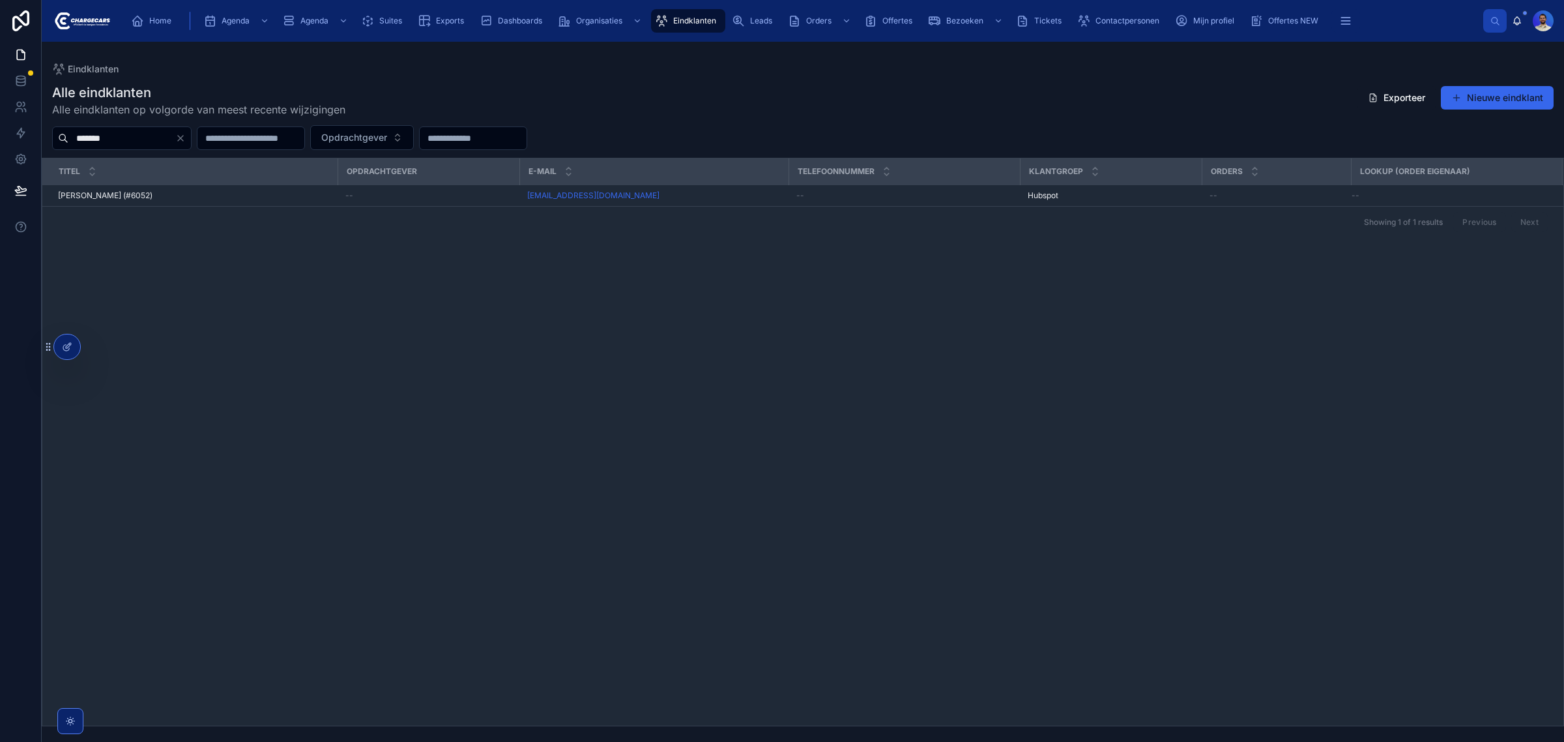
type input "*******"
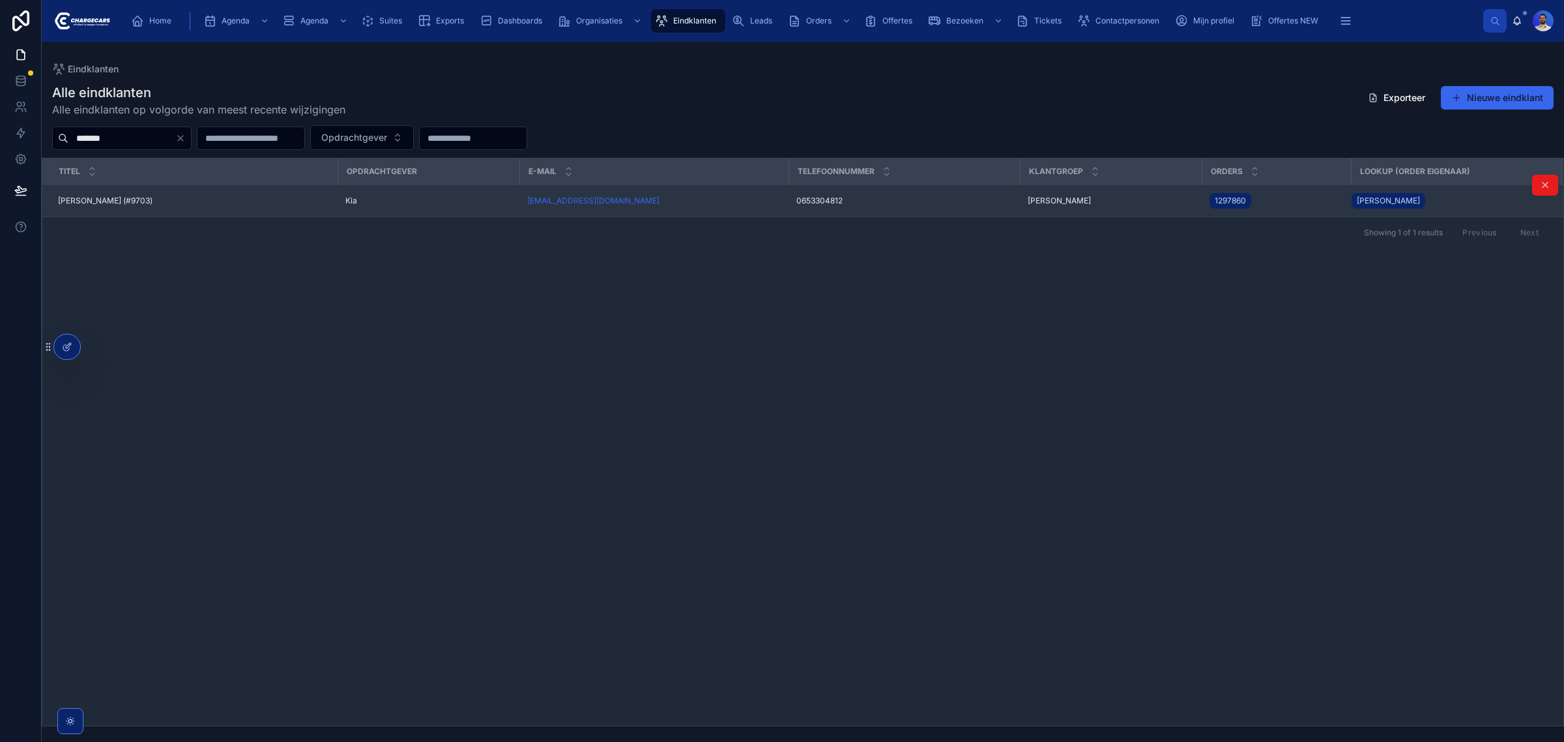
click at [145, 194] on td "Cor bak (#9703) Cor bak (#9703)" at bounding box center [189, 201] width 295 height 32
click at [144, 199] on div "Cor bak (#9703) Cor bak (#9703)" at bounding box center [194, 200] width 272 height 10
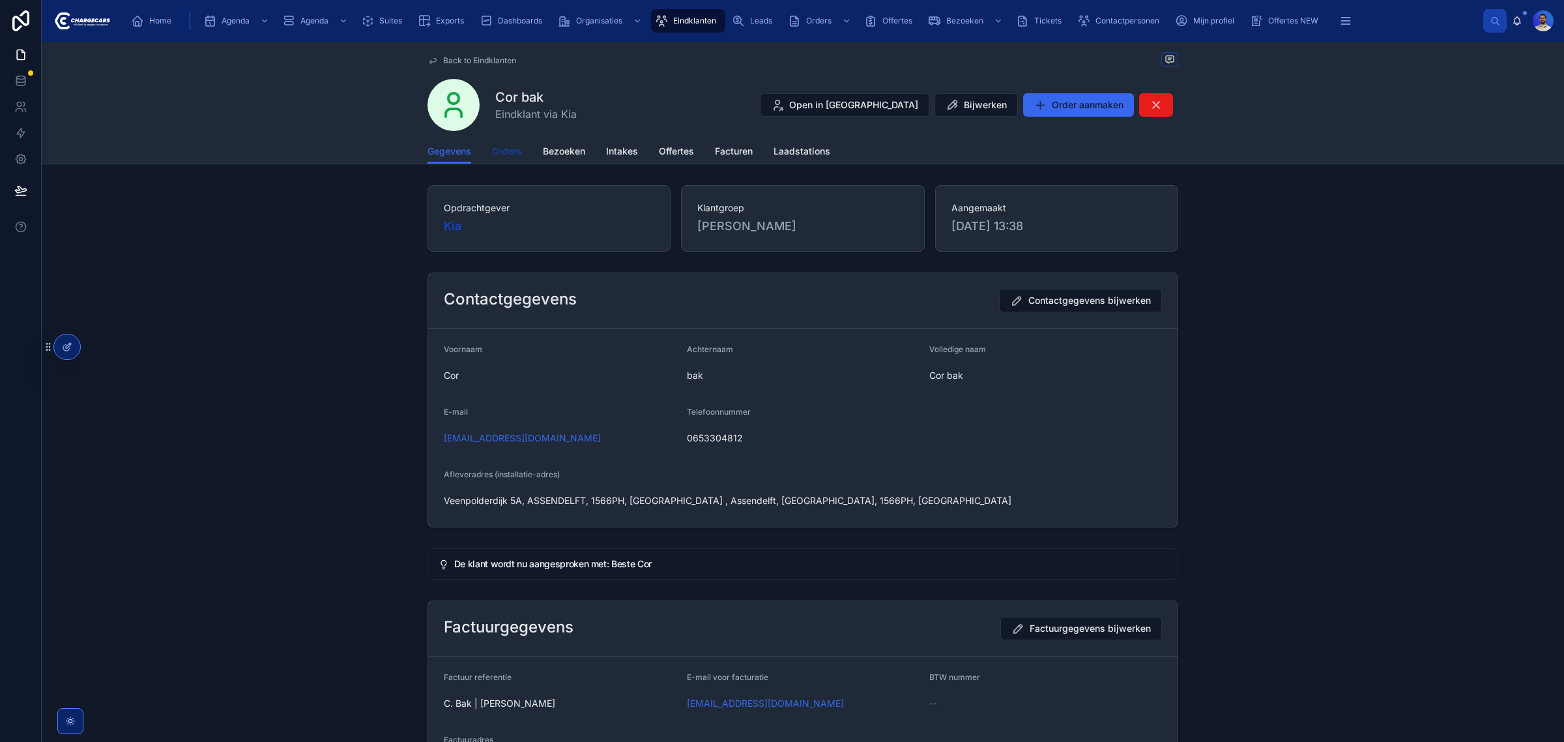
click at [505, 152] on span "Orders" at bounding box center [507, 151] width 30 height 13
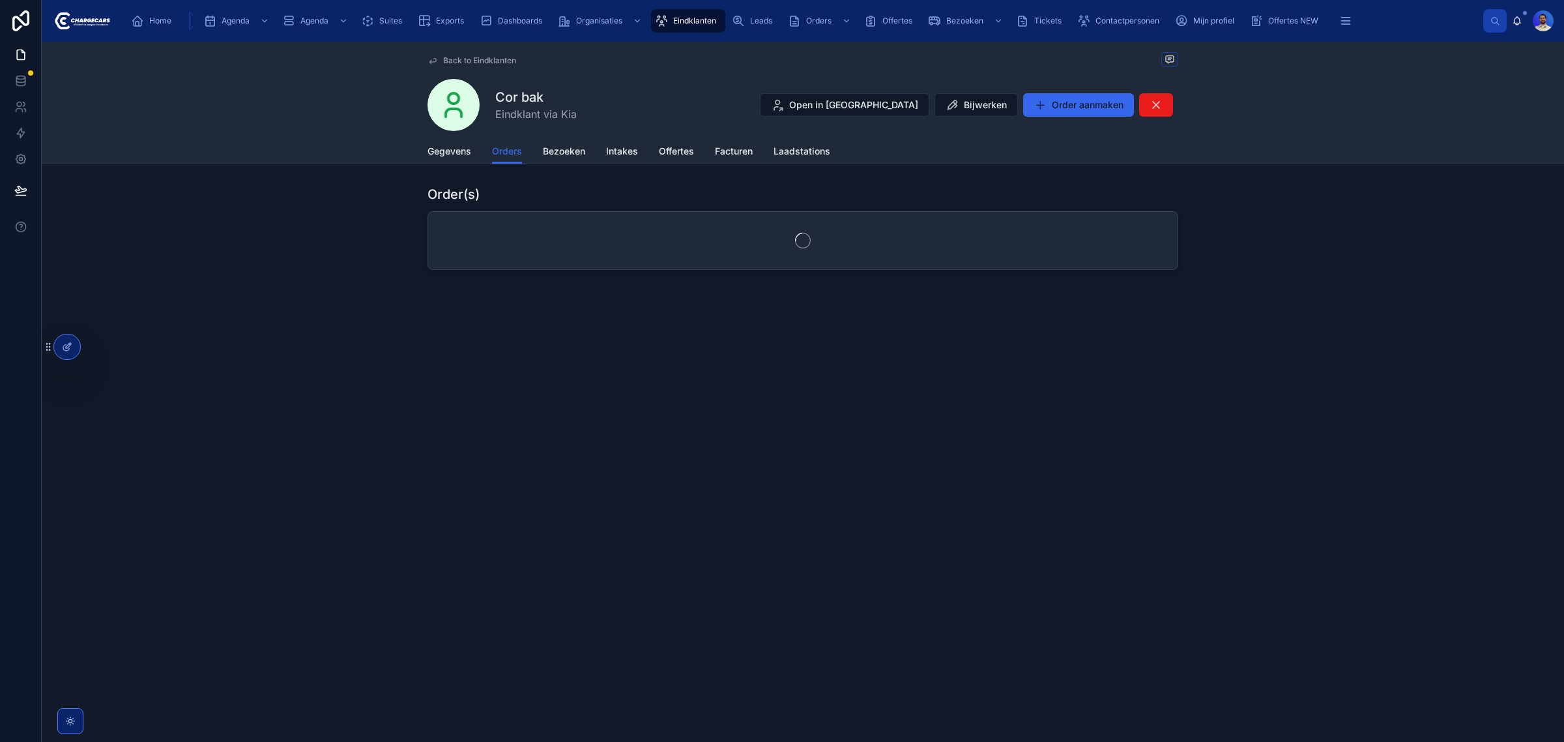
click at [736, 235] on div at bounding box center [802, 240] width 749 height 57
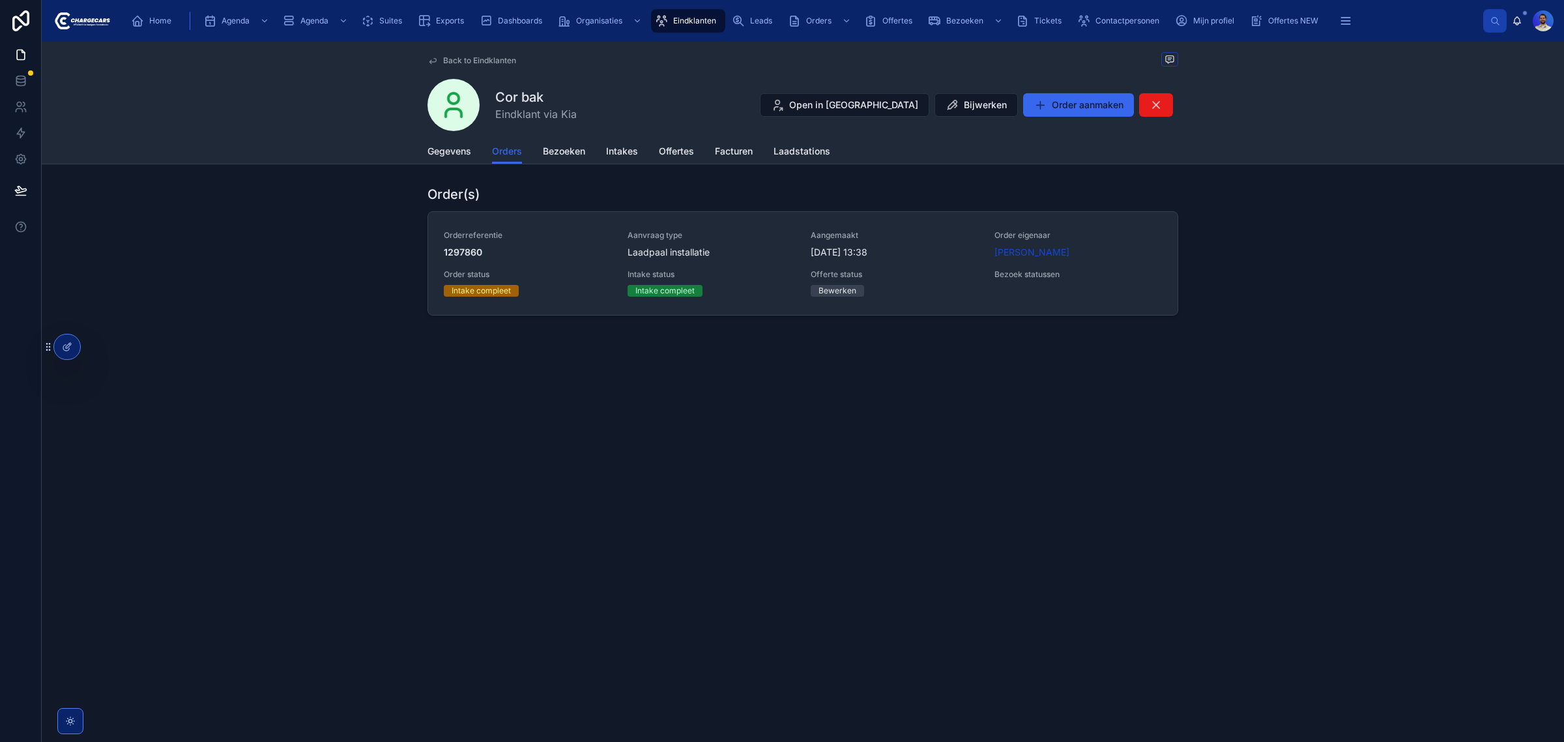
click at [736, 235] on span "Aanvraag type" at bounding box center [712, 235] width 168 height 10
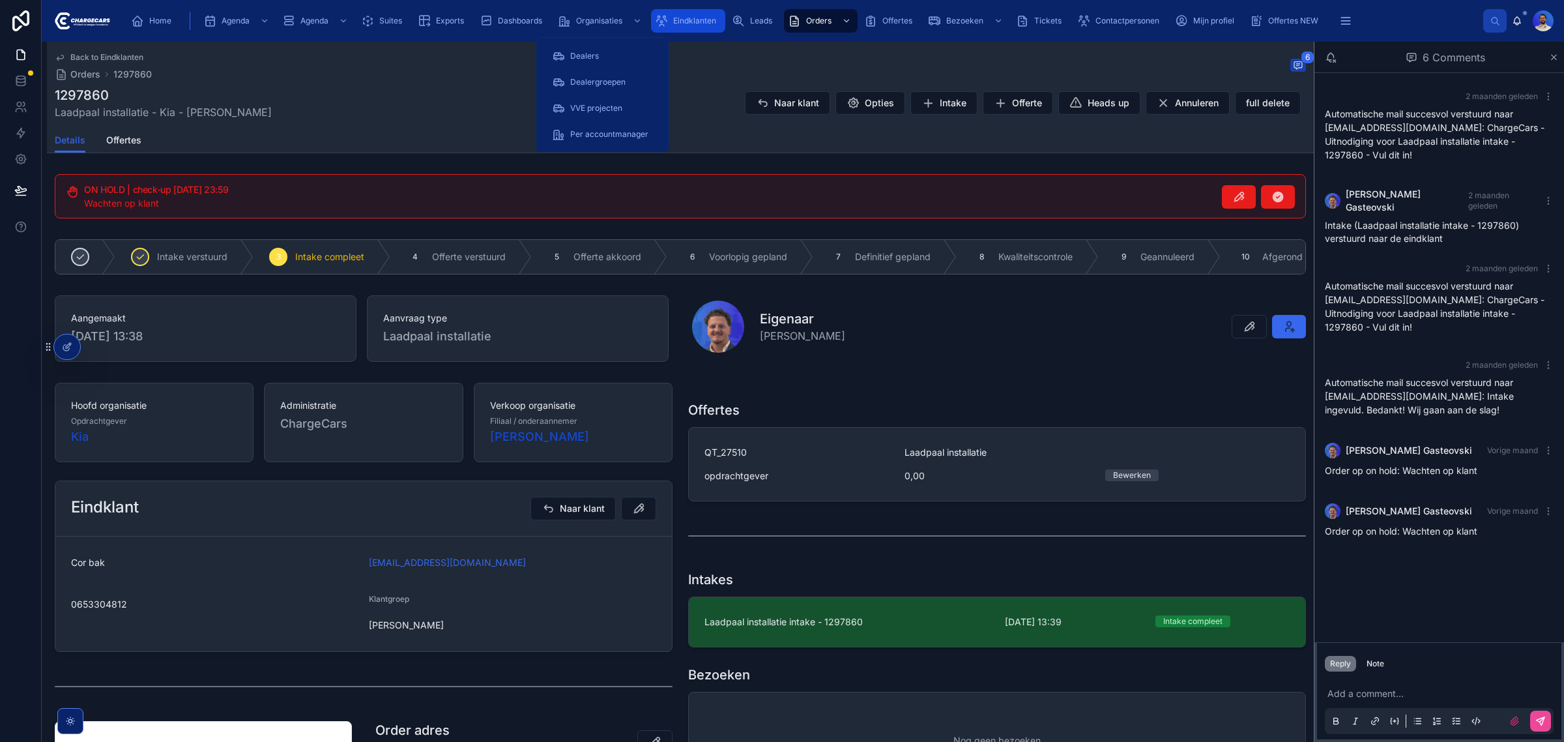
click at [689, 21] on span "Eindklanten" at bounding box center [694, 21] width 43 height 10
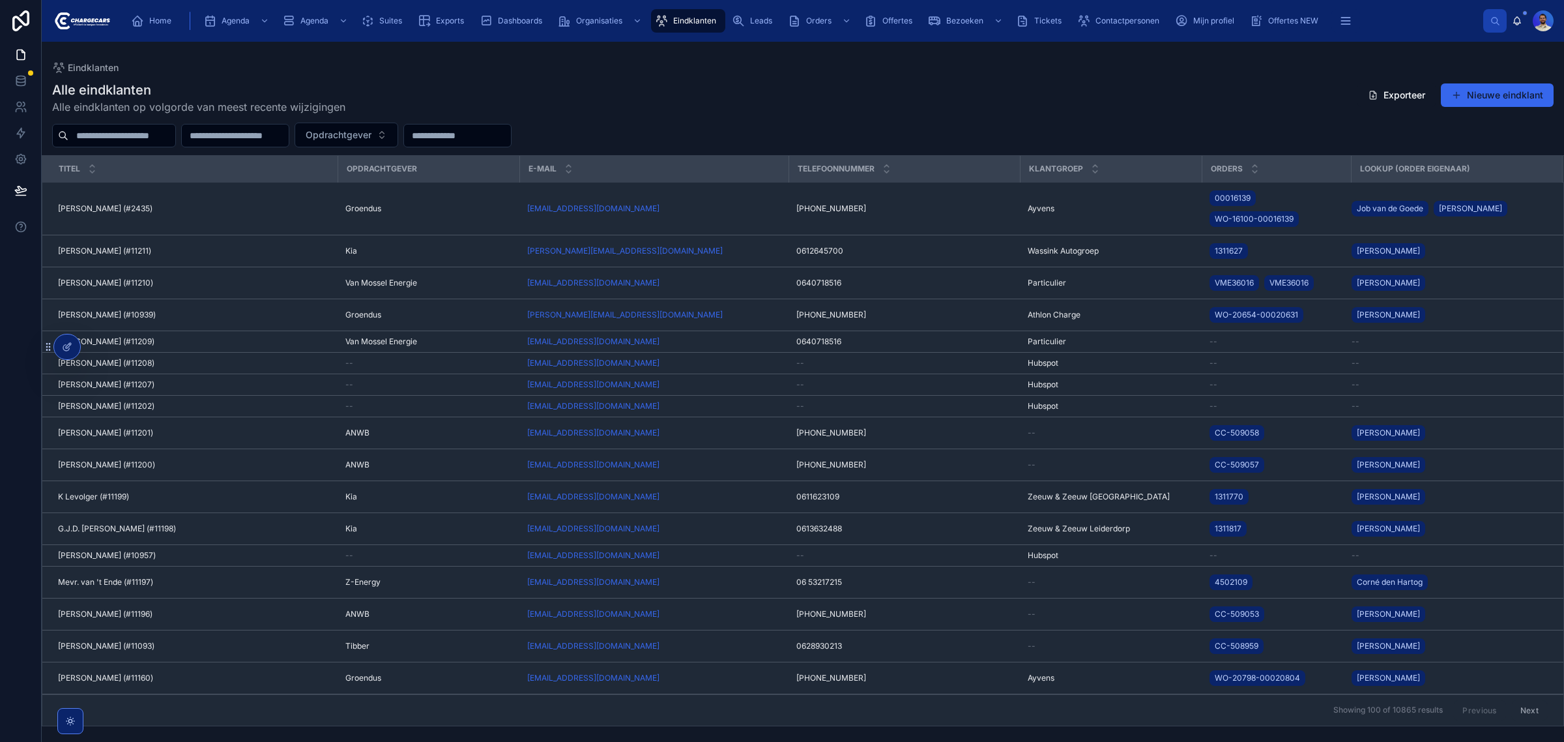
click at [106, 145] on div at bounding box center [114, 135] width 124 height 23
click at [109, 141] on input "text" at bounding box center [121, 135] width 107 height 18
type input "**********"
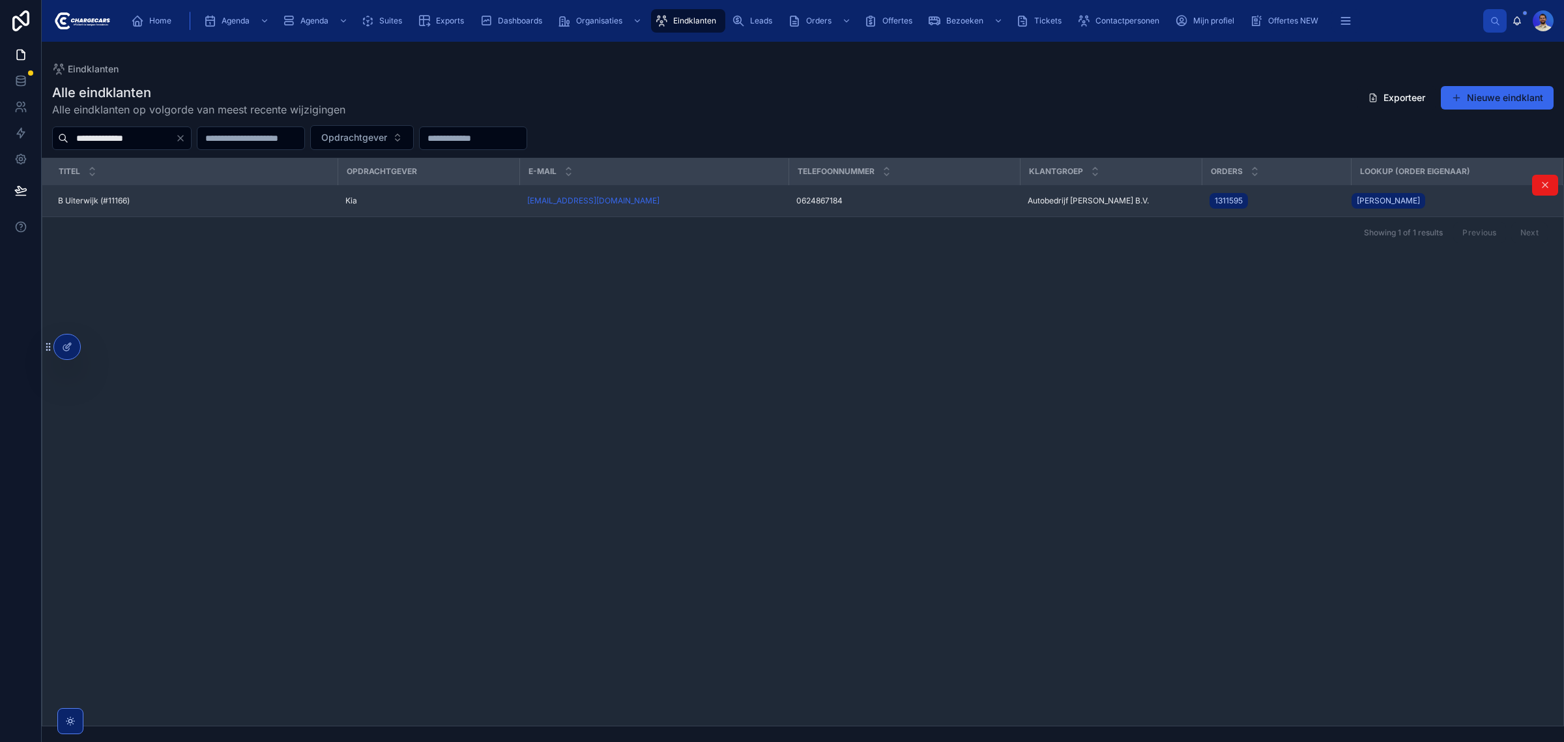
click at [685, 203] on div "bart.uiterwijl@gmail.com" at bounding box center [653, 200] width 253 height 10
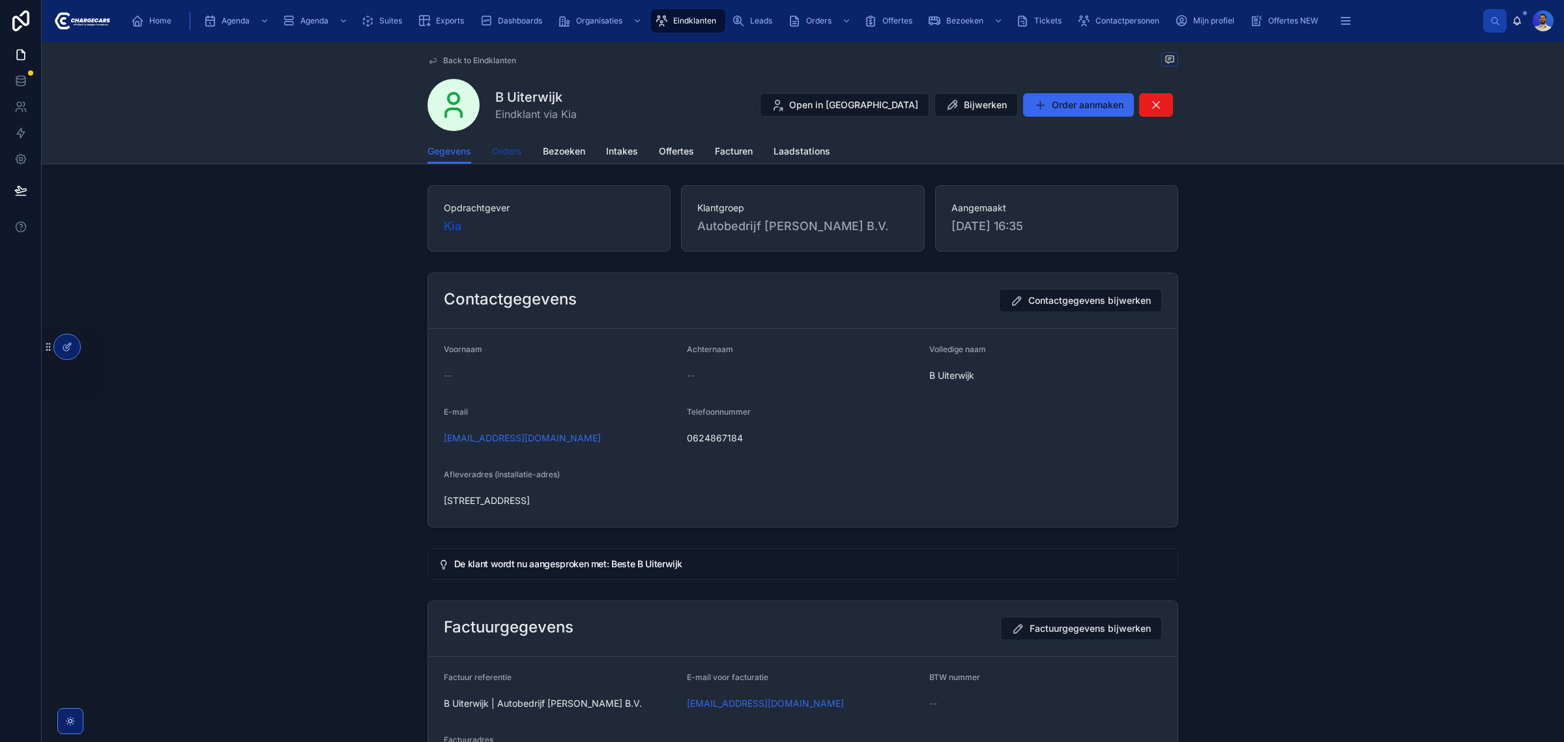
click at [495, 149] on span "Orders" at bounding box center [507, 151] width 30 height 13
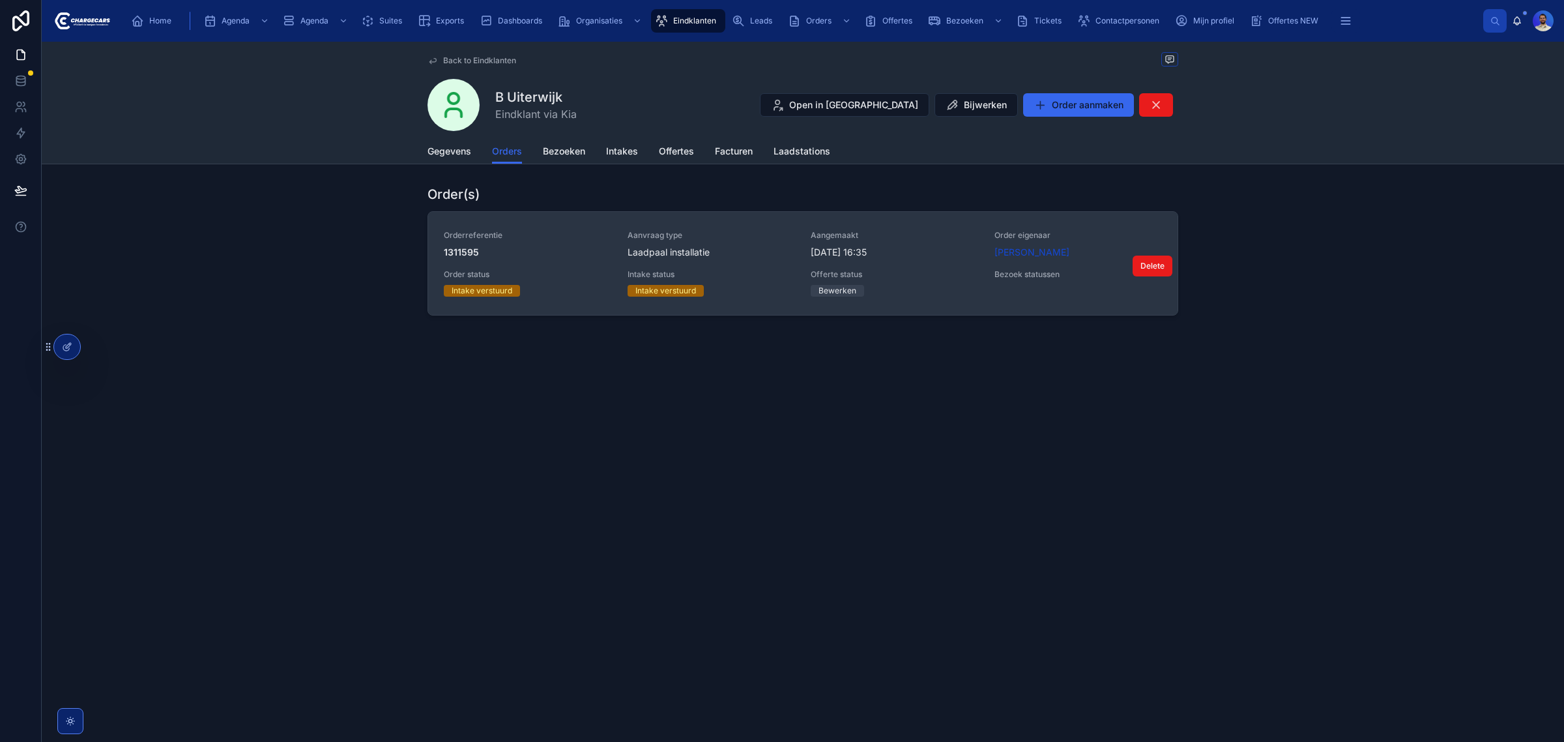
click at [876, 262] on div "Orderreferentie 1311595 Aanvraag type Laadpaal installatie Aangemaakt 2-9-2025 …" at bounding box center [803, 263] width 718 height 66
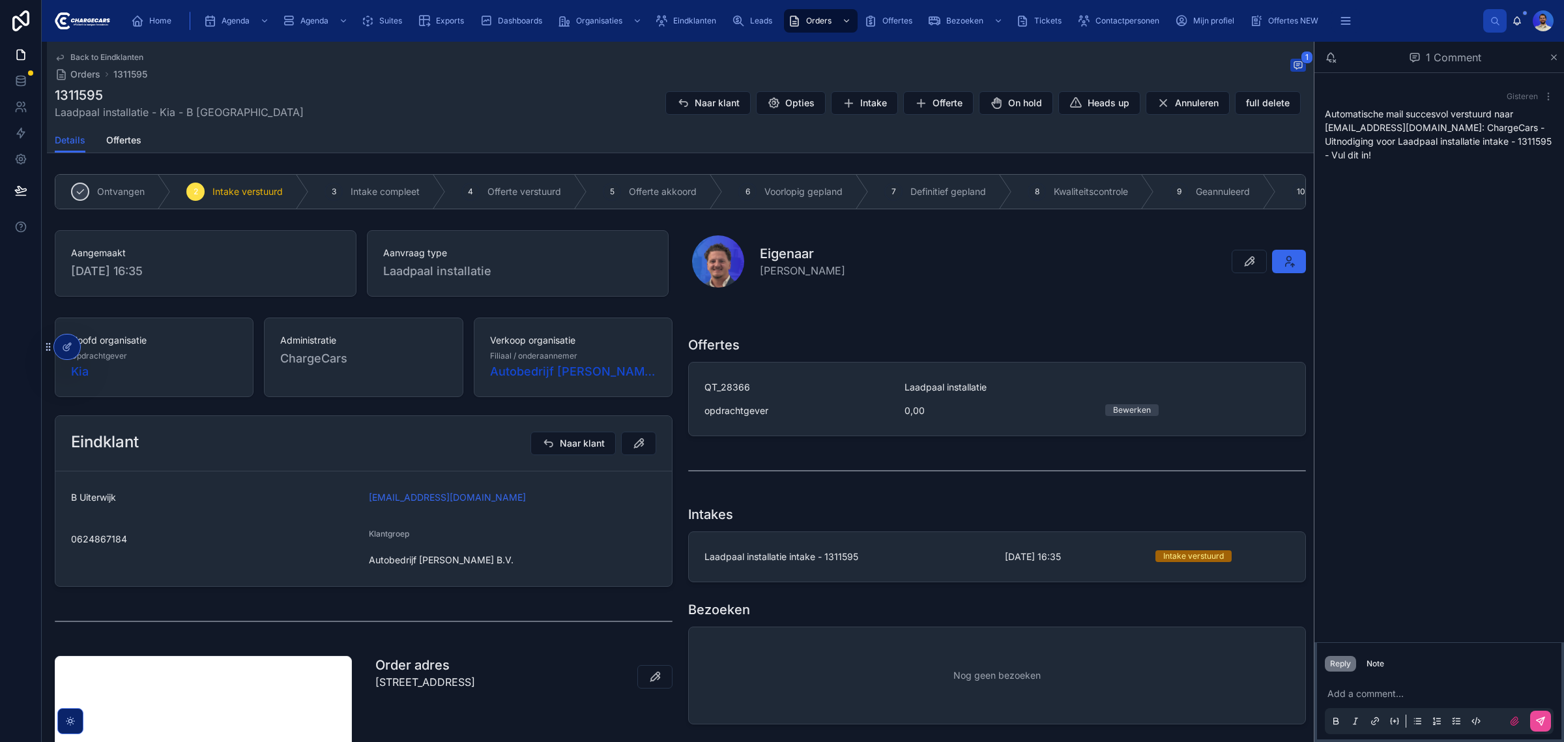
scroll to position [244, 0]
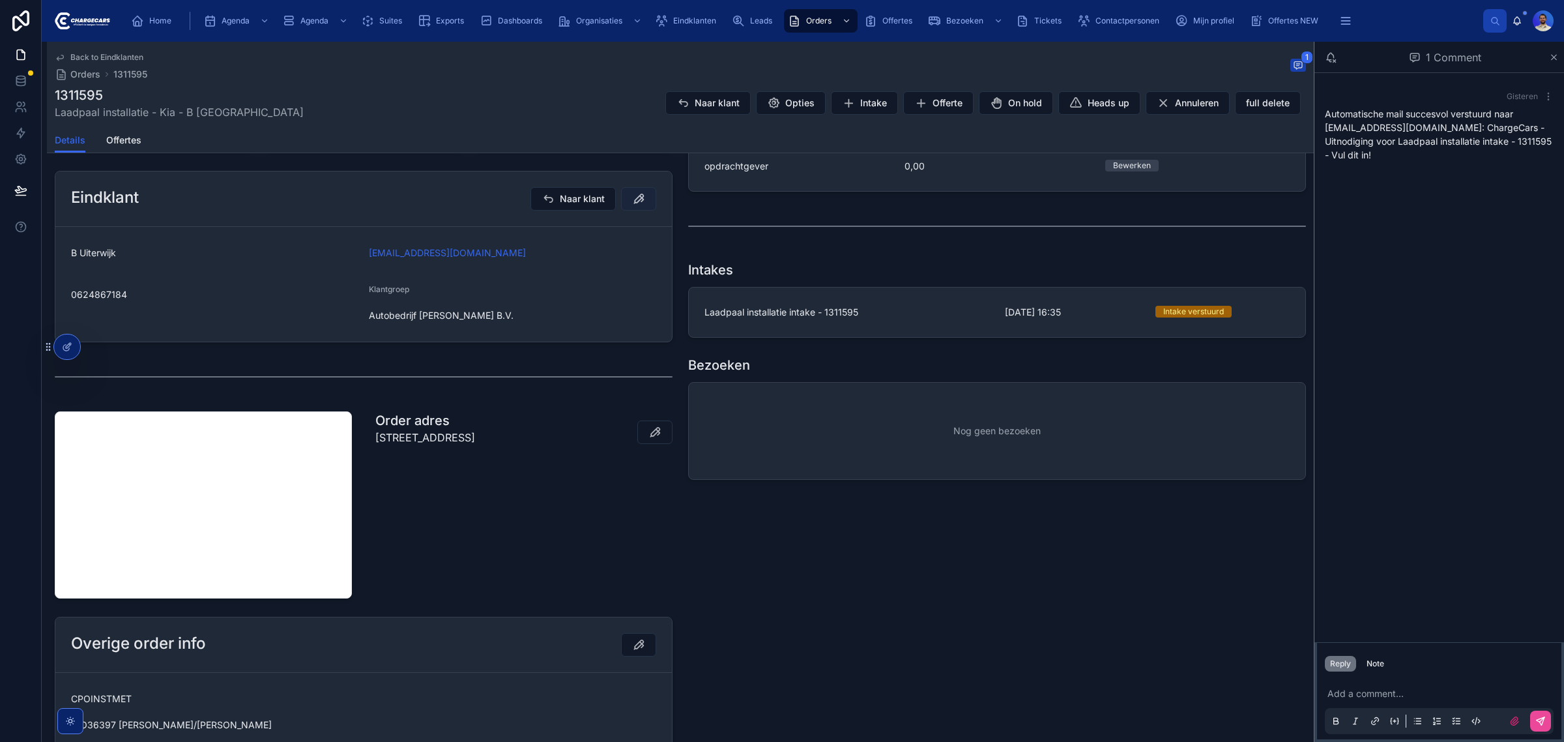
click at [636, 205] on icon at bounding box center [638, 198] width 13 height 13
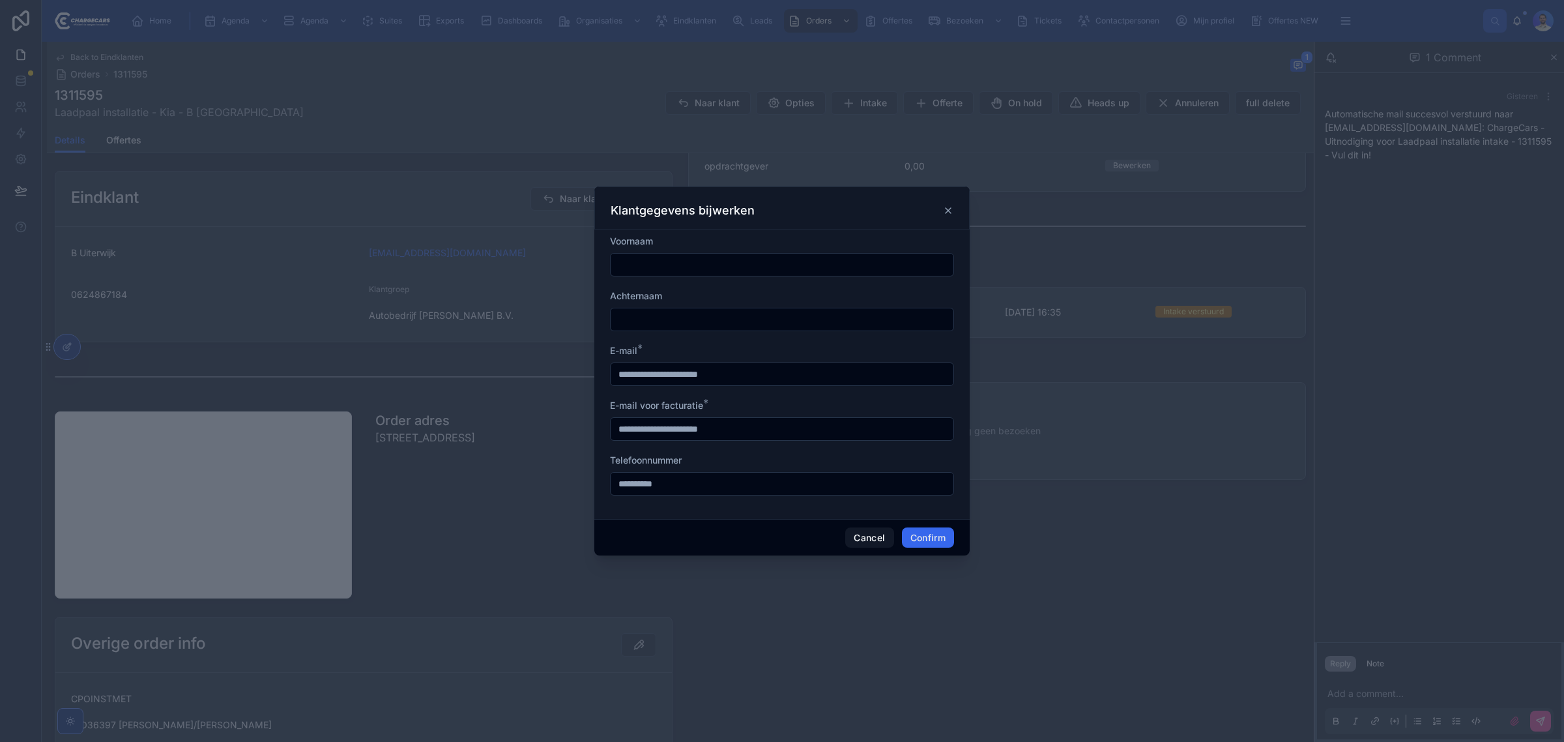
click at [669, 377] on input "**********" at bounding box center [782, 374] width 343 height 18
type input "**********"
click at [670, 431] on input "**********" at bounding box center [782, 429] width 343 height 18
type input "**********"
click at [912, 525] on div "Cancel Confirm" at bounding box center [781, 537] width 375 height 37
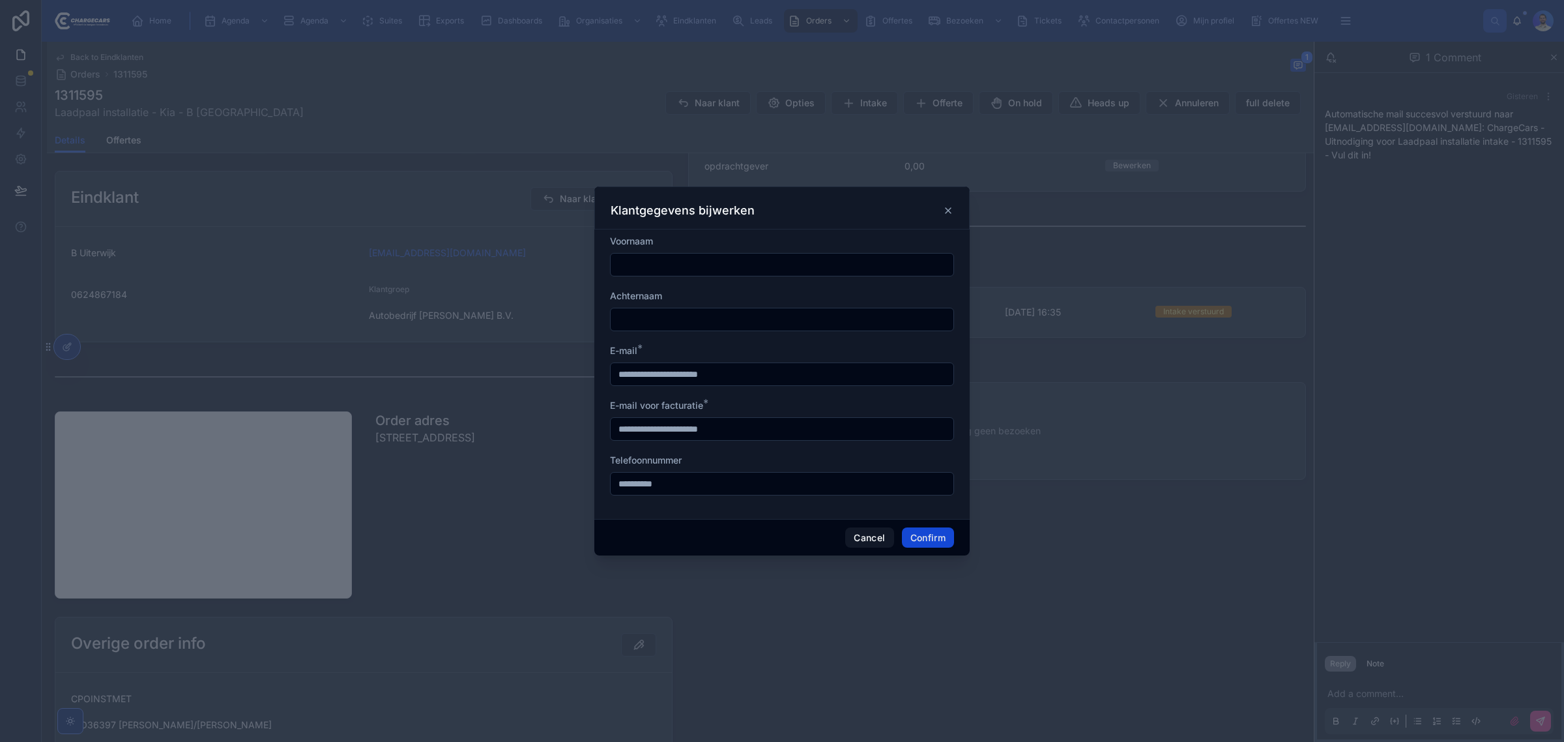
click at [916, 531] on button "Confirm" at bounding box center [928, 537] width 52 height 21
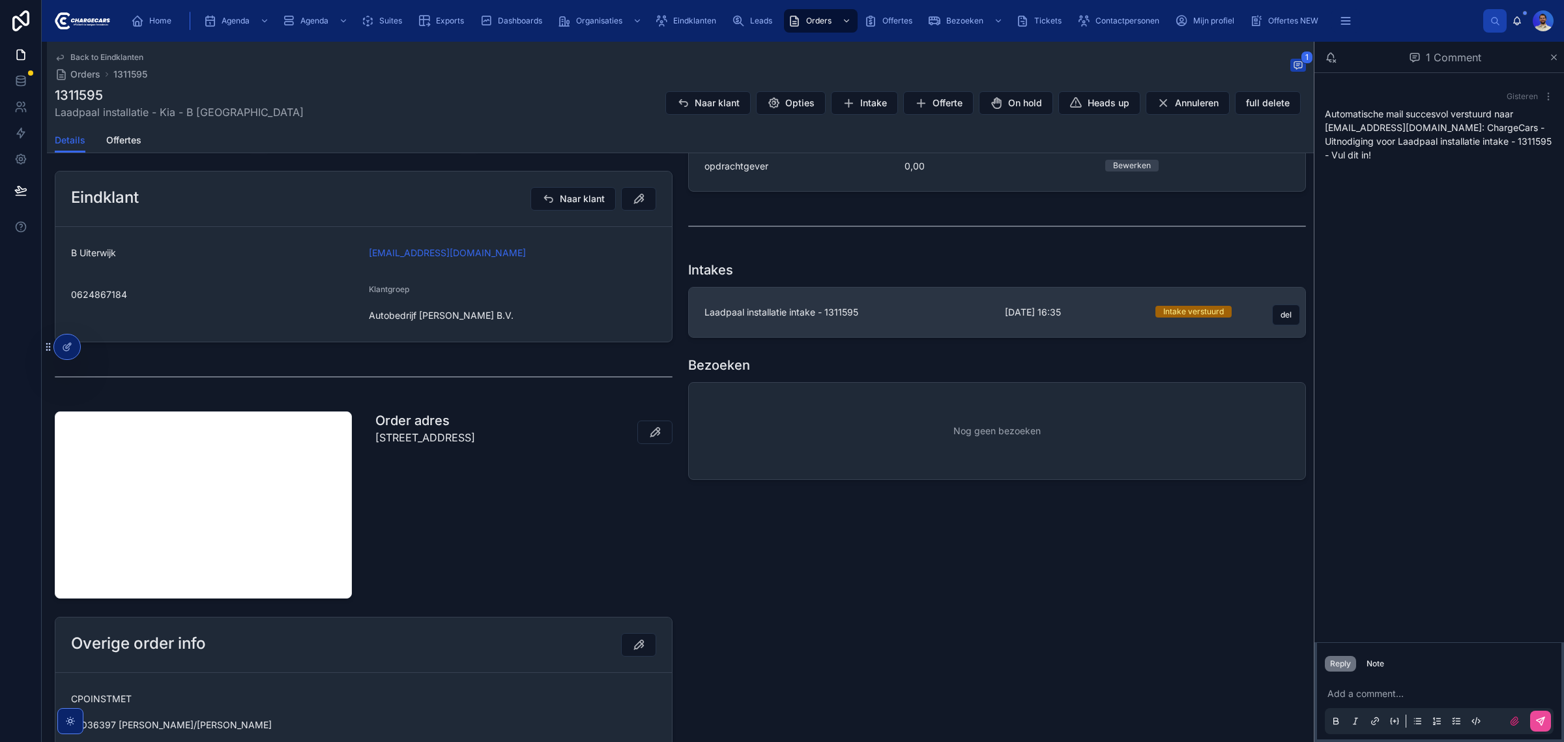
click at [914, 300] on link "Laadpaal installatie intake - 1311595 2-9-2025 16:35 Intake verstuurd del" at bounding box center [997, 312] width 616 height 50
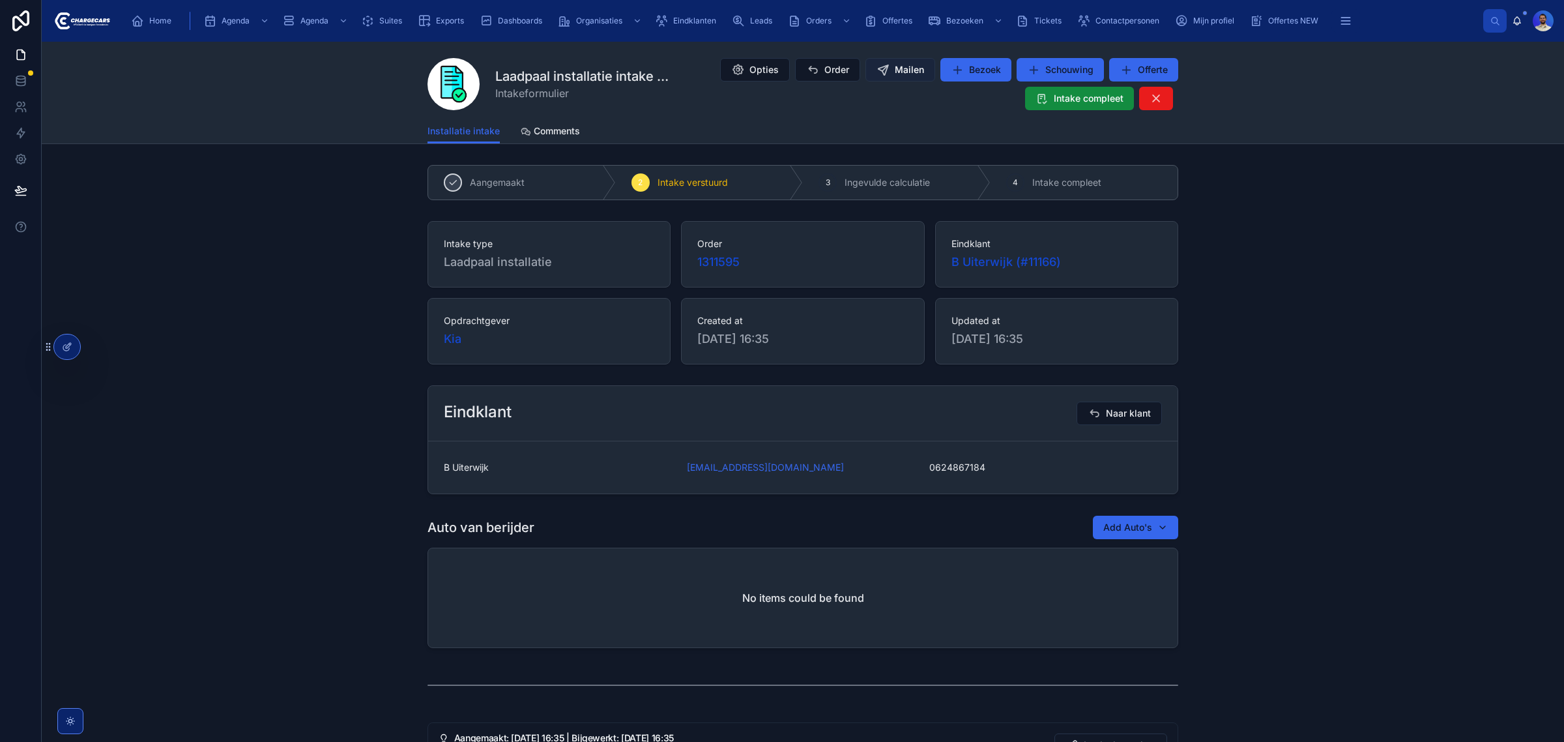
click at [904, 59] on button "Mailen" at bounding box center [900, 69] width 70 height 23
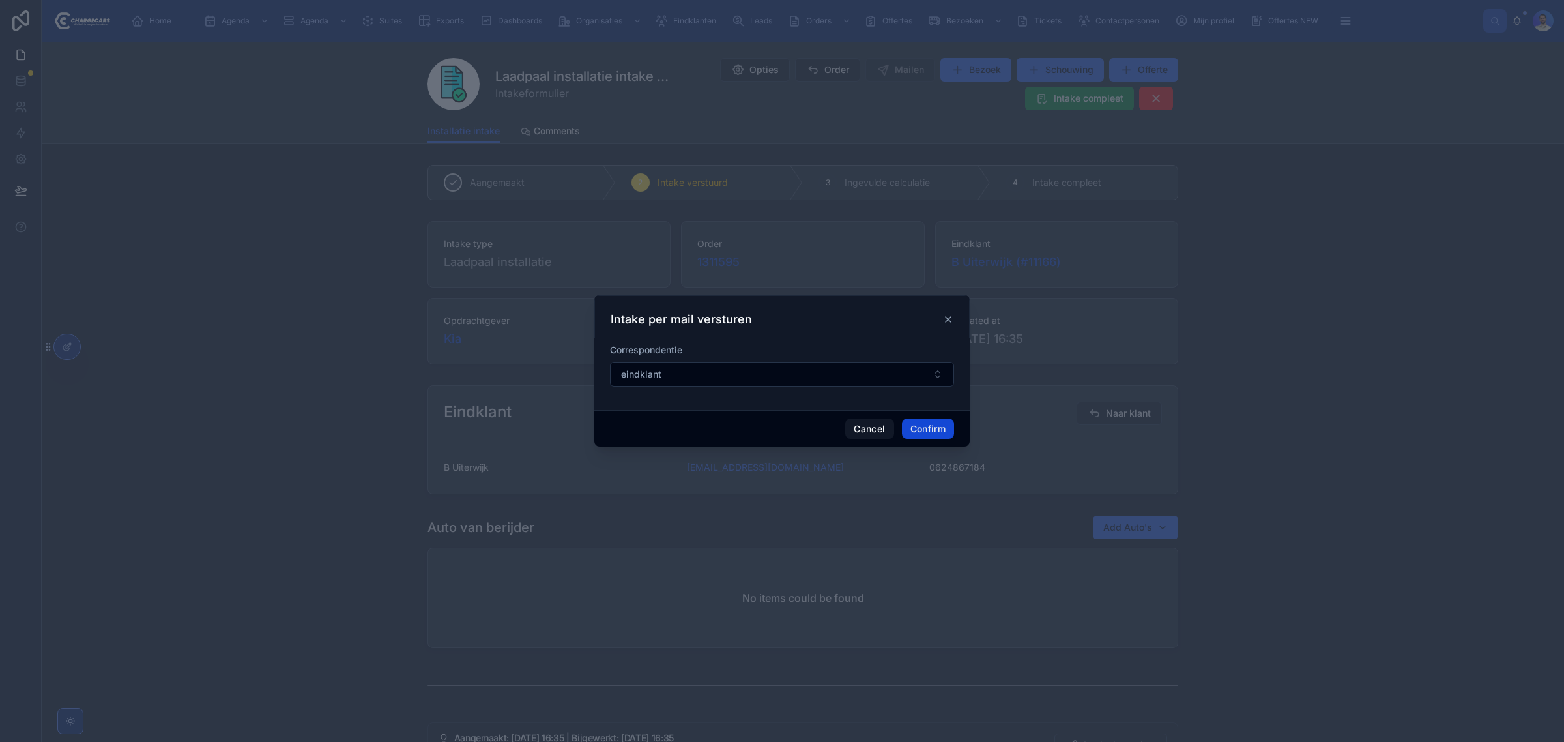
click at [945, 425] on button "Confirm" at bounding box center [928, 428] width 52 height 21
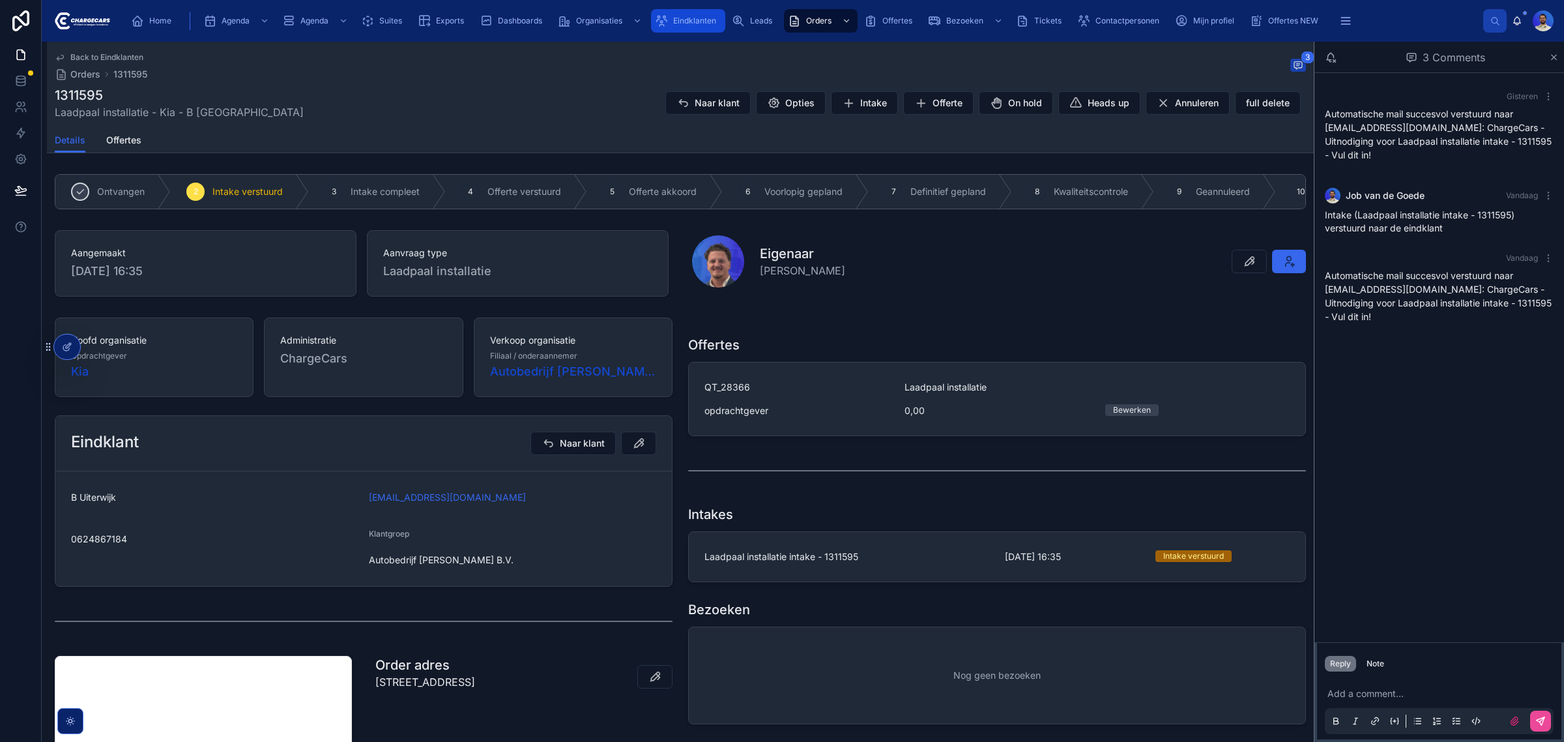
click at [678, 16] on span "Eindklanten" at bounding box center [694, 21] width 43 height 10
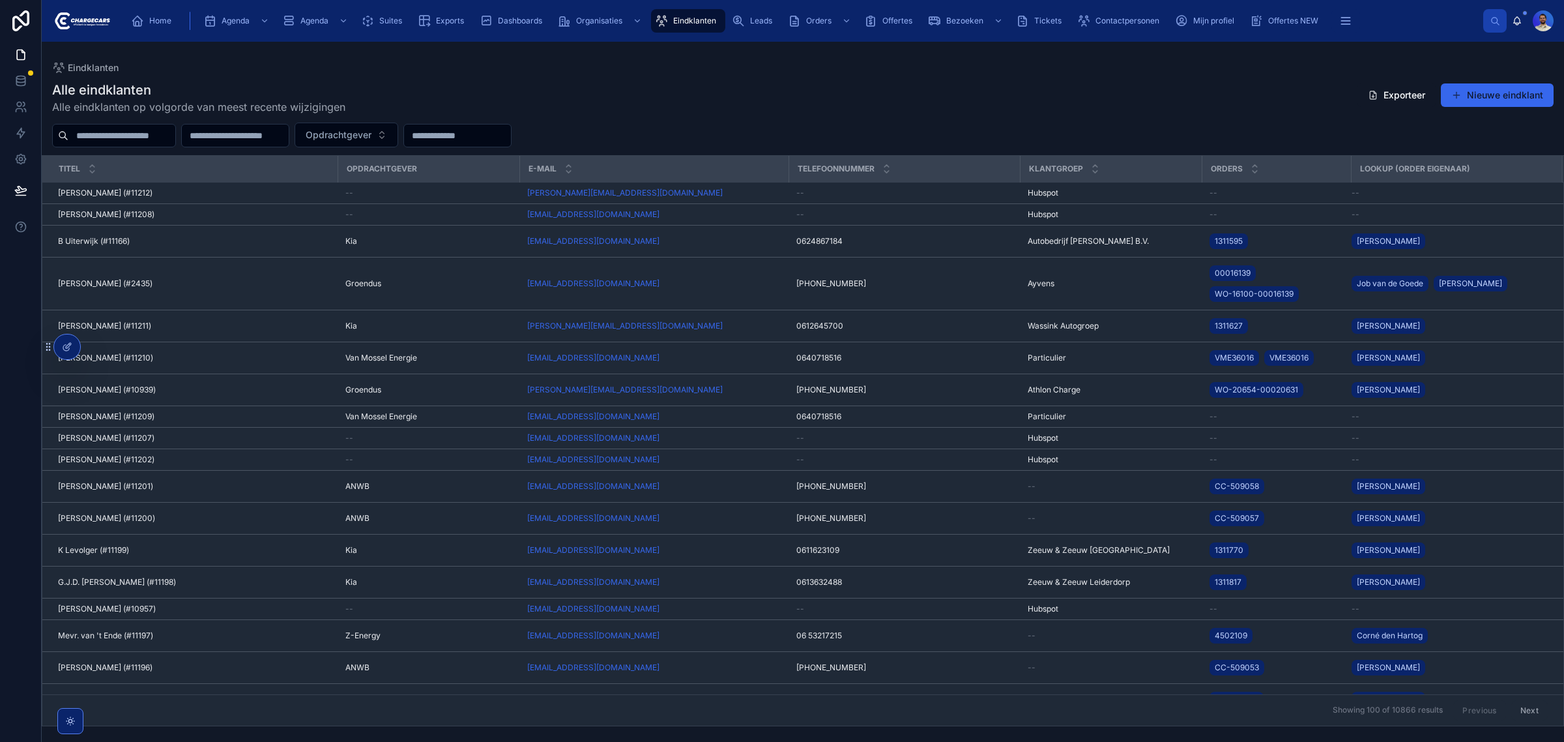
click at [168, 132] on input "text" at bounding box center [121, 135] width 107 height 18
type input "********"
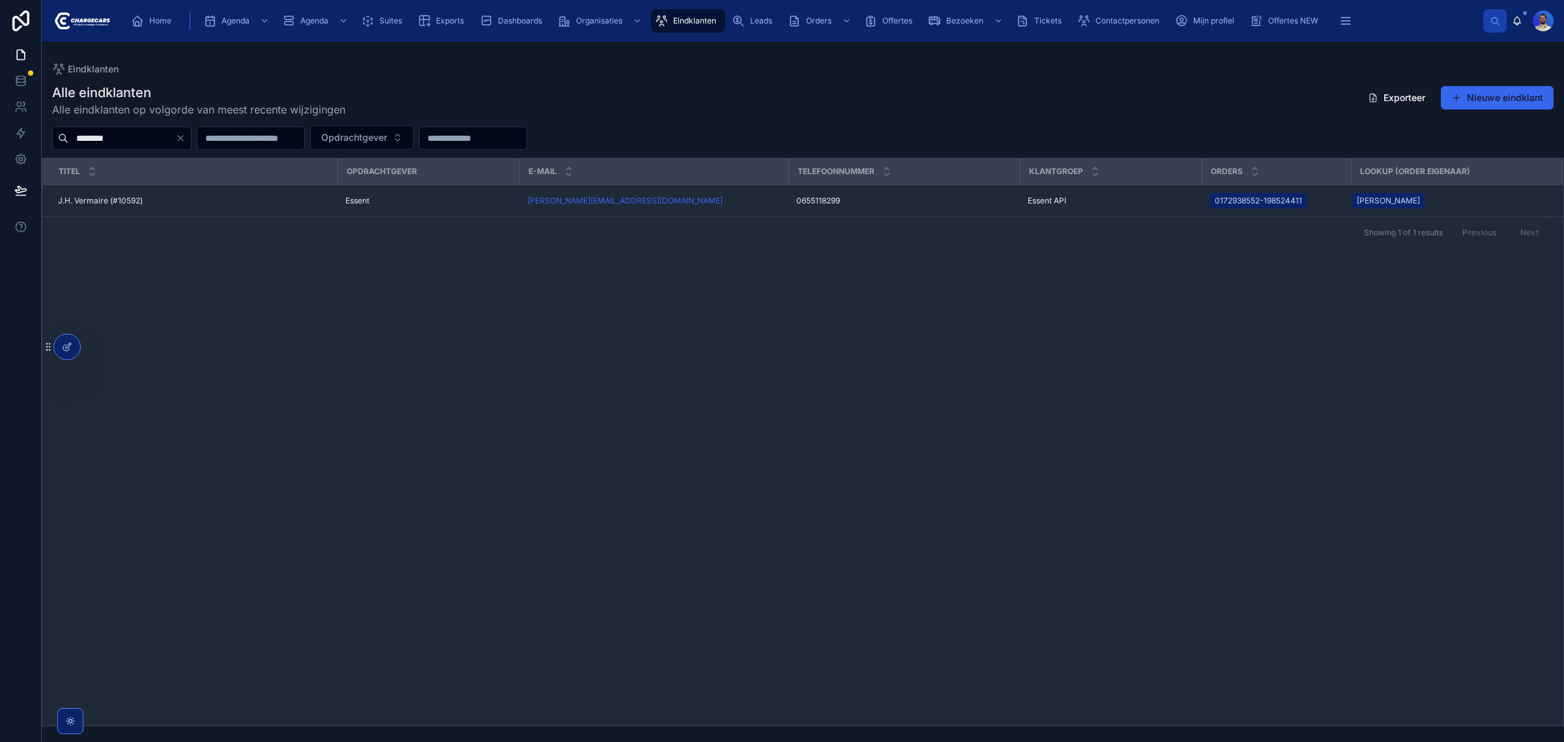
drag, startPoint x: 356, startPoint y: 296, endPoint x: 270, endPoint y: 201, distance: 128.3
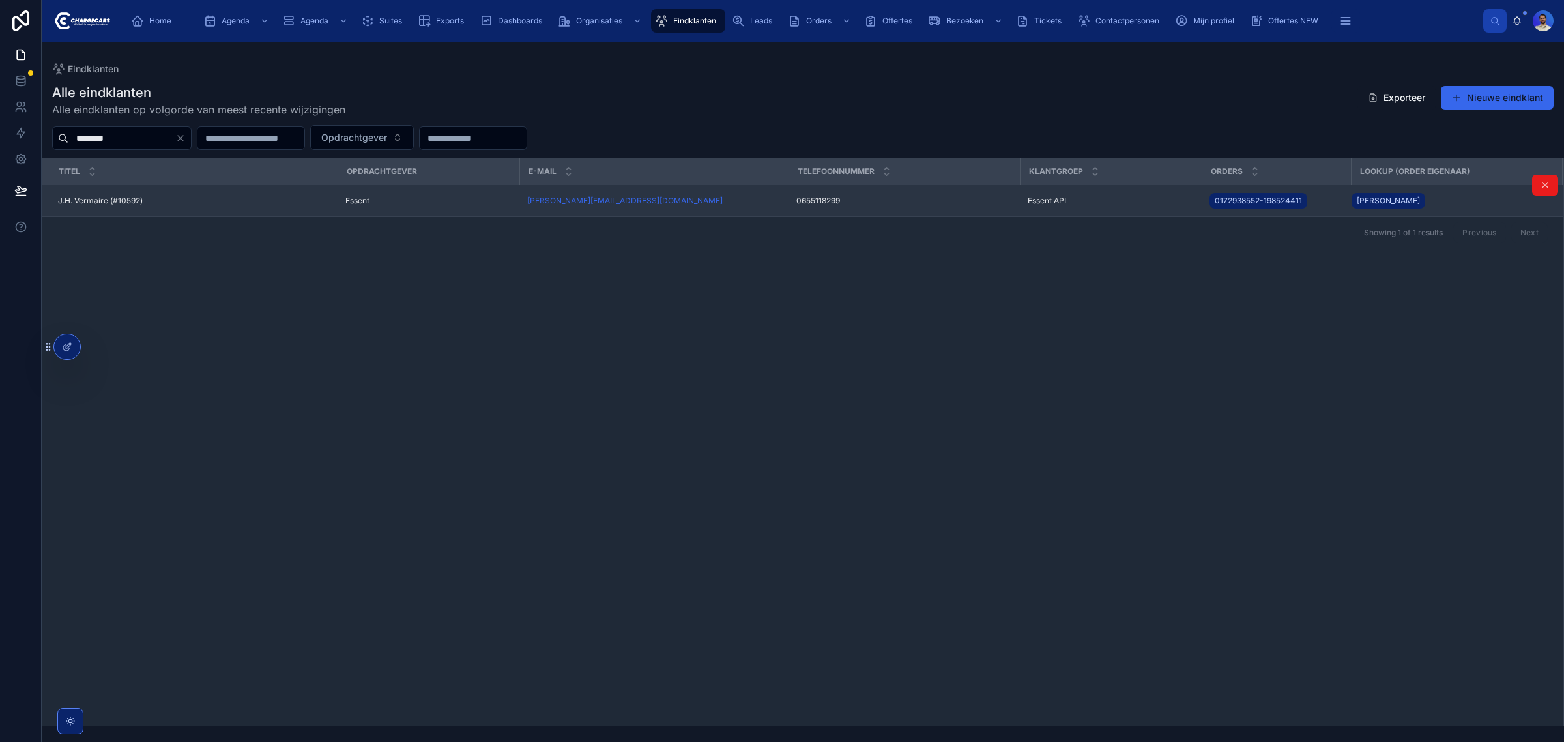
click at [356, 295] on div "Titel Opdrachtgever E-mail Telefoonnummer Klantgroep Orders Lookup (order eigen…" at bounding box center [802, 441] width 1521 height 567
click at [230, 202] on div "J.H. Vermaire (#10592) J.H. Vermaire (#10592)" at bounding box center [194, 200] width 272 height 10
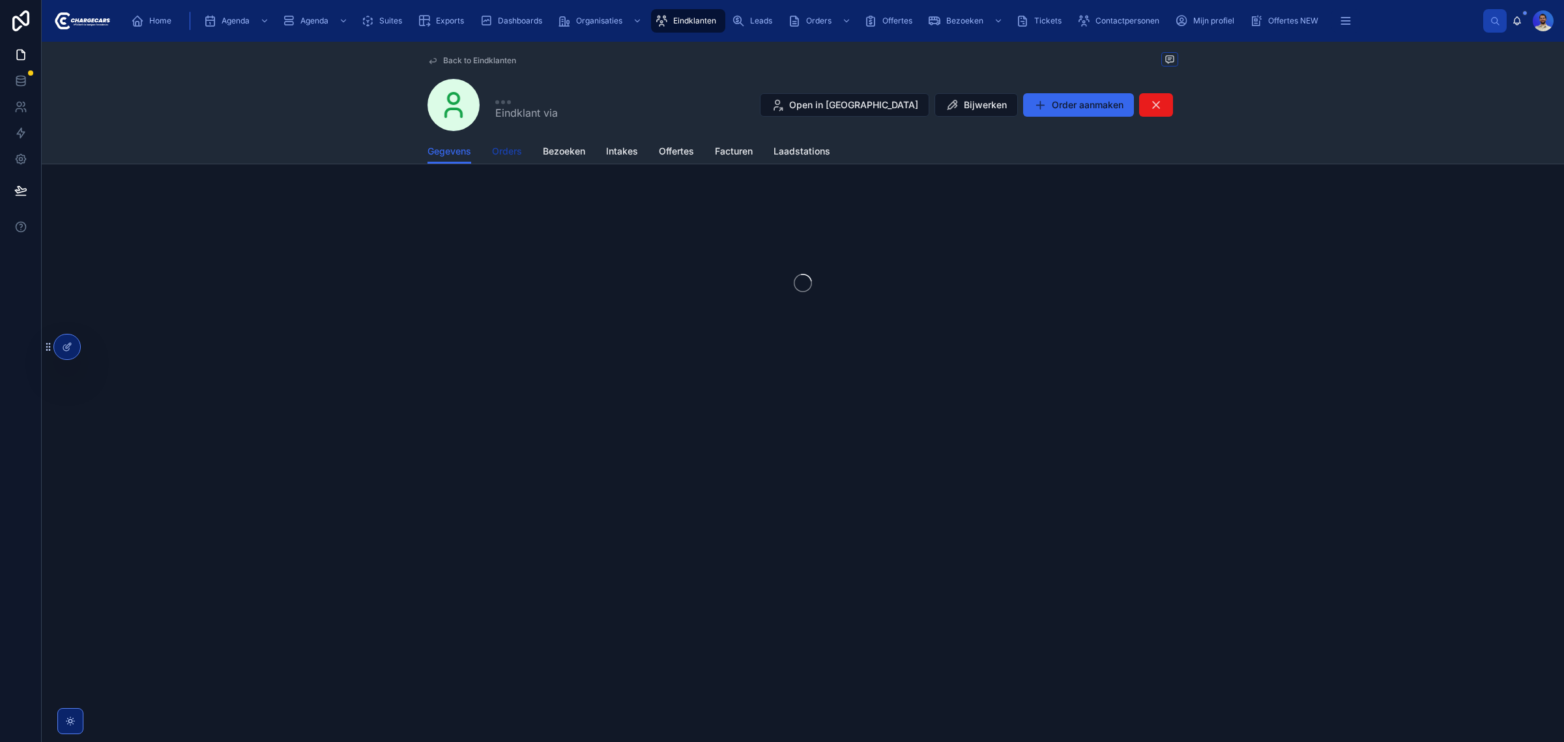
click at [500, 156] on span "Orders" at bounding box center [507, 151] width 30 height 13
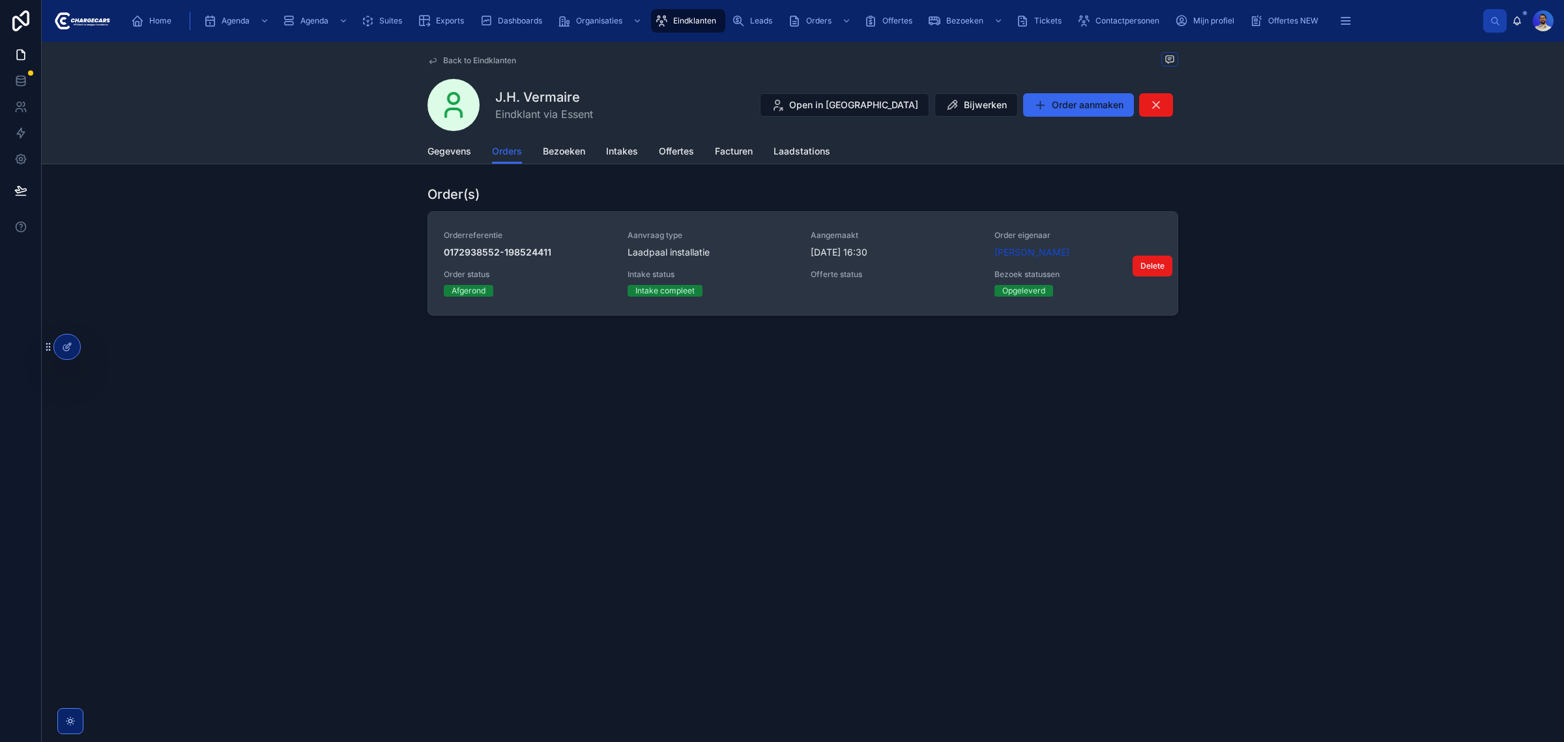
click at [724, 232] on span "Aanvraag type" at bounding box center [712, 235] width 168 height 10
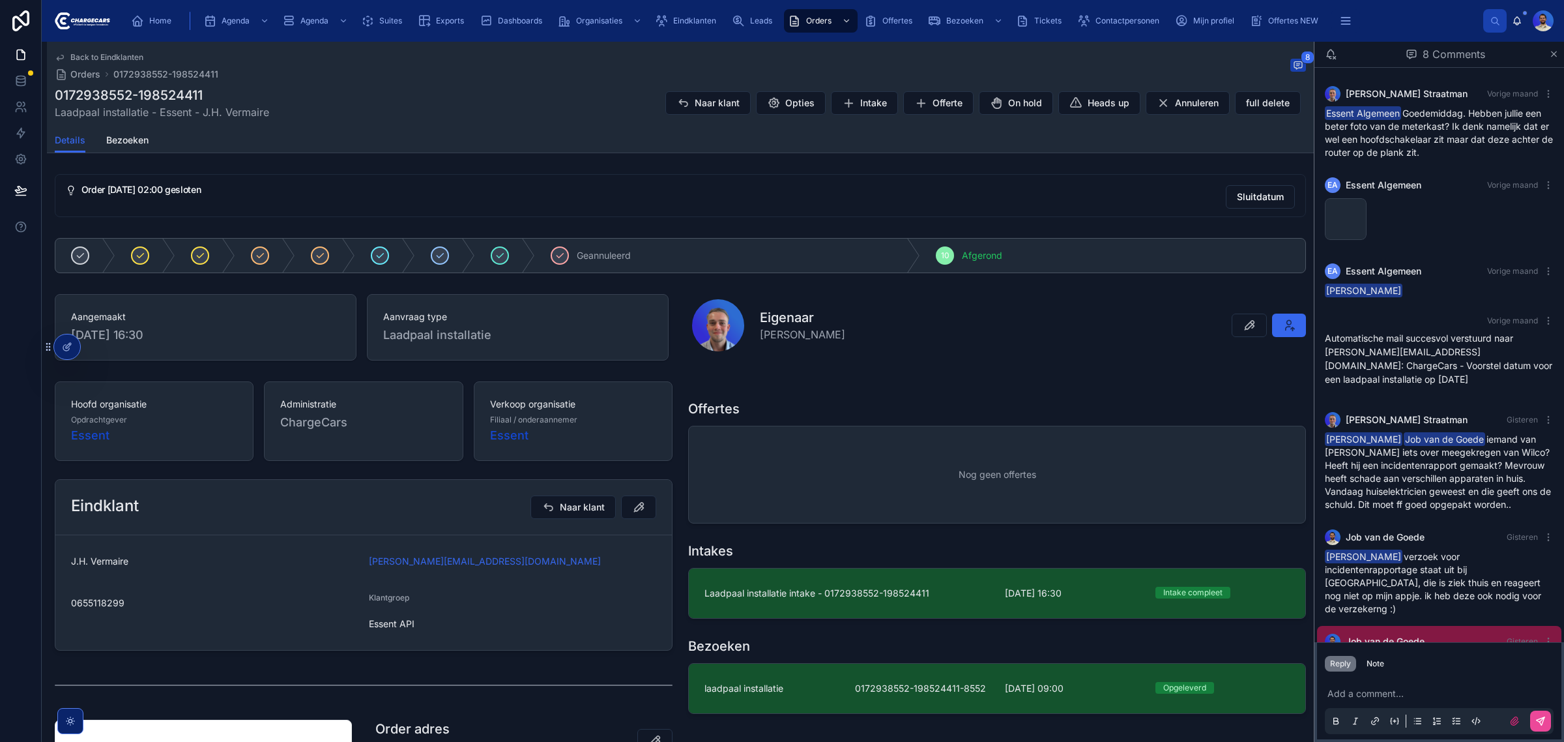
scroll to position [94, 0]
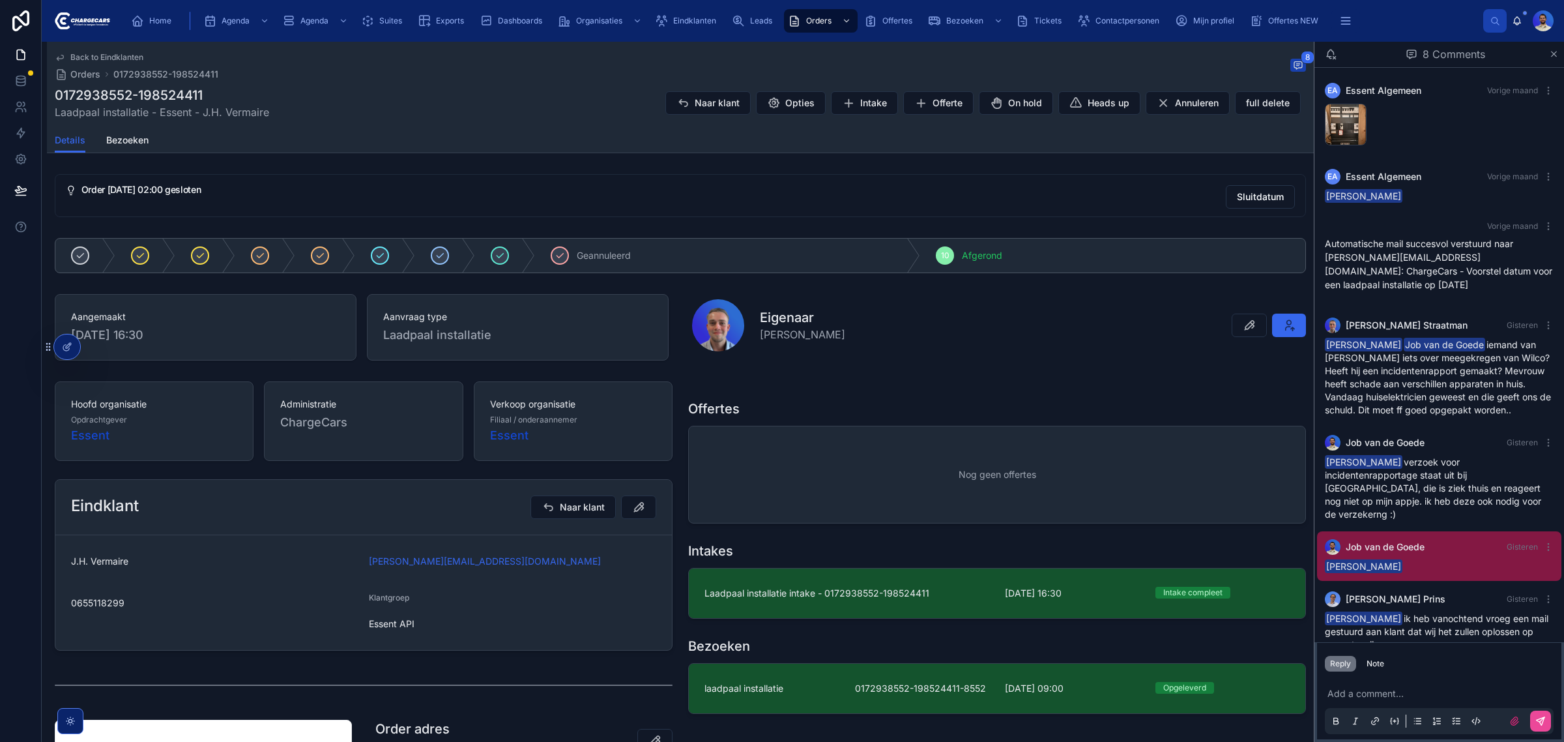
click at [885, 379] on div at bounding box center [996, 381] width 633 height 10
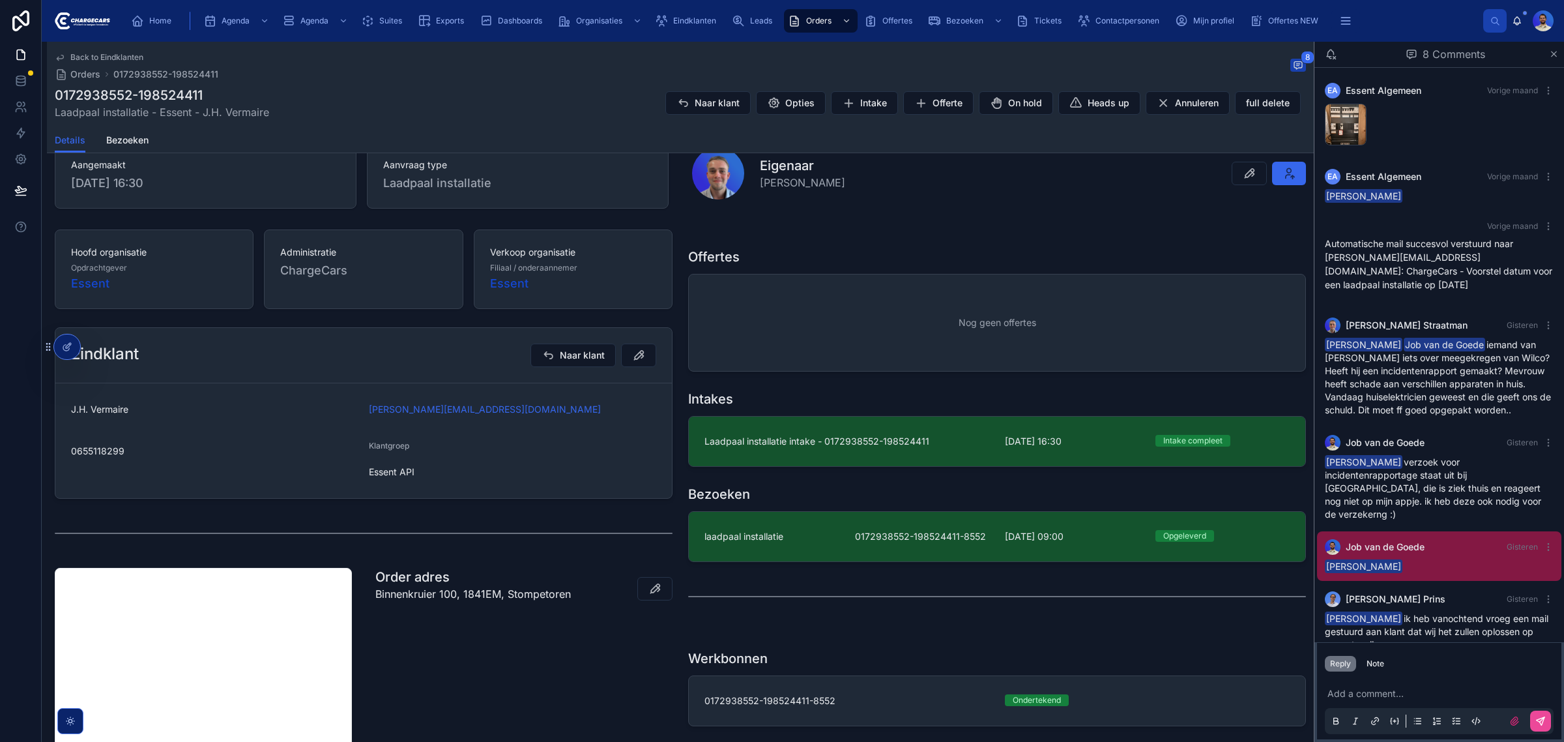
scroll to position [163, 0]
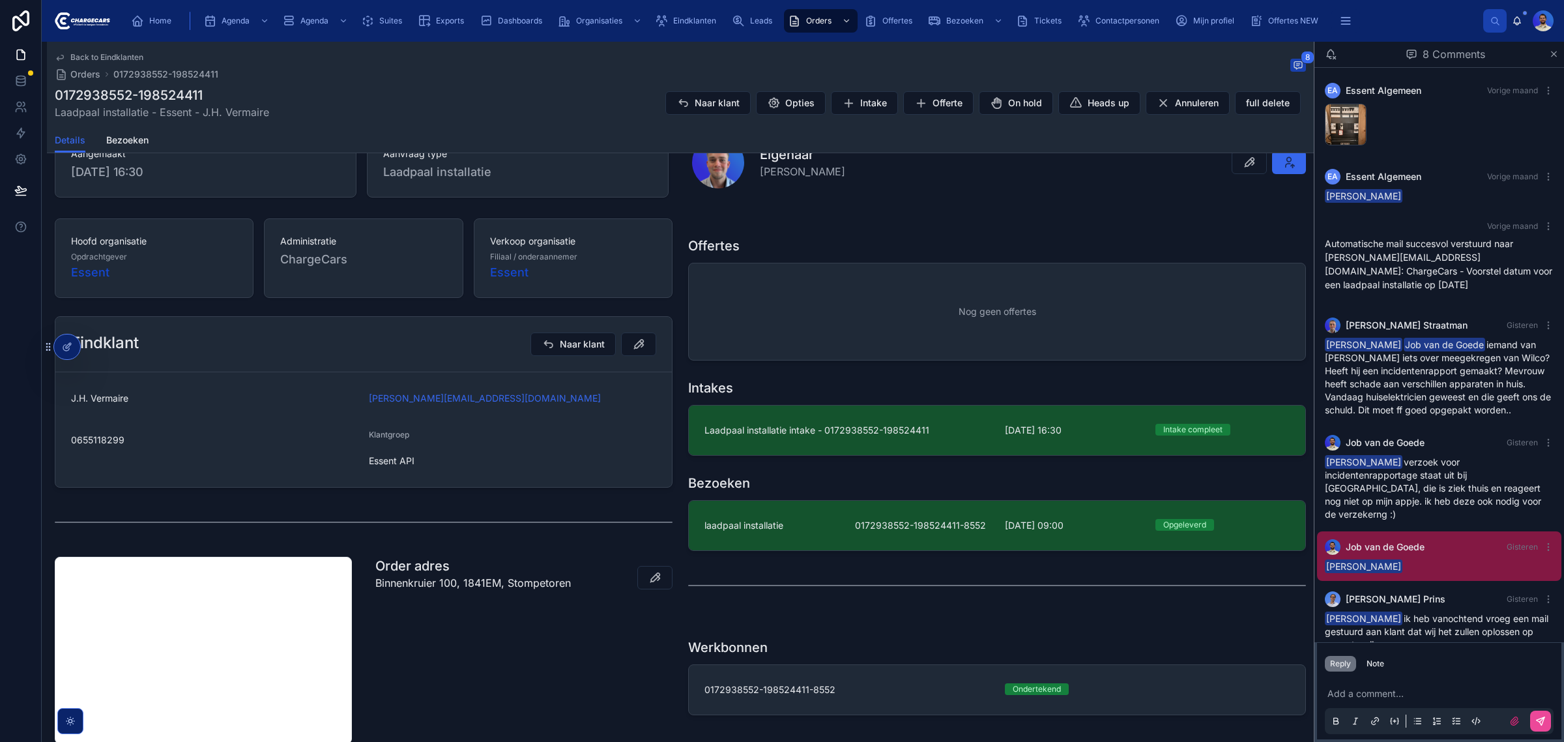
click at [79, 435] on span "0655118299" at bounding box center [214, 439] width 287 height 13
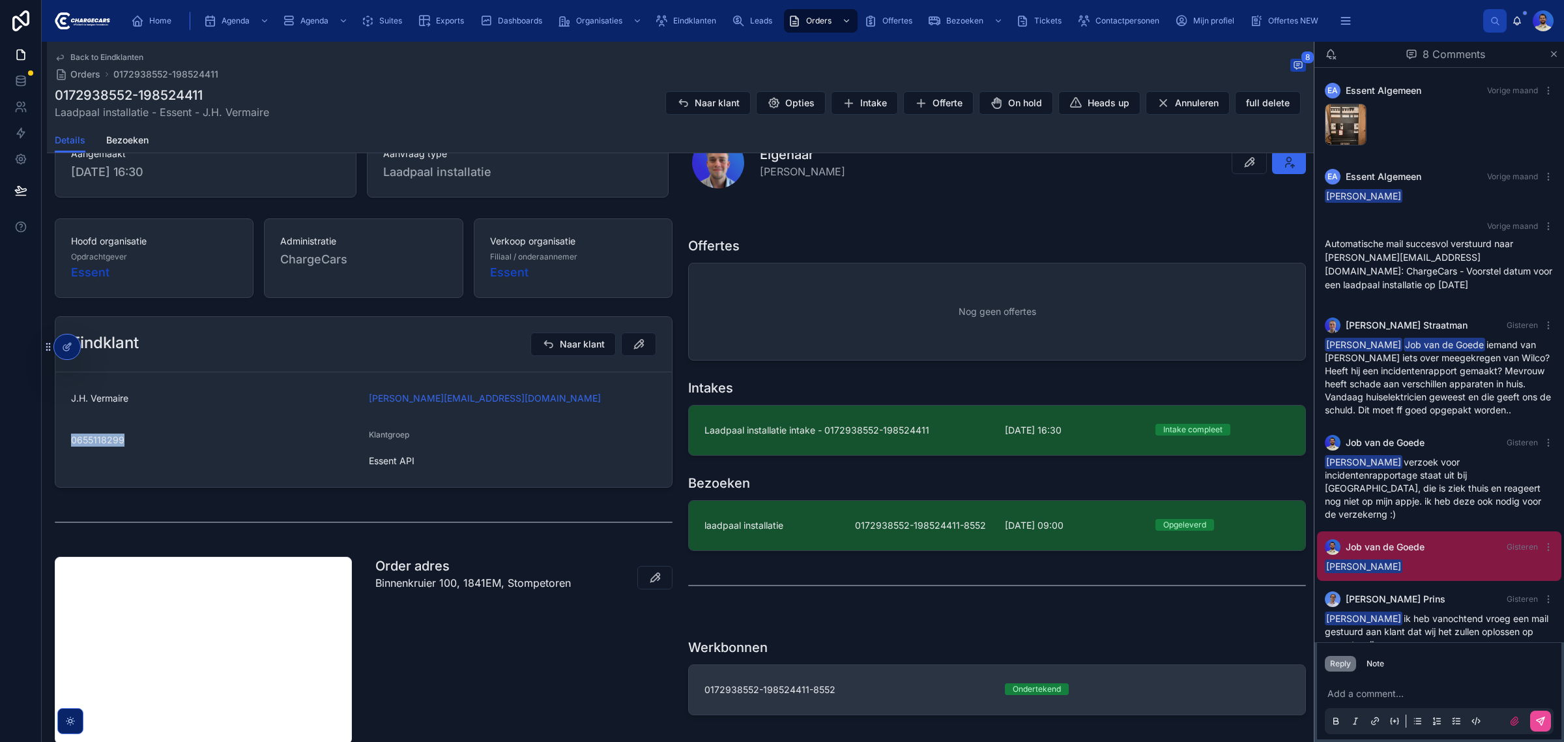
copy span "0655118299"
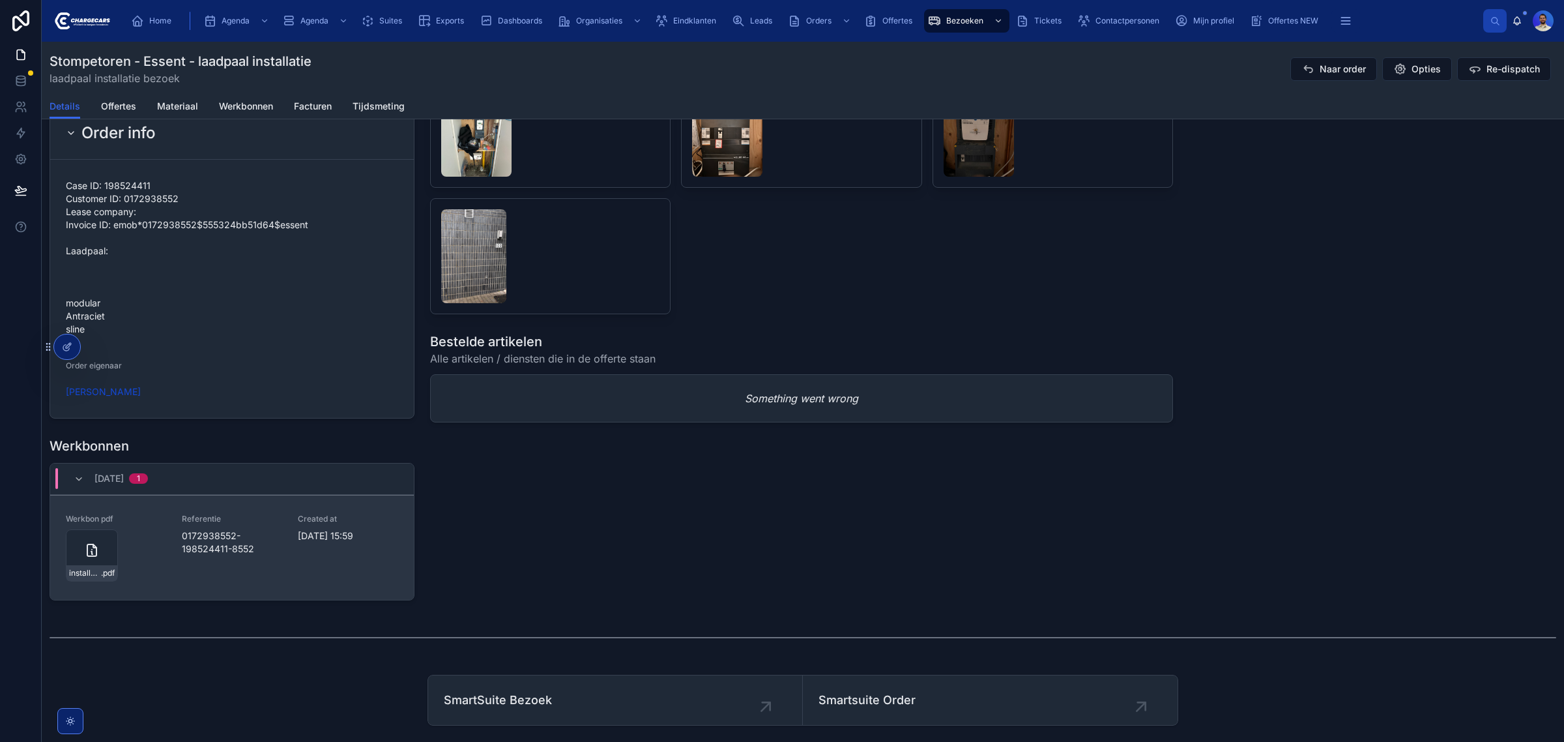
scroll to position [1369, 0]
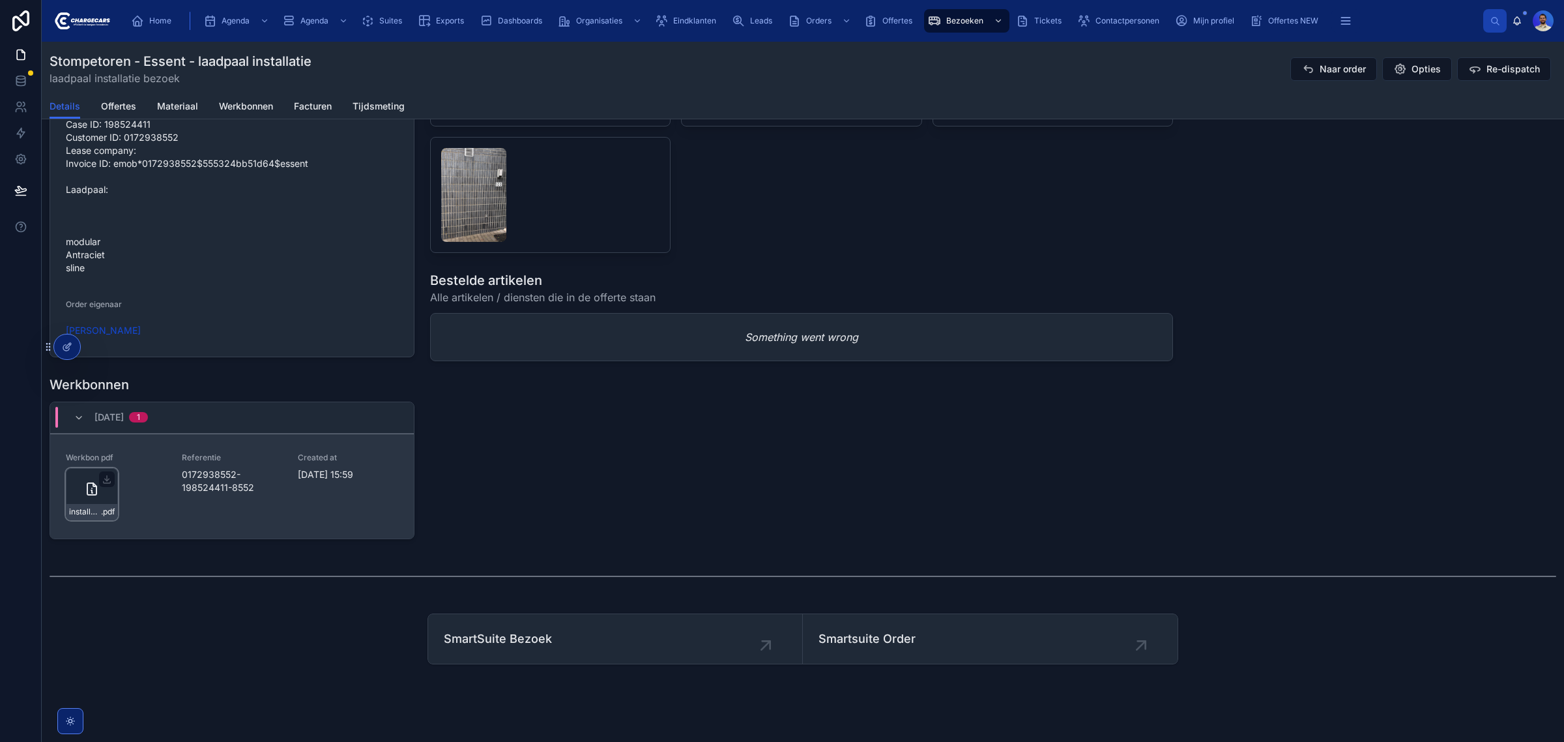
click at [96, 507] on div "installatie-werkbon_0172938552-198524411-8552_undefined-j-h-vermaire_86c545e6t …" at bounding box center [91, 512] width 51 height 16
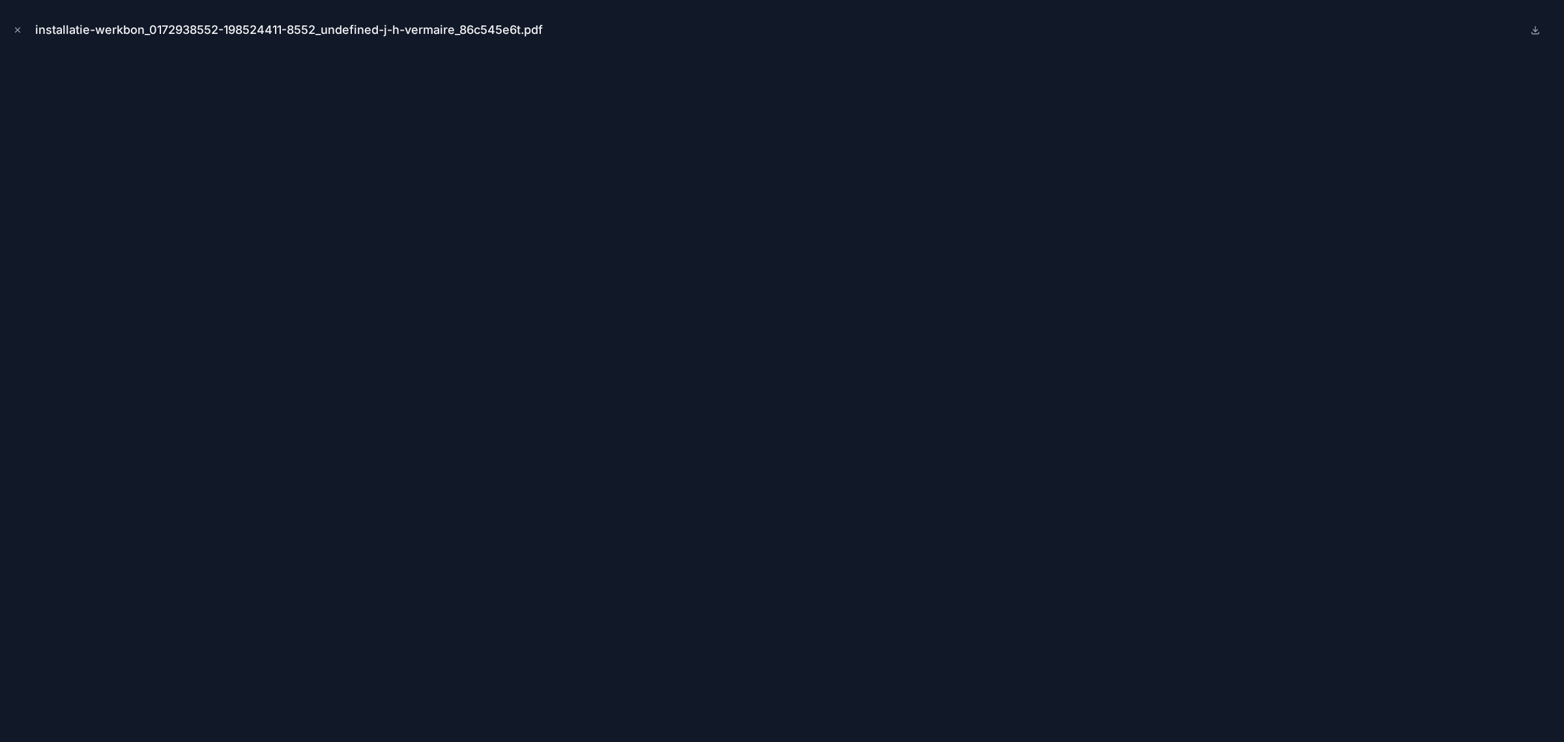
click at [26, 33] on div "installatie-werkbon_0172938552-198524411-8552_undefined-j-h-vermaire_86c545e6t.…" at bounding box center [781, 29] width 1543 height 39
click at [25, 30] on div "installatie-werkbon_0172938552-198524411-8552_undefined-j-h-vermaire_86c545e6t.…" at bounding box center [781, 29] width 1543 height 39
click at [21, 28] on icon "Close modal" at bounding box center [17, 29] width 9 height 9
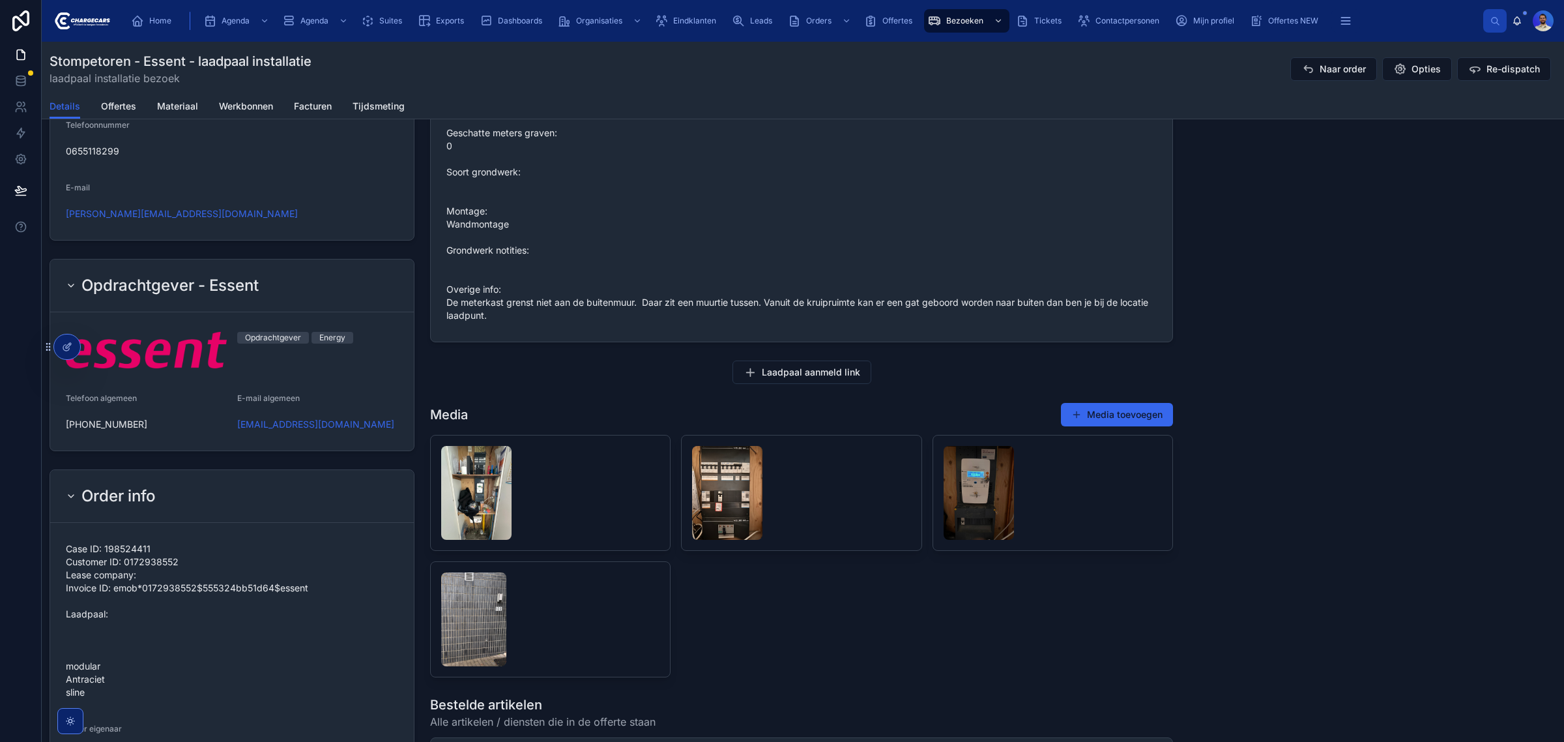
scroll to position [1369, 0]
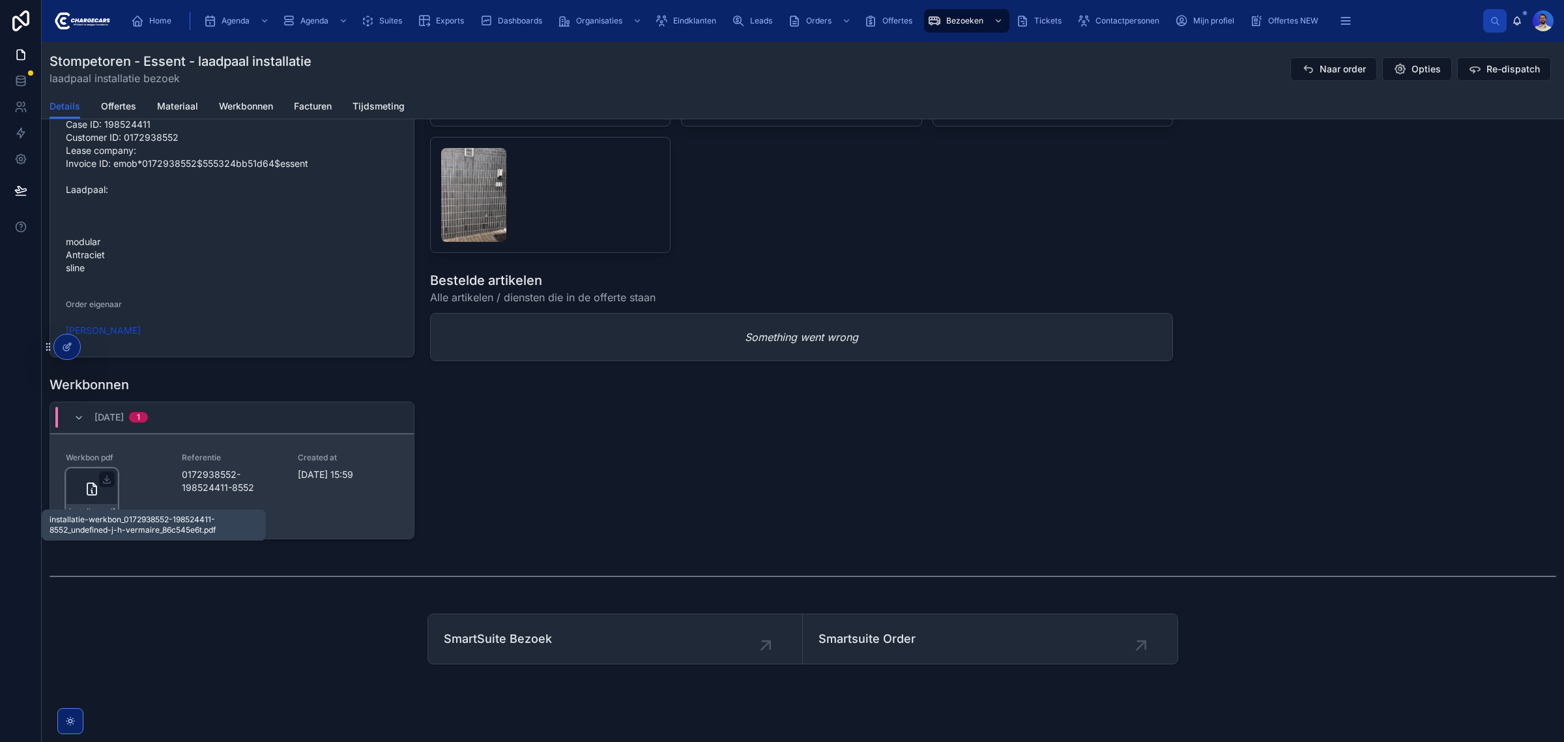
click at [101, 506] on span ".pdf" at bounding box center [108, 511] width 14 height 10
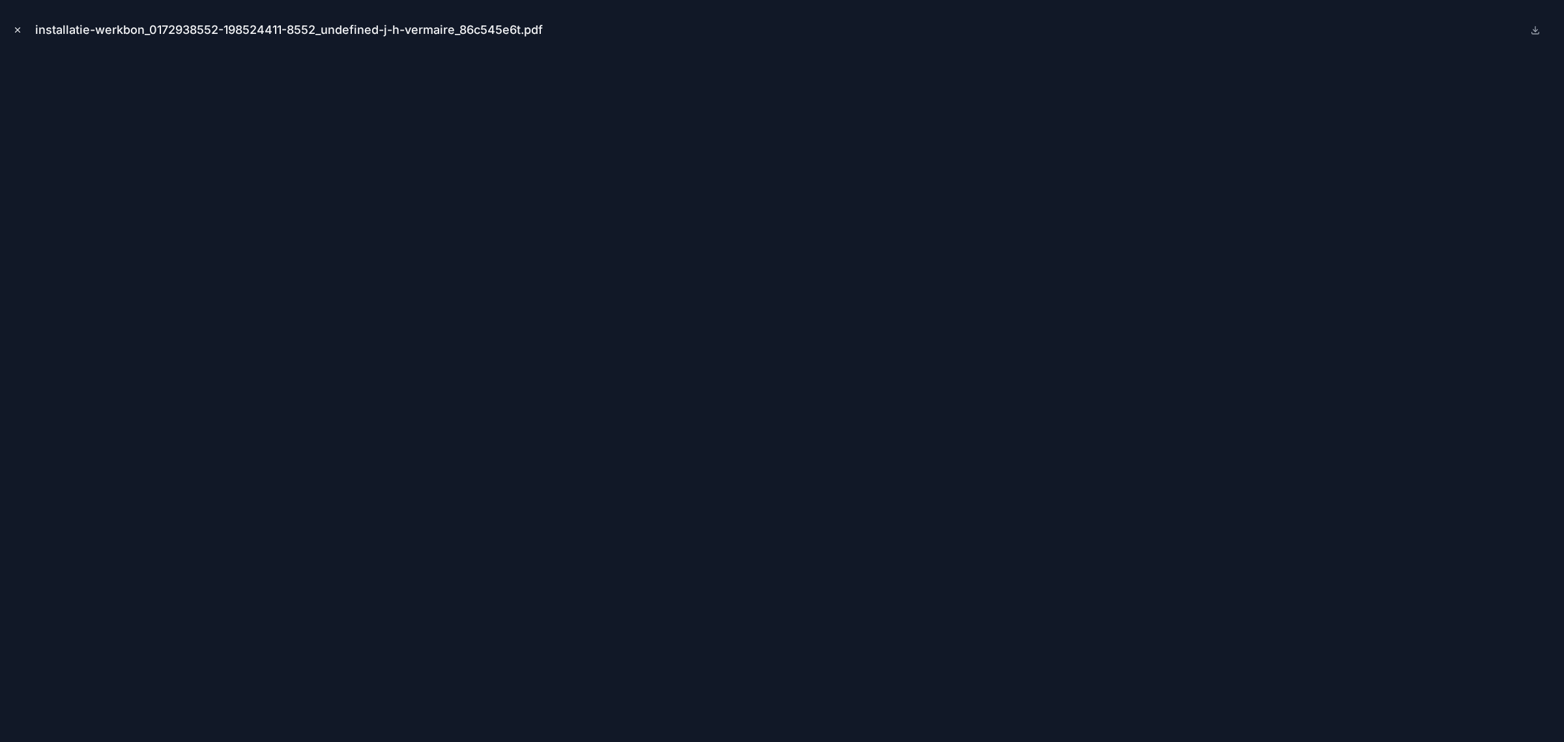
click at [20, 36] on button "Close modal" at bounding box center [17, 30] width 14 height 14
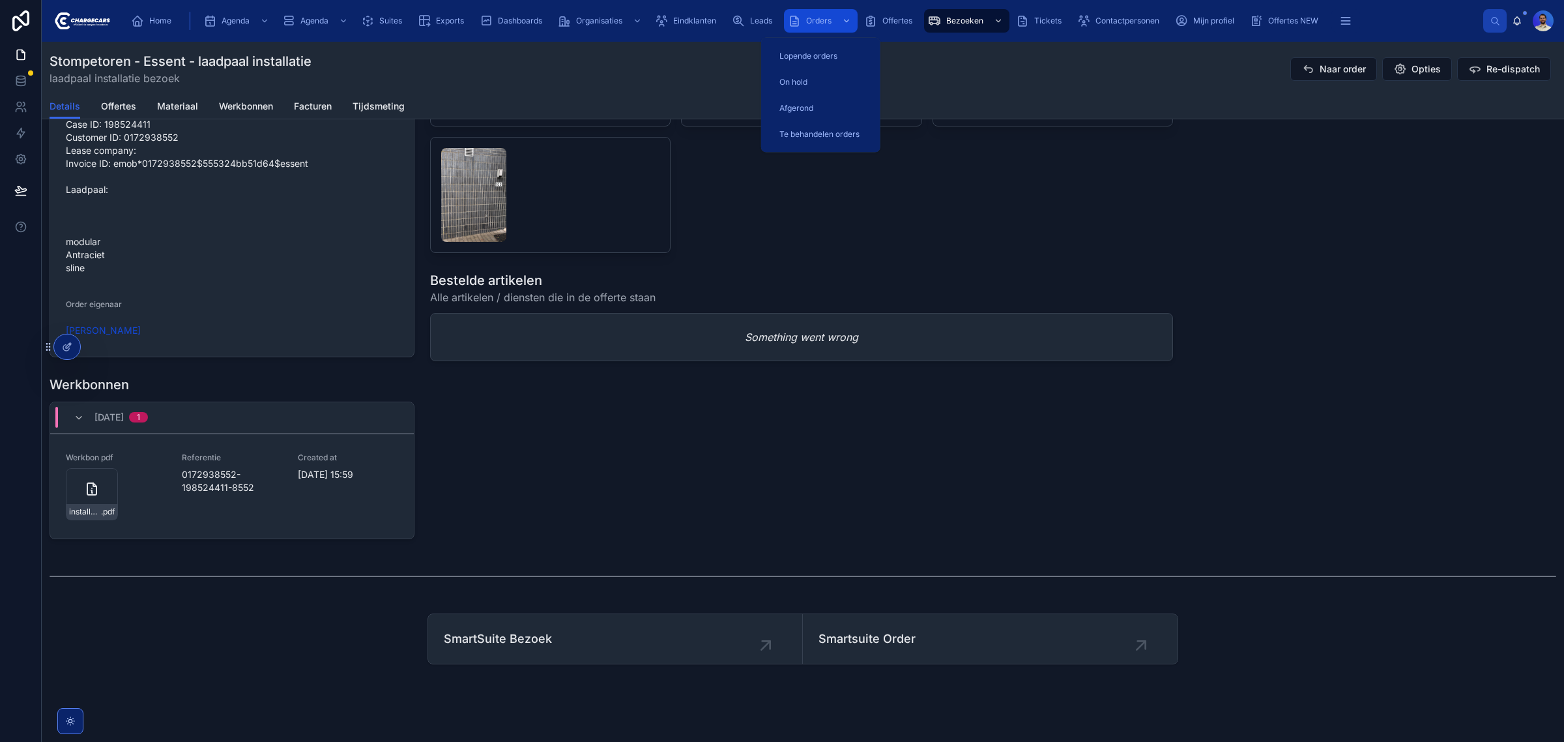
click at [803, 18] on div "Orders" at bounding box center [821, 20] width 66 height 21
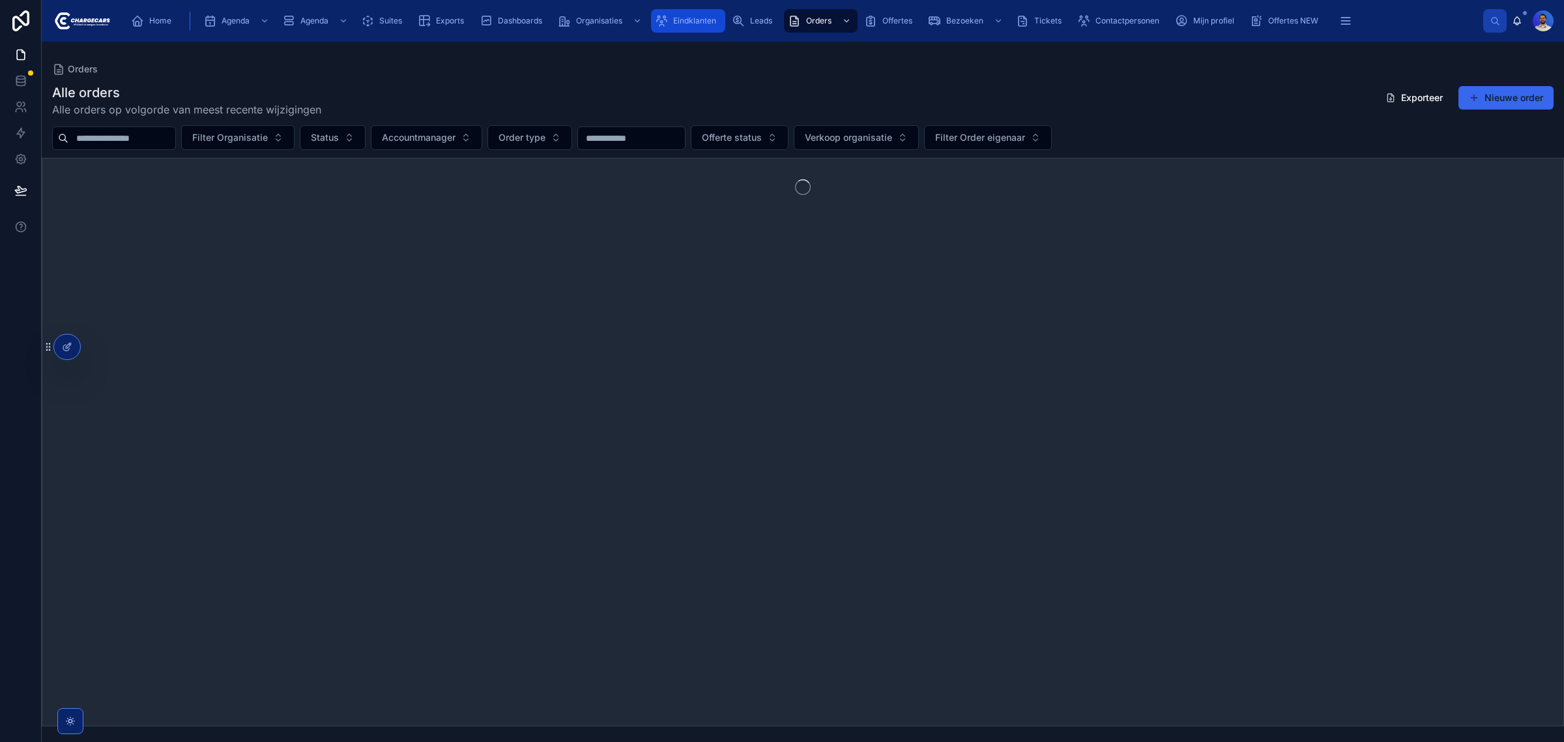
click at [708, 18] on span "Eindklanten" at bounding box center [694, 21] width 43 height 10
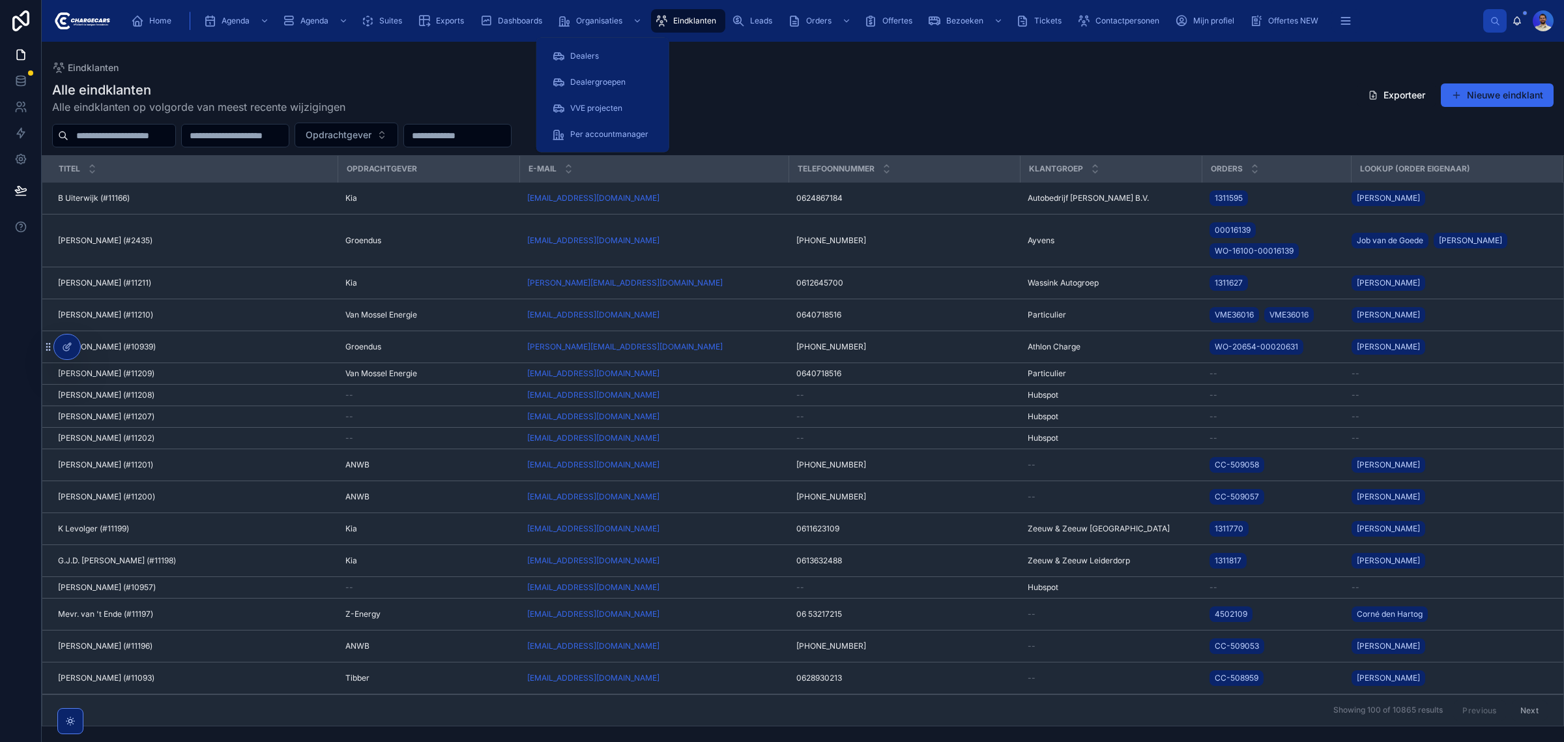
click at [96, 134] on input "text" at bounding box center [121, 135] width 107 height 18
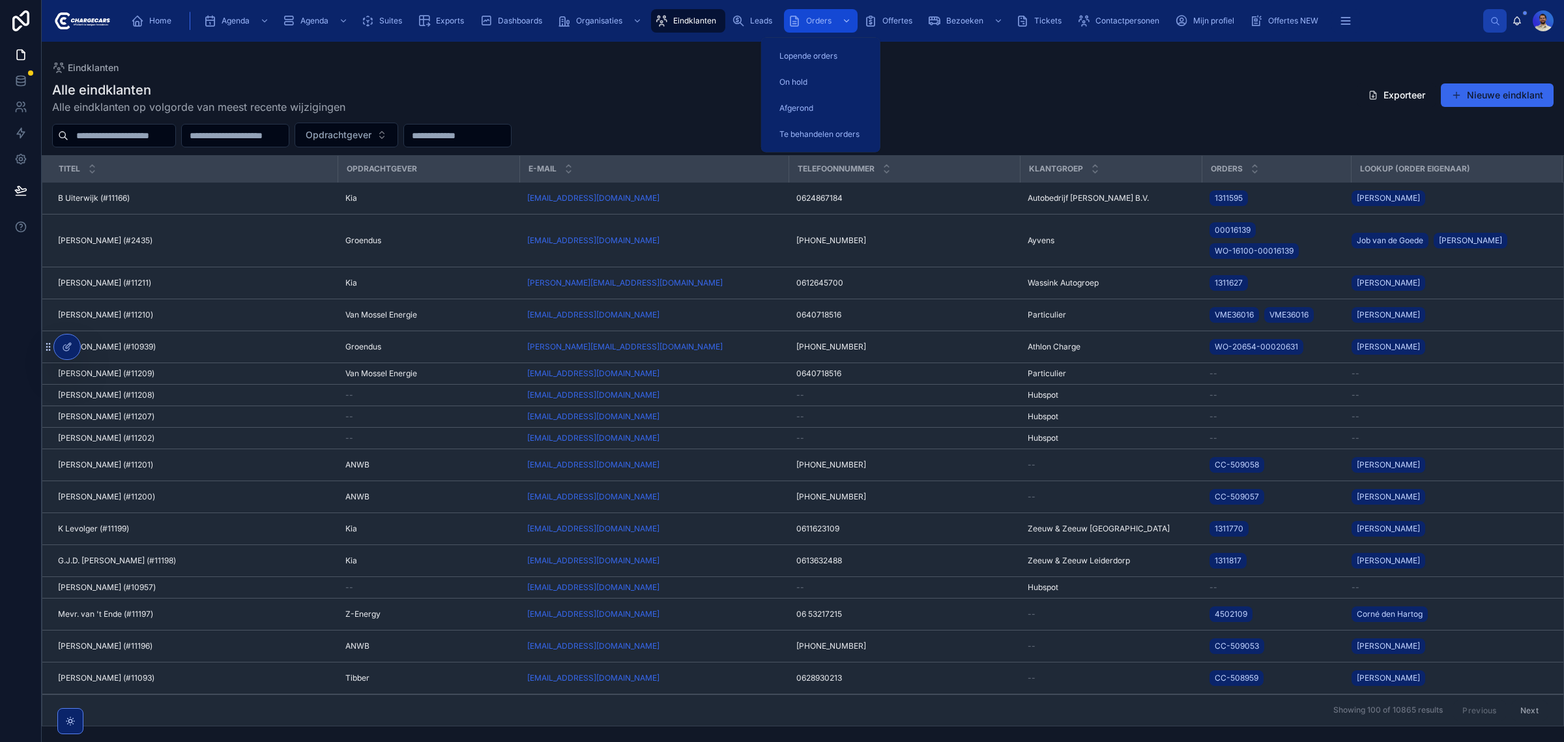
click at [826, 22] on span "Orders" at bounding box center [818, 21] width 25 height 10
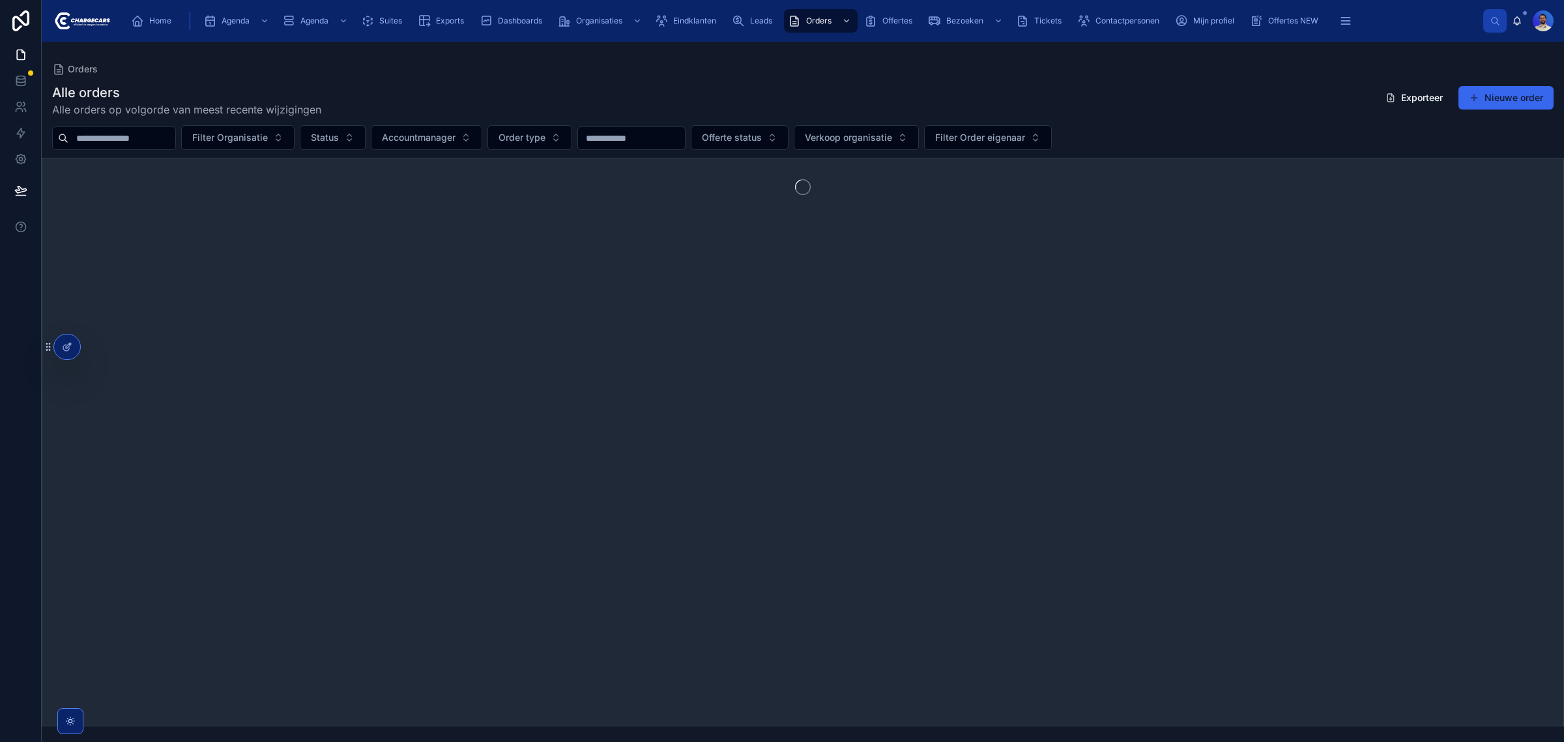
click at [124, 158] on div at bounding box center [802, 186] width 1521 height 57
click at [126, 131] on input "text" at bounding box center [121, 138] width 107 height 18
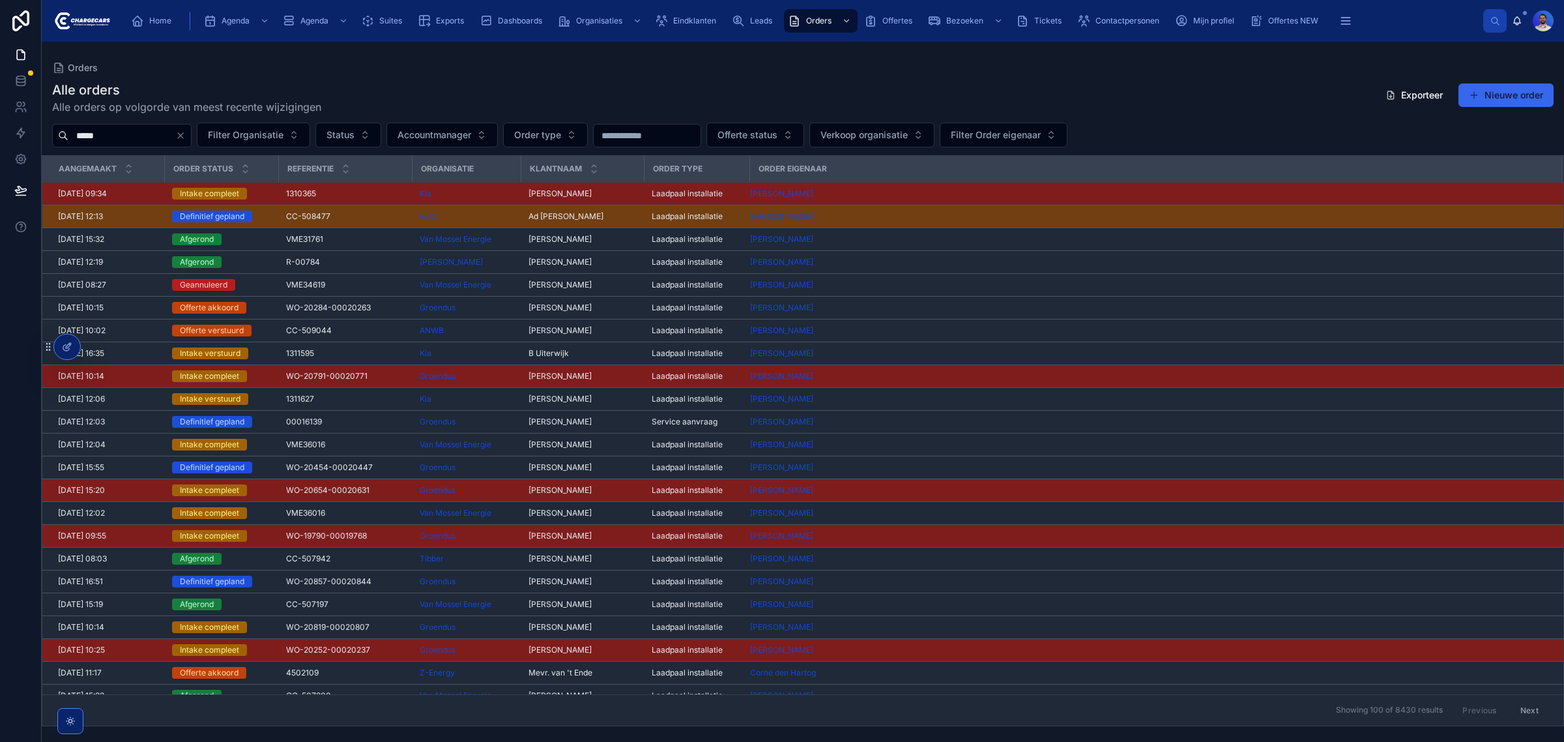
type input "*****"
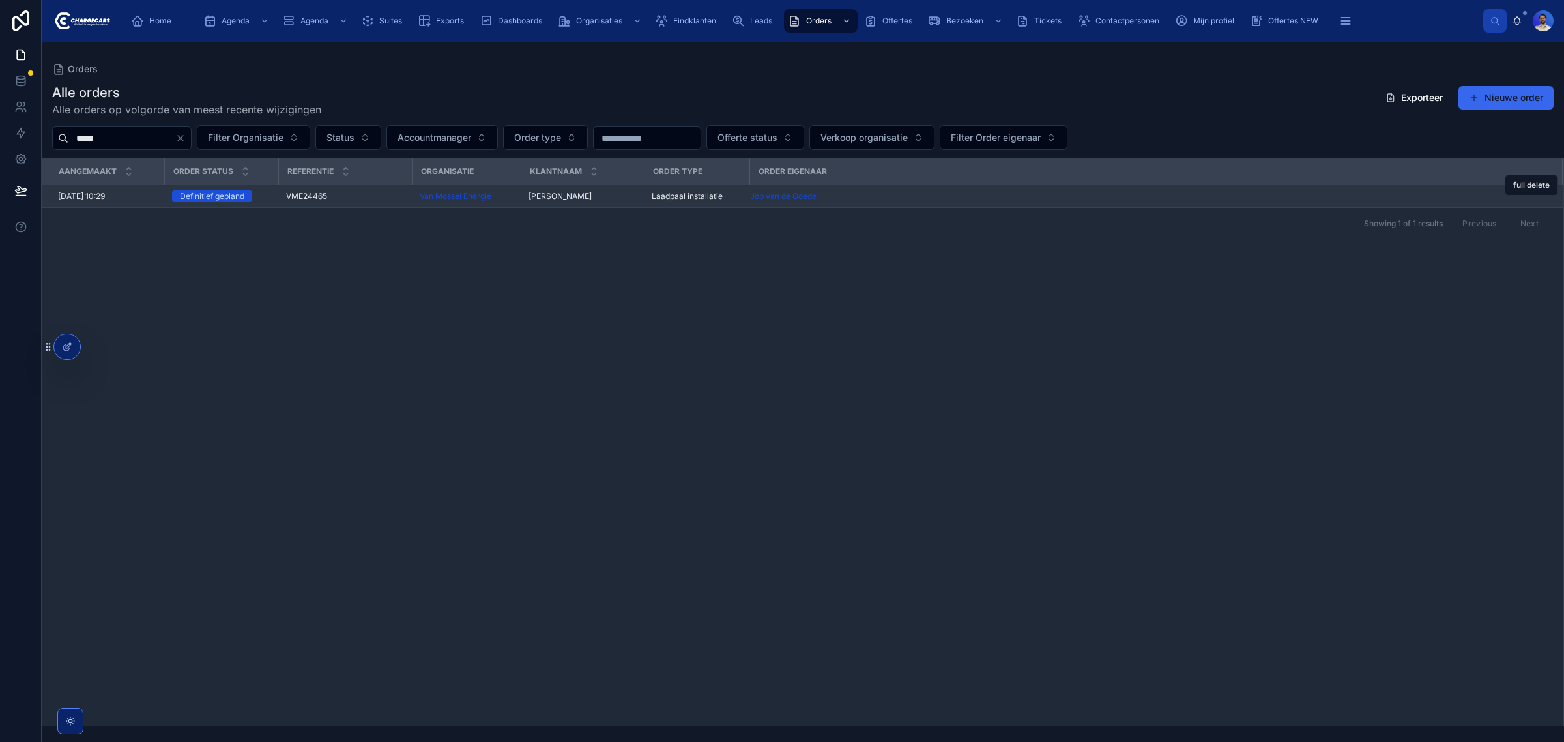
click at [360, 197] on div "VME24465 VME24465" at bounding box center [345, 196] width 118 height 10
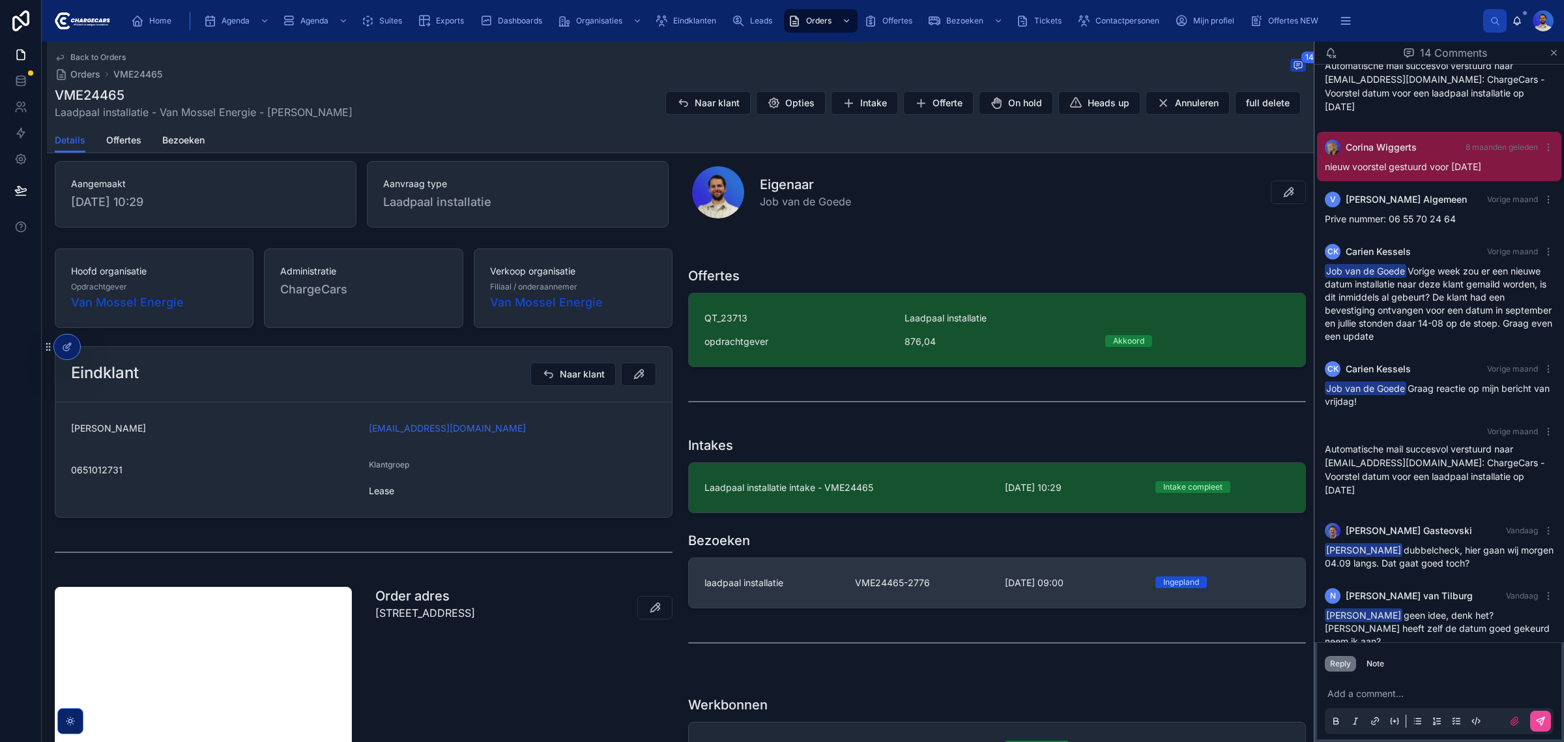
scroll to position [163, 0]
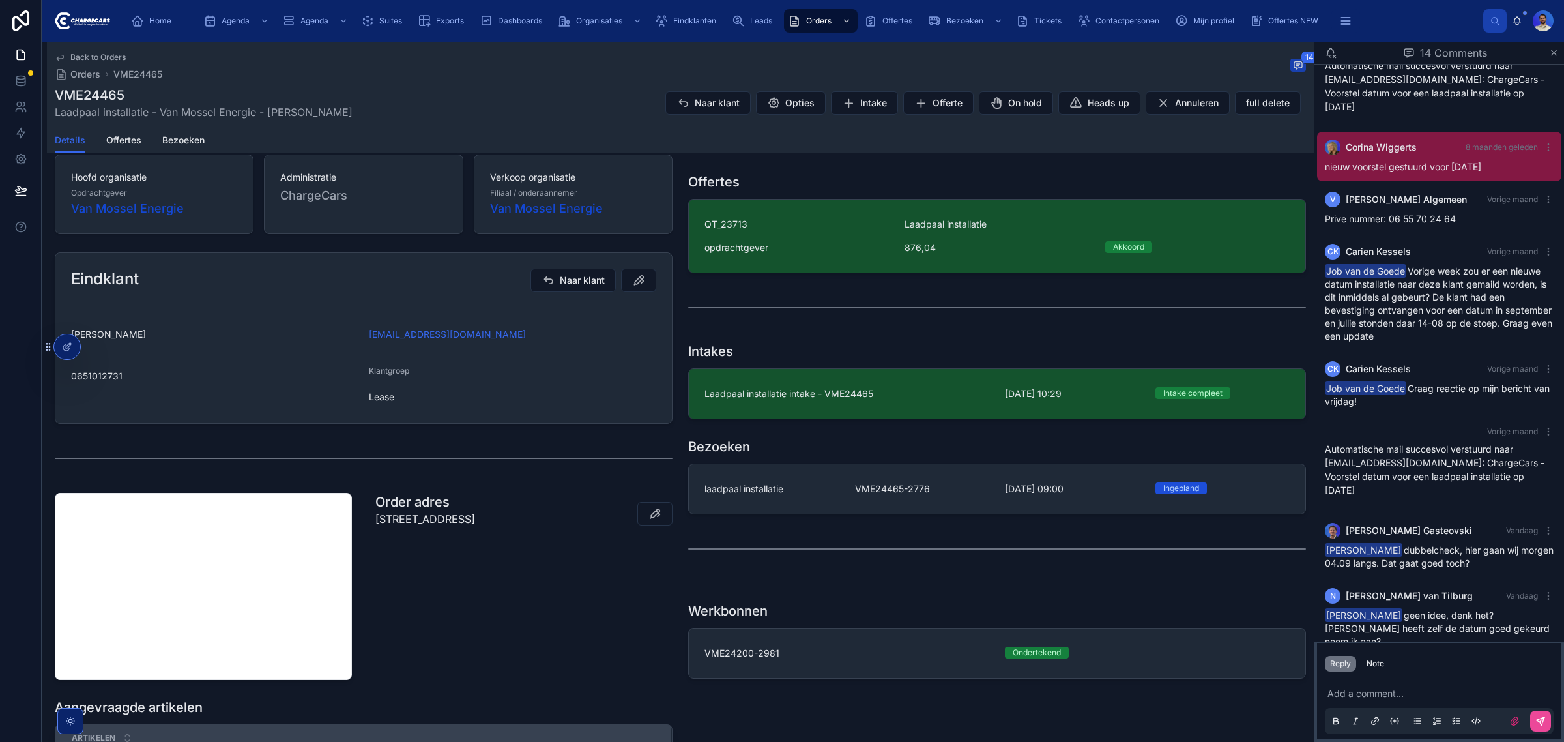
drag, startPoint x: 1432, startPoint y: 538, endPoint x: 1398, endPoint y: 669, distance: 134.5
click at [1414, 672] on div "Reply Note" at bounding box center [1439, 663] width 244 height 21
click at [1380, 665] on div "Note" at bounding box center [1375, 663] width 18 height 10
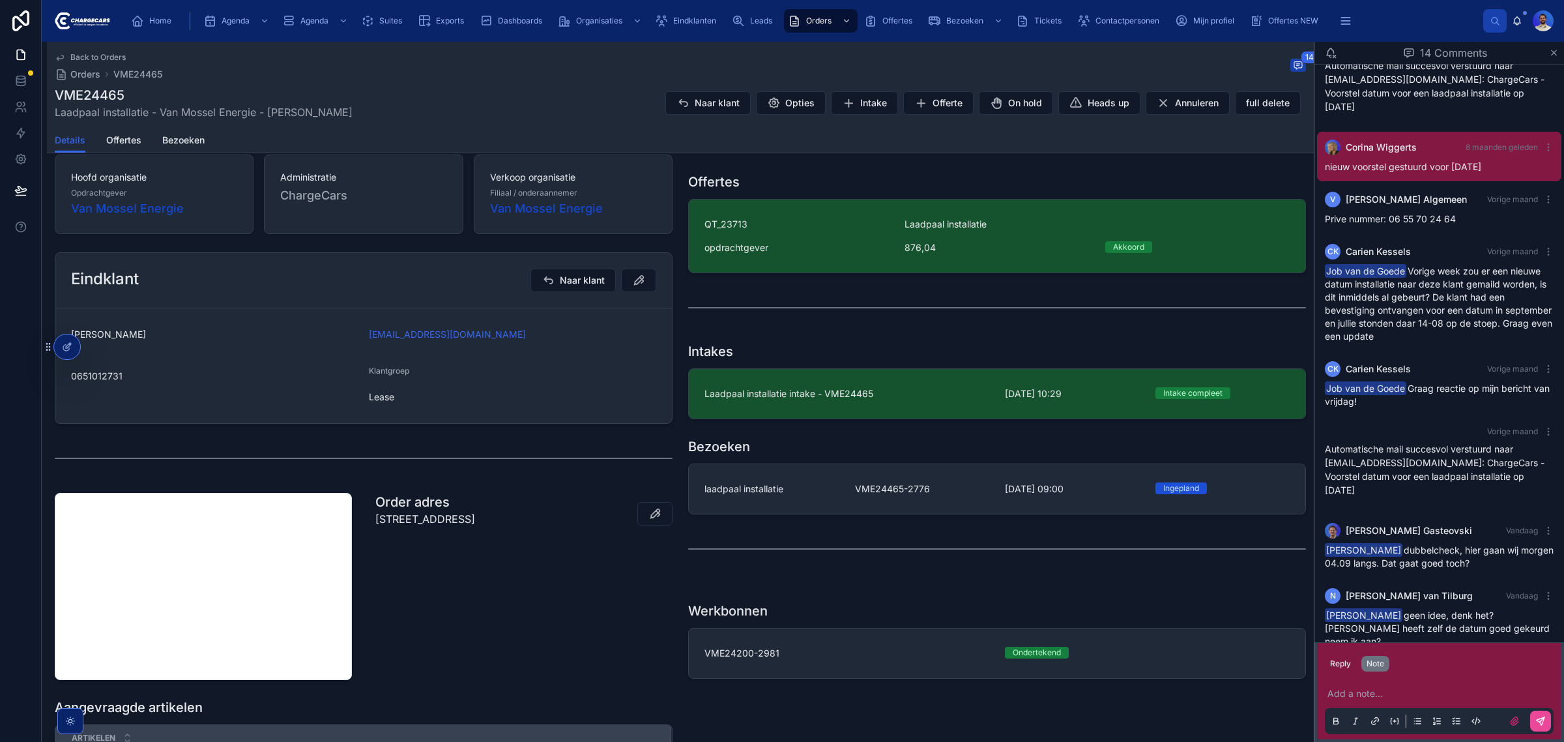
click at [1369, 684] on div "Add a note..." at bounding box center [1439, 706] width 229 height 55
click at [1369, 695] on p at bounding box center [1441, 693] width 229 height 13
click at [1375, 671] on span "vasko@chargecars.nl" at bounding box center [1466, 671] width 232 height 13
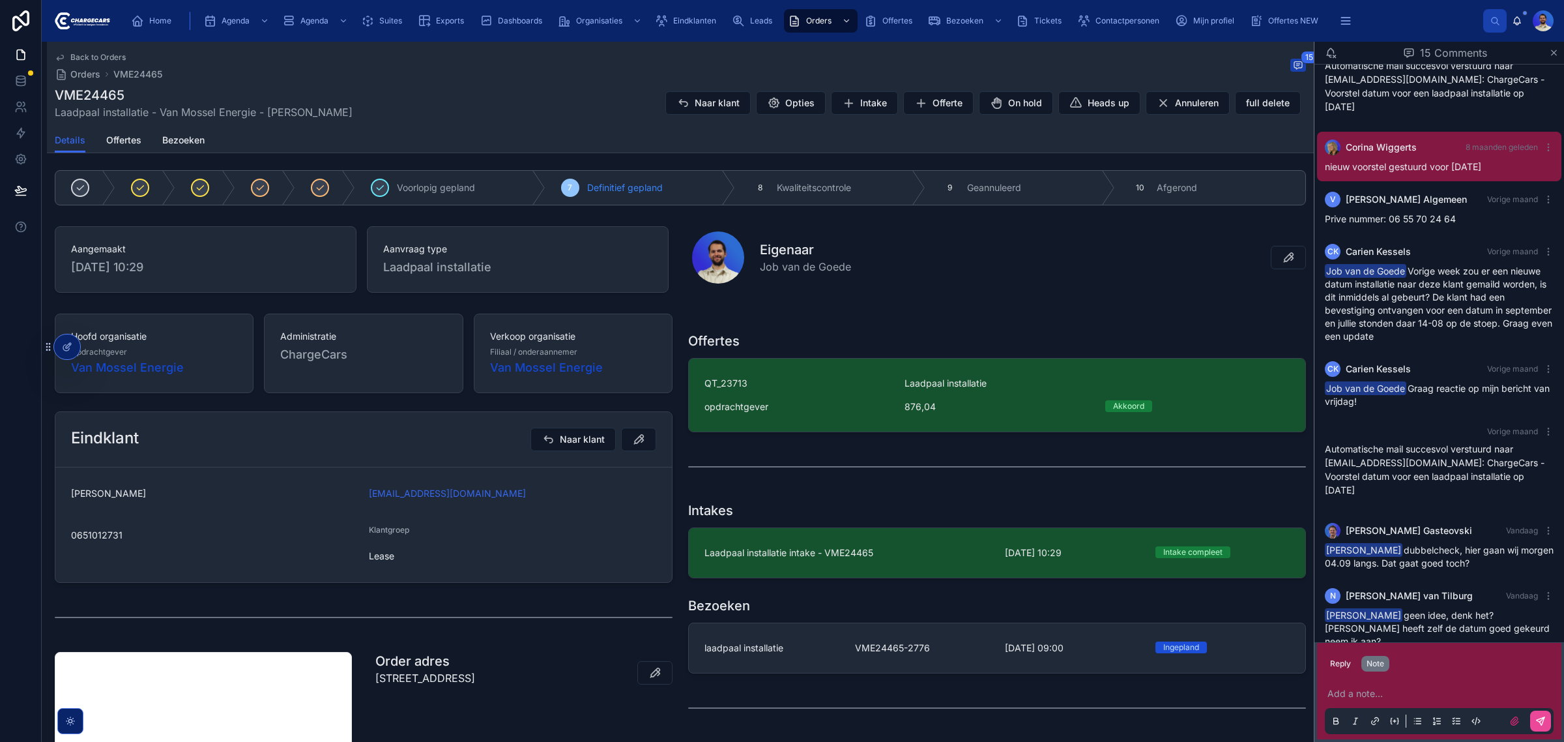
scroll to position [1, 0]
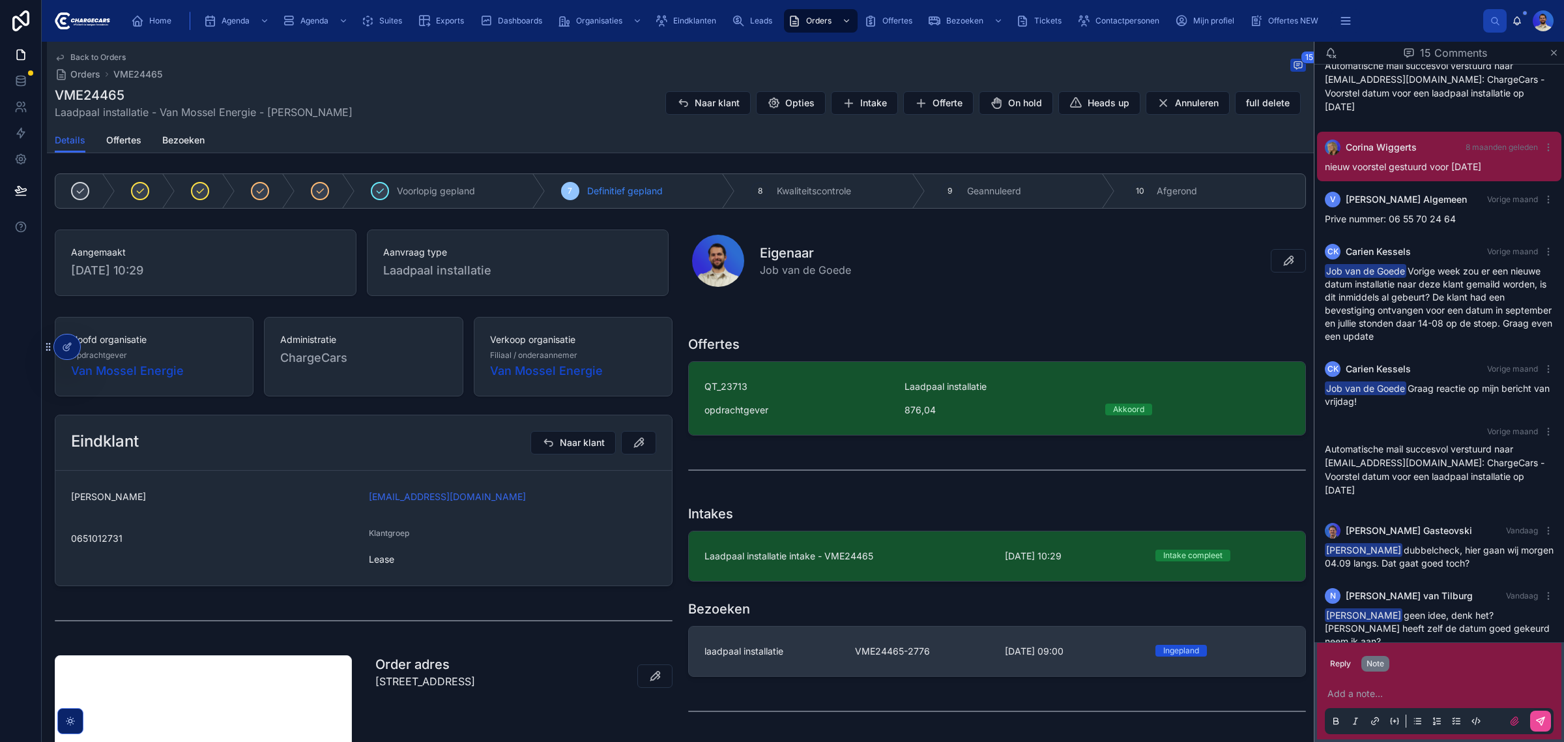
click at [795, 665] on link "laadpaal installatie VME24465-2776 4-9-2025 09:00 Ingepland" at bounding box center [997, 651] width 616 height 50
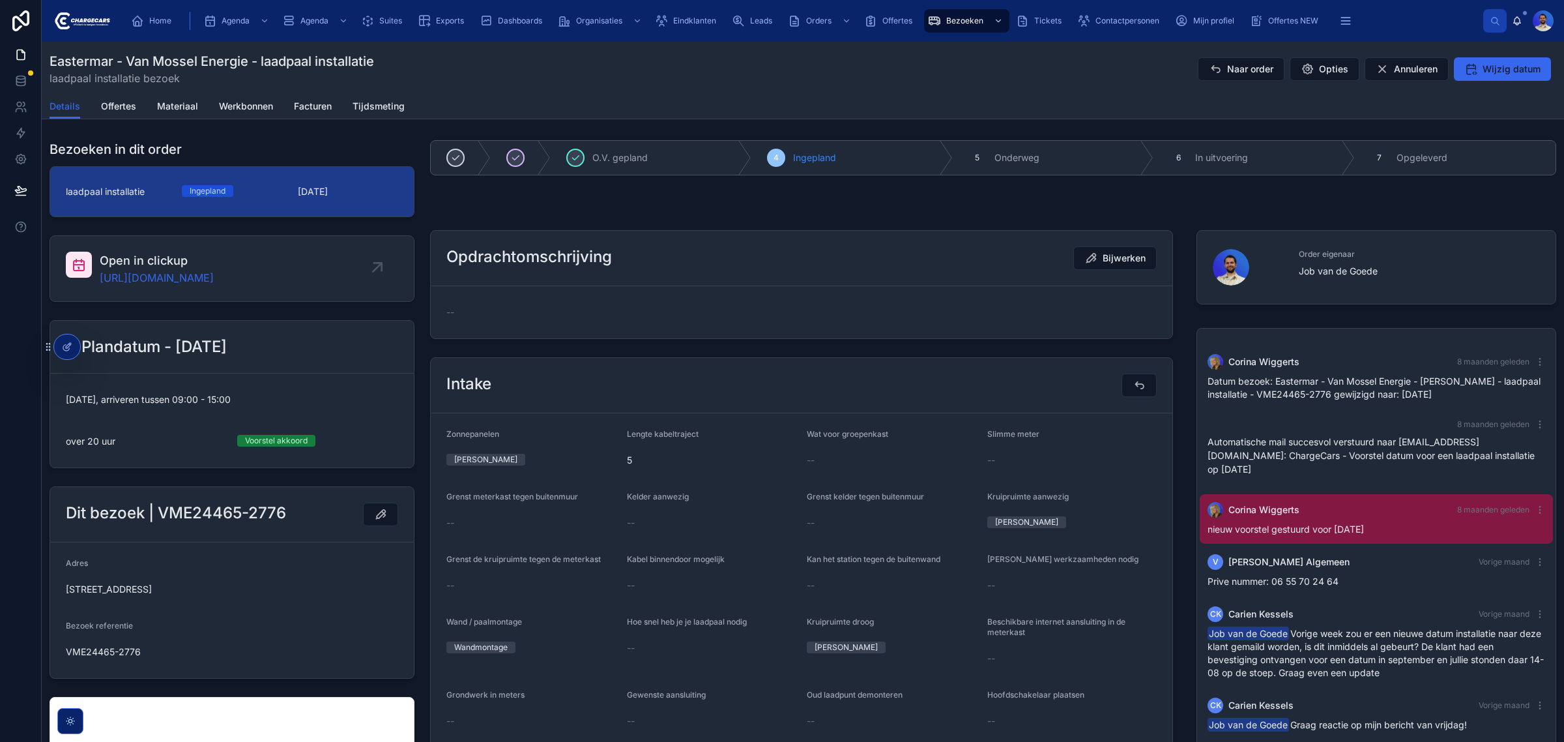
scroll to position [313, 0]
click at [1287, 529] on span "nieuw voorstel gestuurd voor 14 augustus" at bounding box center [1285, 530] width 156 height 11
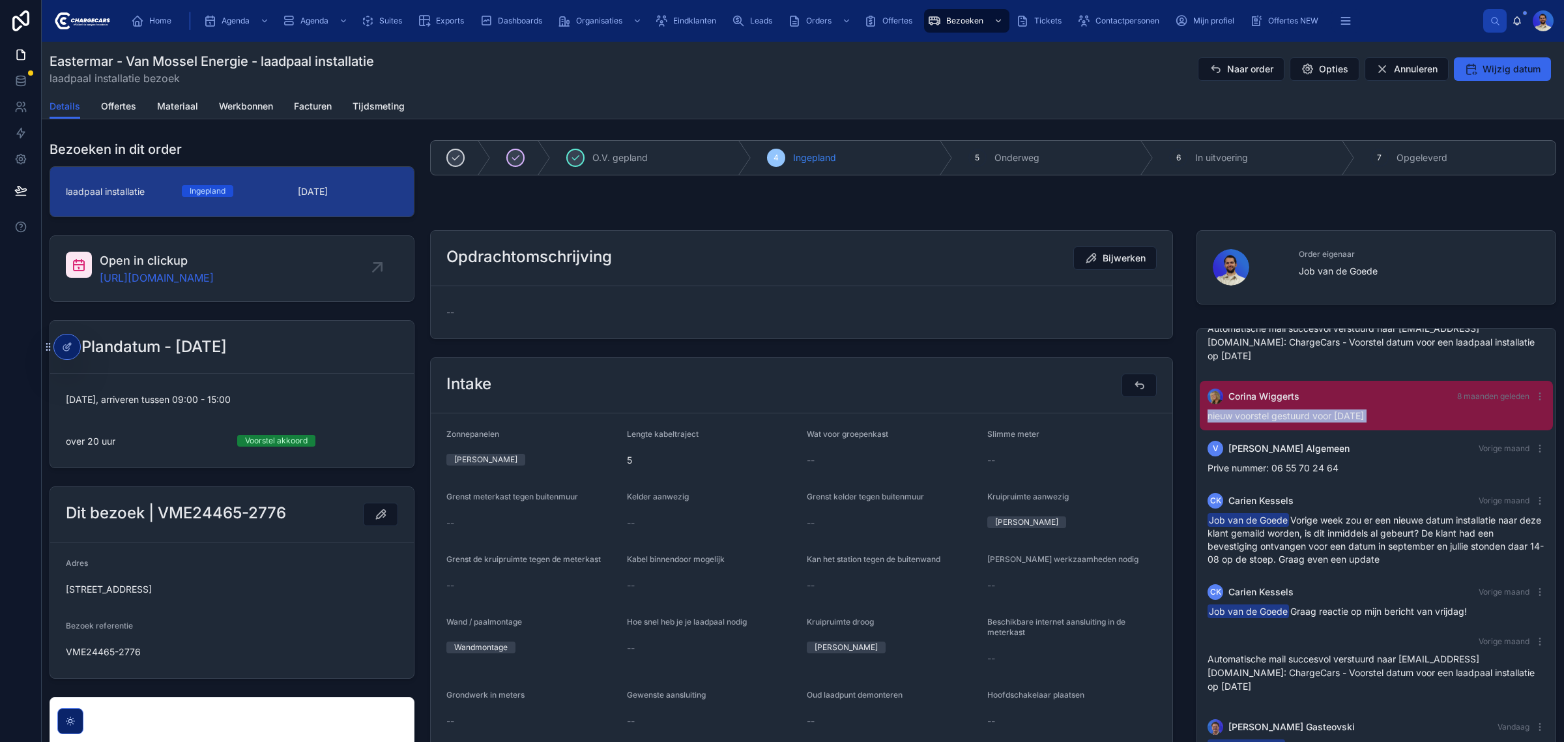
scroll to position [394, 0]
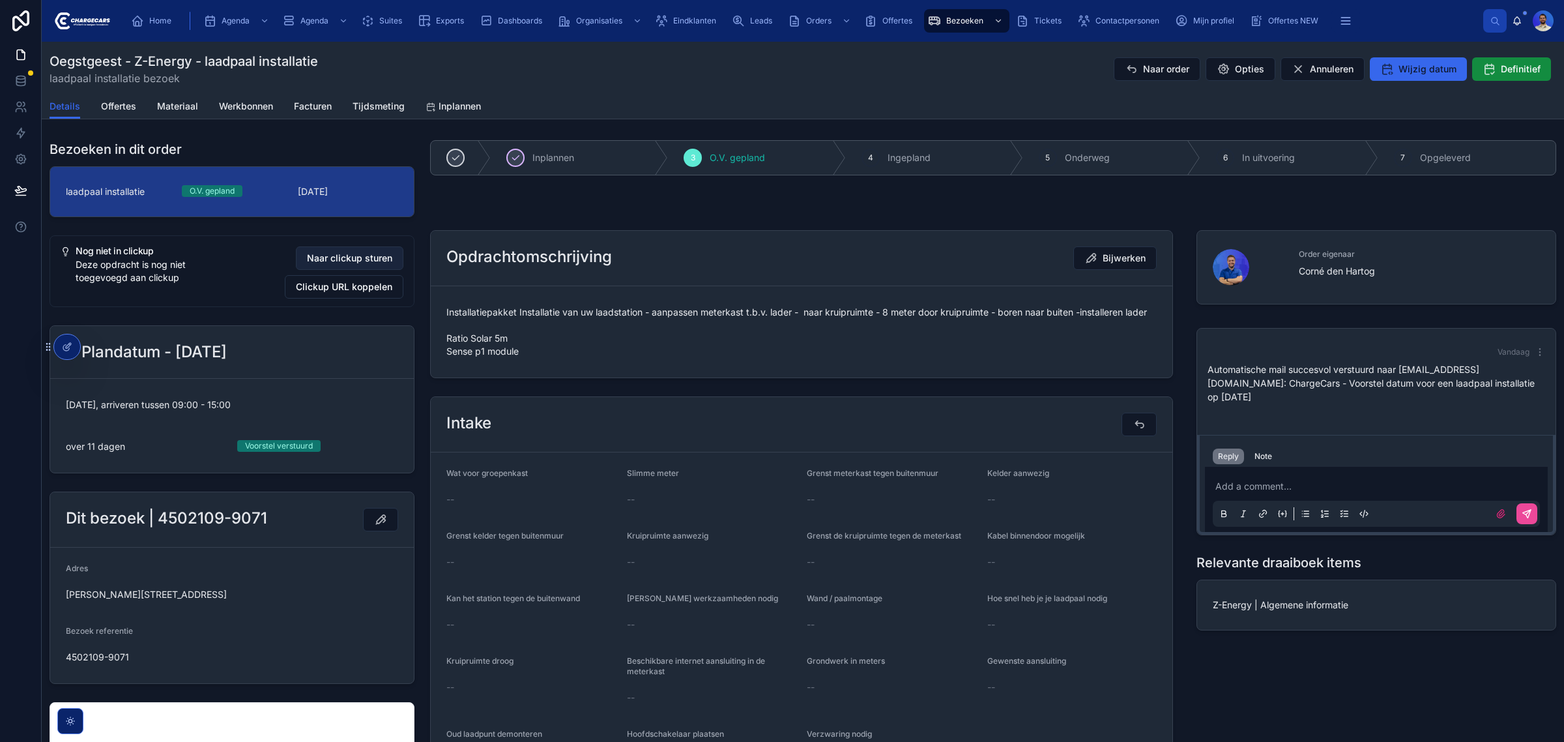
click at [369, 259] on span "Naar clickup sturen" at bounding box center [349, 258] width 85 height 13
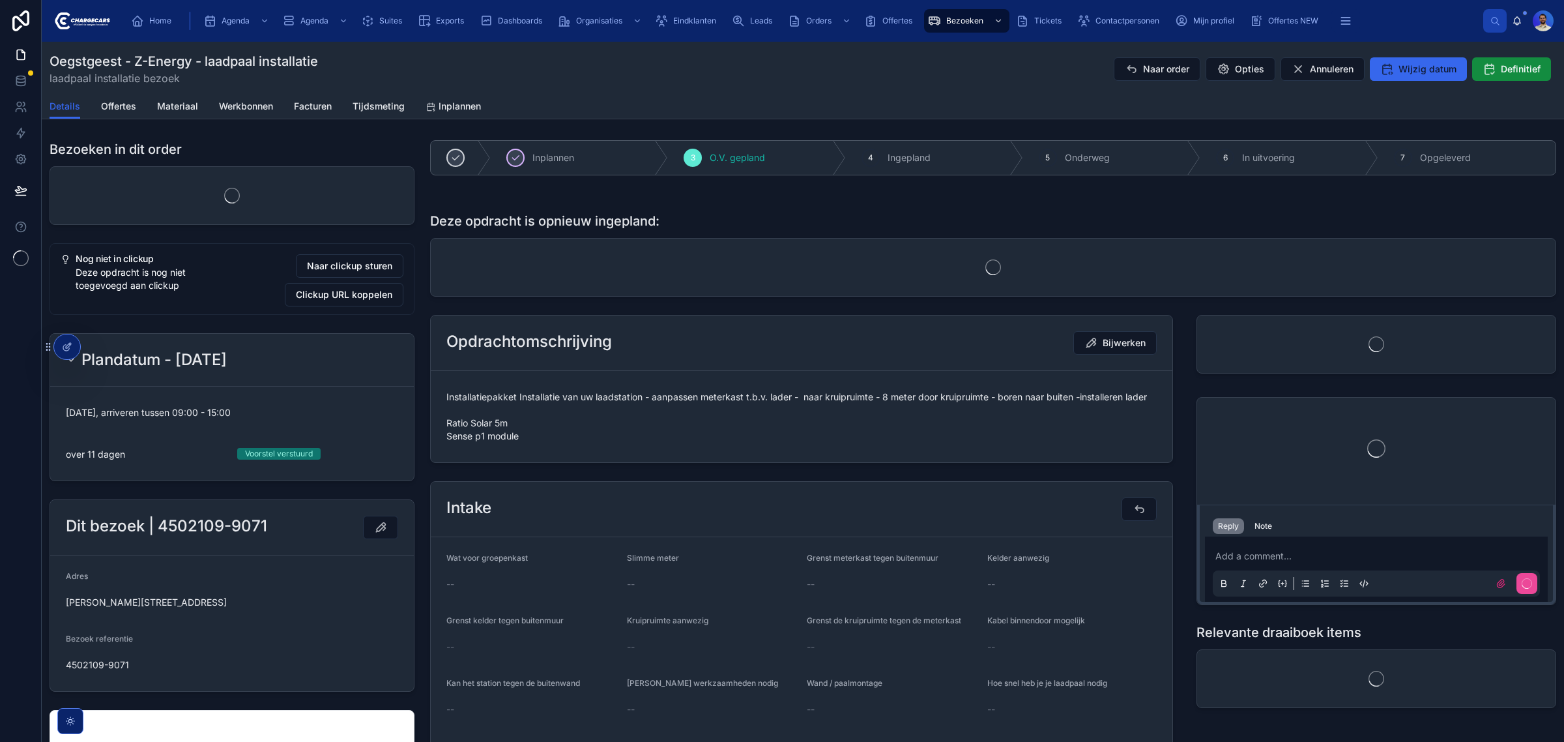
click at [654, 304] on div "Inplannen 3 O.V. gepland 4 Ingepland 5 Onderweg 6 In uitvoering 7 Opgeleverd De…" at bounding box center [993, 666] width 1142 height 1062
